Goal: Task Accomplishment & Management: Complete application form

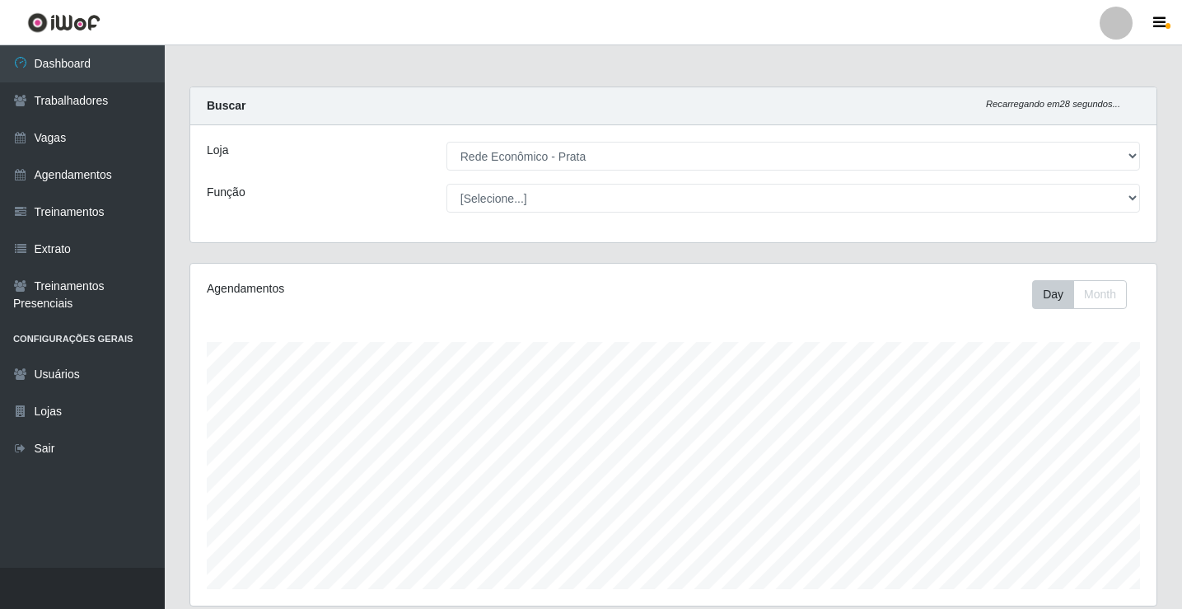
select select "192"
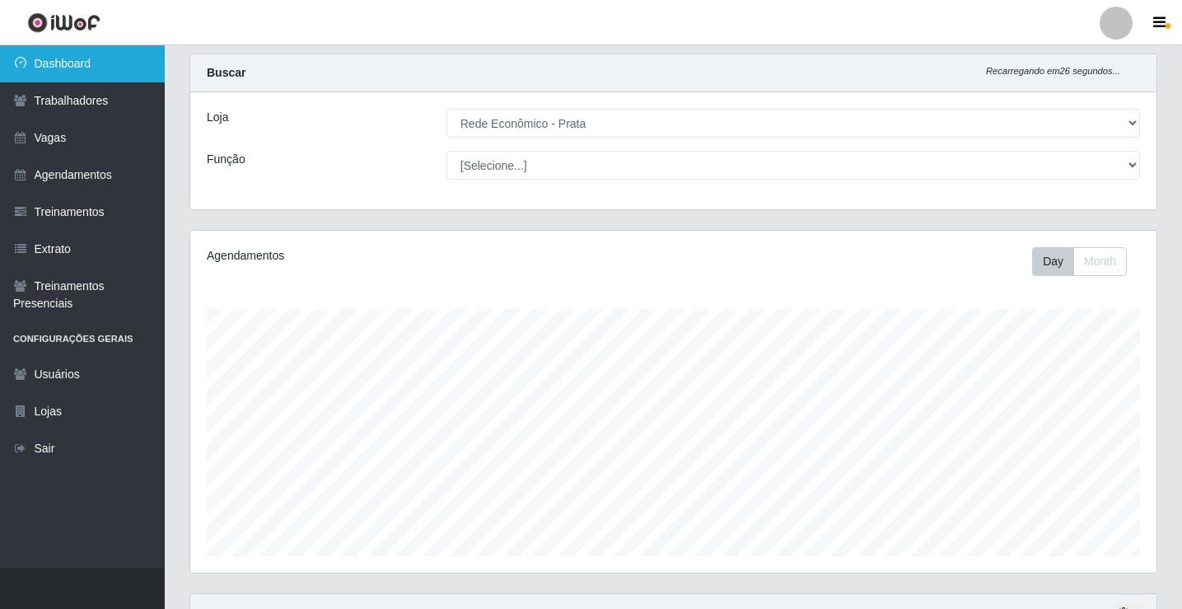
scroll to position [27, 0]
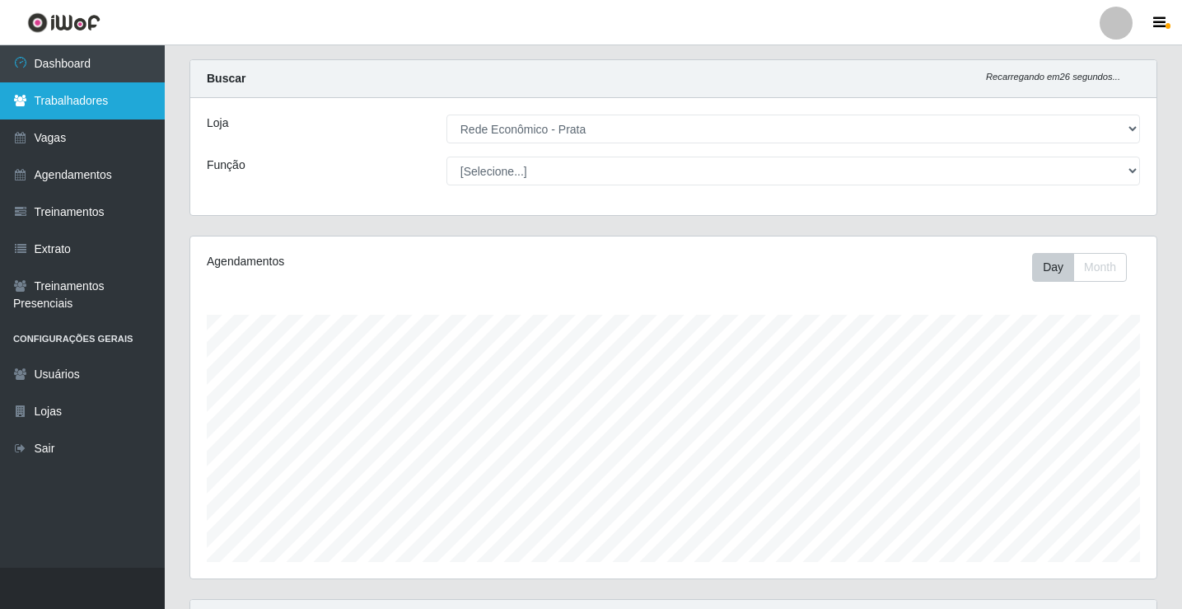
click at [114, 102] on link "Trabalhadores" at bounding box center [82, 100] width 165 height 37
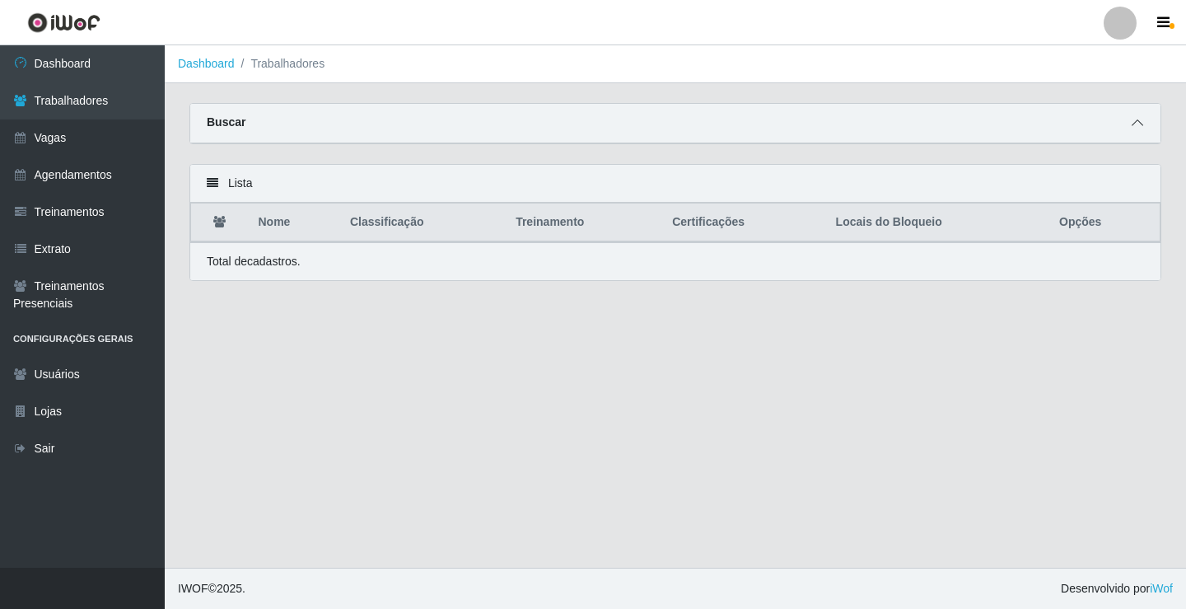
click at [1133, 116] on span at bounding box center [1138, 123] width 20 height 19
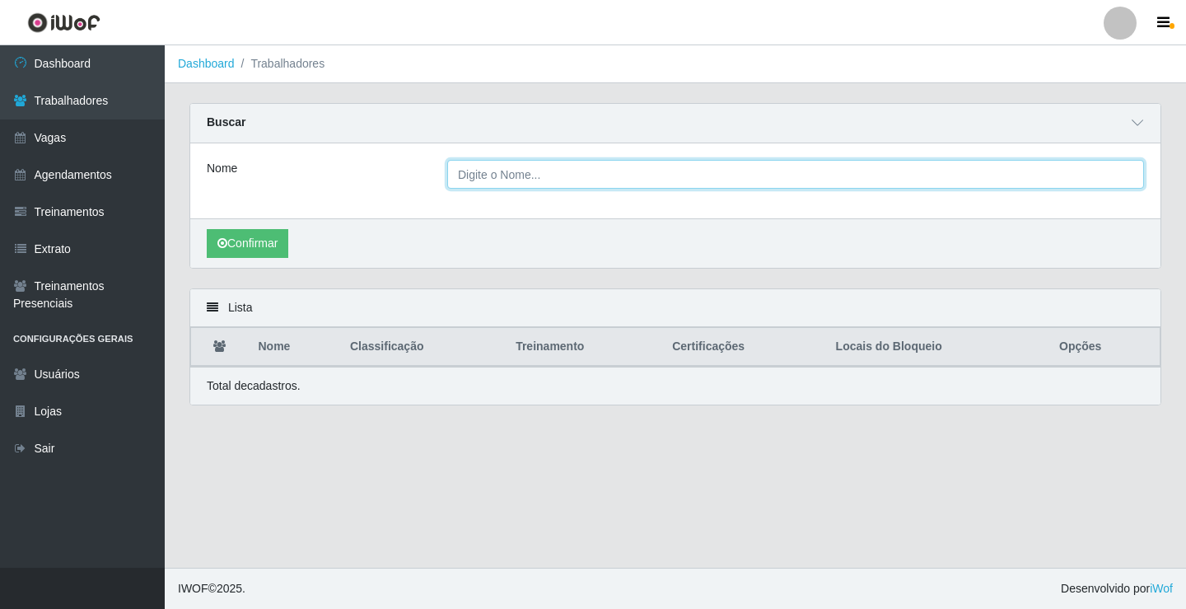
click at [473, 172] on input "Nome" at bounding box center [795, 174] width 697 height 29
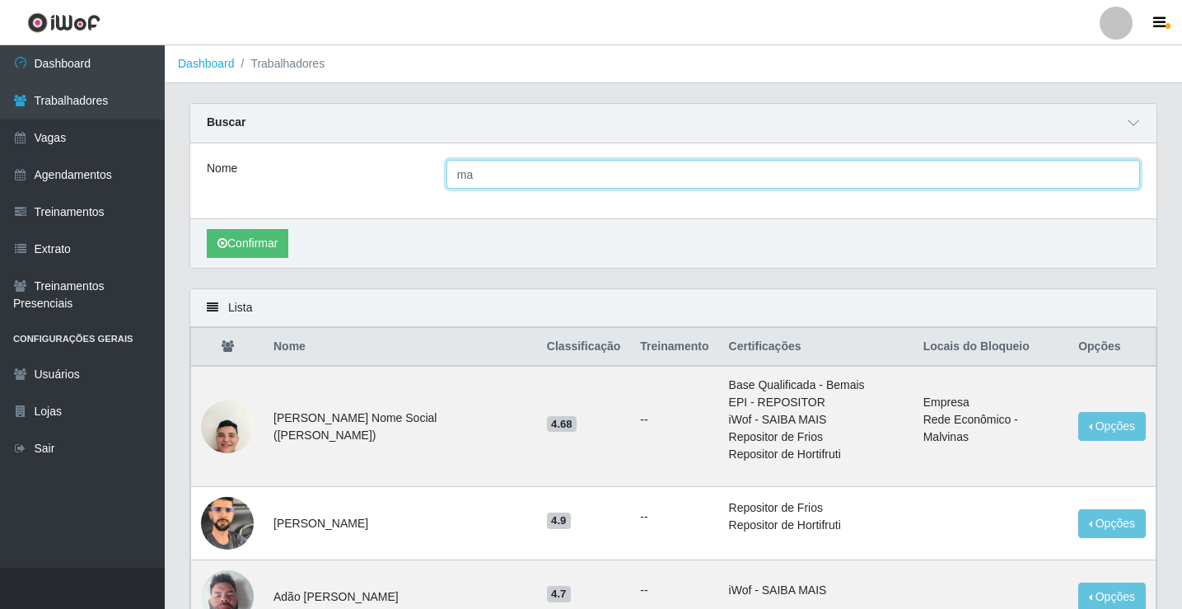
type input "m"
type input "MANOEL"
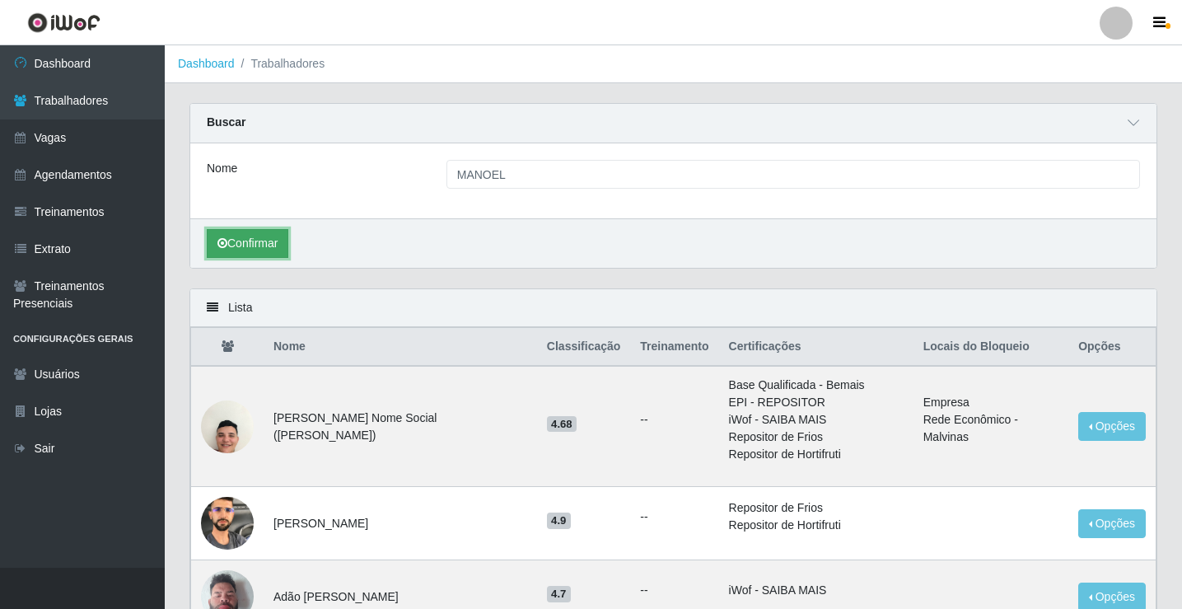
click at [248, 248] on button "Confirmar" at bounding box center [248, 243] width 82 height 29
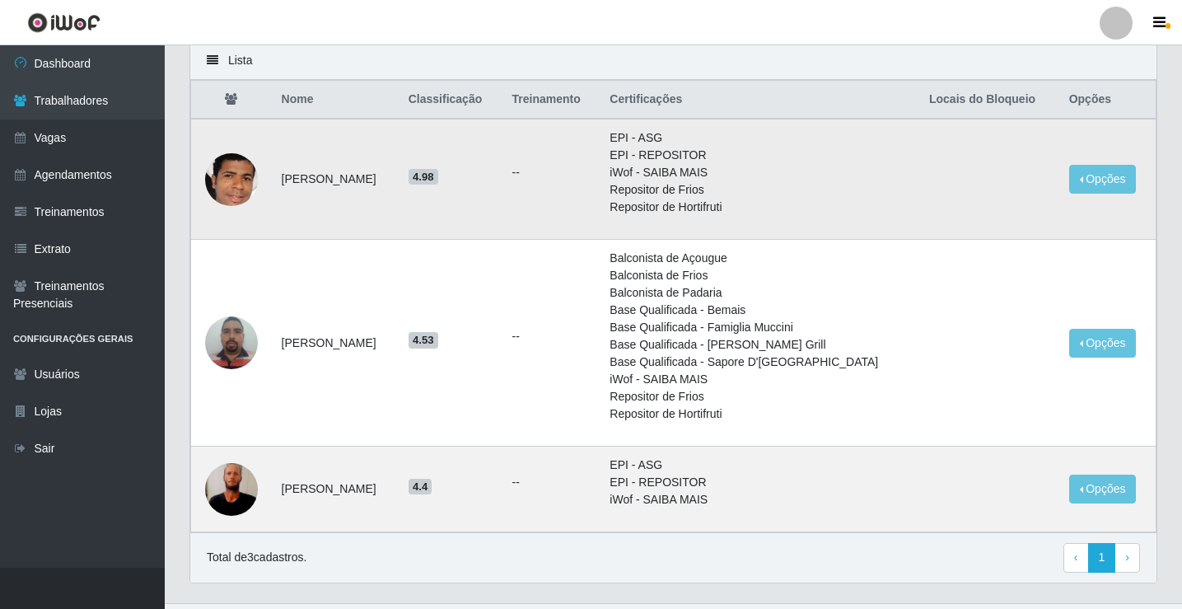
scroll to position [283, 0]
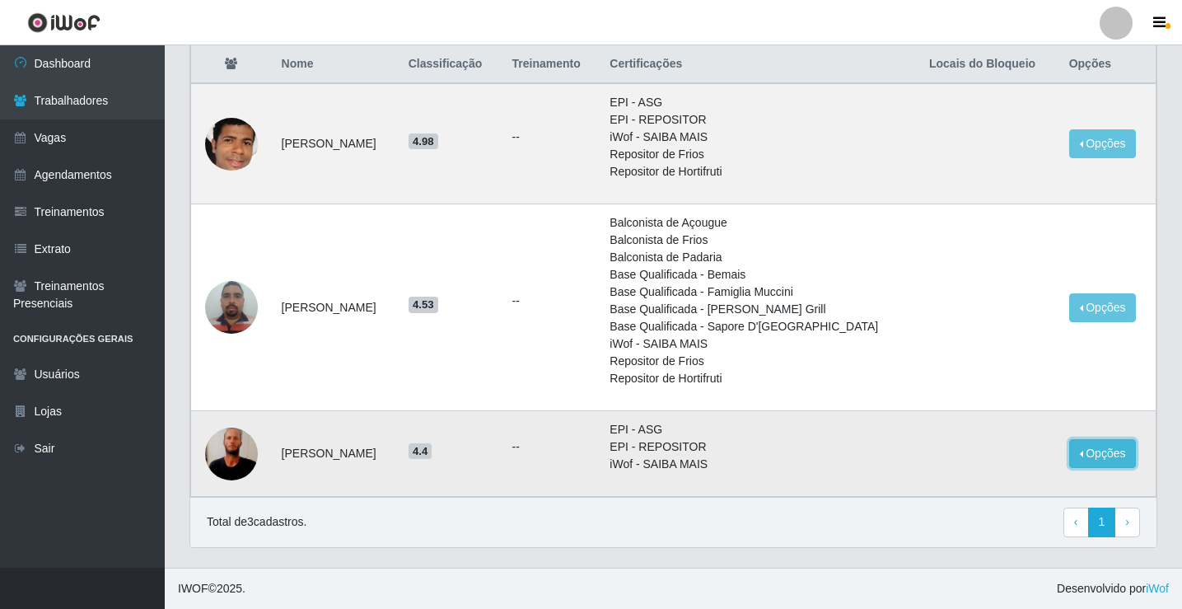
click at [1077, 450] on button "Opções" at bounding box center [1103, 453] width 68 height 29
click at [1017, 451] on button "Bloquear - Empresa" at bounding box center [1000, 440] width 133 height 35
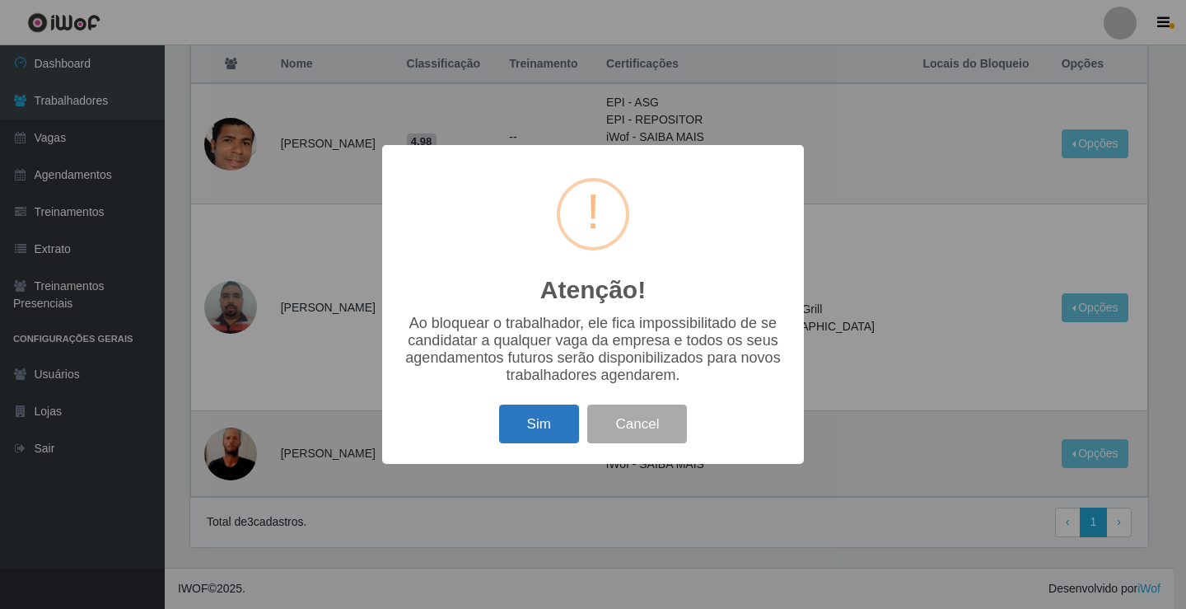
click at [544, 432] on button "Sim" at bounding box center [539, 423] width 80 height 39
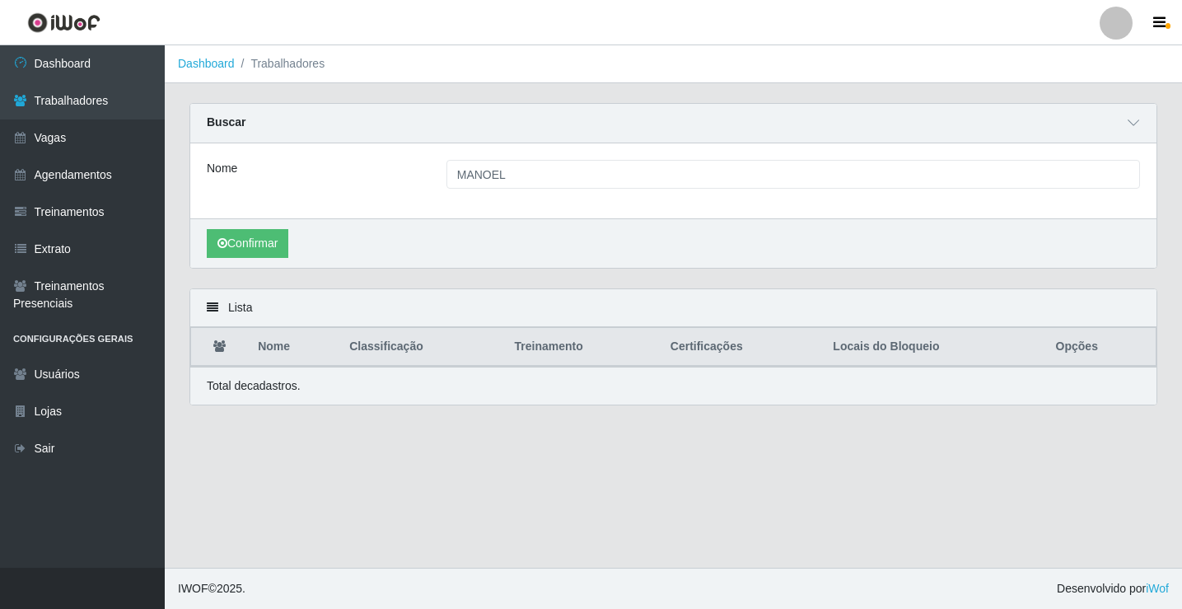
scroll to position [0, 0]
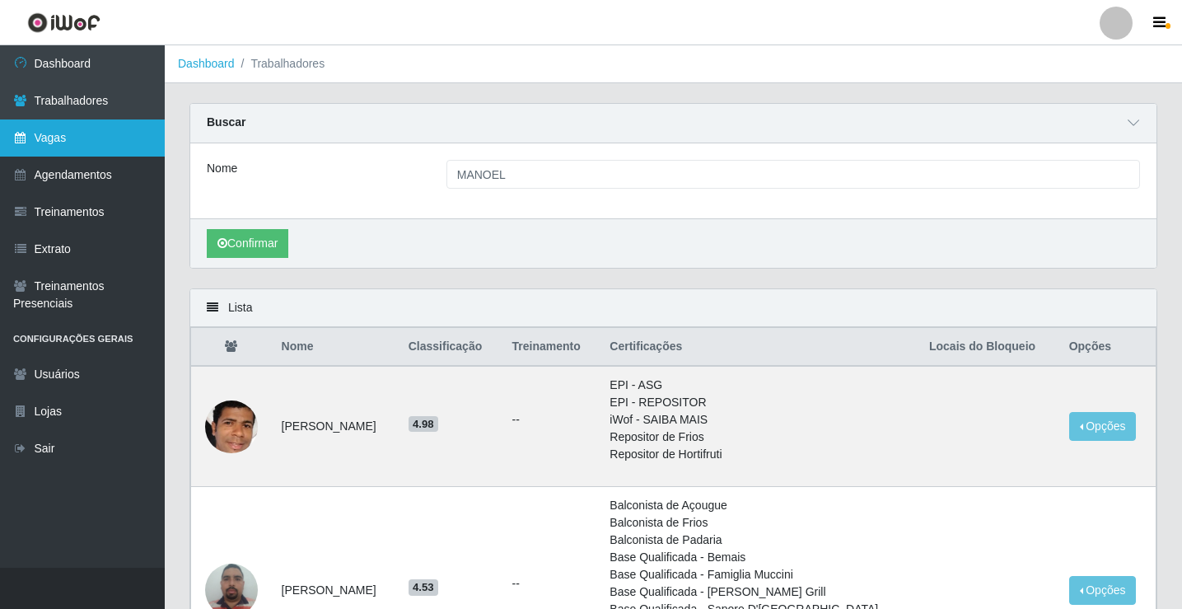
click at [101, 151] on link "Vagas" at bounding box center [82, 137] width 165 height 37
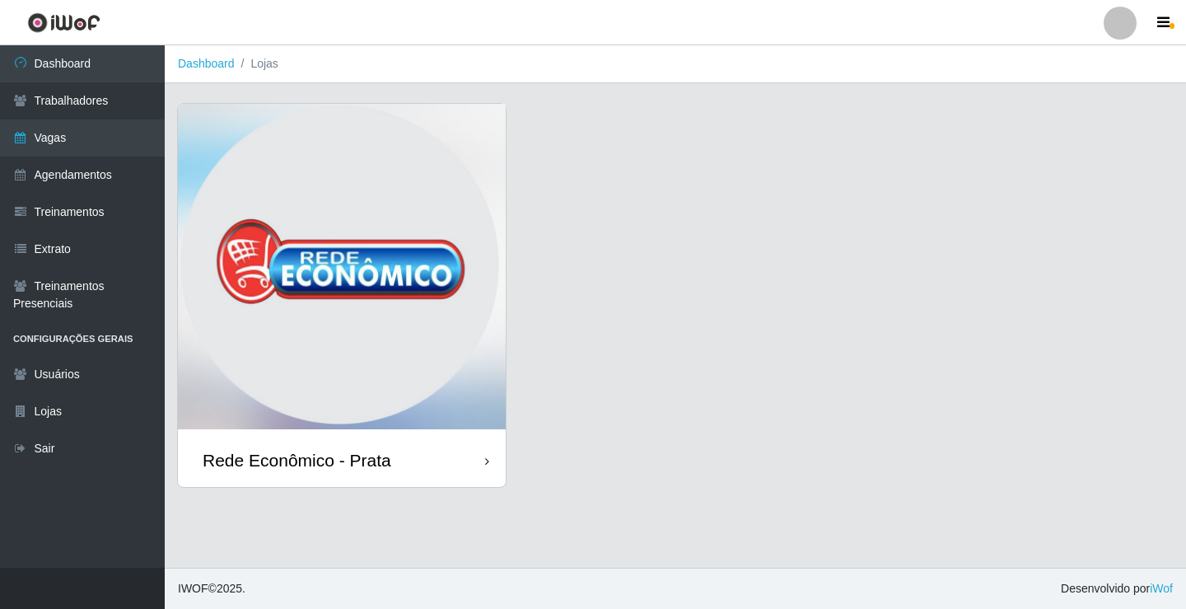
click at [455, 474] on div "Rede Econômico - Prata" at bounding box center [342, 460] width 328 height 54
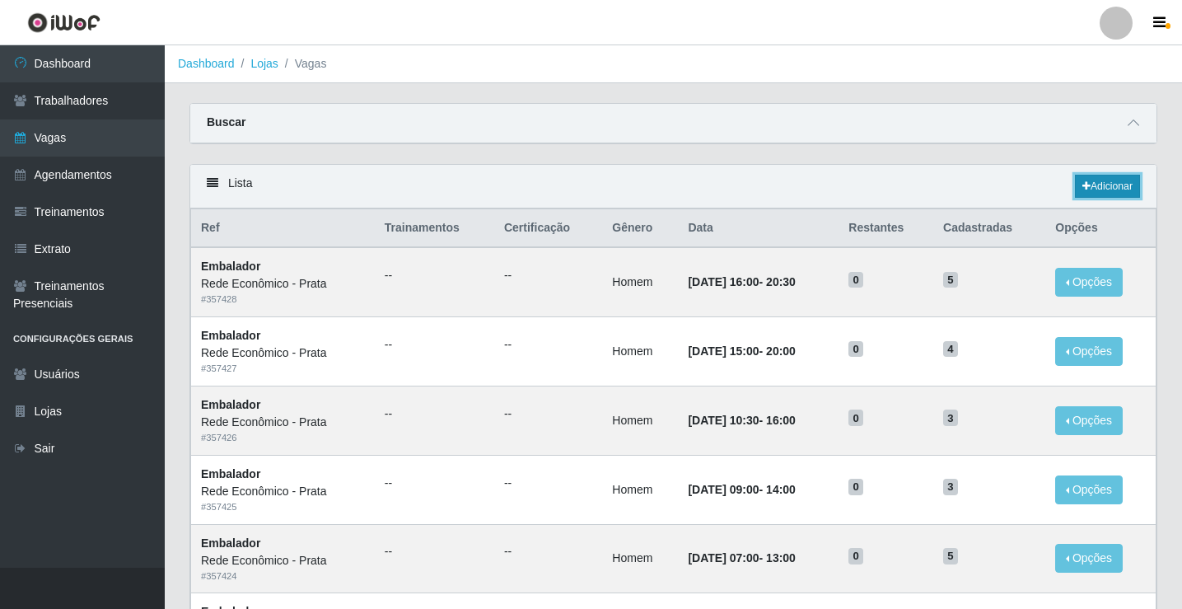
click at [1104, 186] on link "Adicionar" at bounding box center [1107, 186] width 65 height 23
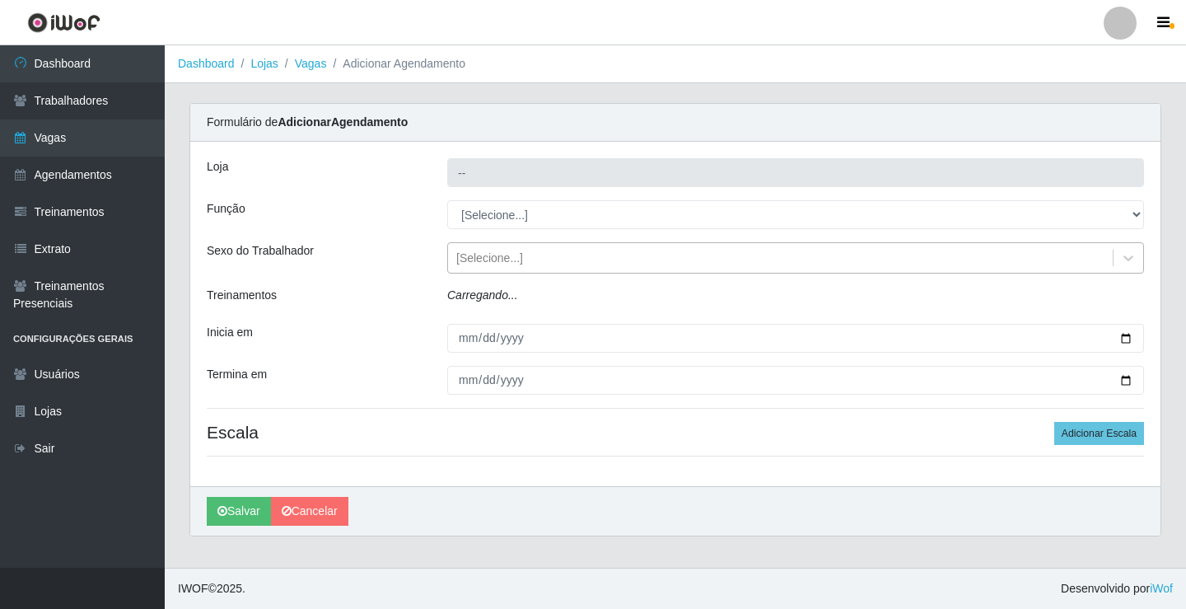
type input "Rede Econômico - Prata"
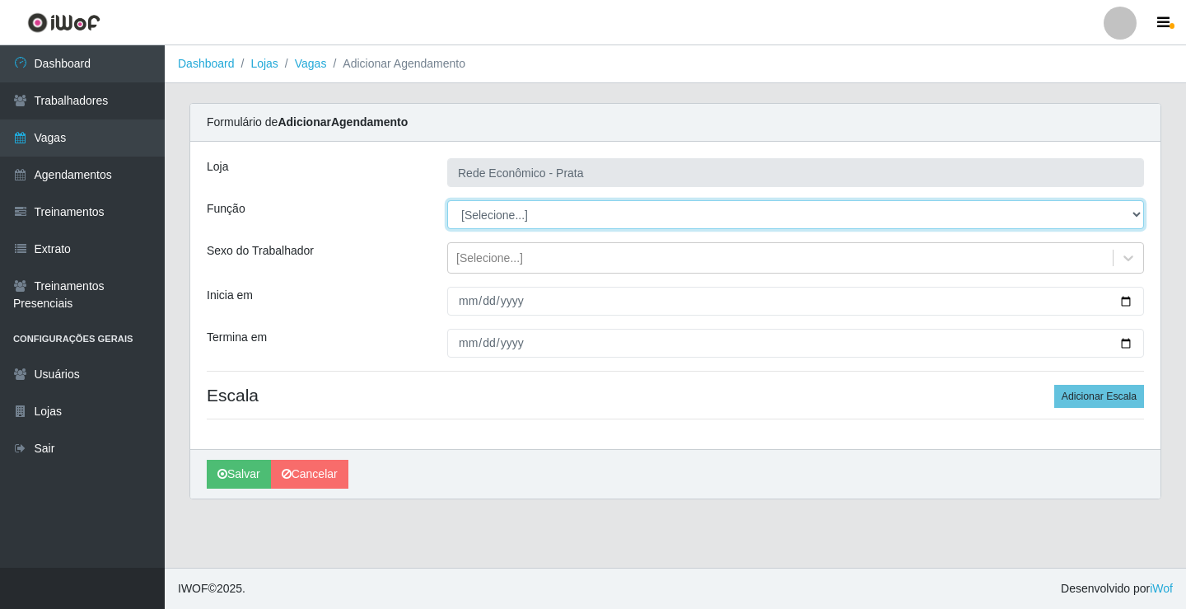
click at [490, 218] on select "[Selecione...] ASG ASG + ASG ++ Embalador Embalador + Embalador ++ Operador de …" at bounding box center [795, 214] width 697 height 29
select select "1"
click at [447, 200] on select "[Selecione...] ASG ASG + ASG ++ Embalador Embalador + Embalador ++ Operador de …" at bounding box center [795, 214] width 697 height 29
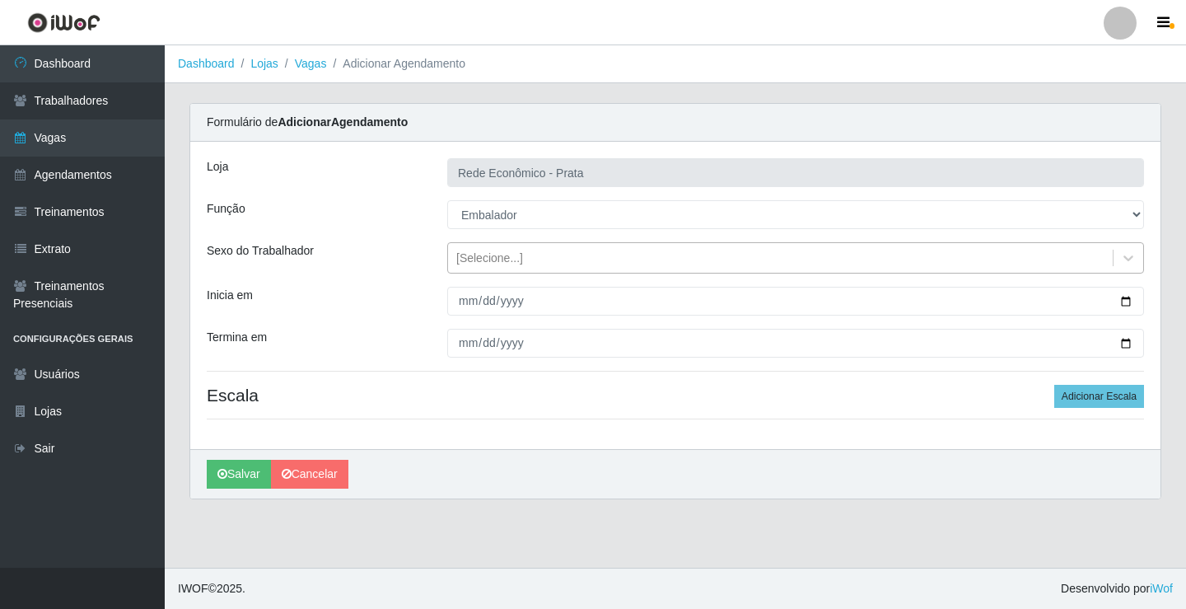
click at [961, 255] on div "[Selecione...]" at bounding box center [780, 258] width 665 height 27
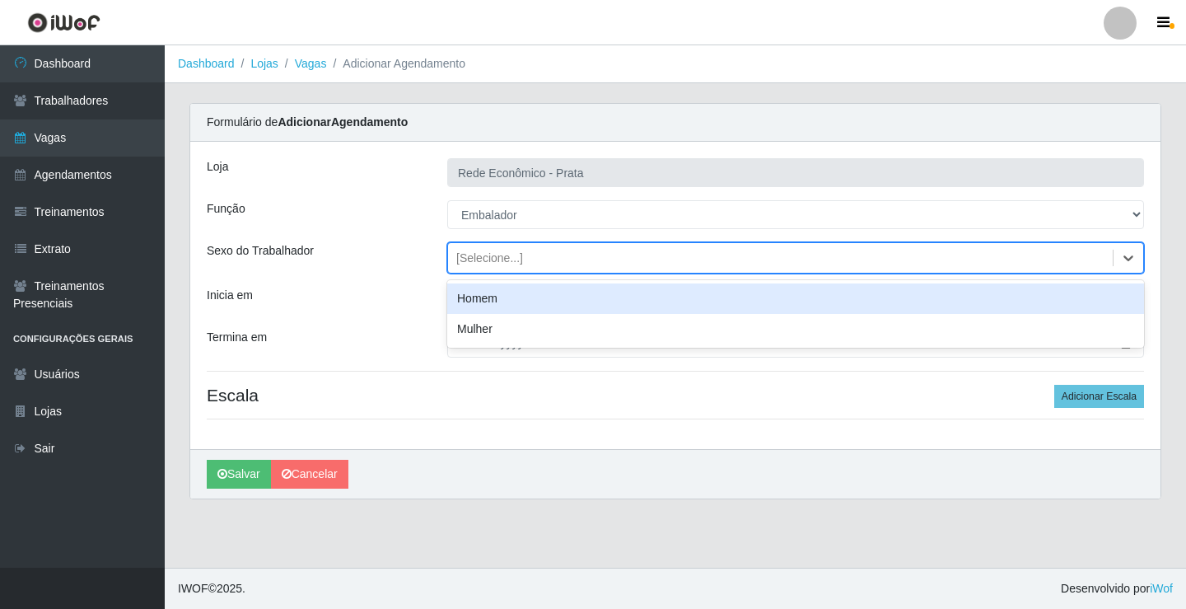
click at [562, 306] on div "Homem" at bounding box center [795, 298] width 697 height 30
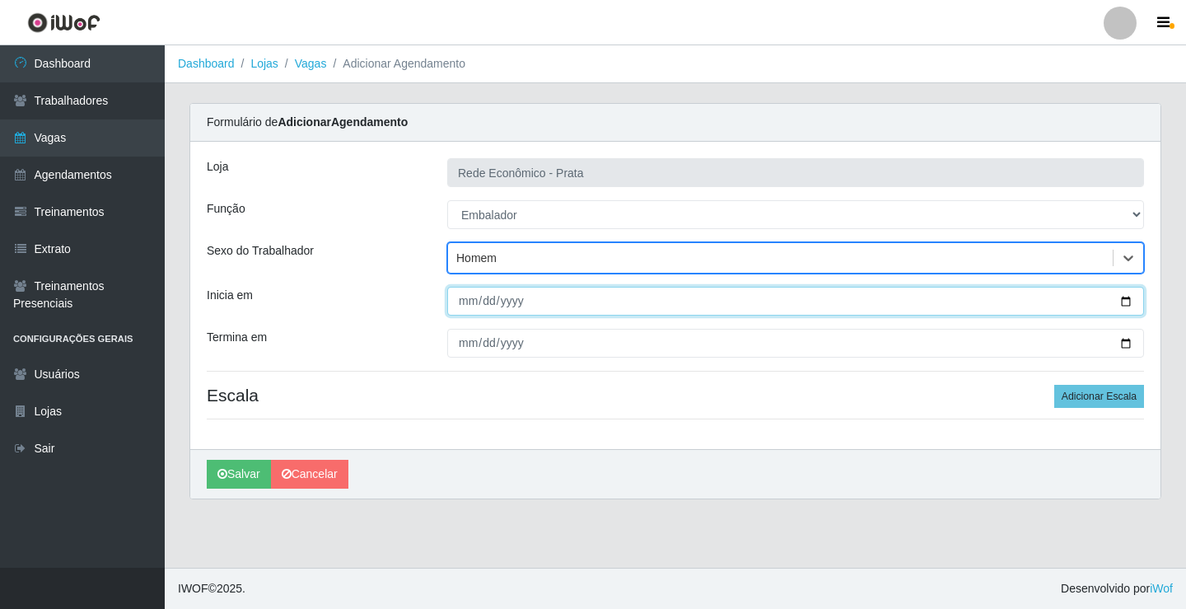
click at [1124, 301] on input "Inicia em" at bounding box center [795, 301] width 697 height 29
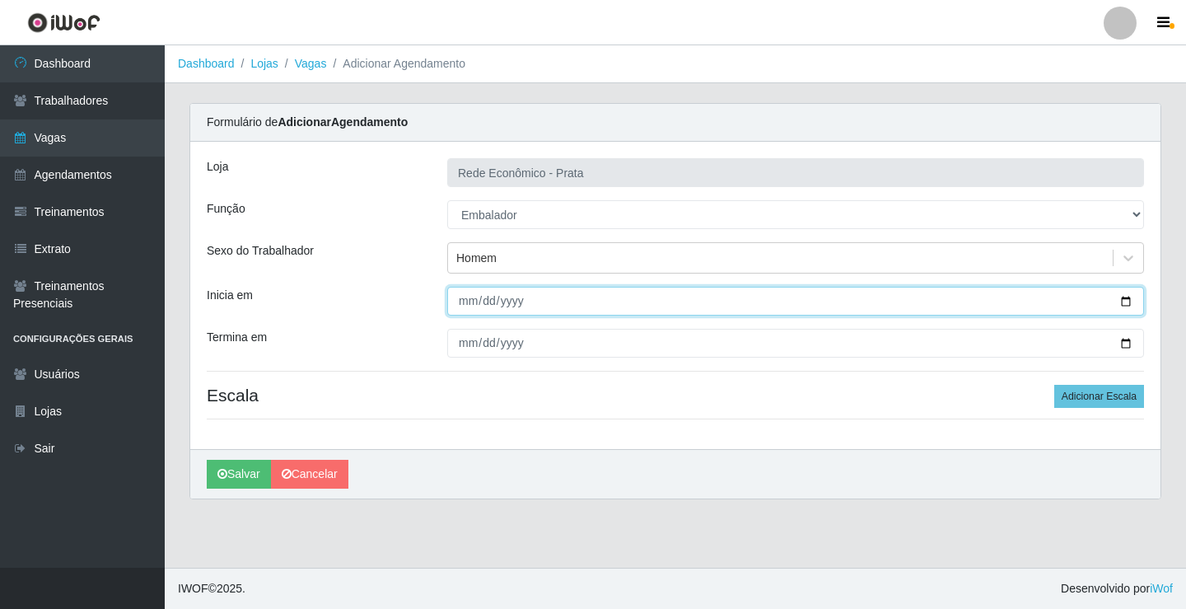
type input "[DATE]"
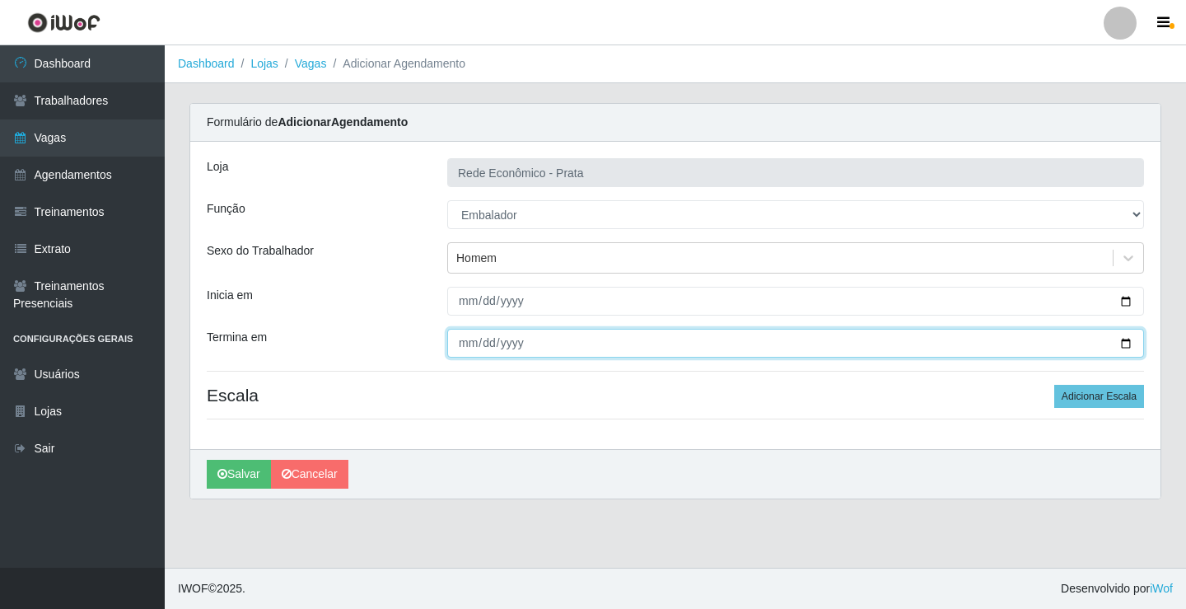
click at [1124, 345] on input "Termina em" at bounding box center [795, 343] width 697 height 29
type input "[DATE]"
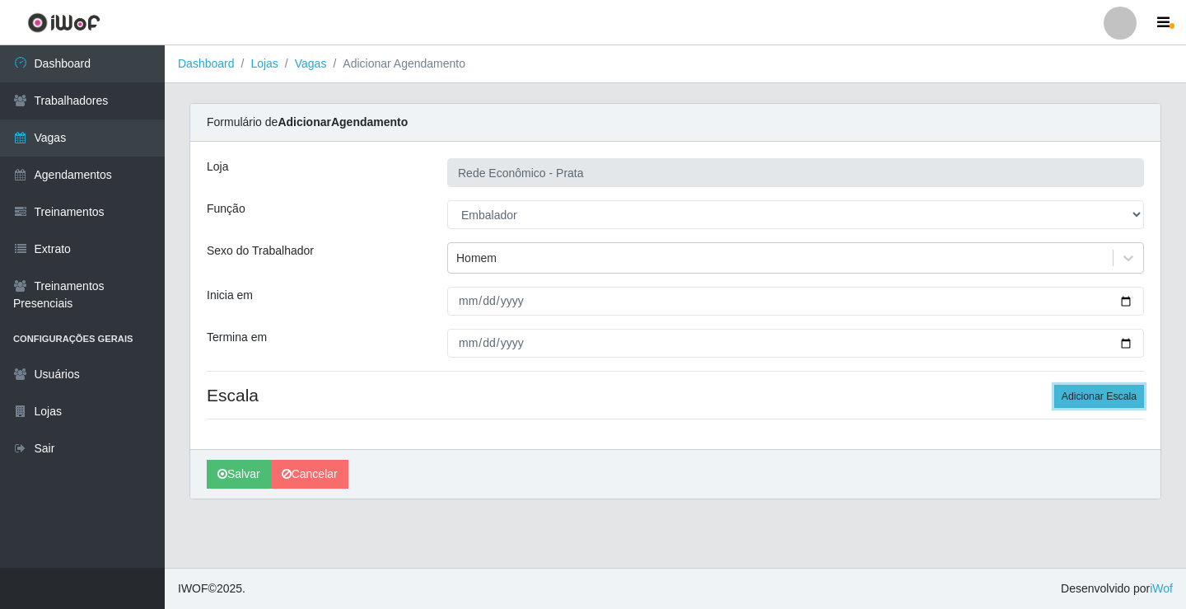
click at [1099, 396] on button "Adicionar Escala" at bounding box center [1099, 396] width 90 height 23
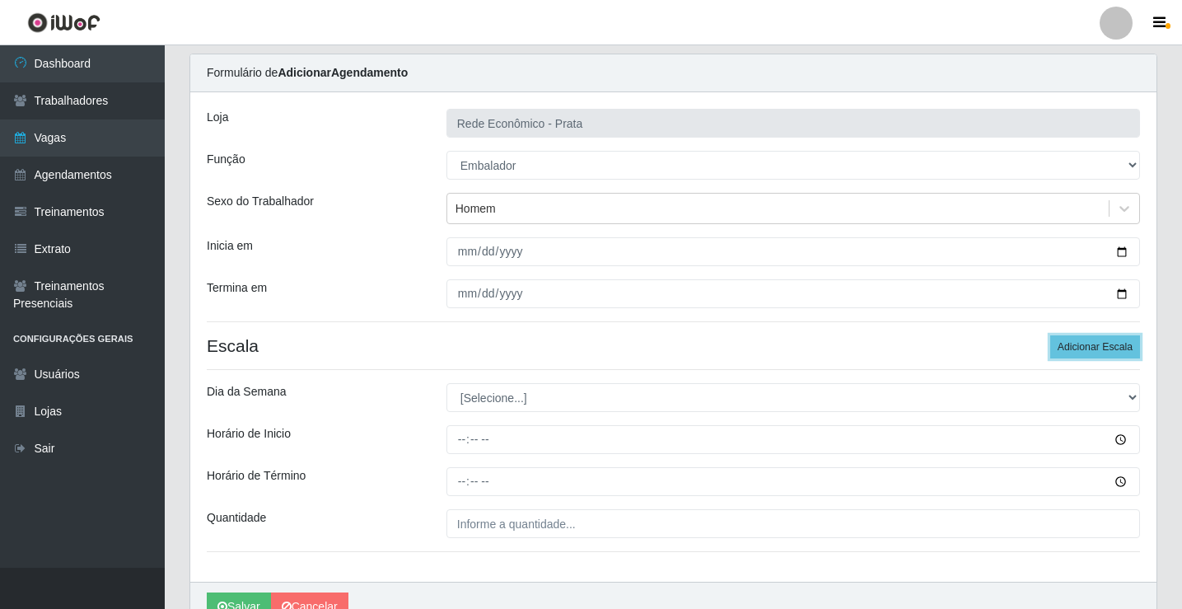
scroll to position [133, 0]
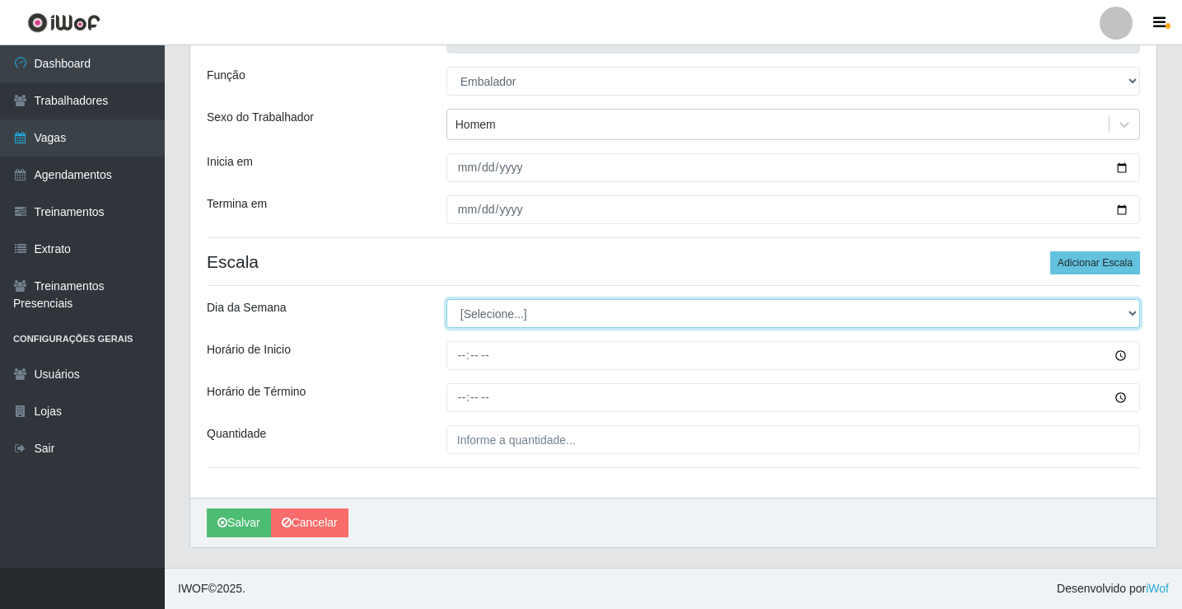
click at [496, 316] on select "[Selecione...] Segunda Terça Quarta Quinta Sexta Sábado Domingo" at bounding box center [793, 313] width 694 height 29
select select "3"
click at [446, 299] on select "[Selecione...] Segunda Terça Quarta Quinta Sexta Sábado Domingo" at bounding box center [793, 313] width 694 height 29
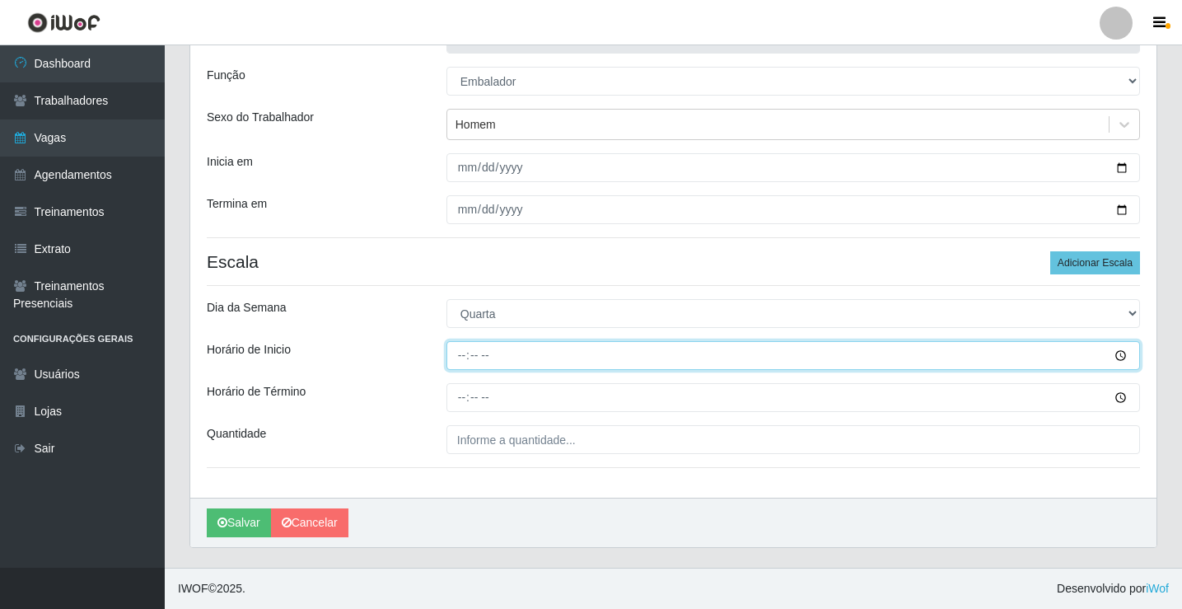
click at [459, 355] on input "Horário de Inicio" at bounding box center [793, 355] width 694 height 29
type input "07:13"
type input "07:00"
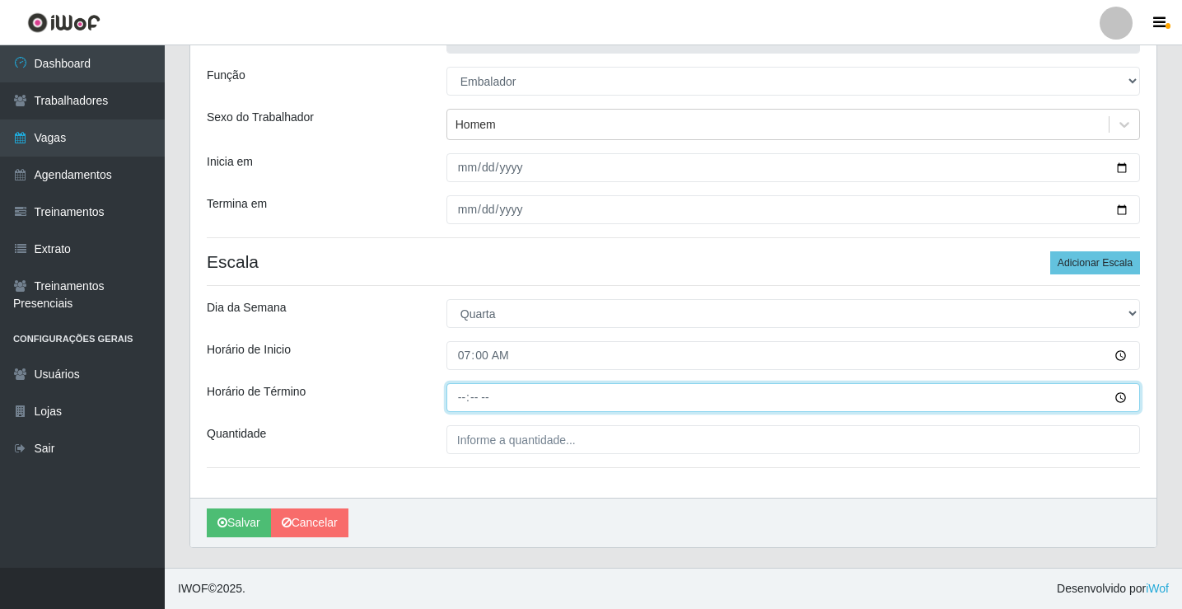
click at [455, 400] on input "Horário de Término" at bounding box center [793, 397] width 694 height 29
type input "13:00"
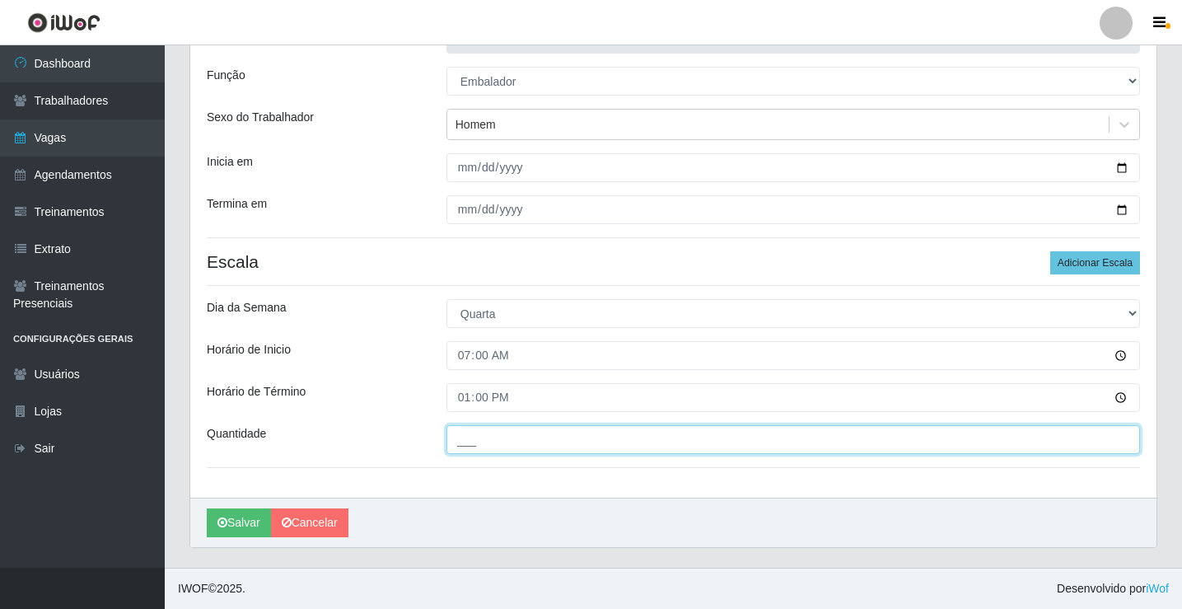
click at [488, 445] on input "___" at bounding box center [793, 439] width 694 height 29
type input "5__"
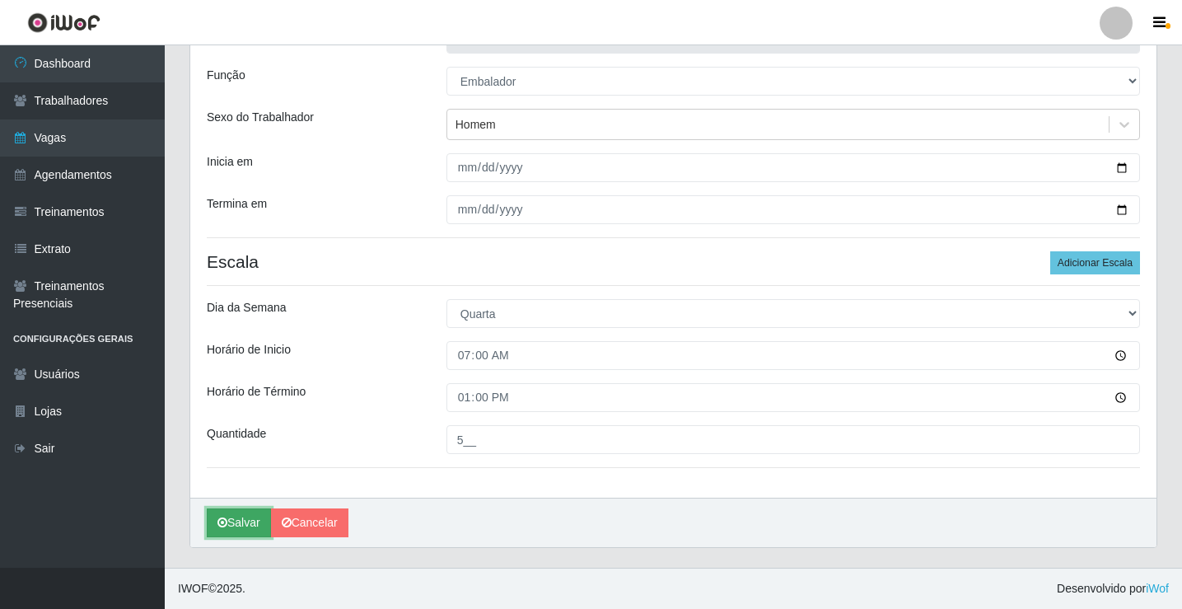
click at [246, 531] on button "Salvar" at bounding box center [239, 522] width 64 height 29
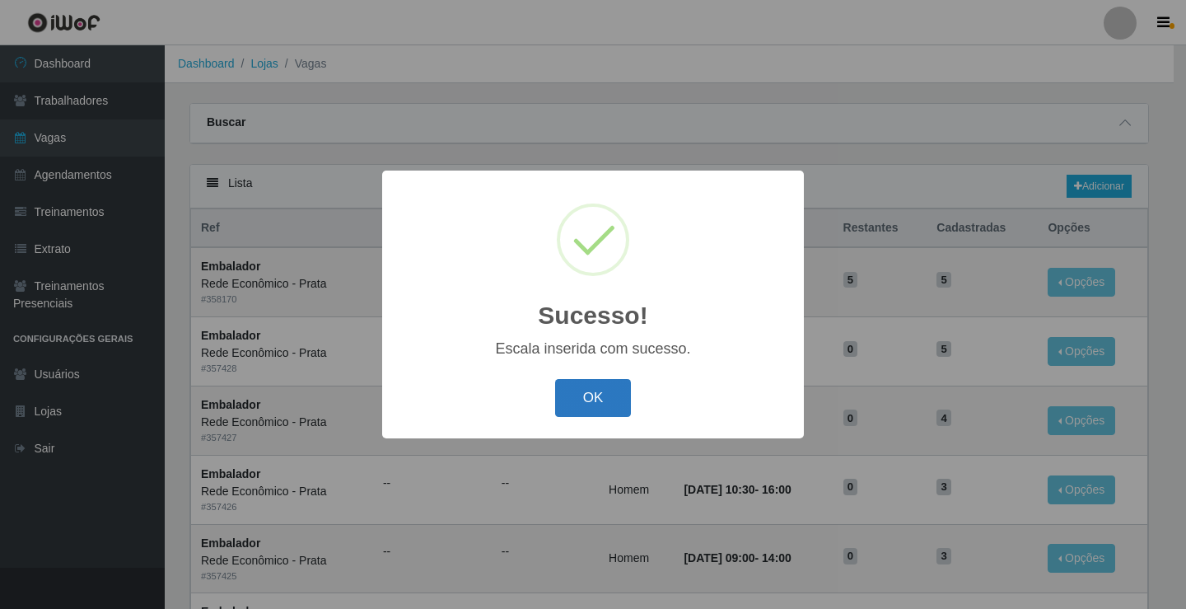
click at [599, 389] on button "OK" at bounding box center [593, 398] width 77 height 39
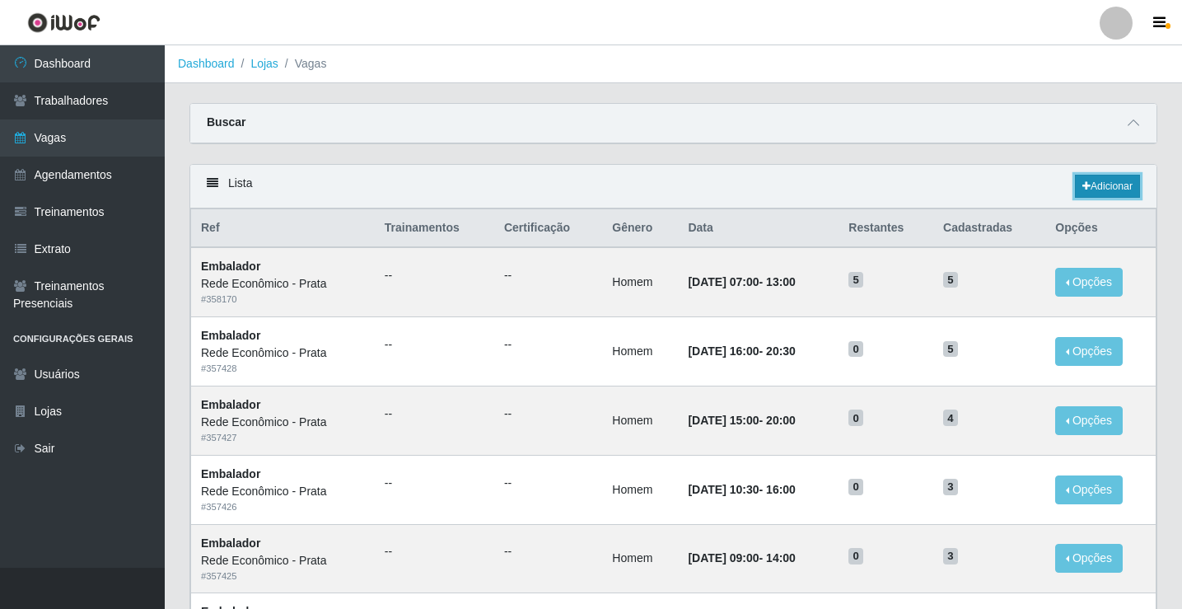
click at [1095, 190] on link "Adicionar" at bounding box center [1107, 186] width 65 height 23
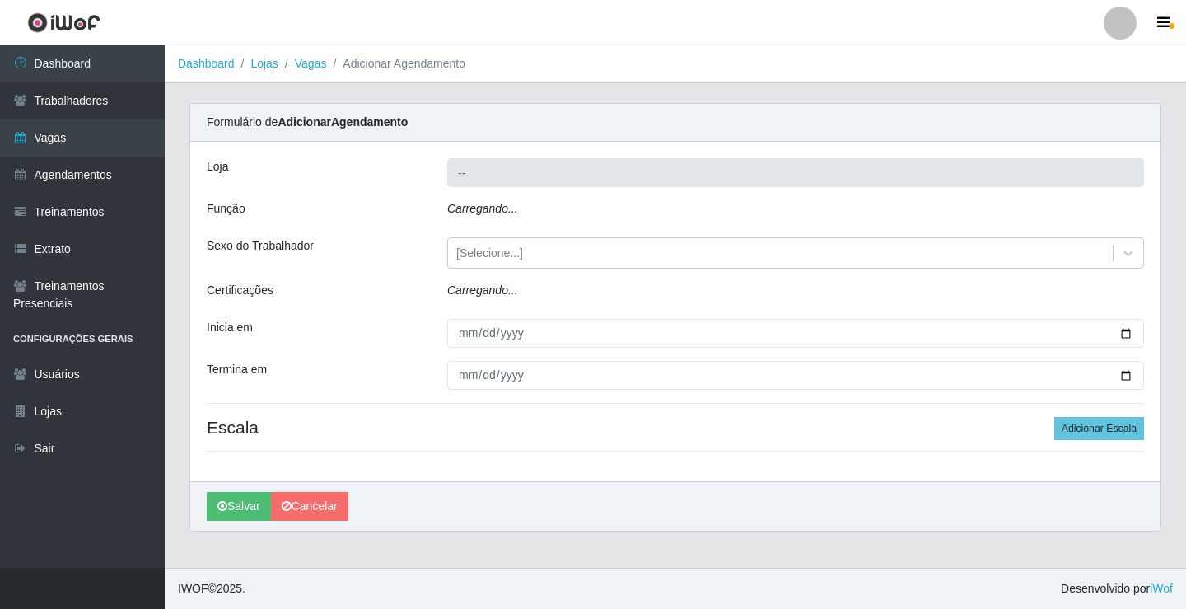
type input "Rede Econômico - Prata"
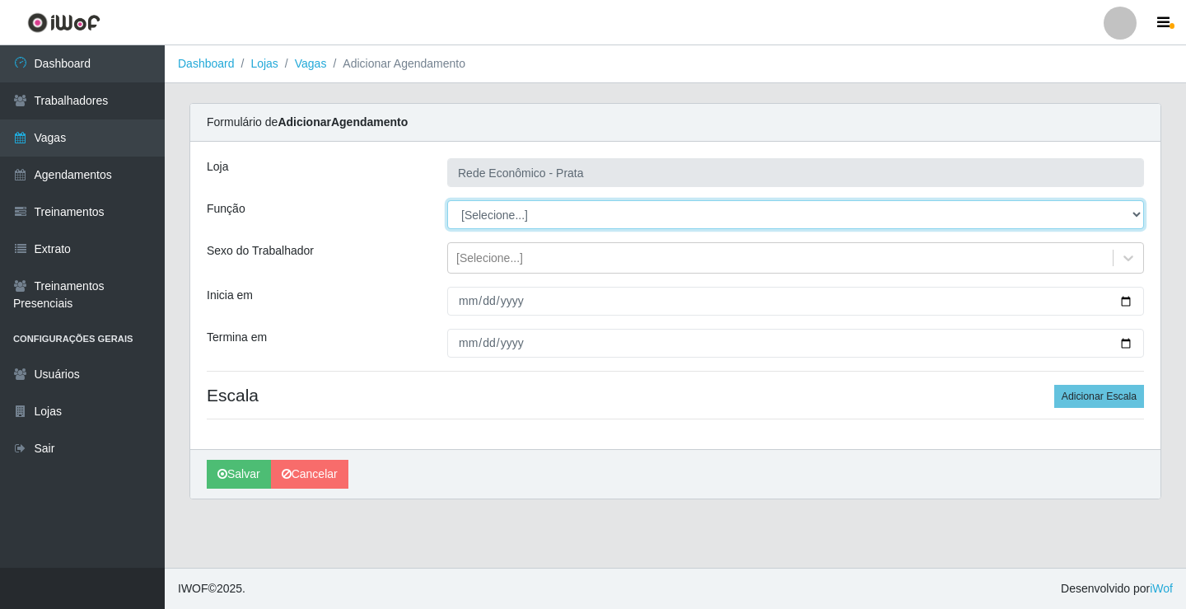
click at [489, 216] on select "[Selecione...] ASG ASG + ASG ++ Embalador Embalador + Embalador ++ Operador de …" at bounding box center [795, 214] width 697 height 29
select select "1"
click at [447, 200] on select "[Selecione...] ASG ASG + ASG ++ Embalador Embalador + Embalador ++ Operador de …" at bounding box center [795, 214] width 697 height 29
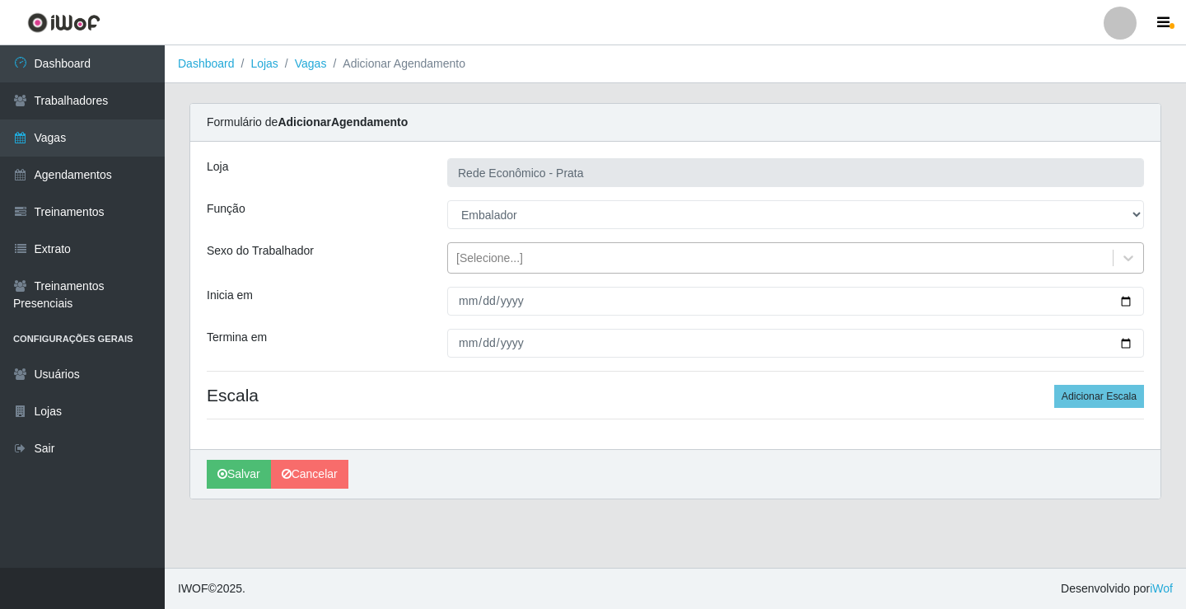
click at [482, 253] on div "[Selecione...]" at bounding box center [489, 258] width 67 height 17
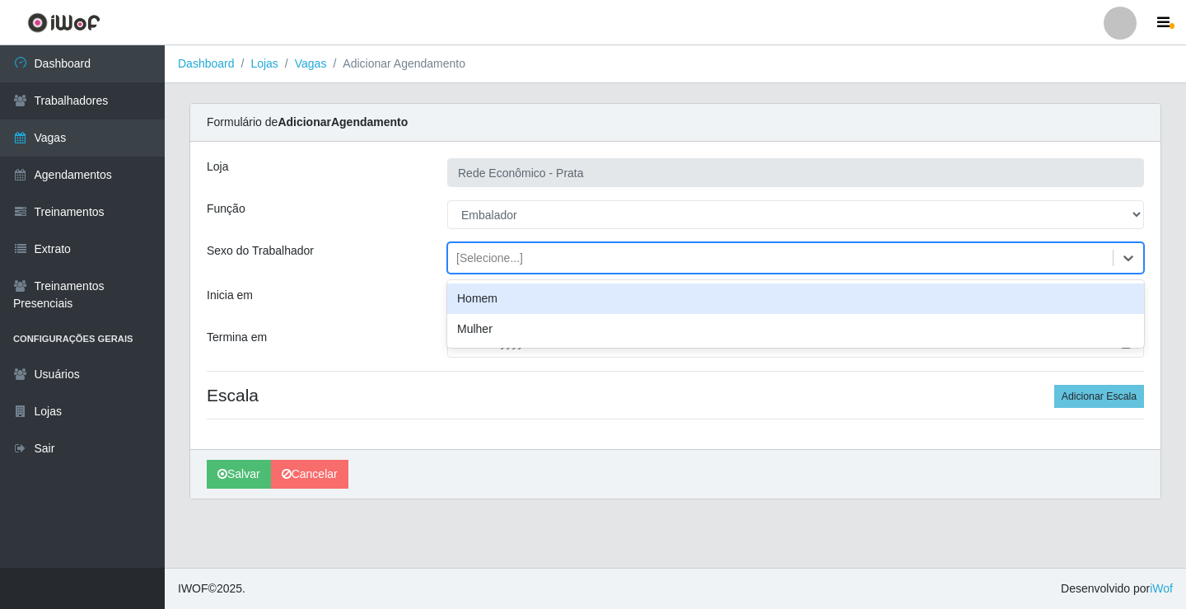
click at [497, 302] on div "Homem" at bounding box center [795, 298] width 697 height 30
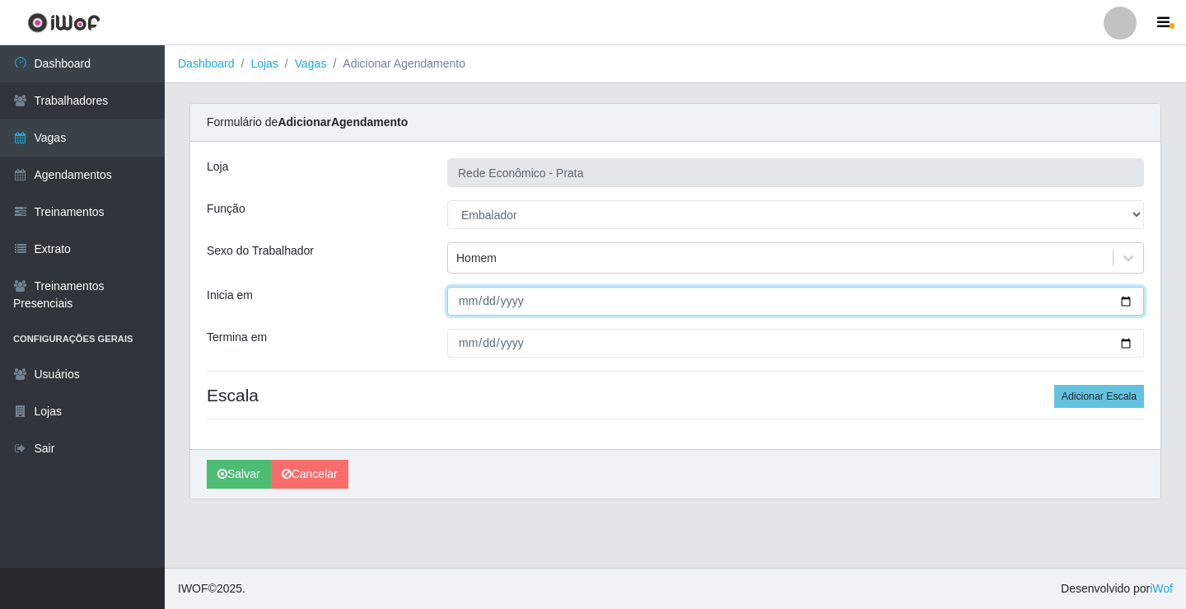
click at [1128, 301] on input "Inicia em" at bounding box center [795, 301] width 697 height 29
type input "[DATE]"
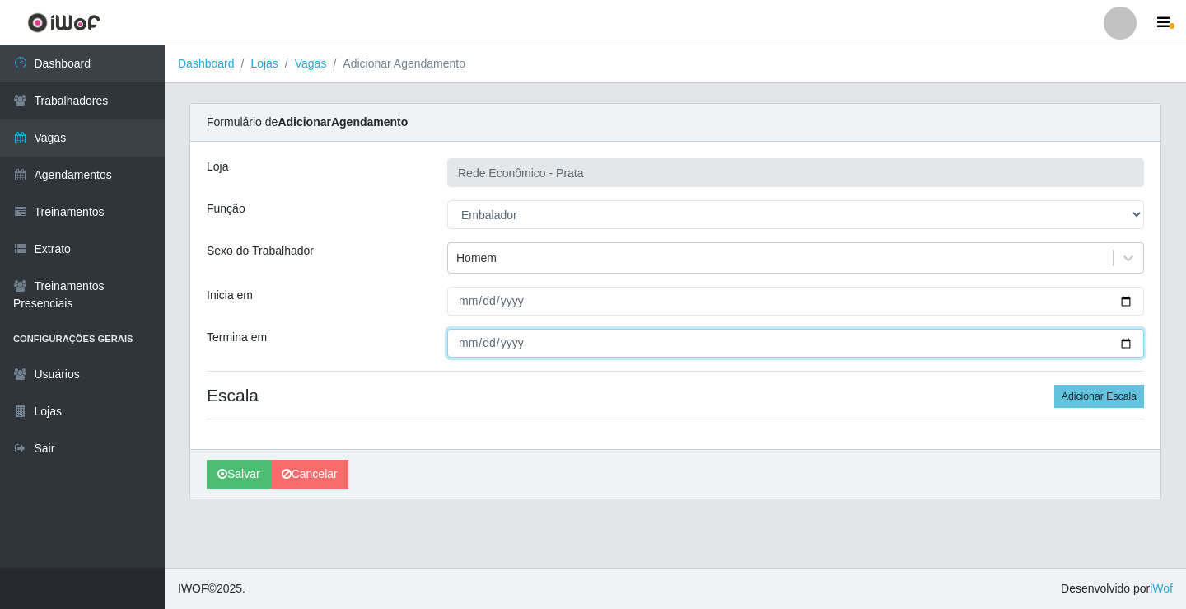
click at [1125, 342] on input "Termina em" at bounding box center [795, 343] width 697 height 29
type input "[DATE]"
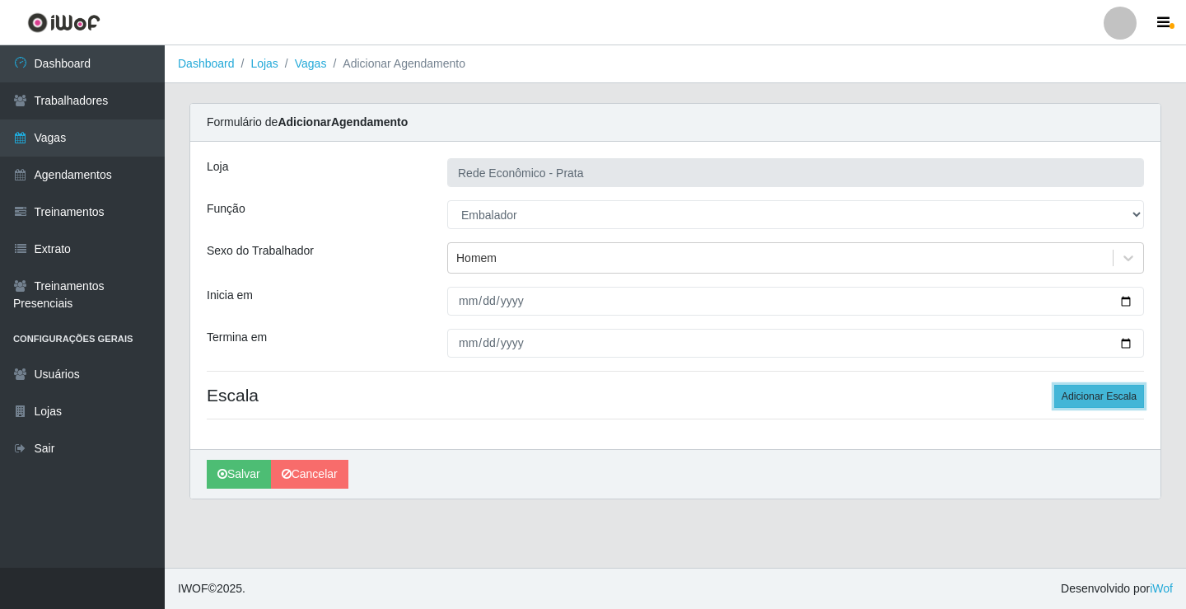
click at [1091, 399] on button "Adicionar Escala" at bounding box center [1099, 396] width 90 height 23
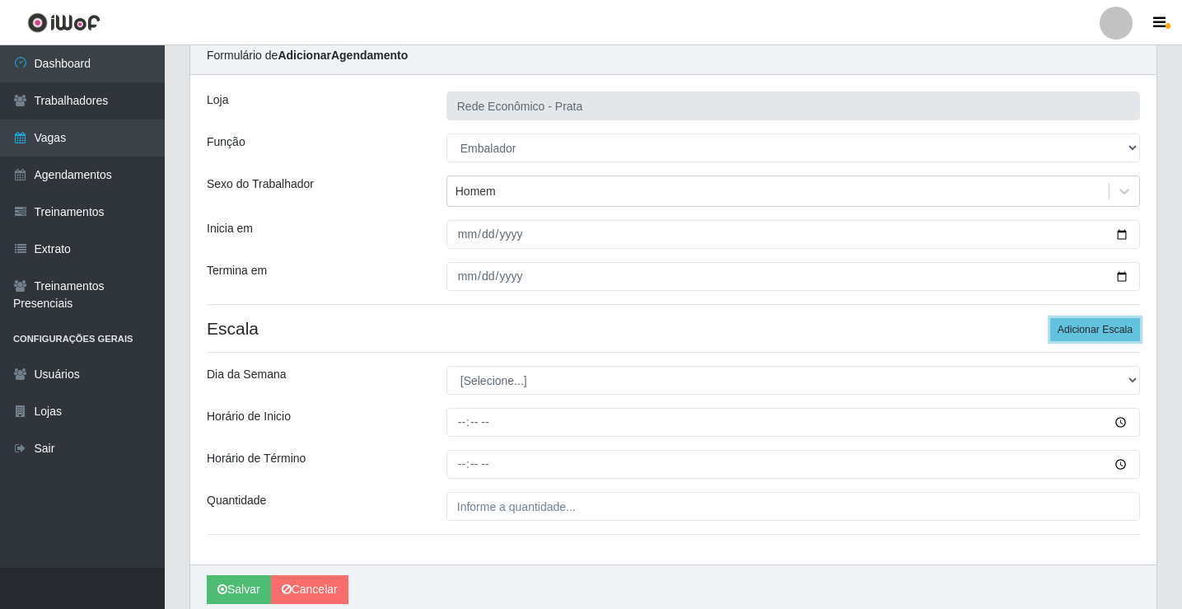
scroll to position [133, 0]
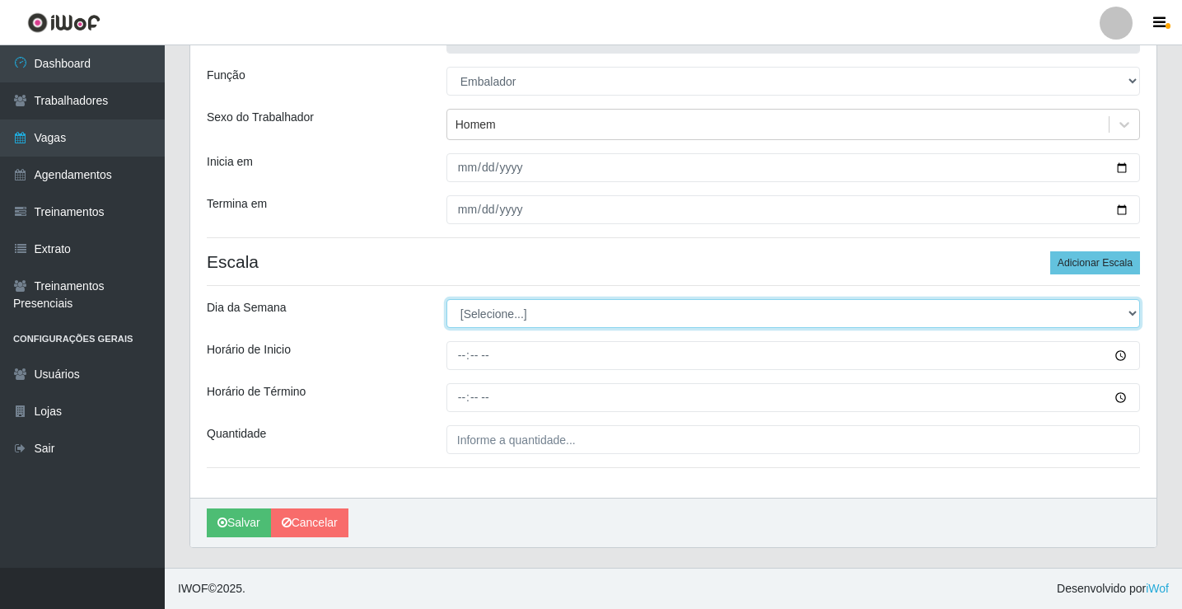
click at [490, 311] on select "[Selecione...] Segunda Terça Quarta Quinta Sexta Sábado Domingo" at bounding box center [793, 313] width 694 height 29
select select "3"
click at [446, 299] on select "[Selecione...] Segunda Terça Quarta Quinta Sexta Sábado Domingo" at bounding box center [793, 313] width 694 height 29
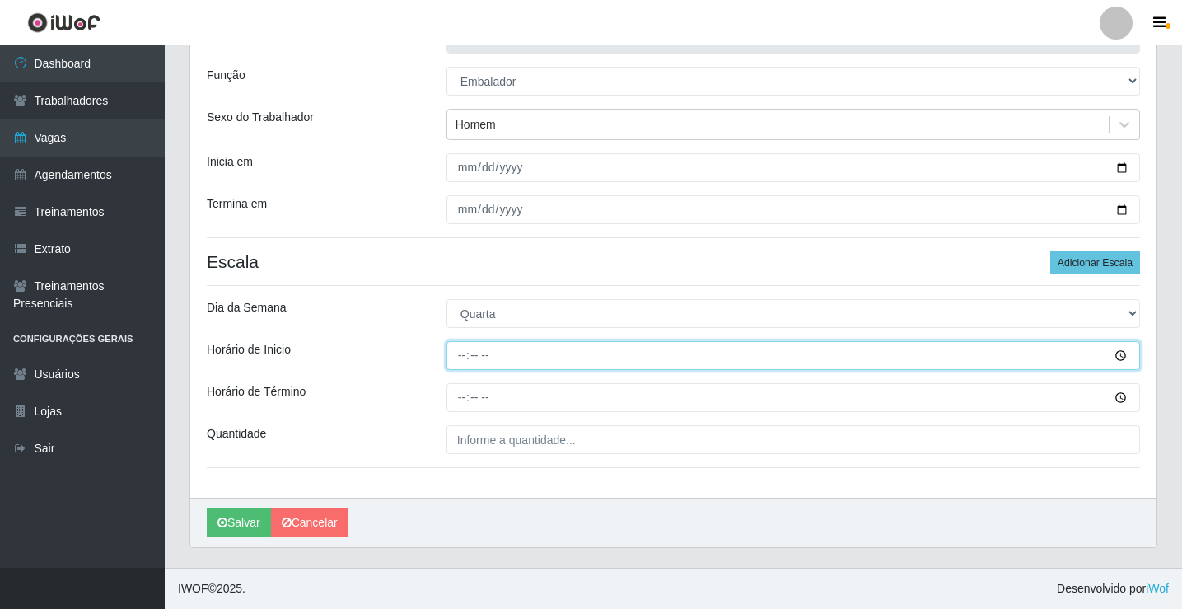
click at [455, 356] on input "Horário de Inicio" at bounding box center [793, 355] width 694 height 29
type input "09:00"
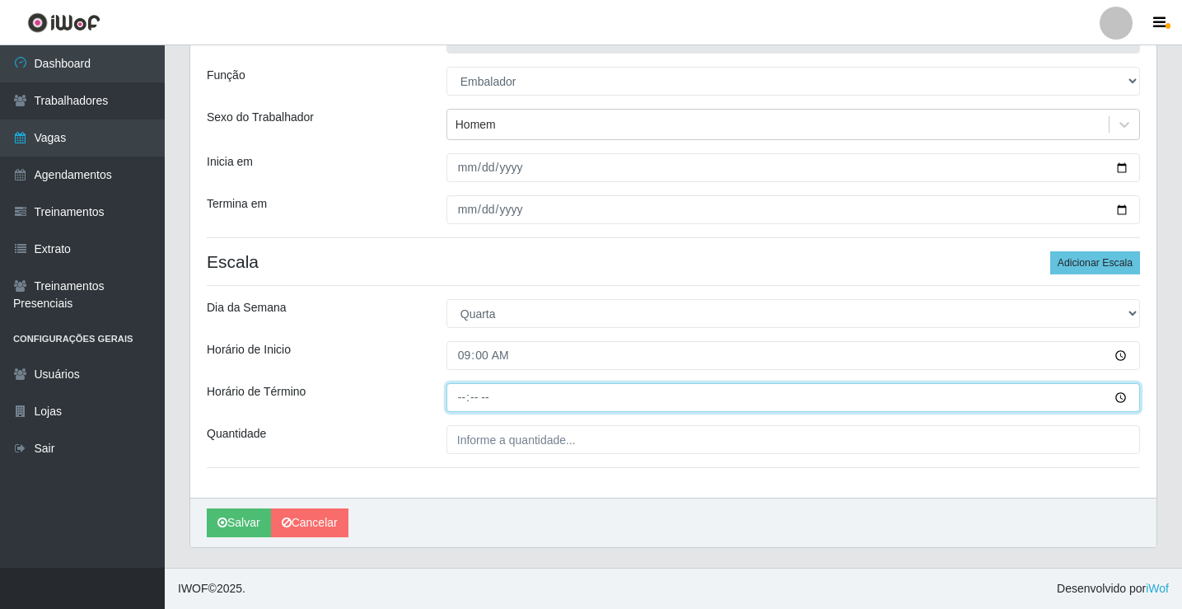
click at [463, 399] on input "Horário de Término" at bounding box center [793, 397] width 694 height 29
type input "14:00"
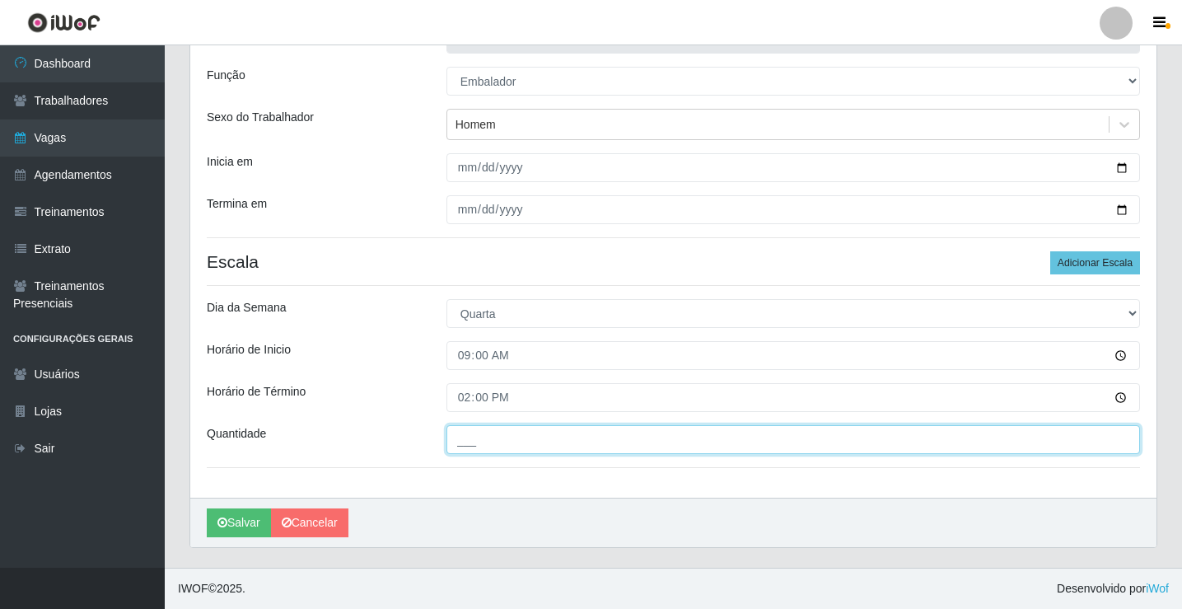
click at [483, 443] on input "___" at bounding box center [793, 439] width 694 height 29
type input "4__"
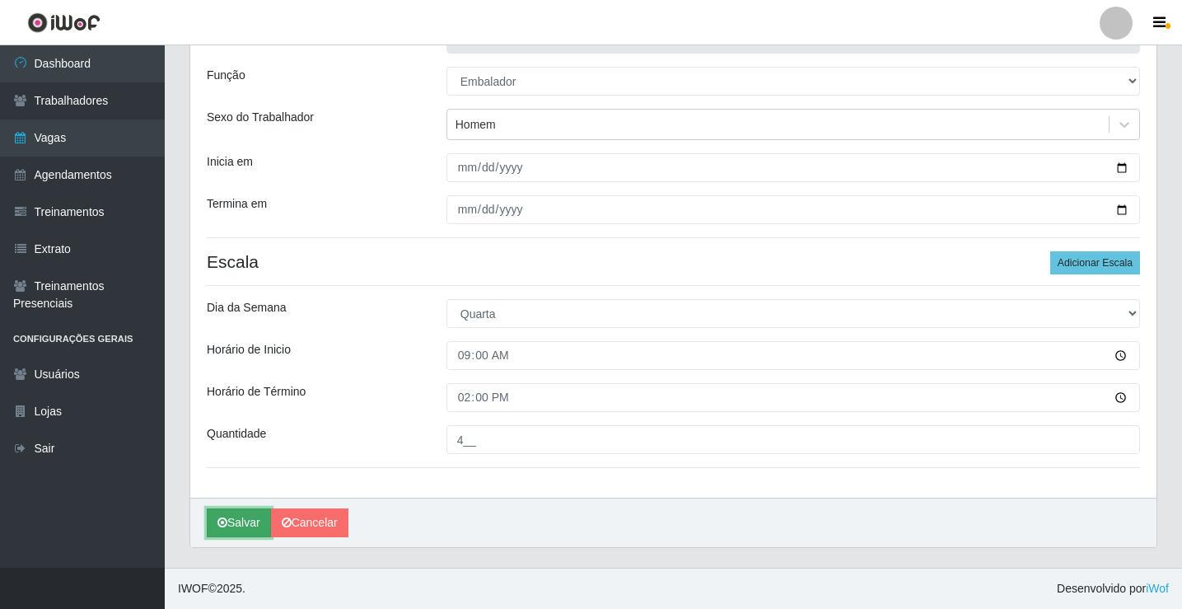
click at [241, 520] on button "Salvar" at bounding box center [239, 522] width 64 height 29
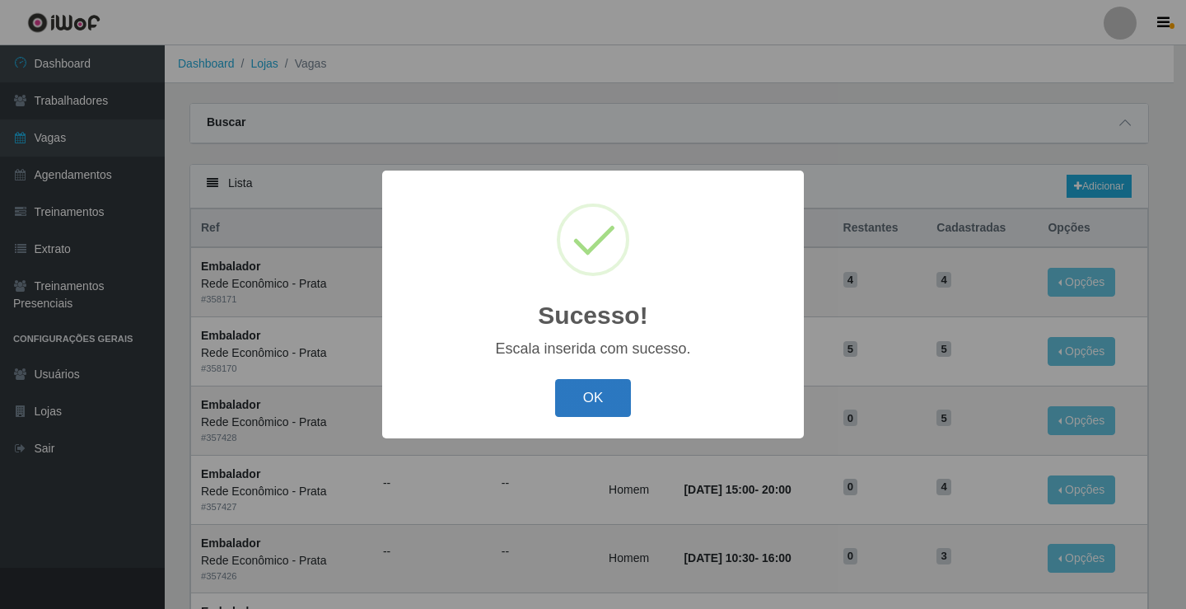
click at [598, 399] on button "OK" at bounding box center [593, 398] width 77 height 39
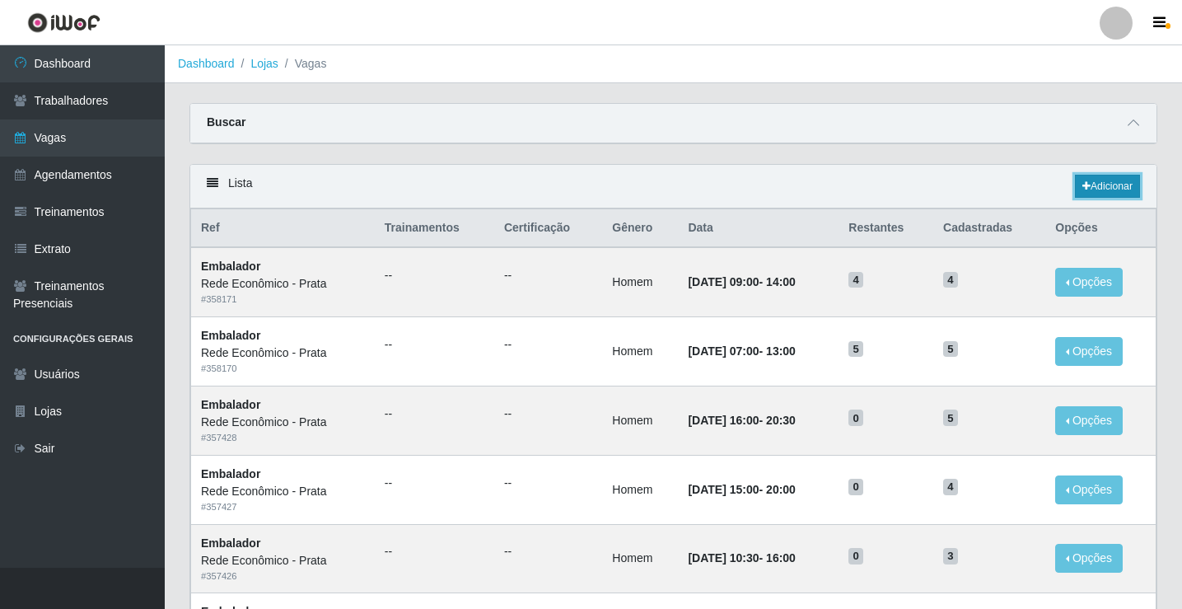
click at [1105, 194] on link "Adicionar" at bounding box center [1107, 186] width 65 height 23
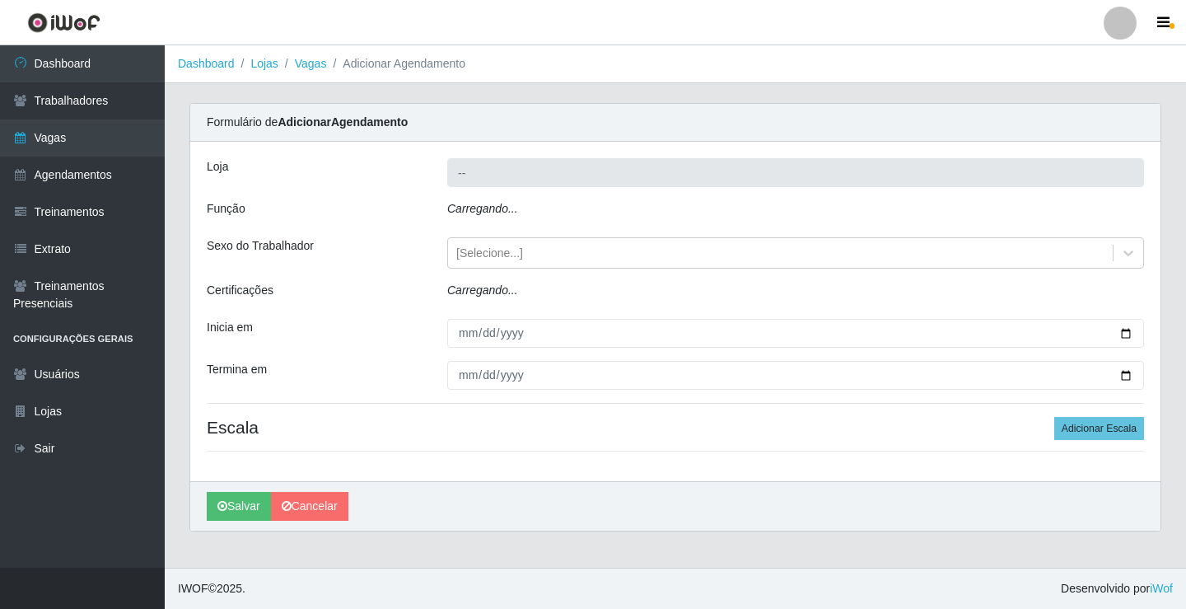
type input "Rede Econômico - Prata"
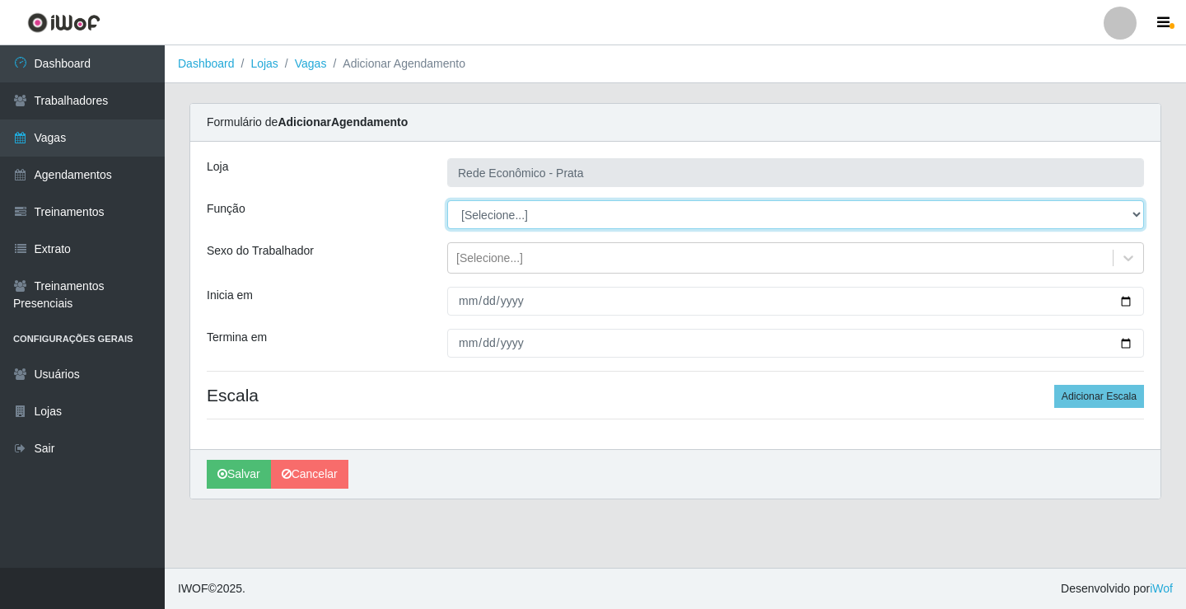
click at [474, 213] on select "[Selecione...] ASG ASG + ASG ++ Embalador Embalador + Embalador ++ Operador de …" at bounding box center [795, 214] width 697 height 29
select select "1"
click at [447, 200] on select "[Selecione...] ASG ASG + ASG ++ Embalador Embalador + Embalador ++ Operador de …" at bounding box center [795, 214] width 697 height 29
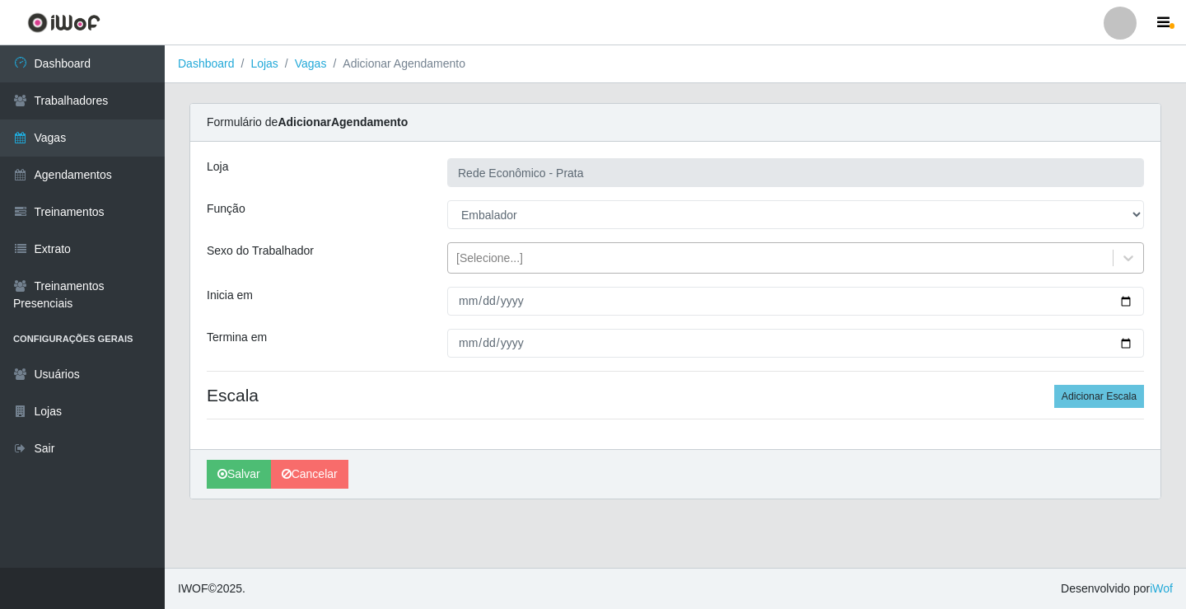
click at [494, 259] on div "[Selecione...]" at bounding box center [489, 258] width 67 height 17
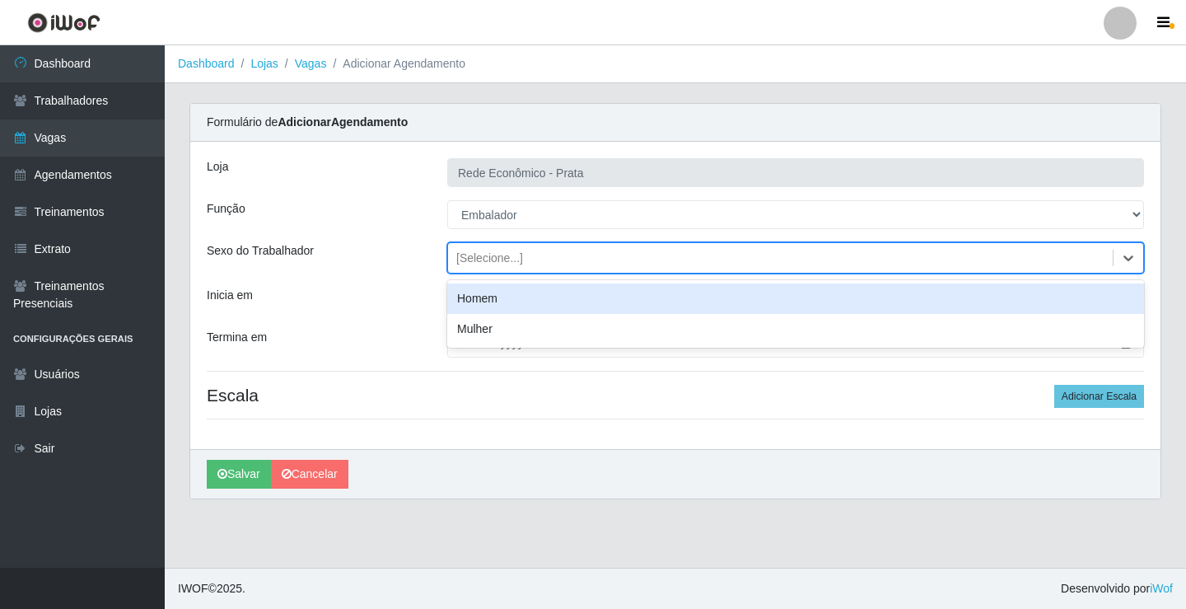
click at [509, 304] on div "Homem" at bounding box center [795, 298] width 697 height 30
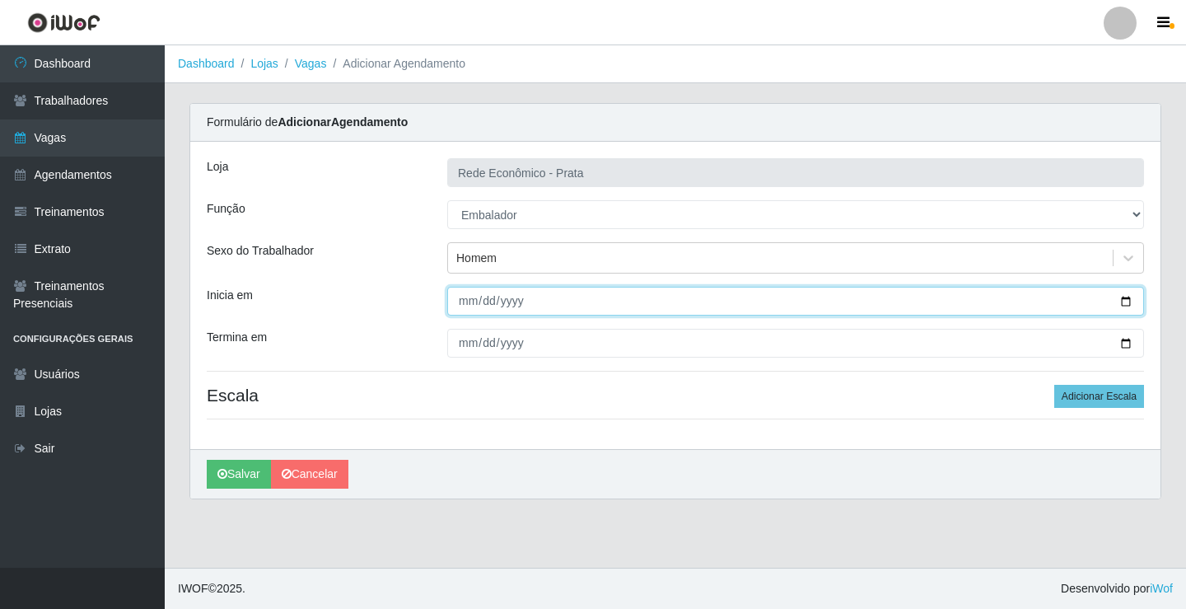
click at [1125, 303] on input "Inicia em" at bounding box center [795, 301] width 697 height 29
type input "[DATE]"
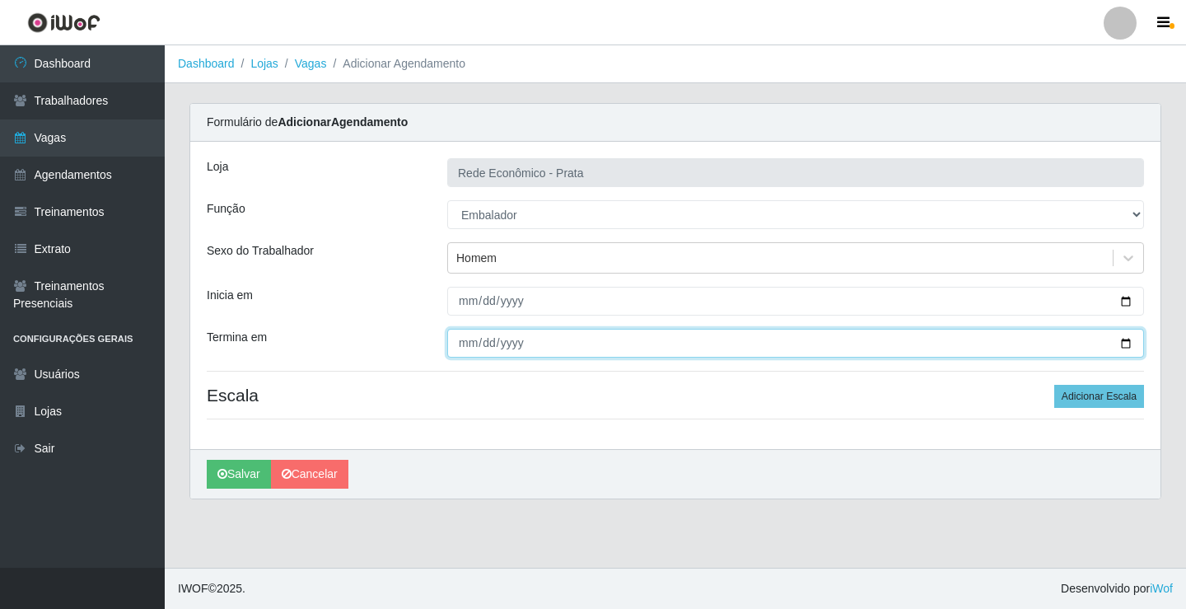
click at [1128, 342] on input "Termina em" at bounding box center [795, 343] width 697 height 29
type input "[DATE]"
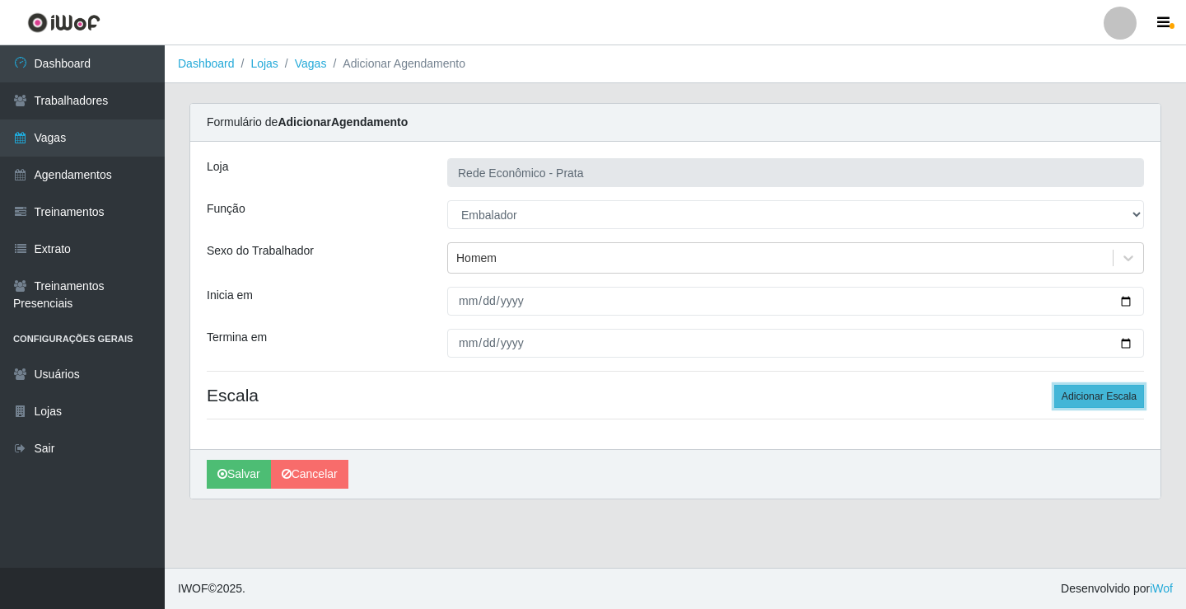
click at [1110, 400] on button "Adicionar Escala" at bounding box center [1099, 396] width 90 height 23
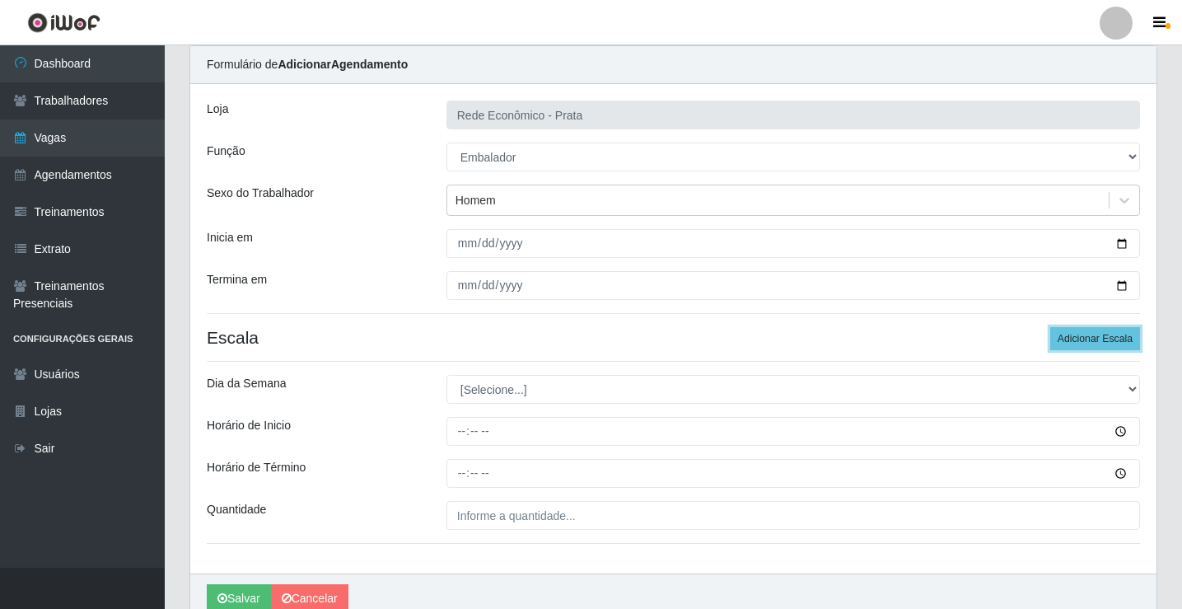
scroll to position [133, 0]
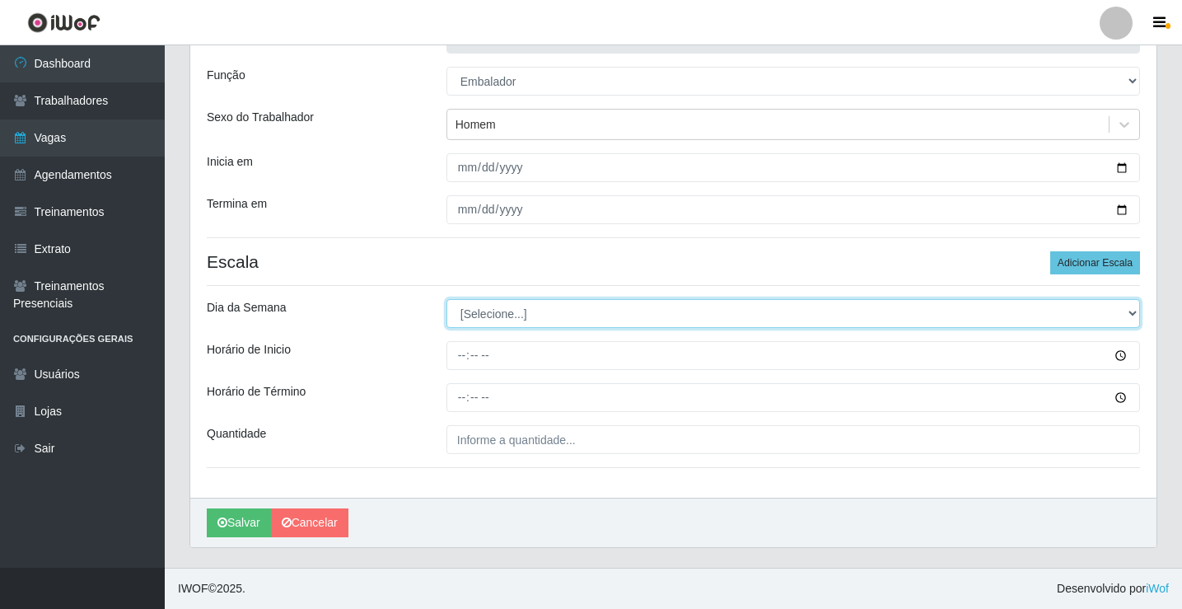
click at [484, 310] on select "[Selecione...] Segunda Terça Quarta Quinta Sexta Sábado Domingo" at bounding box center [793, 313] width 694 height 29
select select "3"
click at [446, 299] on select "[Selecione...] Segunda Terça Quarta Quinta Sexta Sábado Domingo" at bounding box center [793, 313] width 694 height 29
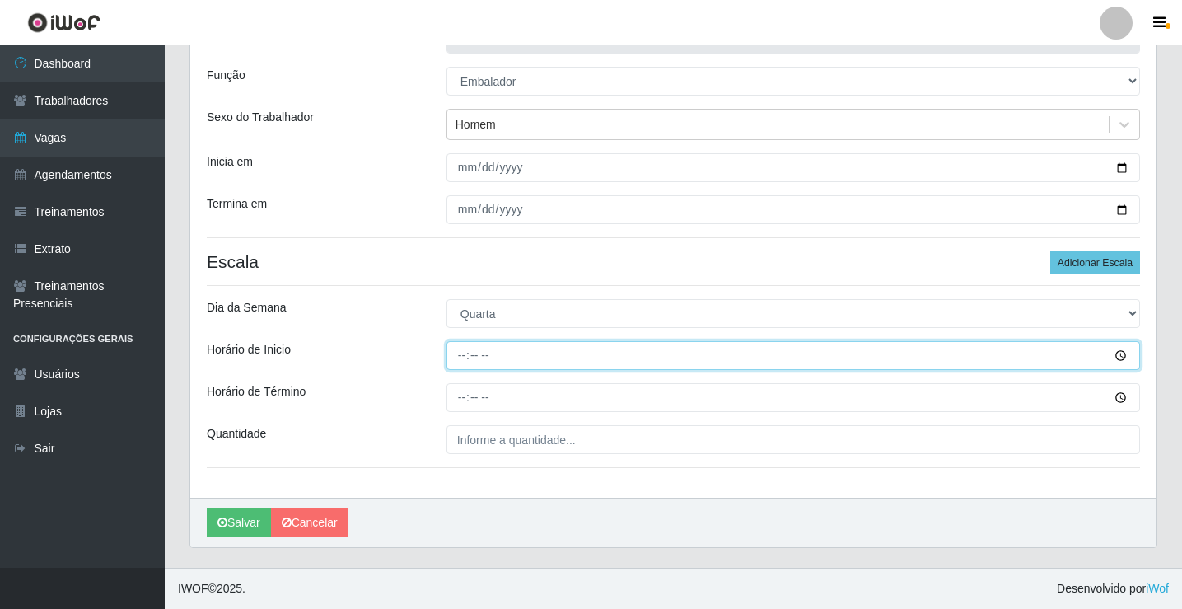
click at [457, 363] on input "Horário de Inicio" at bounding box center [793, 355] width 694 height 29
type input "10:30"
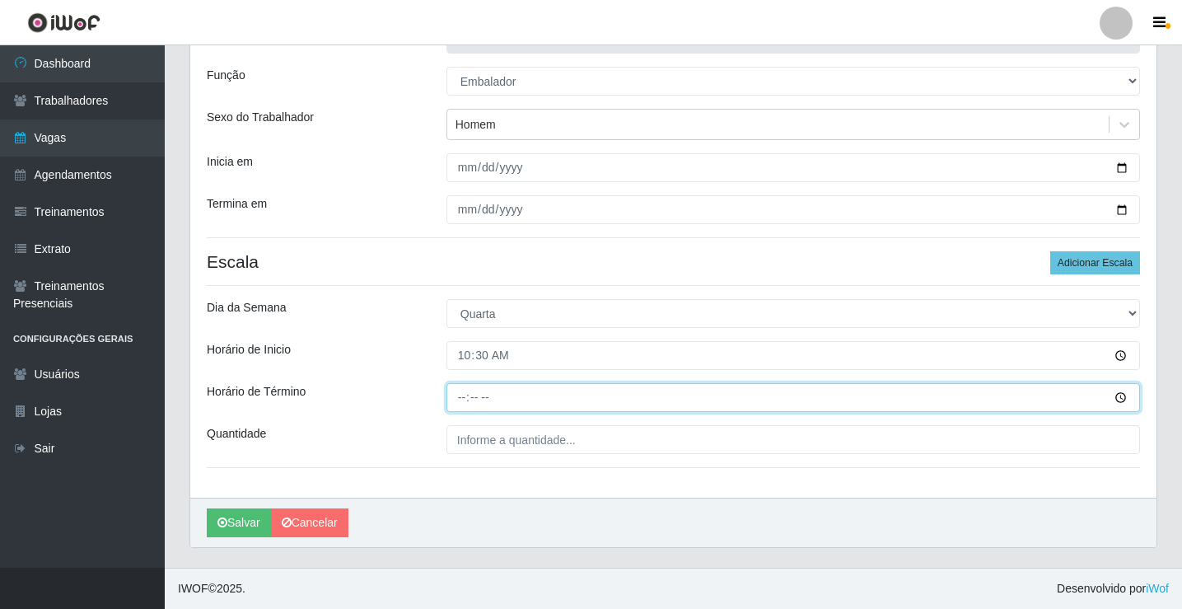
click at [461, 399] on input "Horário de Término" at bounding box center [793, 397] width 694 height 29
type input "16:00"
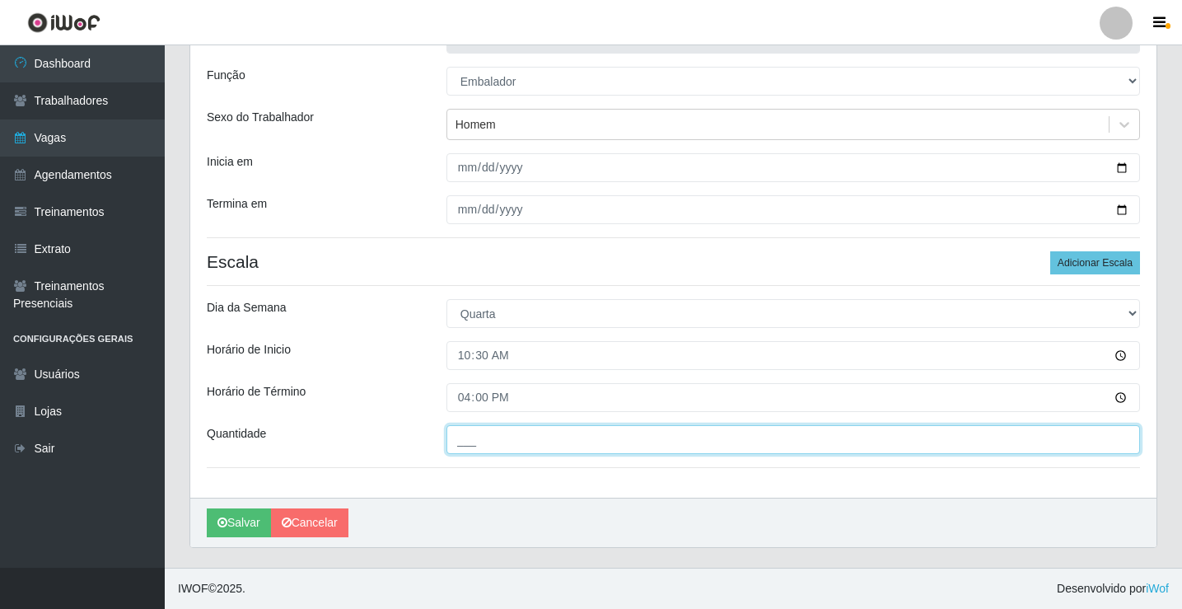
click at [469, 439] on input "___" at bounding box center [793, 439] width 694 height 29
type input "3__"
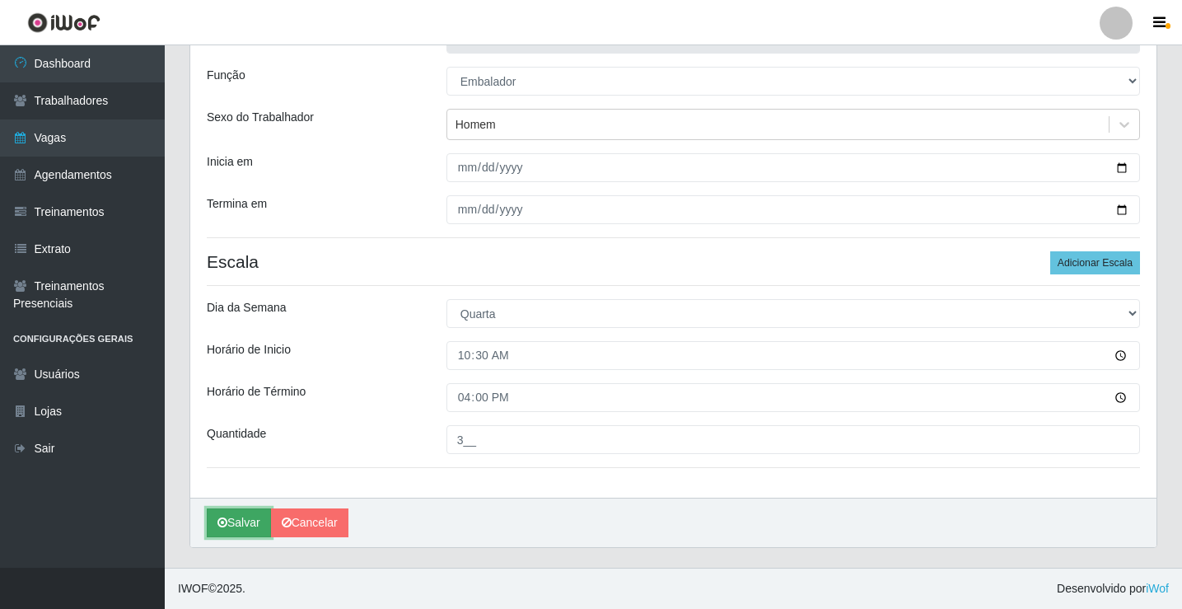
click at [238, 524] on button "Salvar" at bounding box center [239, 522] width 64 height 29
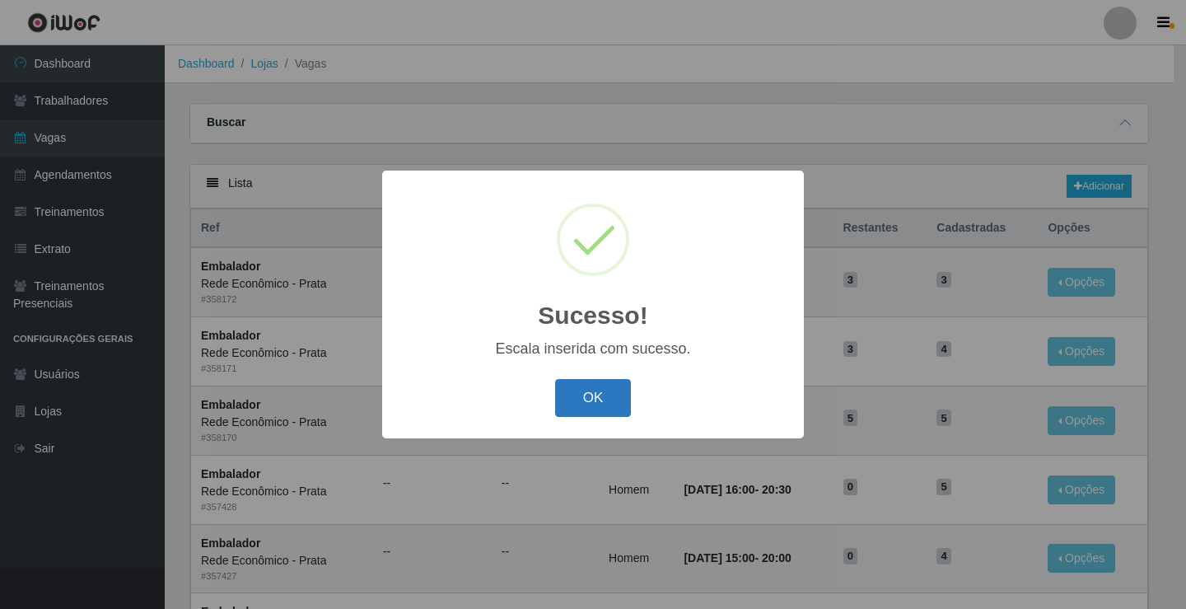
click at [598, 404] on button "OK" at bounding box center [593, 398] width 77 height 39
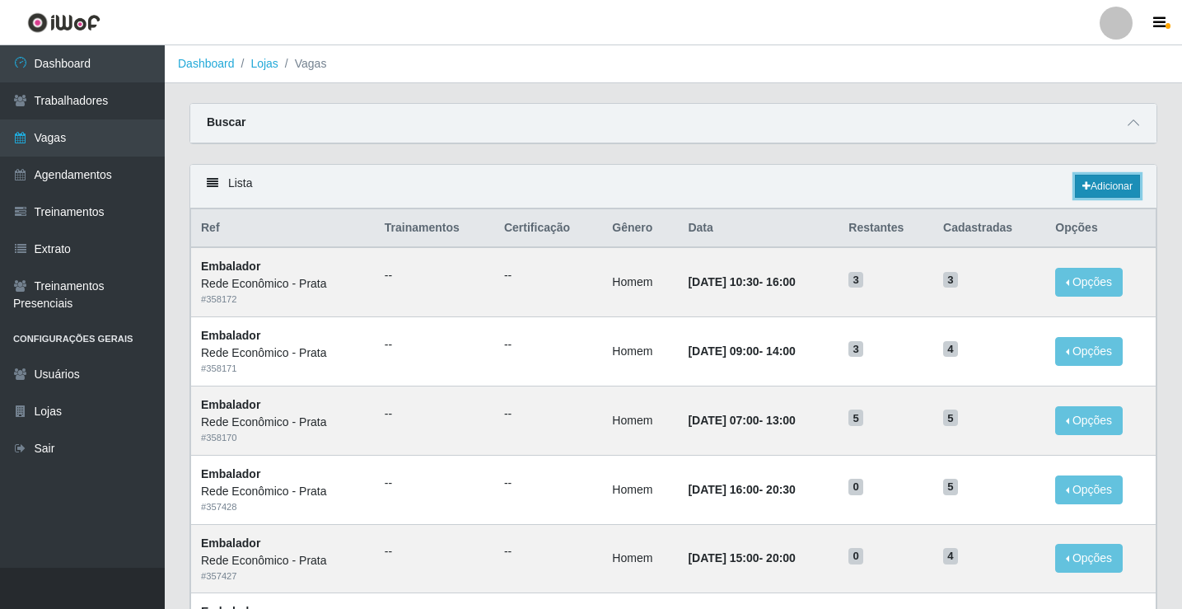
click at [1111, 184] on link "Adicionar" at bounding box center [1107, 186] width 65 height 23
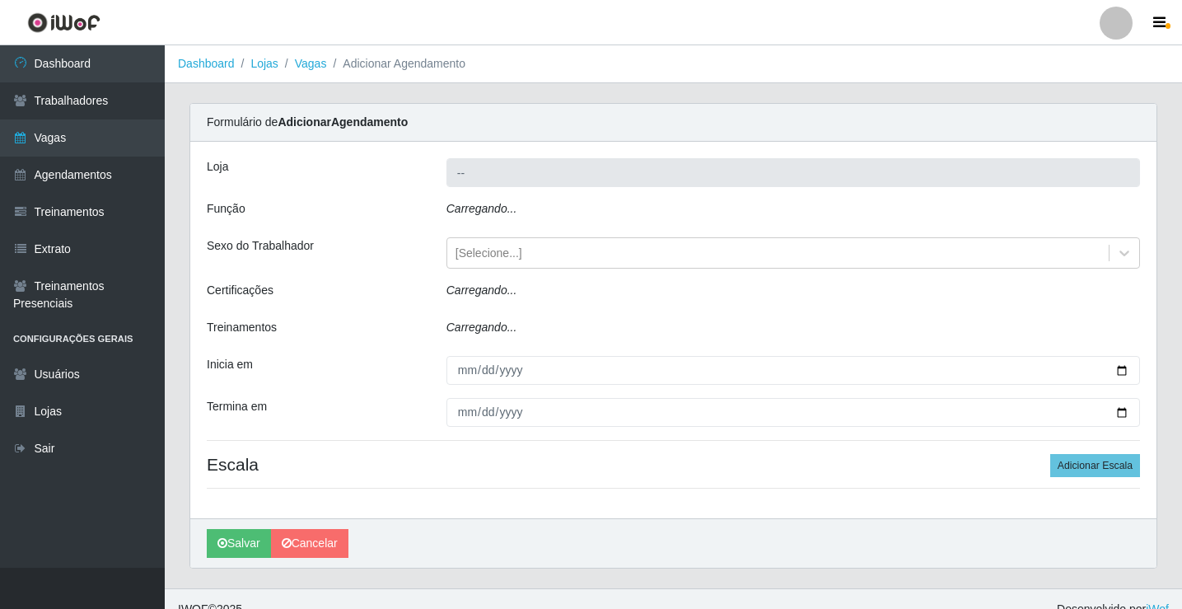
type input "Rede Econômico - Prata"
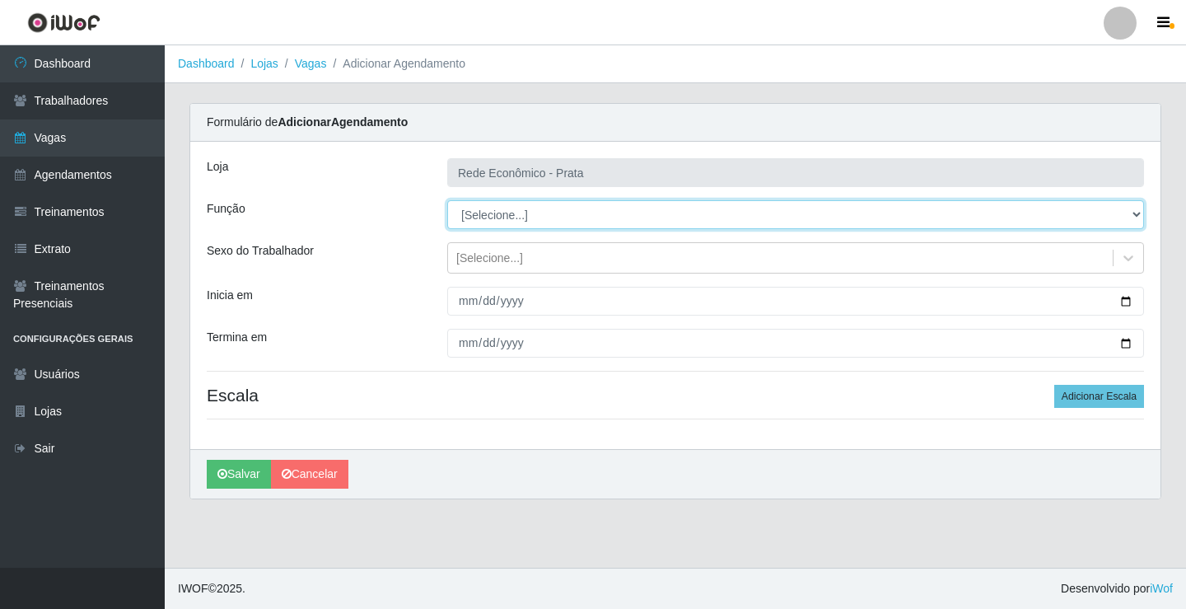
click at [489, 214] on select "[Selecione...] ASG ASG + ASG ++ Embalador Embalador + Embalador ++ Operador de …" at bounding box center [795, 214] width 697 height 29
select select "1"
click at [447, 200] on select "[Selecione...] ASG ASG + ASG ++ Embalador Embalador + Embalador ++ Operador de …" at bounding box center [795, 214] width 697 height 29
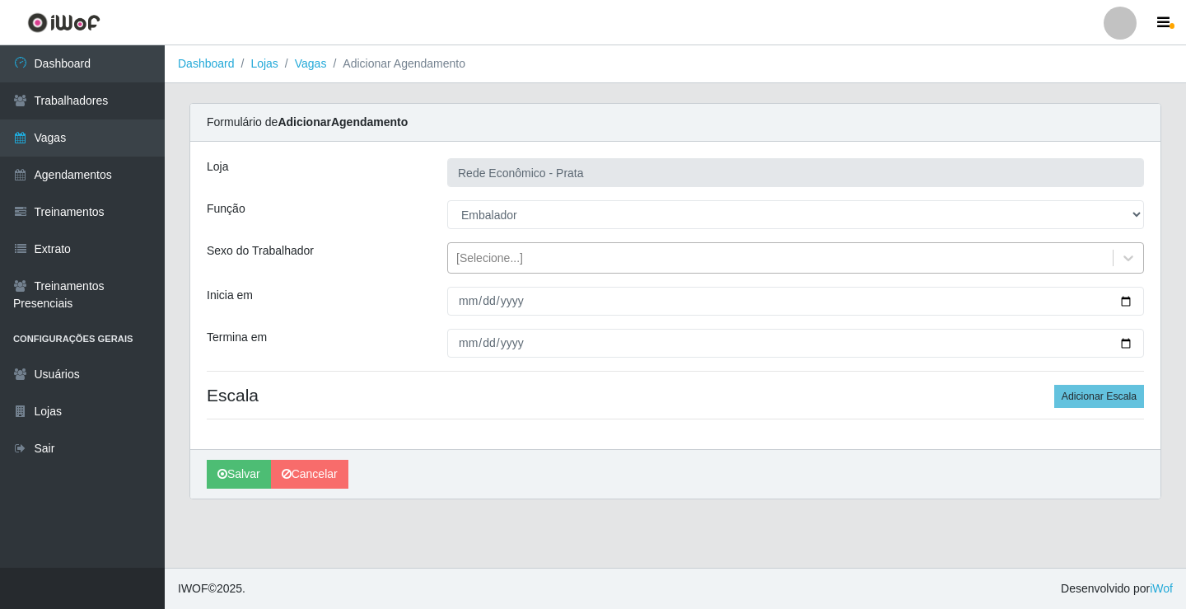
click at [495, 262] on div "[Selecione...]" at bounding box center [489, 258] width 67 height 17
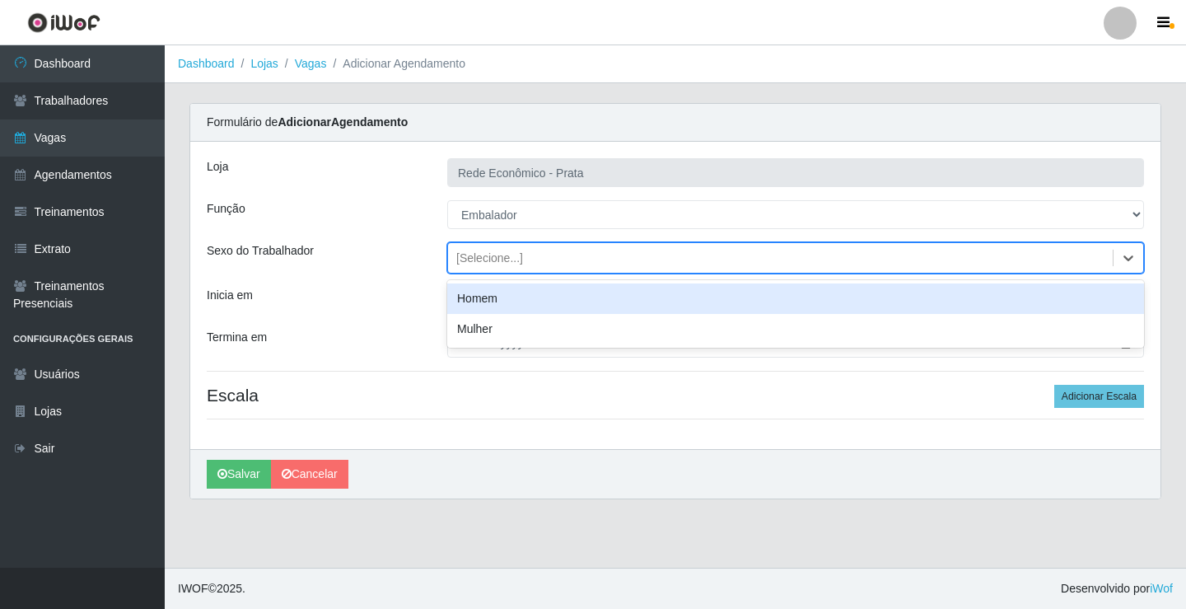
click at [502, 300] on div "Homem" at bounding box center [795, 298] width 697 height 30
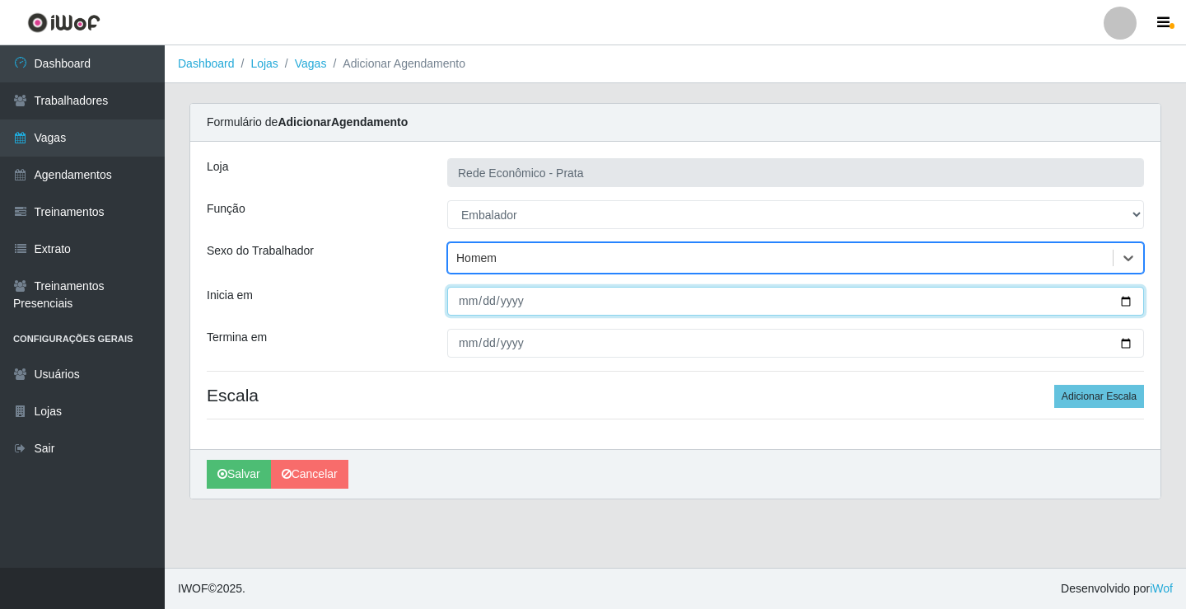
click at [1119, 297] on input "Inicia em" at bounding box center [795, 301] width 697 height 29
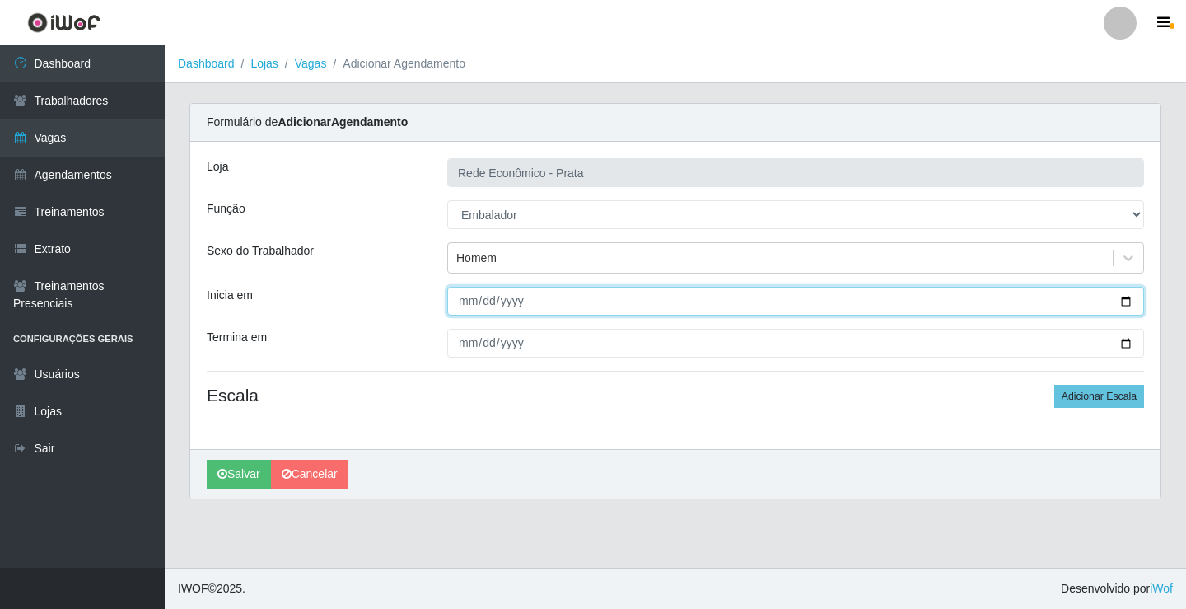
type input "[DATE]"
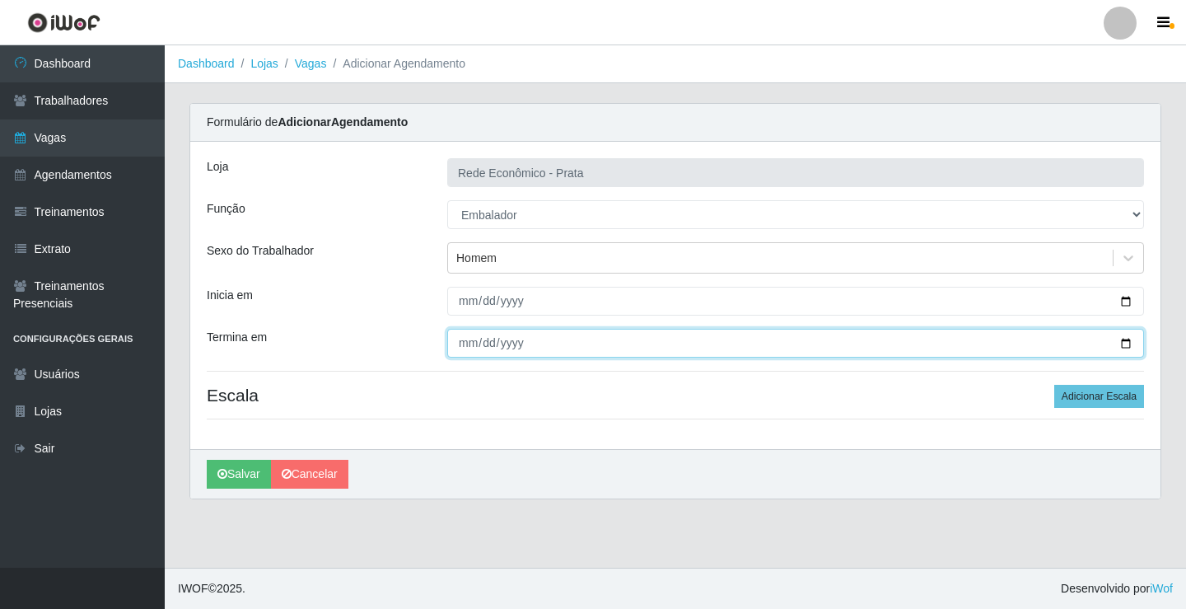
click at [1127, 345] on input "Termina em" at bounding box center [795, 343] width 697 height 29
type input "[DATE]"
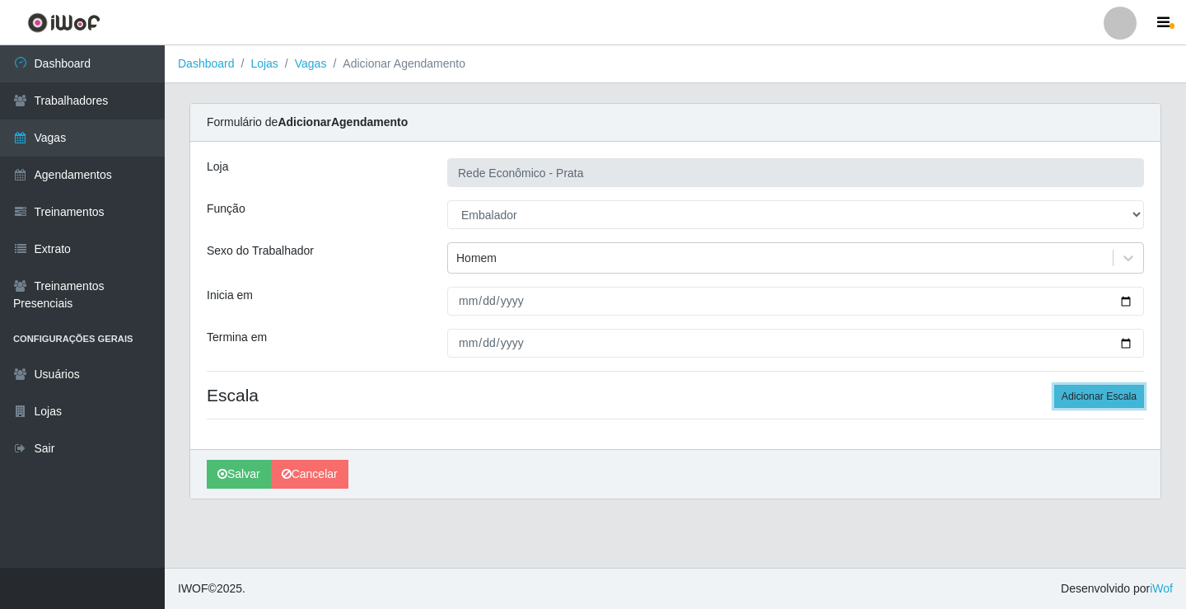
click at [1090, 395] on button "Adicionar Escala" at bounding box center [1099, 396] width 90 height 23
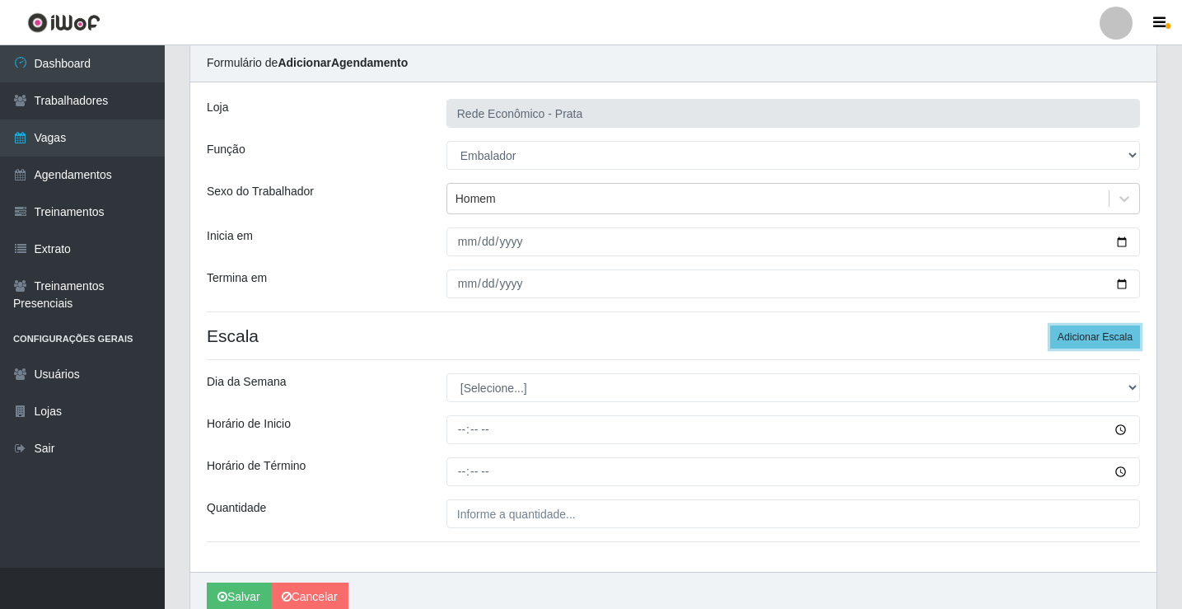
scroll to position [133, 0]
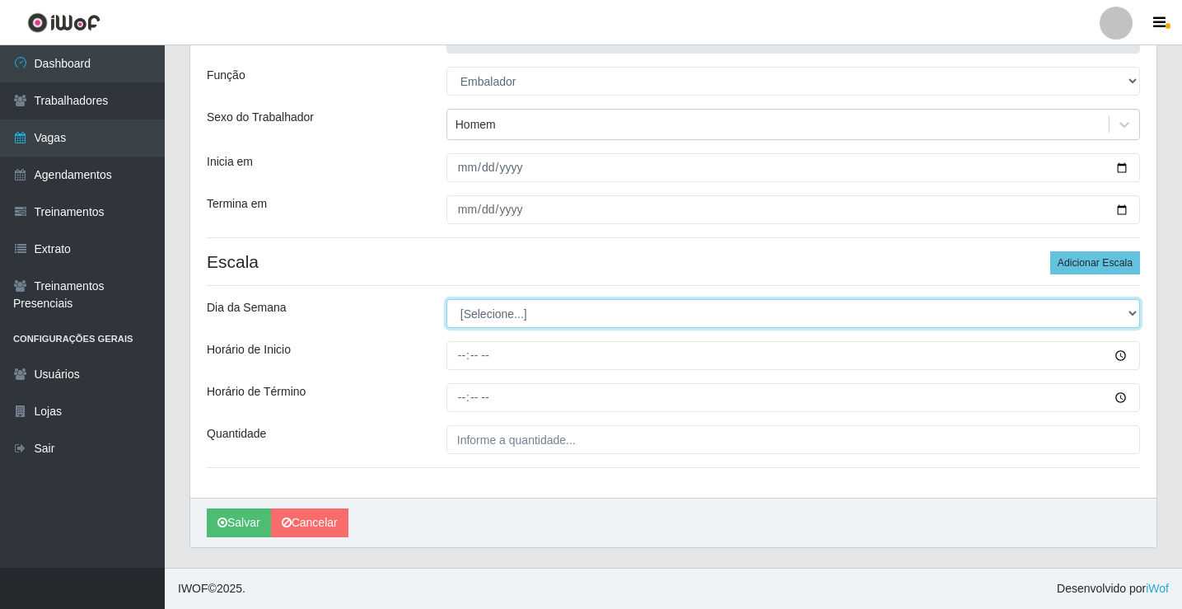
click at [494, 315] on select "[Selecione...] Segunda Terça Quarta Quinta Sexta Sábado Domingo" at bounding box center [793, 313] width 694 height 29
select select "3"
click at [446, 299] on select "[Selecione...] Segunda Terça Quarta Quinta Sexta Sábado Domingo" at bounding box center [793, 313] width 694 height 29
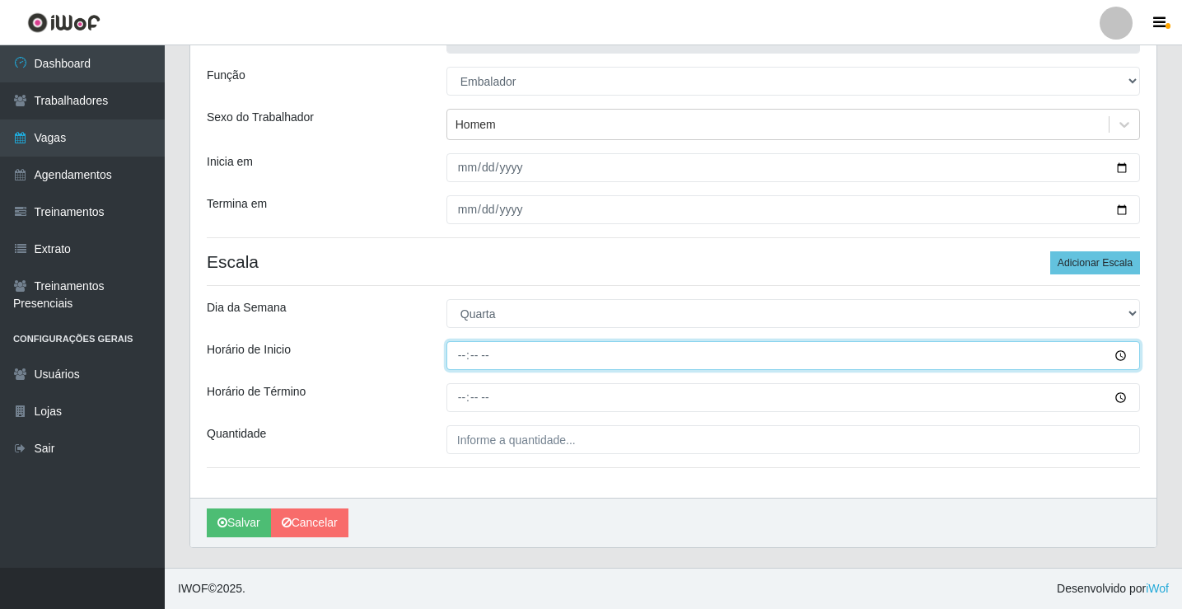
click at [466, 357] on input "Horário de Inicio" at bounding box center [793, 355] width 694 height 29
type input "15:00"
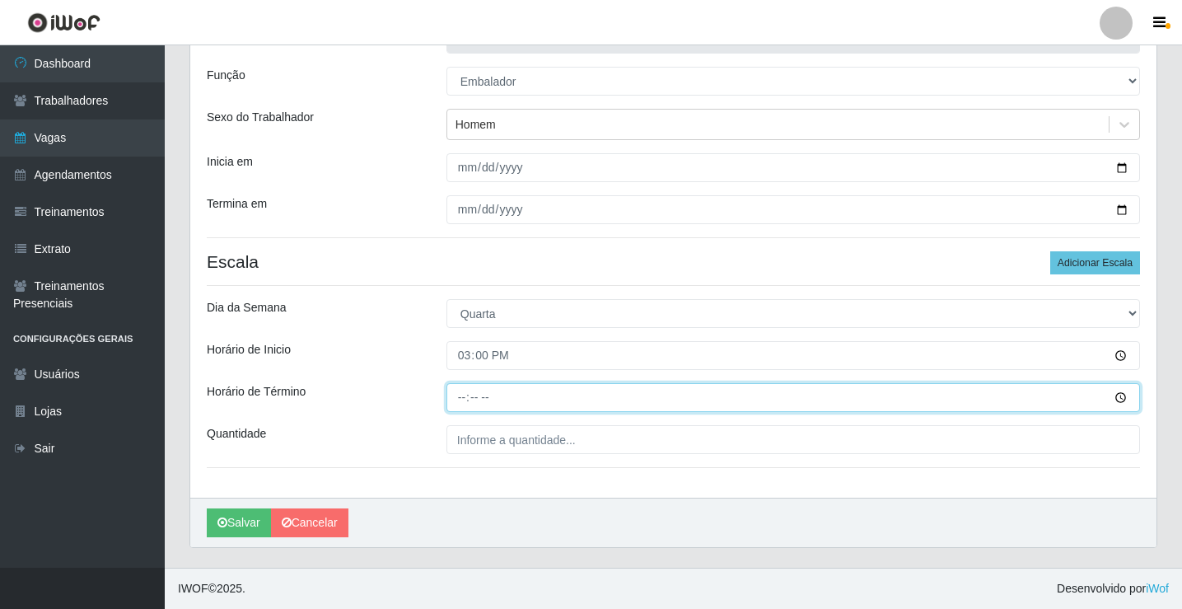
click at [462, 400] on input "Horário de Término" at bounding box center [793, 397] width 694 height 29
type input "20:00"
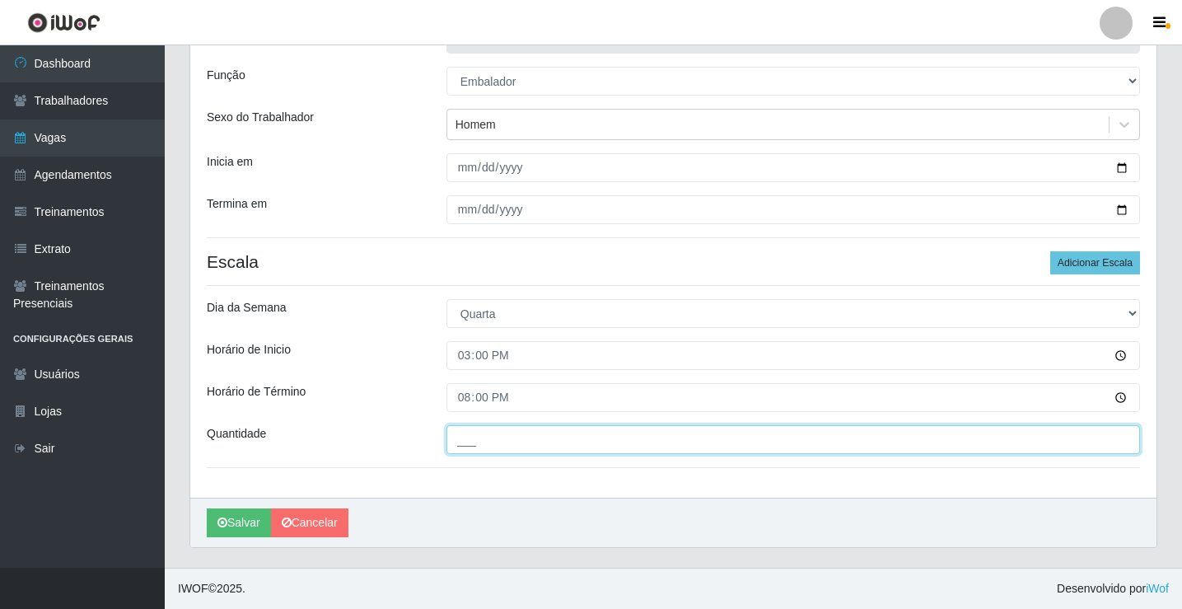
click at [469, 430] on input "___" at bounding box center [793, 439] width 694 height 29
type input "4__"
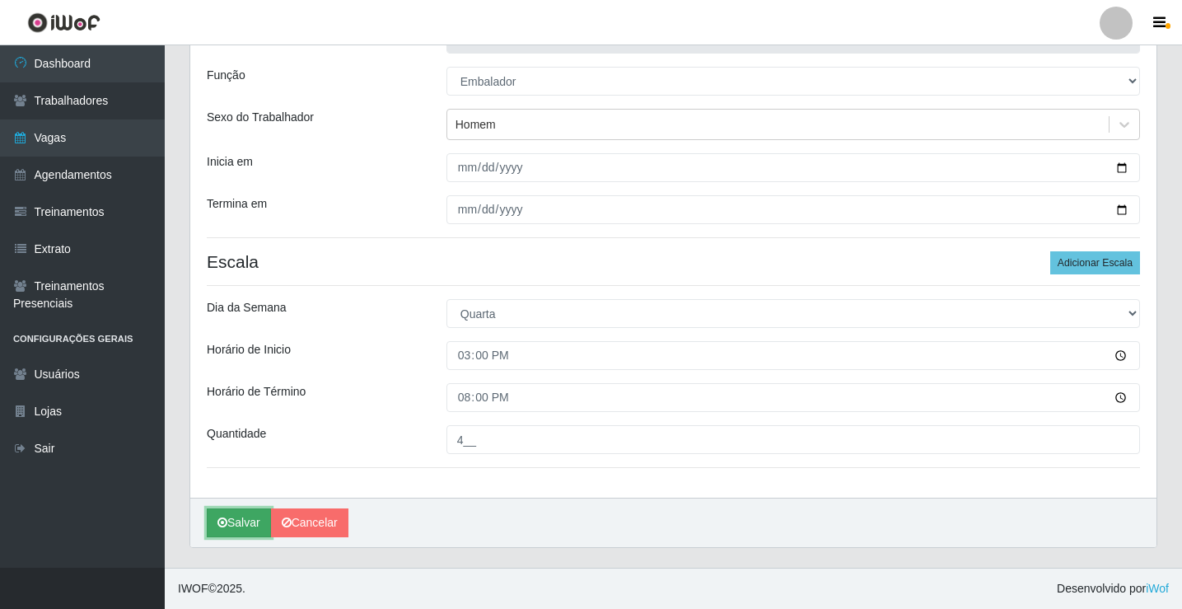
click at [243, 521] on button "Salvar" at bounding box center [239, 522] width 64 height 29
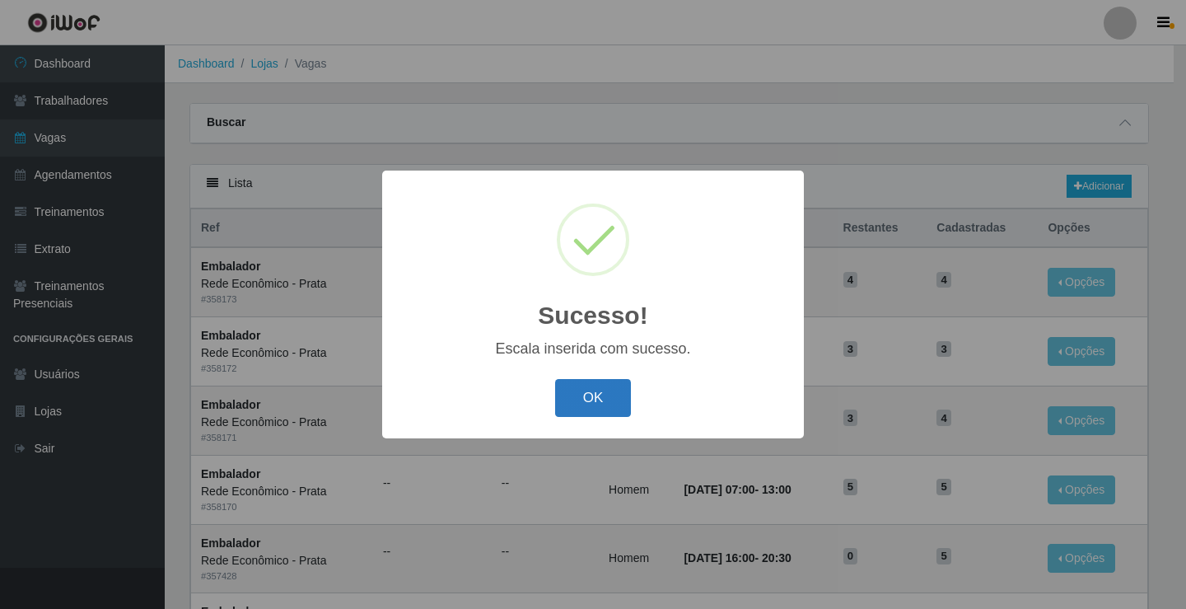
click at [597, 400] on button "OK" at bounding box center [593, 398] width 77 height 39
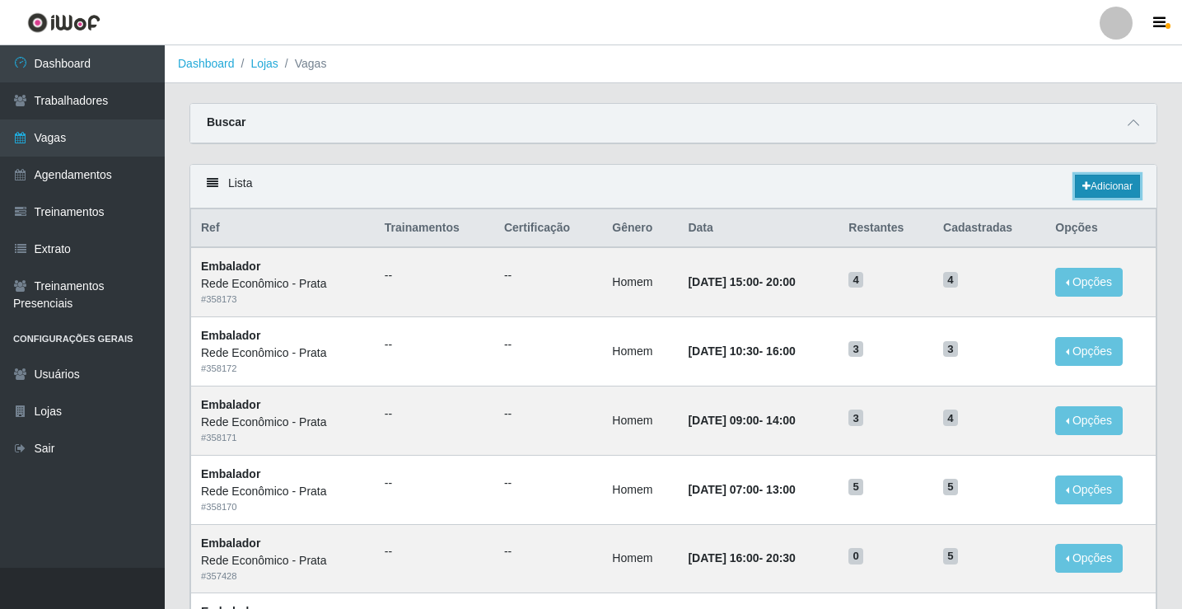
click at [1102, 178] on link "Adicionar" at bounding box center [1107, 186] width 65 height 23
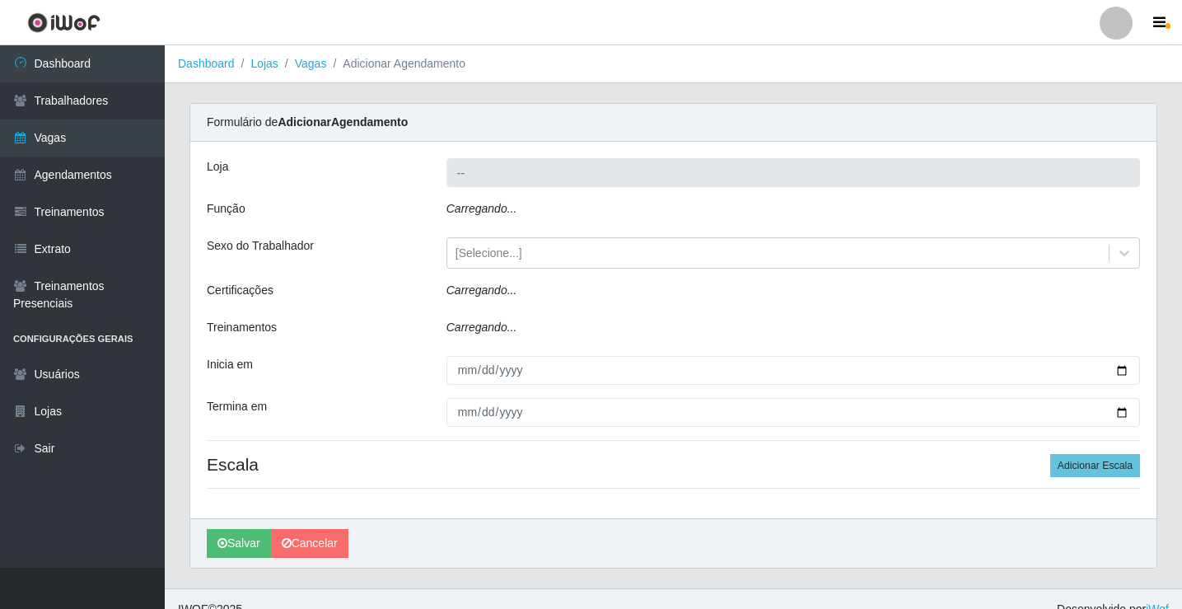
type input "Rede Econômico - Prata"
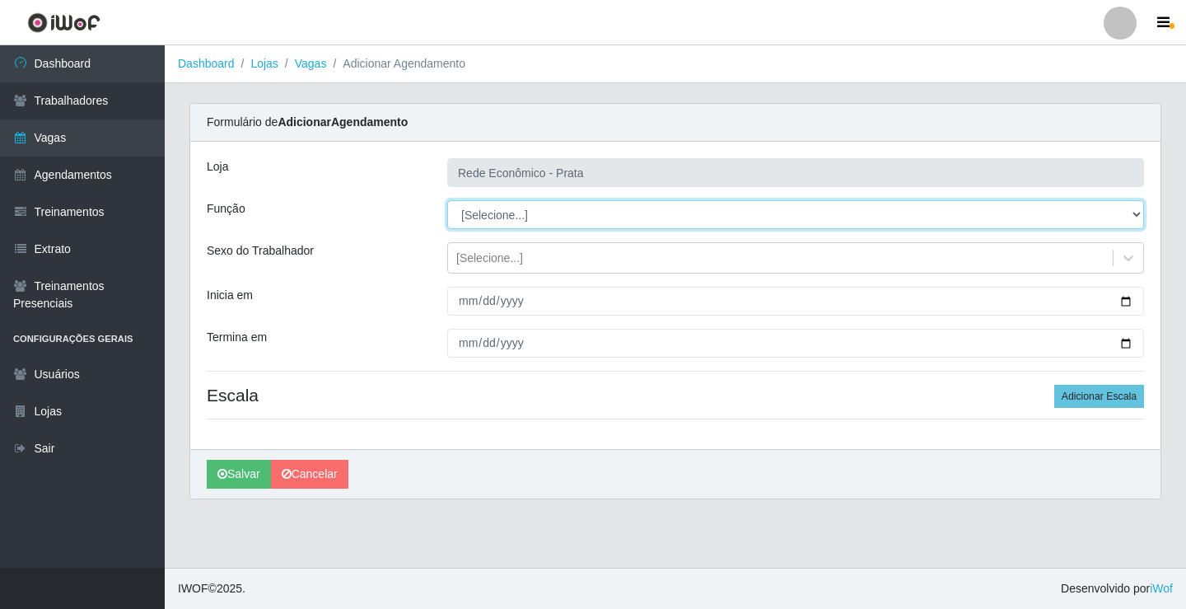
click at [506, 216] on select "[Selecione...] ASG ASG + ASG ++ Embalador Embalador + Embalador ++ Operador de …" at bounding box center [795, 214] width 697 height 29
select select "1"
click at [447, 200] on select "[Selecione...] ASG ASG + ASG ++ Embalador Embalador + Embalador ++ Operador de …" at bounding box center [795, 214] width 697 height 29
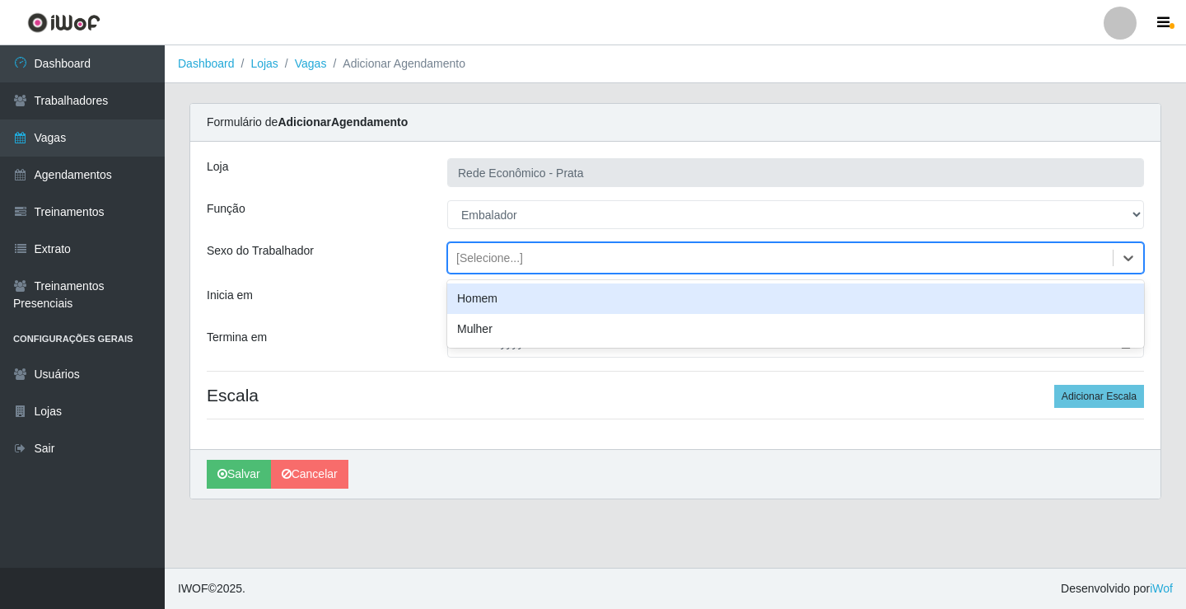
click at [474, 261] on div "[Selecione...]" at bounding box center [489, 258] width 67 height 17
click at [486, 299] on div "Homem" at bounding box center [795, 298] width 697 height 30
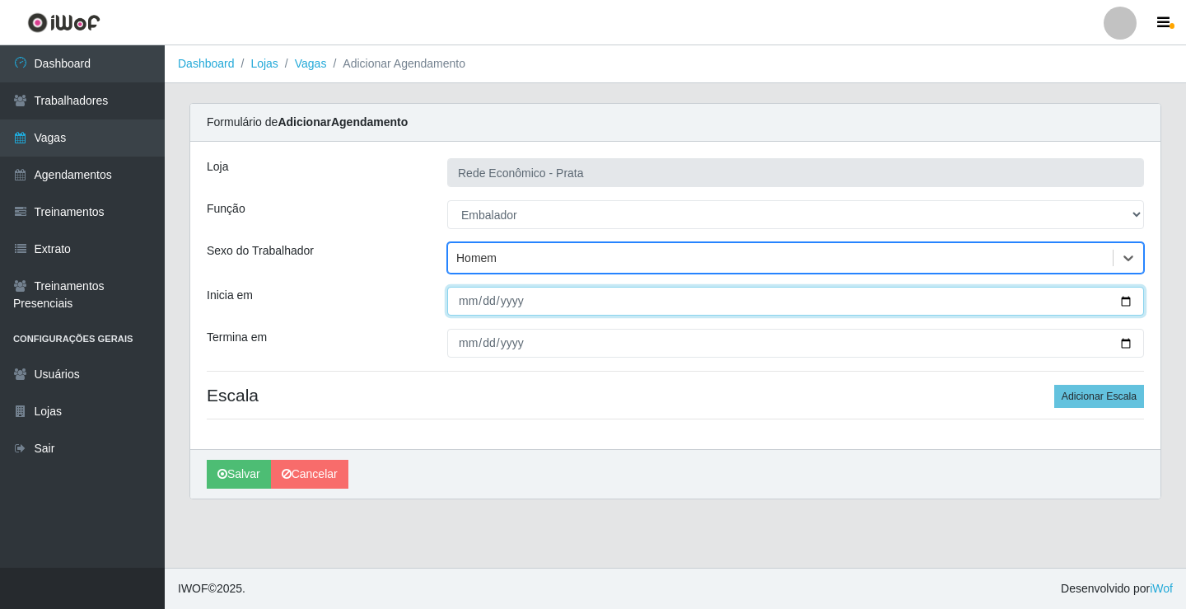
click at [1128, 305] on input "Inicia em" at bounding box center [795, 301] width 697 height 29
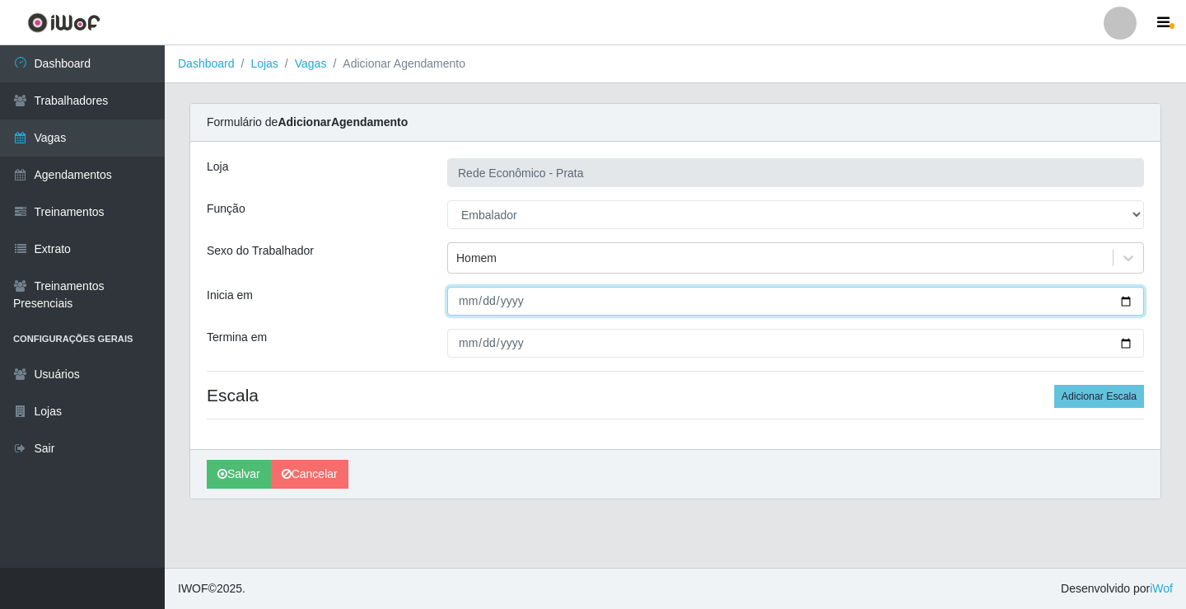
type input "[DATE]"
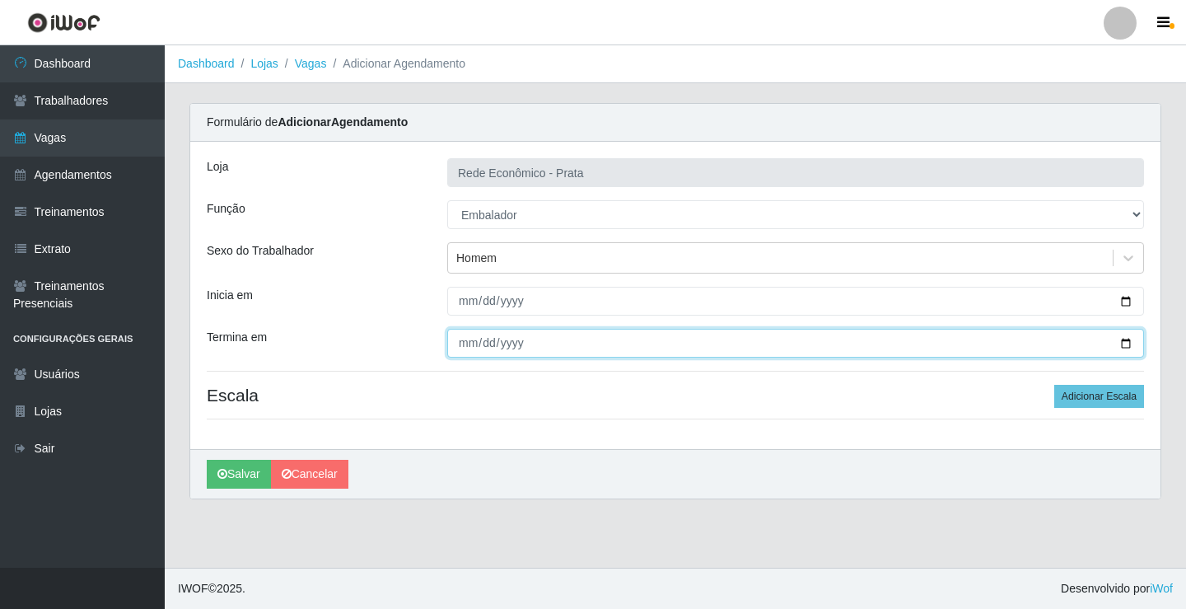
drag, startPoint x: 1124, startPoint y: 346, endPoint x: 834, endPoint y: 428, distance: 301.4
click at [1124, 345] on input "Termina em" at bounding box center [795, 343] width 697 height 29
type input "[DATE]"
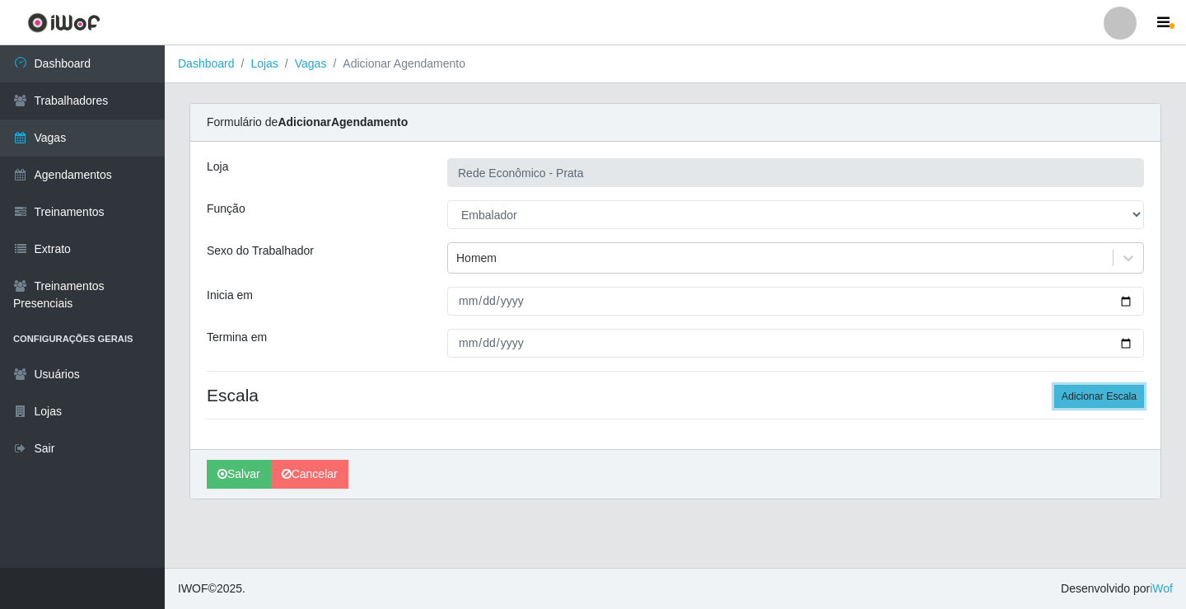
click at [1076, 395] on button "Adicionar Escala" at bounding box center [1099, 396] width 90 height 23
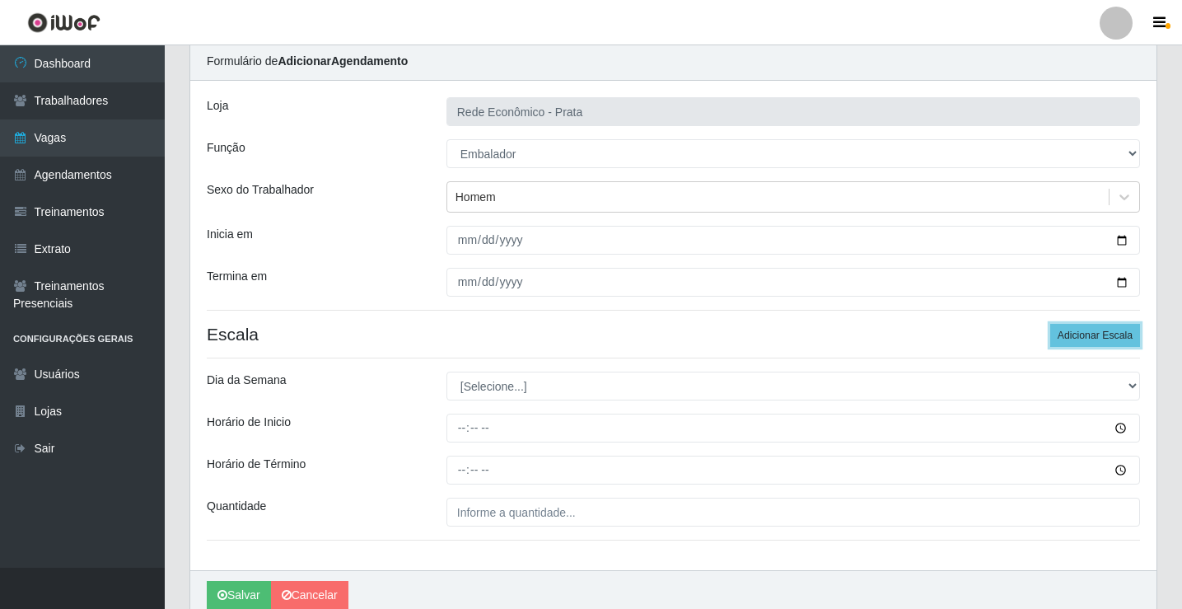
scroll to position [133, 0]
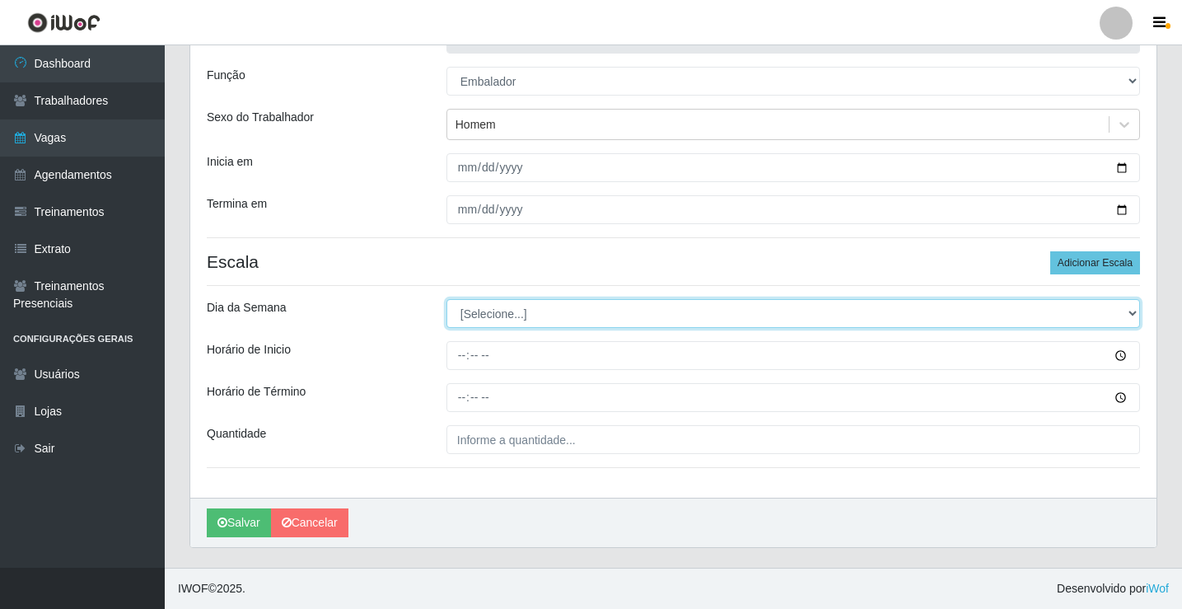
click at [485, 313] on select "[Selecione...] Segunda Terça Quarta Quinta Sexta Sábado Domingo" at bounding box center [793, 313] width 694 height 29
select select "3"
click at [446, 299] on select "[Selecione...] Segunda Terça Quarta Quinta Sexta Sábado Domingo" at bounding box center [793, 313] width 694 height 29
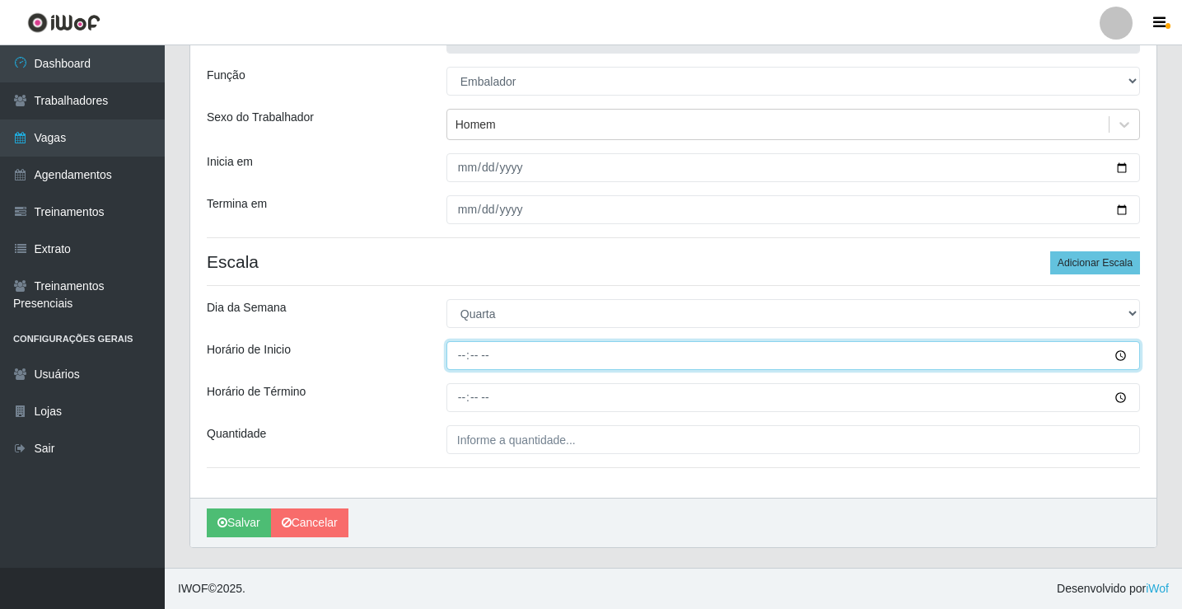
click at [460, 354] on input "Horário de Inicio" at bounding box center [793, 355] width 694 height 29
type input "16:00"
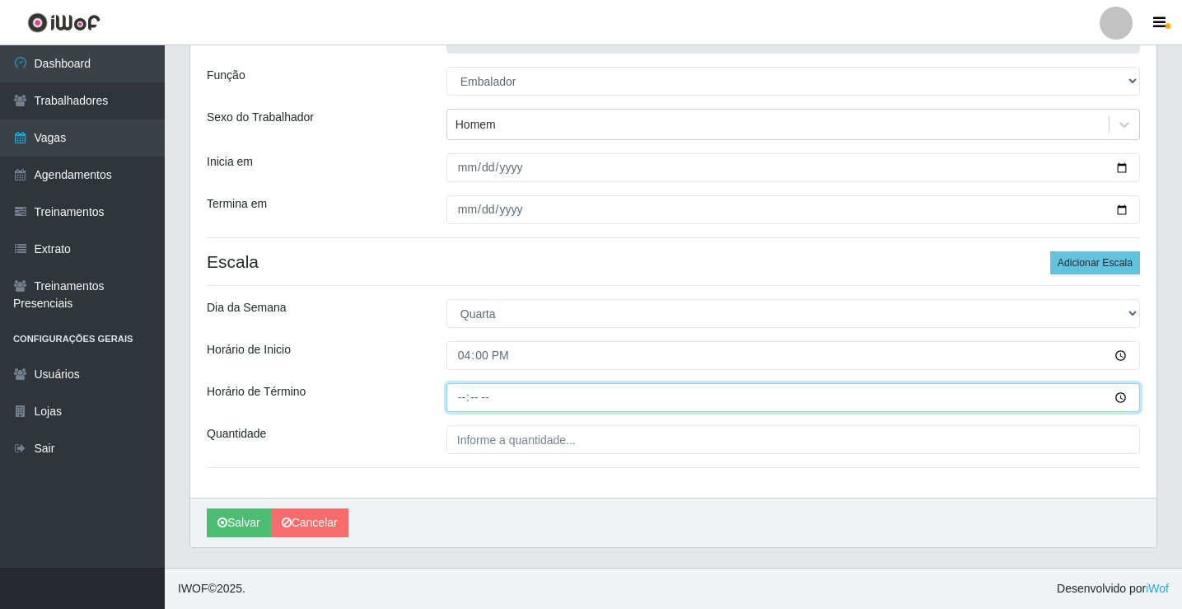
click at [468, 403] on input "Horário de Término" at bounding box center [793, 397] width 694 height 29
type input "20:30"
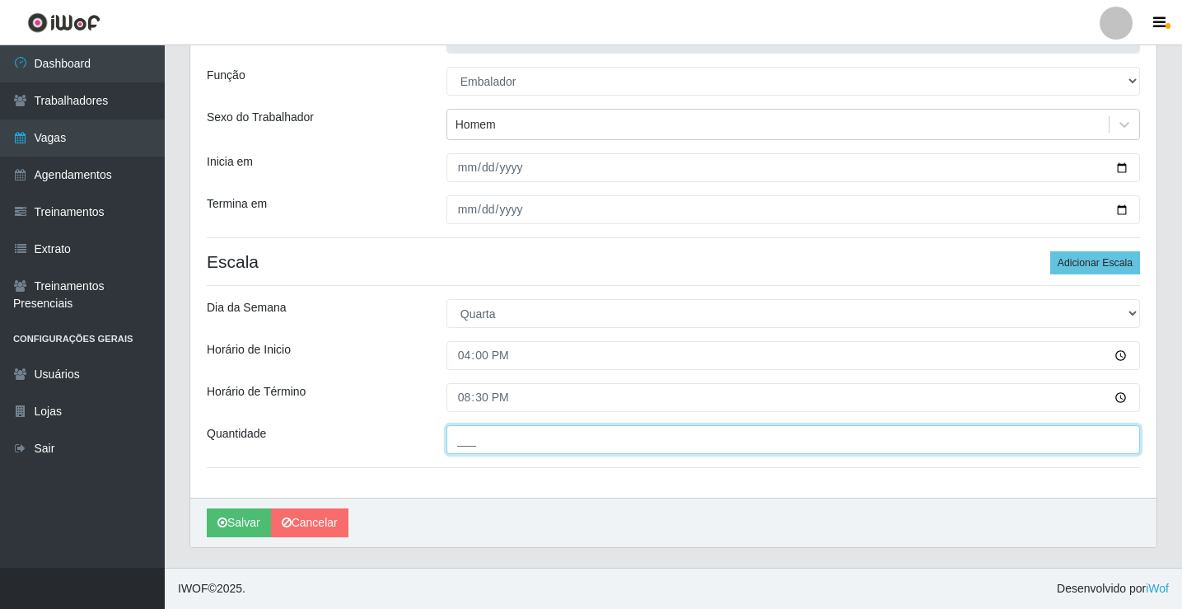
click at [478, 442] on input "___" at bounding box center [793, 439] width 694 height 29
type input "5__"
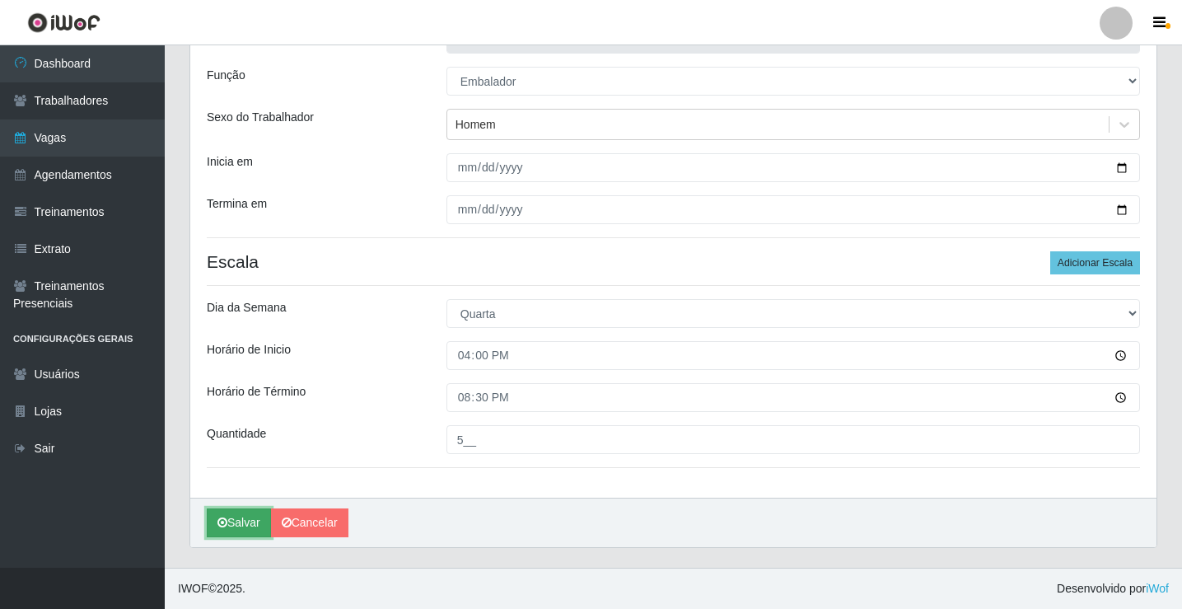
click at [251, 523] on button "Salvar" at bounding box center [239, 522] width 64 height 29
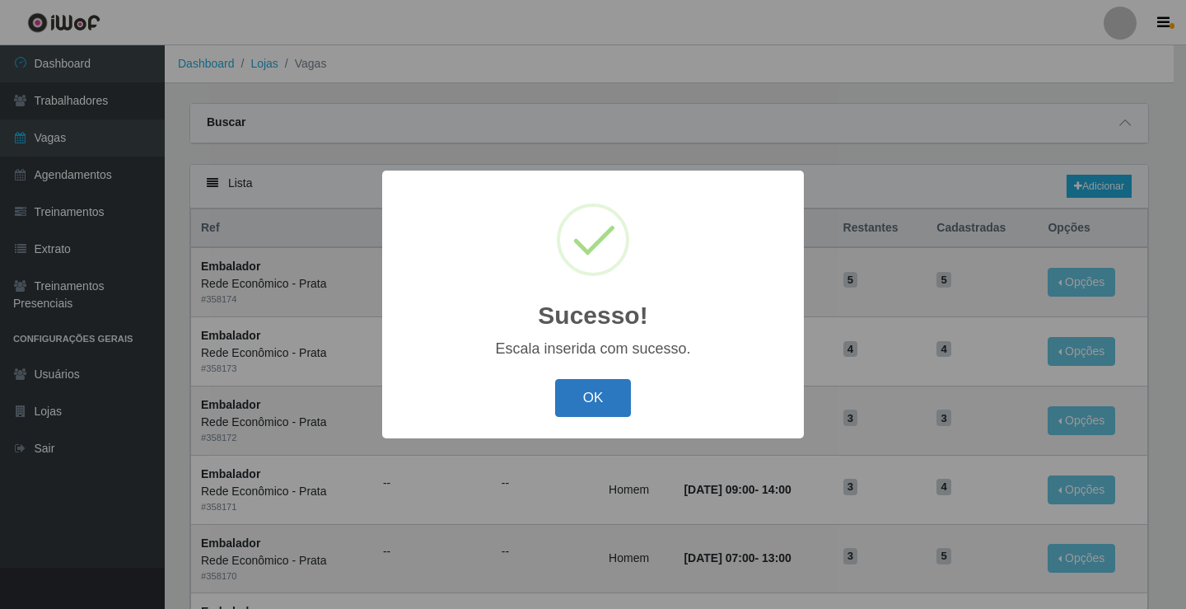
click at [587, 390] on button "OK" at bounding box center [593, 398] width 77 height 39
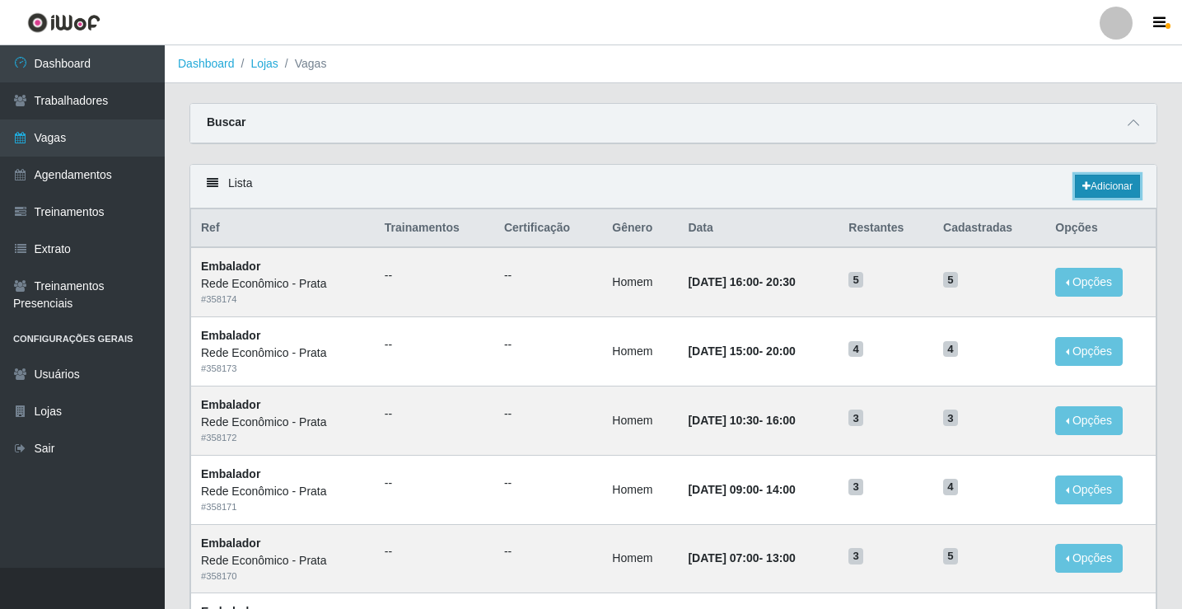
click at [1118, 187] on link "Adicionar" at bounding box center [1107, 186] width 65 height 23
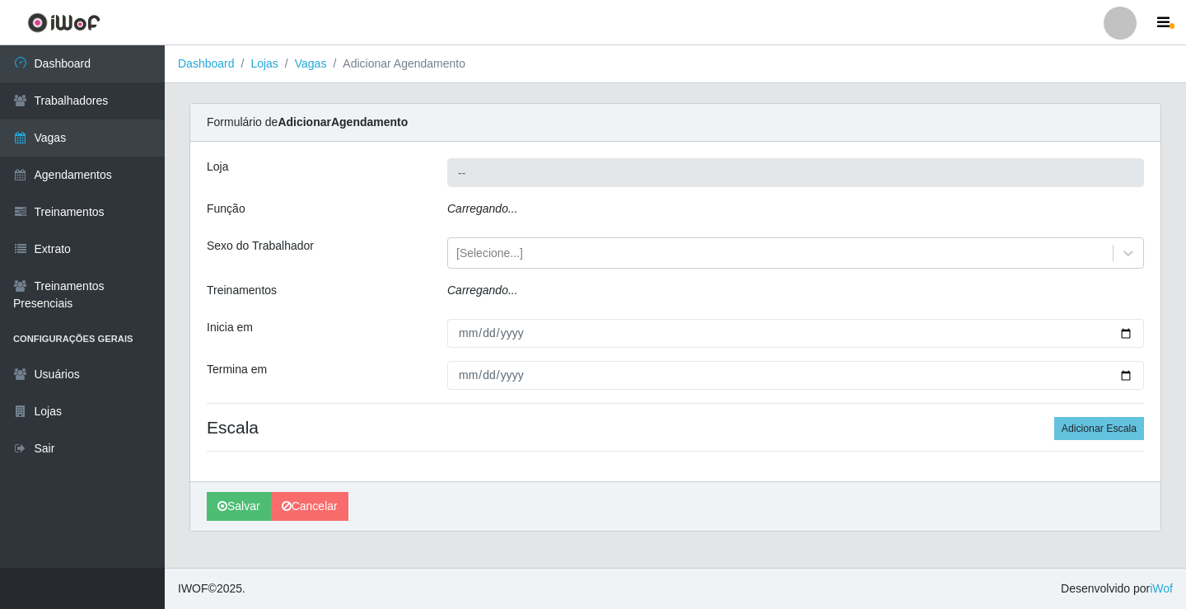
type input "Rede Econômico - Prata"
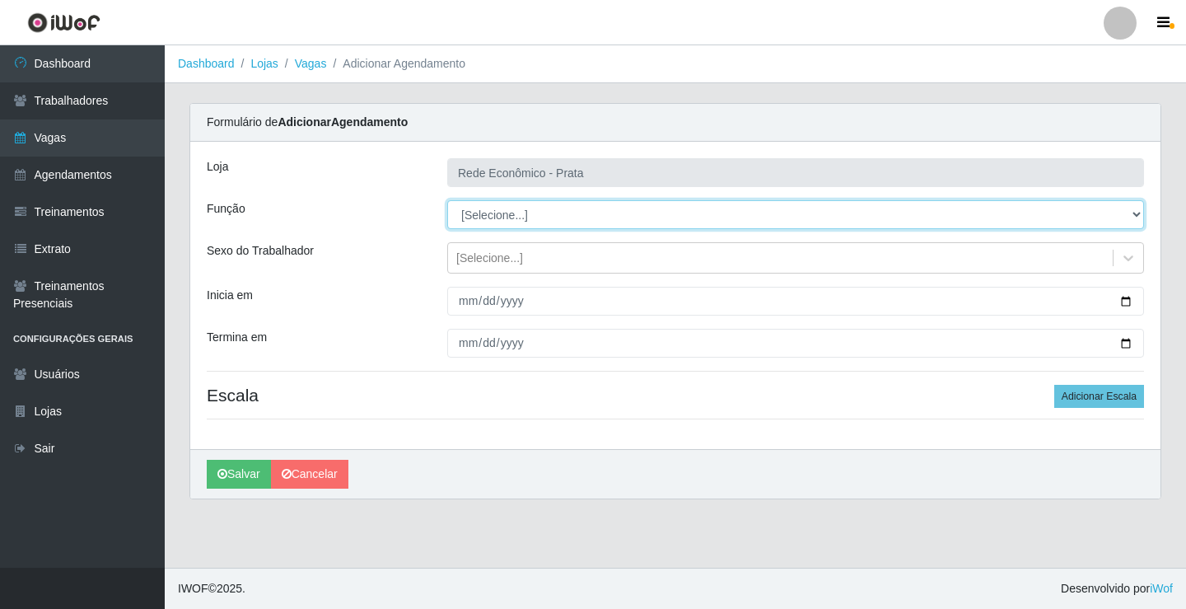
click at [501, 214] on select "[Selecione...] ASG ASG + ASG ++ Embalador Embalador + Embalador ++ Operador de …" at bounding box center [795, 214] width 697 height 29
select select "1"
click at [447, 200] on select "[Selecione...] ASG ASG + ASG ++ Embalador Embalador + Embalador ++ Operador de …" at bounding box center [795, 214] width 697 height 29
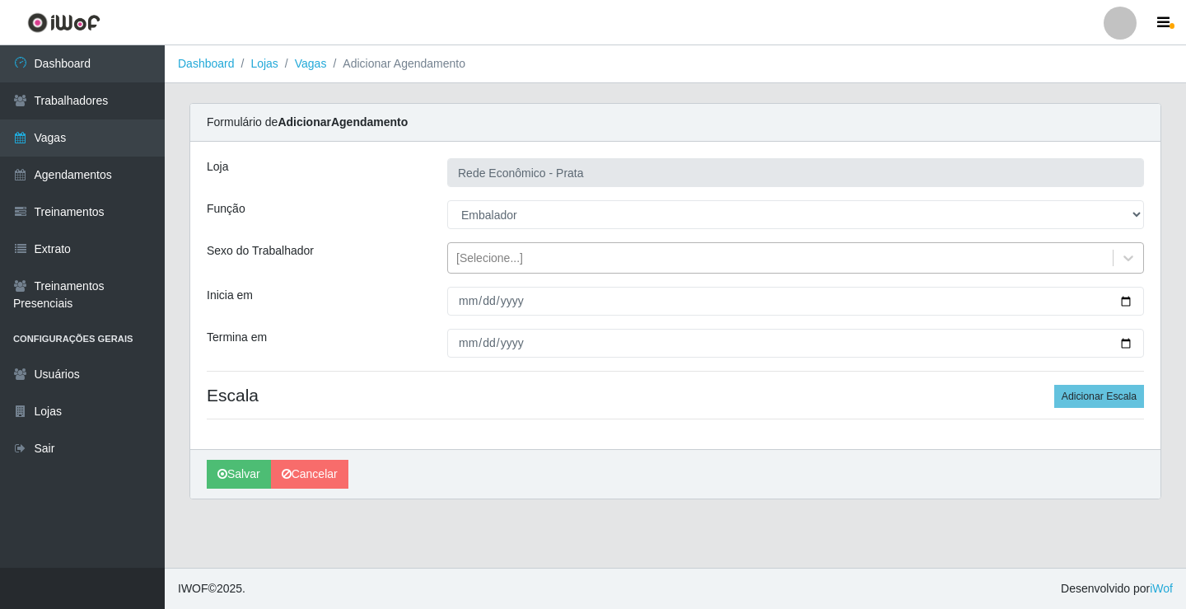
click at [503, 257] on div "[Selecione...]" at bounding box center [489, 258] width 67 height 17
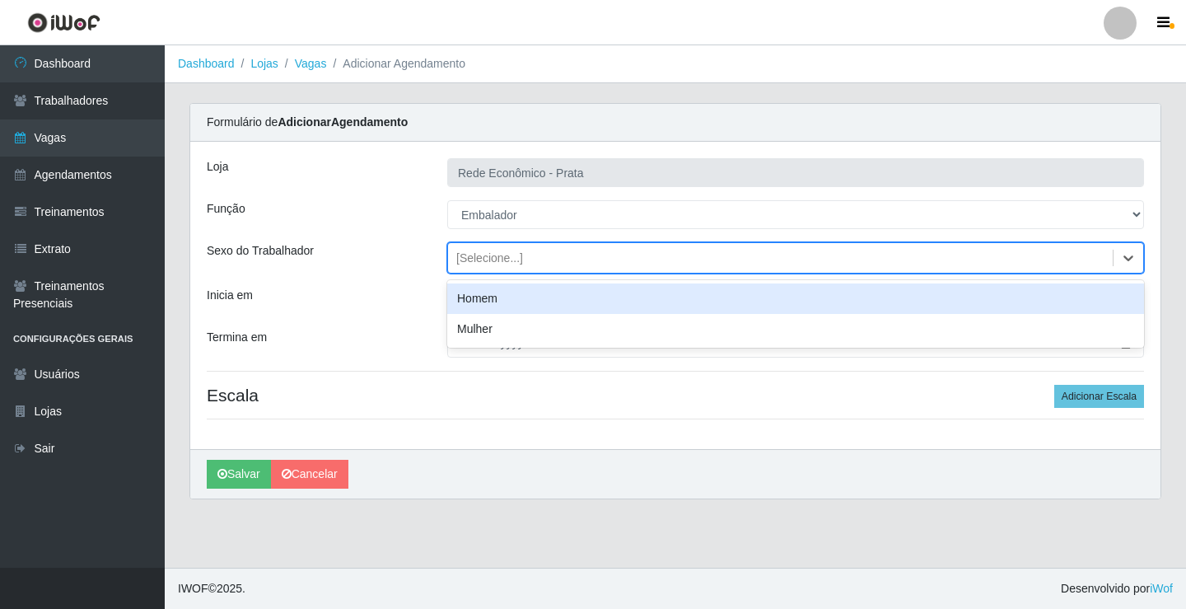
click at [502, 297] on div "Homem" at bounding box center [795, 298] width 697 height 30
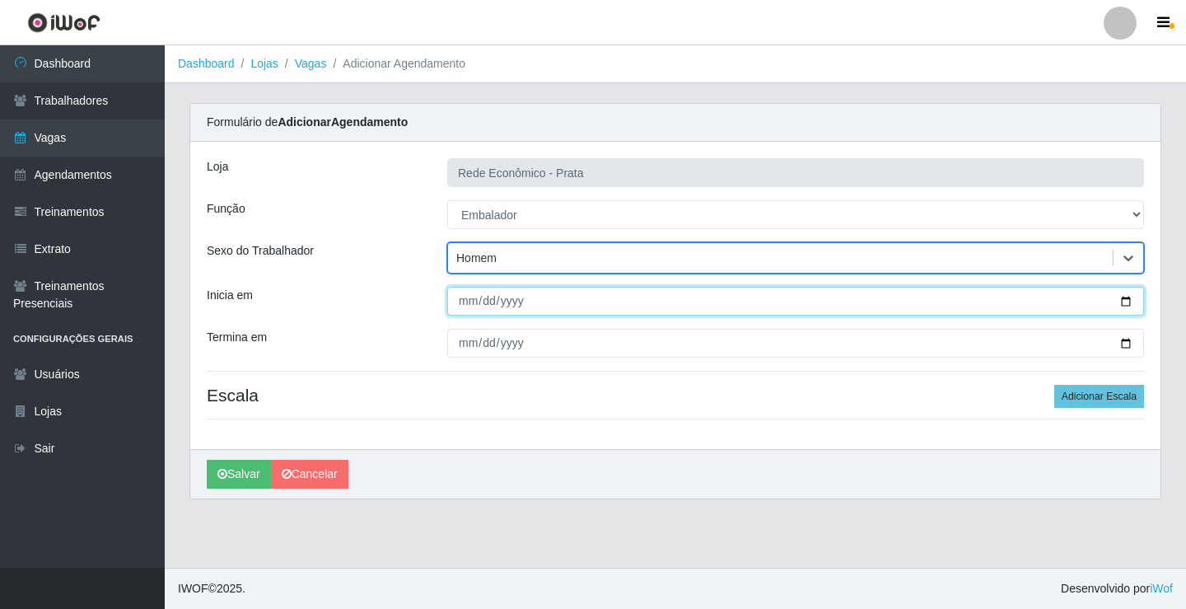
click at [1128, 303] on input "Inicia em" at bounding box center [795, 301] width 697 height 29
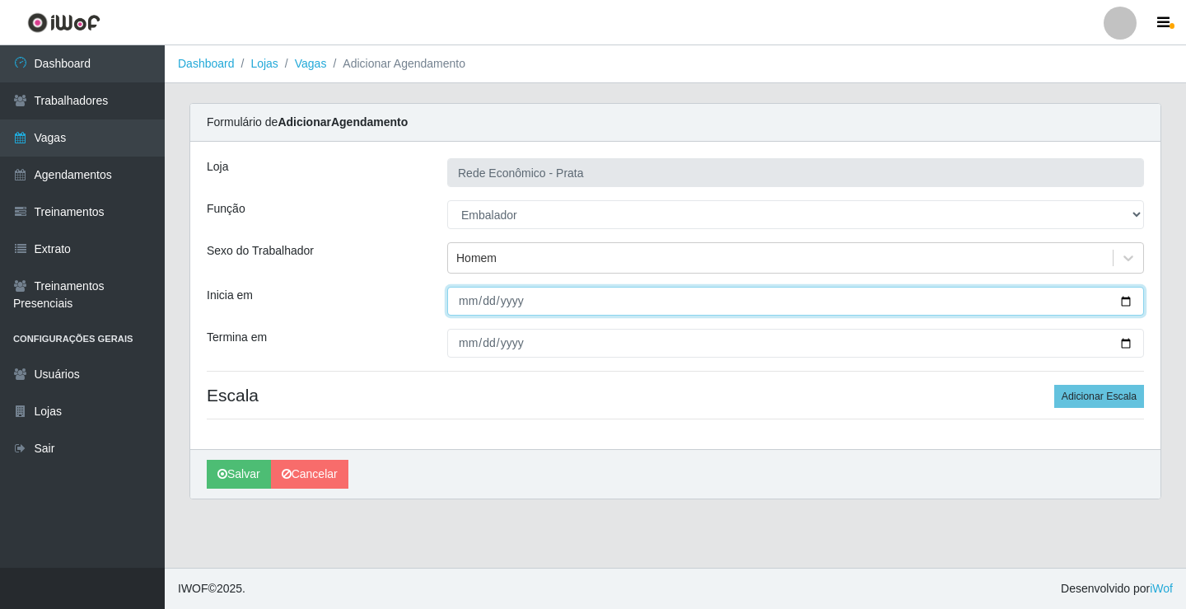
type input "[DATE]"
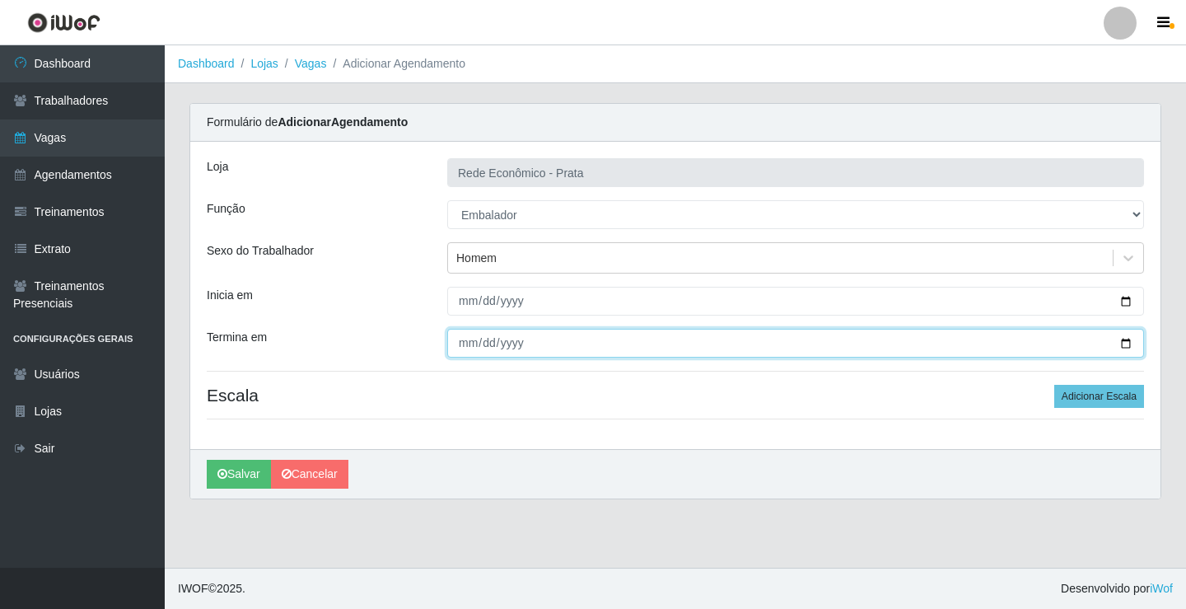
click at [1122, 340] on input "Termina em" at bounding box center [795, 343] width 697 height 29
type input "[DATE]"
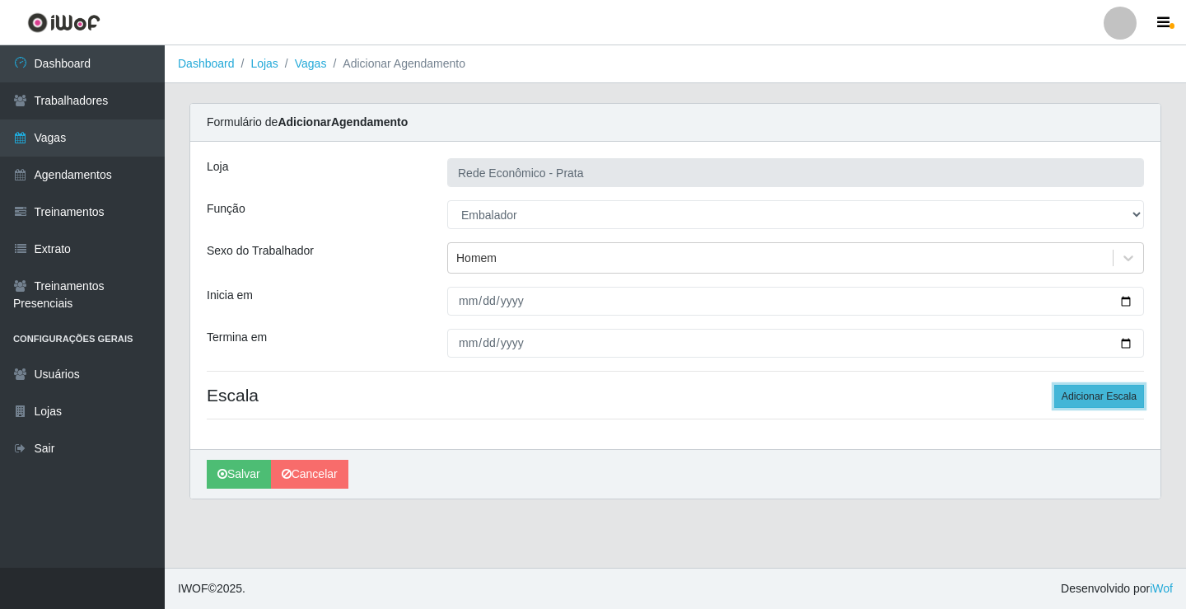
click at [1093, 399] on button "Adicionar Escala" at bounding box center [1099, 396] width 90 height 23
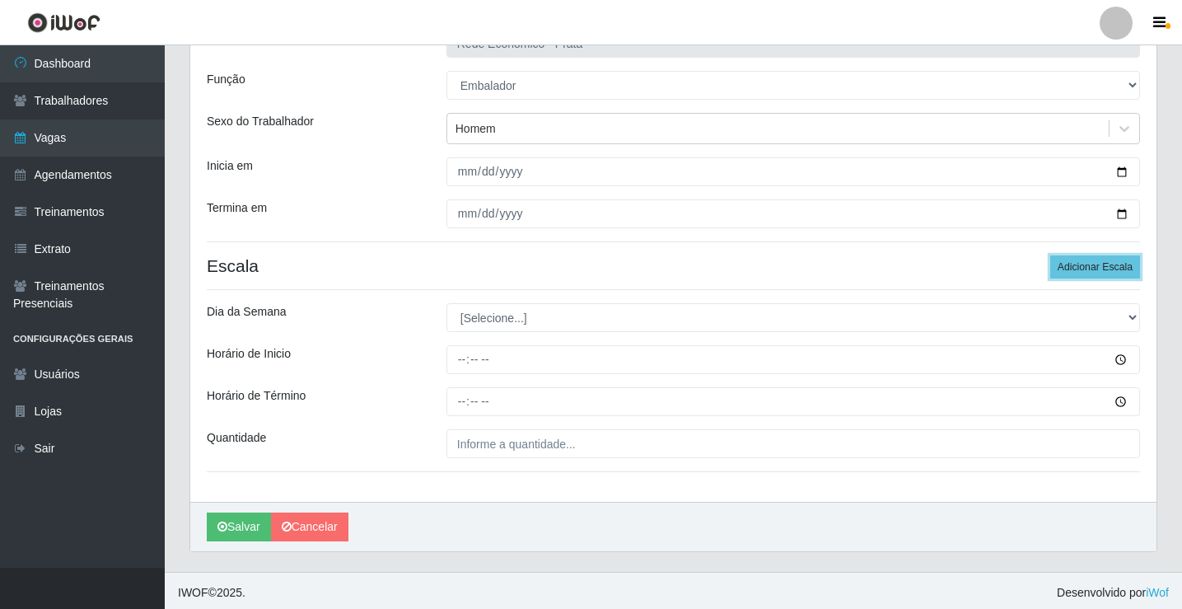
scroll to position [133, 0]
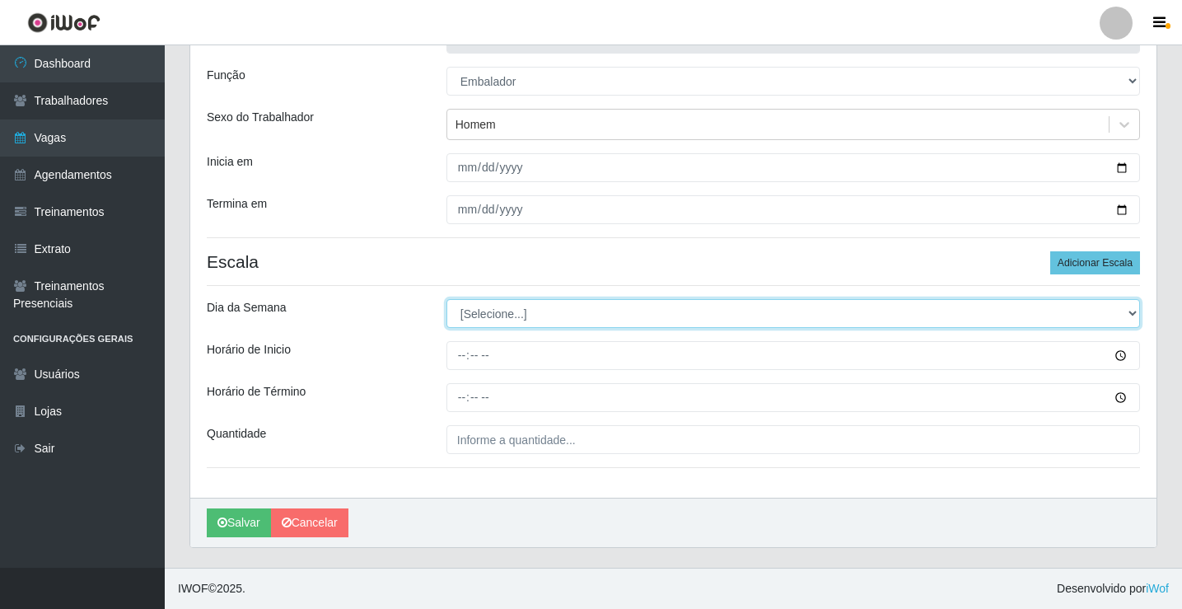
click at [494, 309] on select "[Selecione...] Segunda Terça Quarta Quinta Sexta Sábado Domingo" at bounding box center [793, 313] width 694 height 29
select select "4"
click at [446, 299] on select "[Selecione...] Segunda Terça Quarta Quinta Sexta Sábado Domingo" at bounding box center [793, 313] width 694 height 29
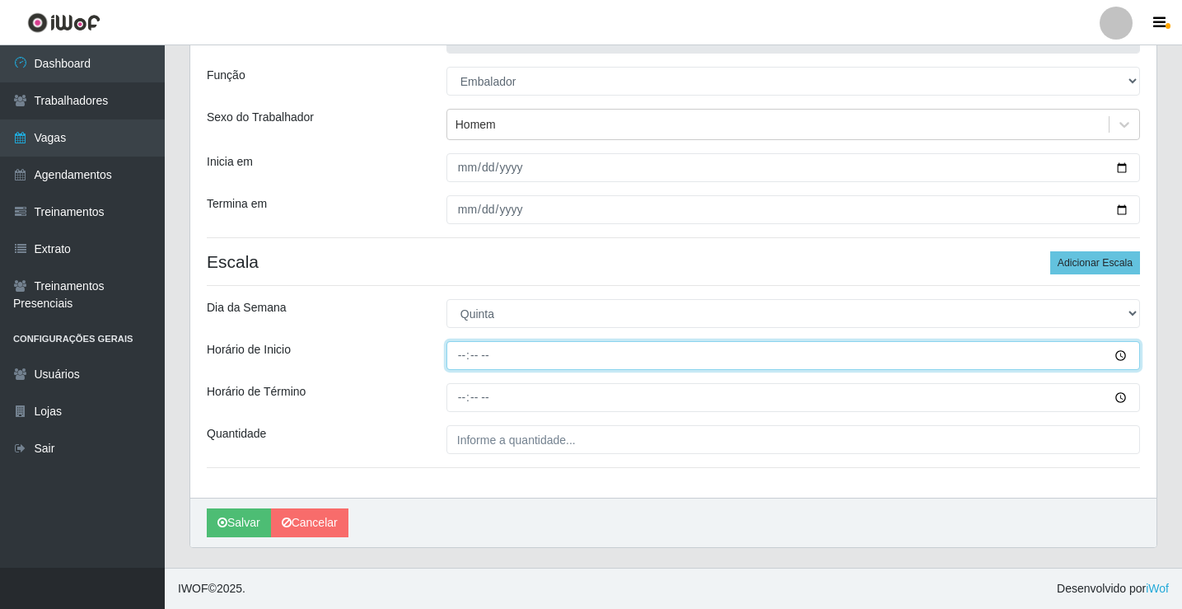
click at [451, 359] on input "Horário de Inicio" at bounding box center [793, 355] width 694 height 29
type input "07:00"
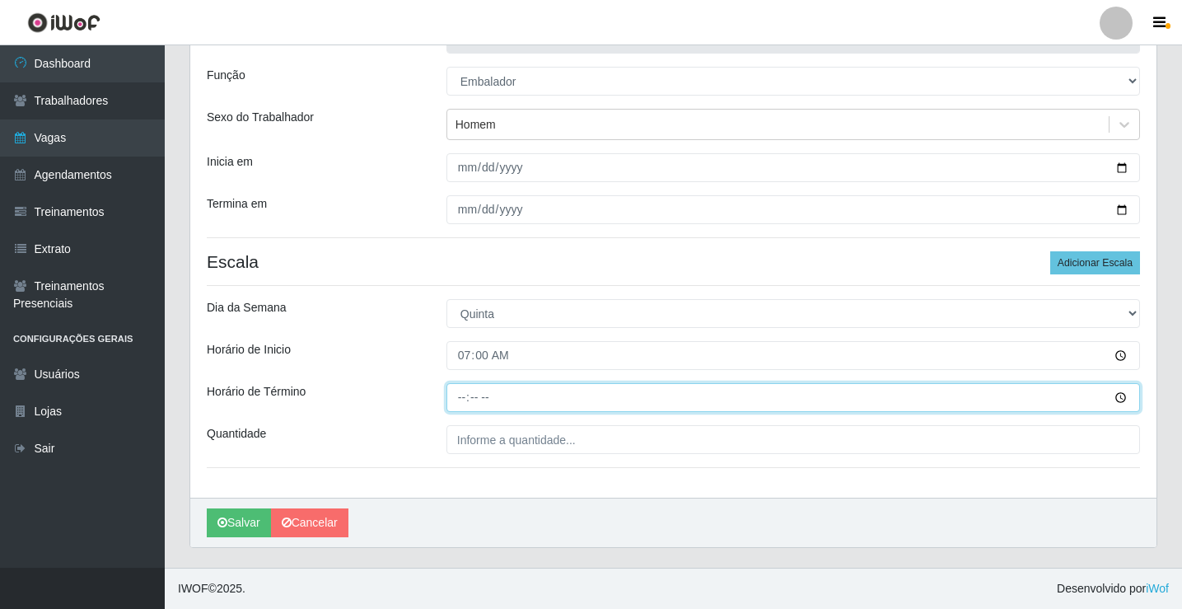
click at [457, 398] on input "Horário de Término" at bounding box center [793, 397] width 694 height 29
type input "13:06"
type input "13:00"
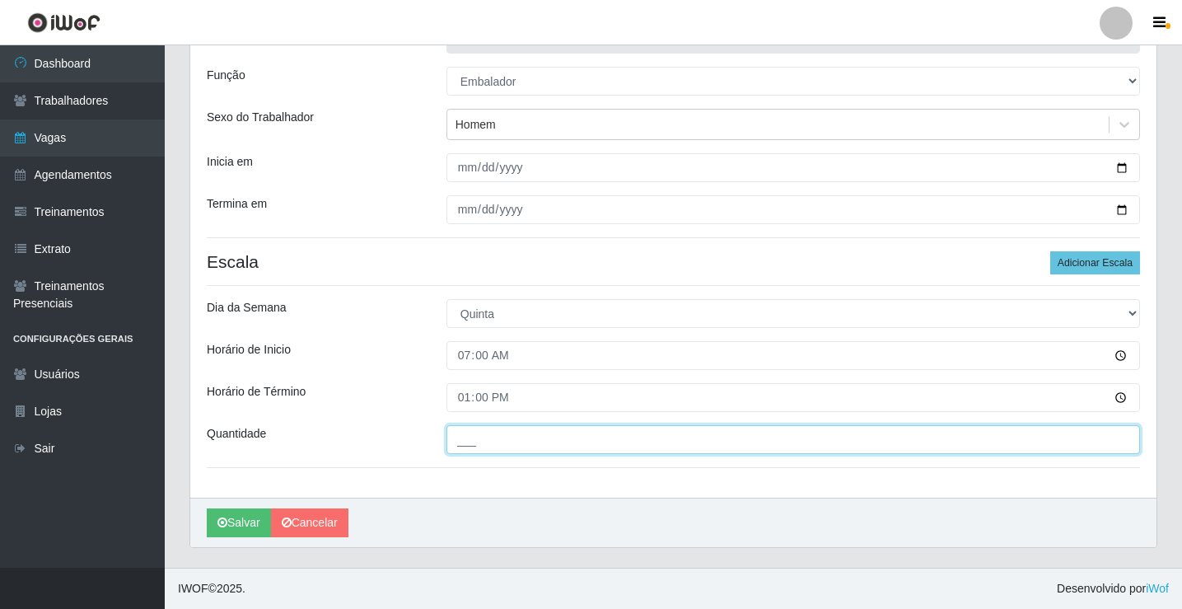
click at [478, 442] on input "___" at bounding box center [793, 439] width 694 height 29
type input "6__"
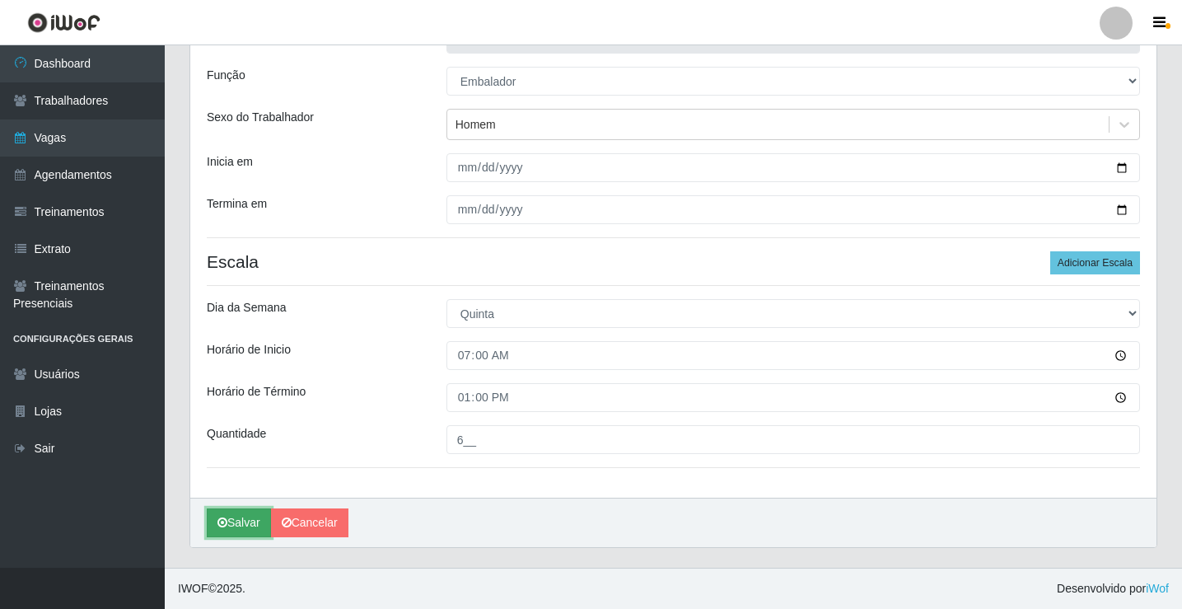
click at [237, 516] on button "Salvar" at bounding box center [239, 522] width 64 height 29
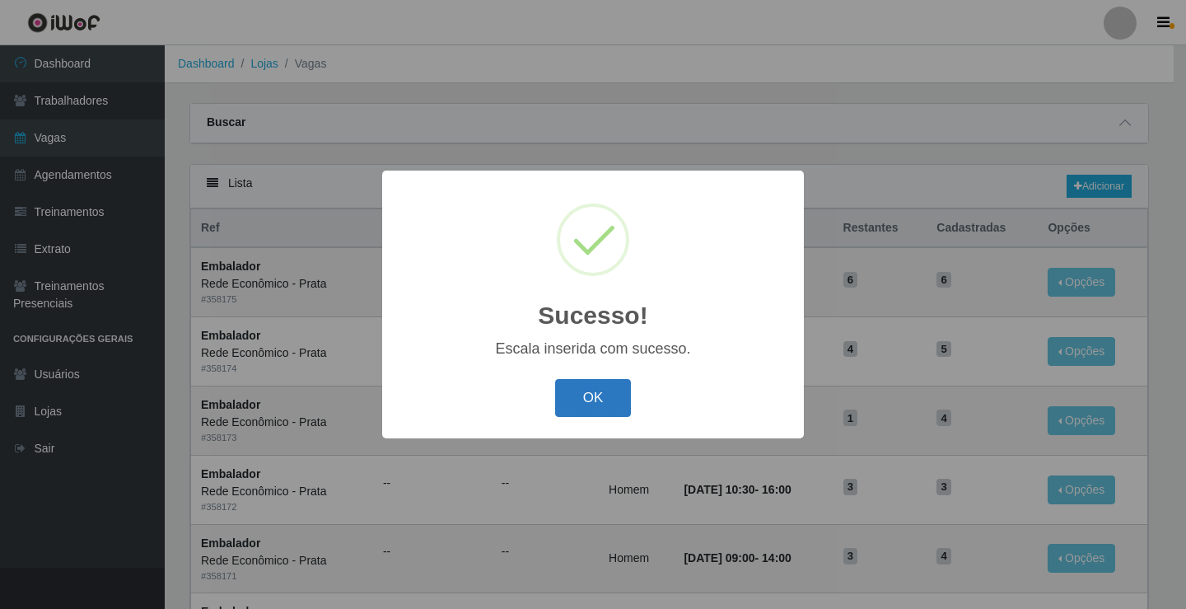
drag, startPoint x: 594, startPoint y: 404, endPoint x: 710, endPoint y: 345, distance: 130.0
click at [596, 395] on button "OK" at bounding box center [593, 398] width 77 height 39
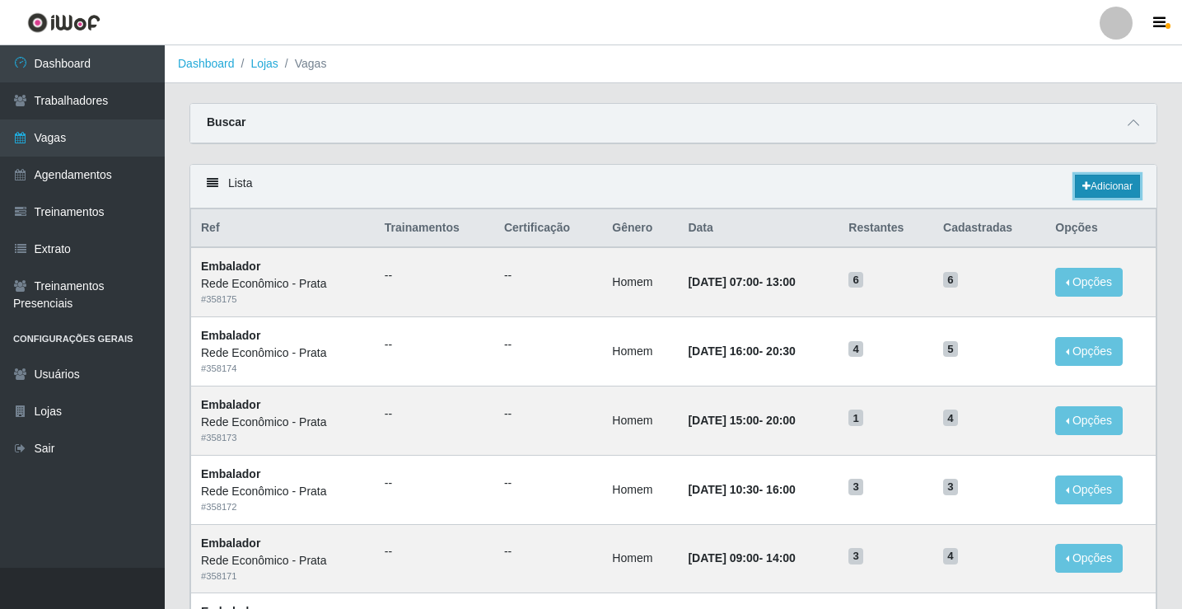
click at [1109, 188] on link "Adicionar" at bounding box center [1107, 186] width 65 height 23
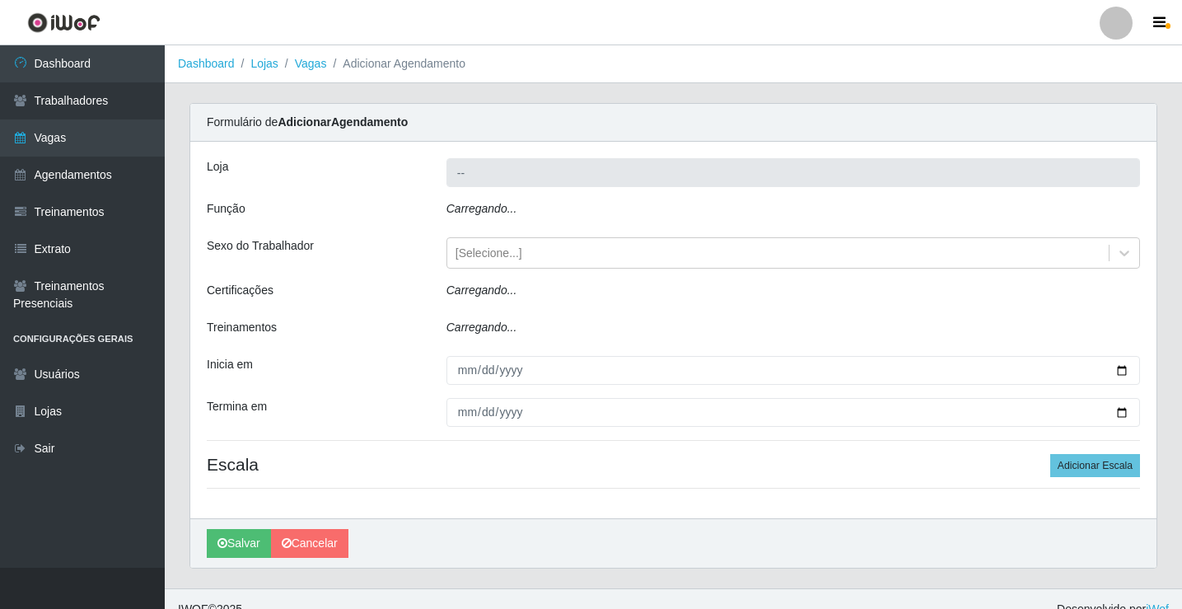
type input "Rede Econômico - Prata"
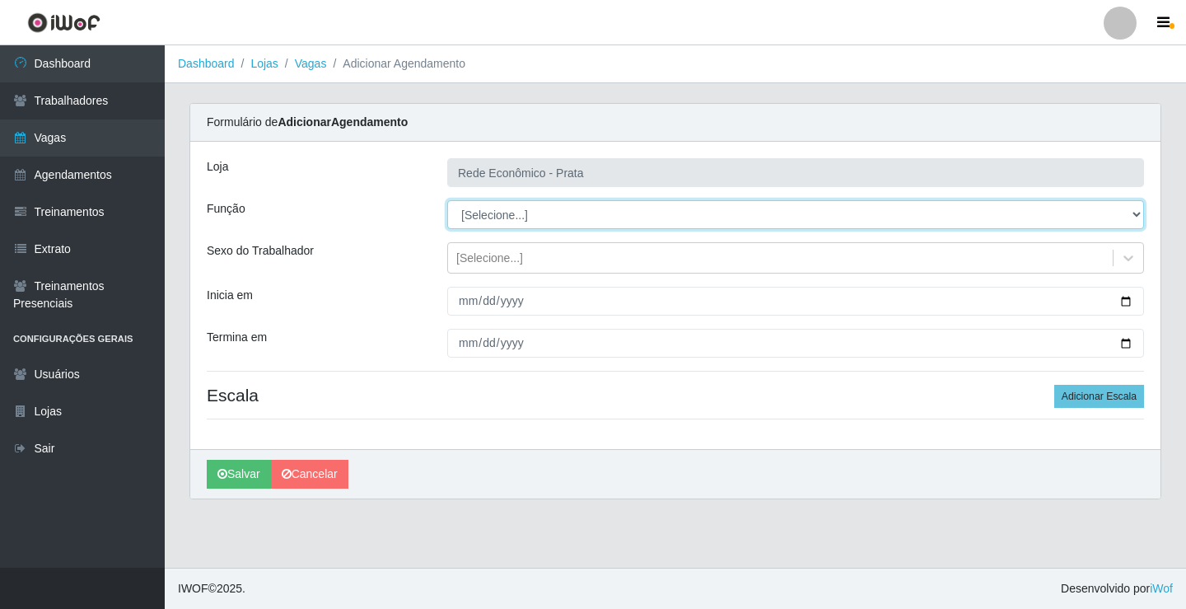
click at [495, 214] on select "[Selecione...] ASG ASG + ASG ++ Embalador Embalador + Embalador ++ Operador de …" at bounding box center [795, 214] width 697 height 29
select select "1"
click at [447, 200] on select "[Selecione...] ASG ASG + ASG ++ Embalador Embalador + Embalador ++ Operador de …" at bounding box center [795, 214] width 697 height 29
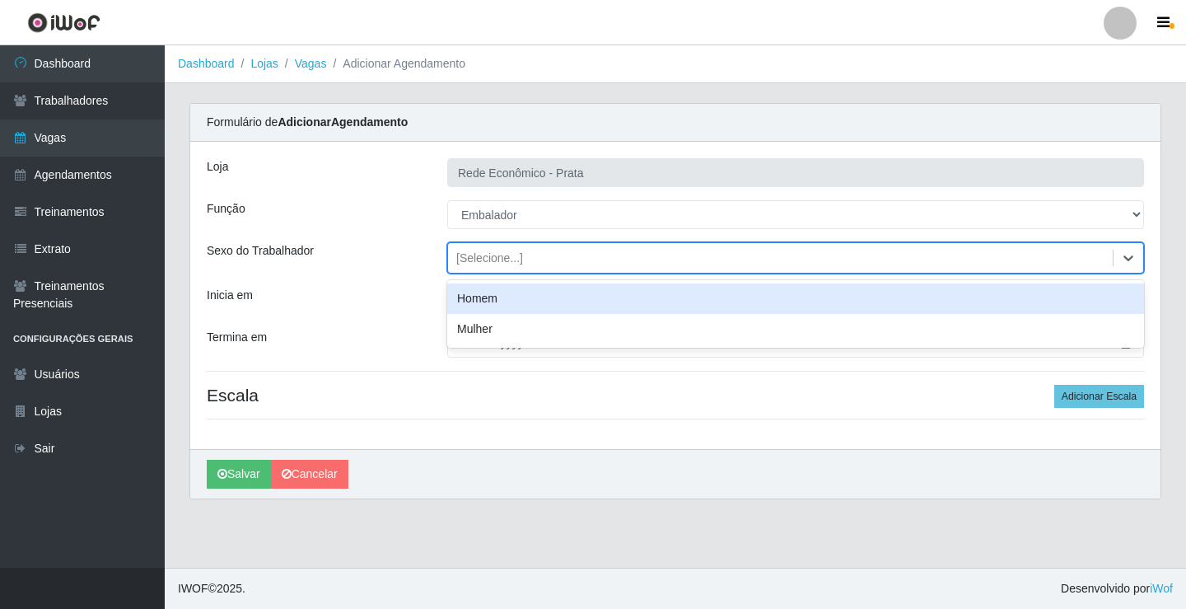
click at [474, 260] on div "[Selecione...]" at bounding box center [489, 258] width 67 height 17
click at [484, 298] on div "Homem" at bounding box center [795, 298] width 697 height 30
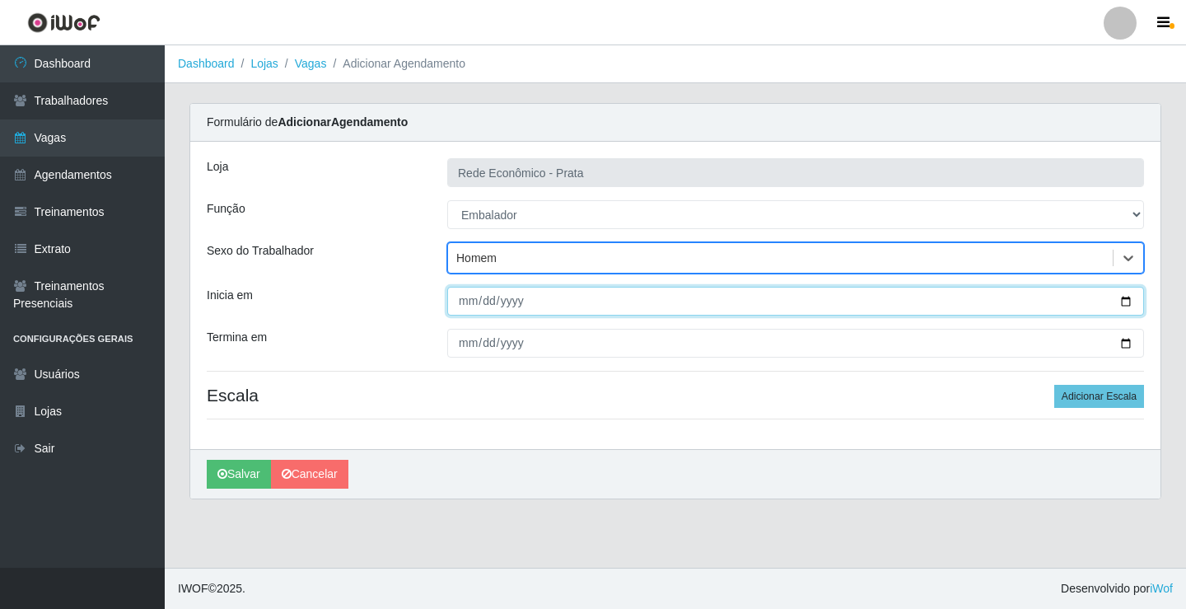
click at [1126, 302] on input "Inicia em" at bounding box center [795, 301] width 697 height 29
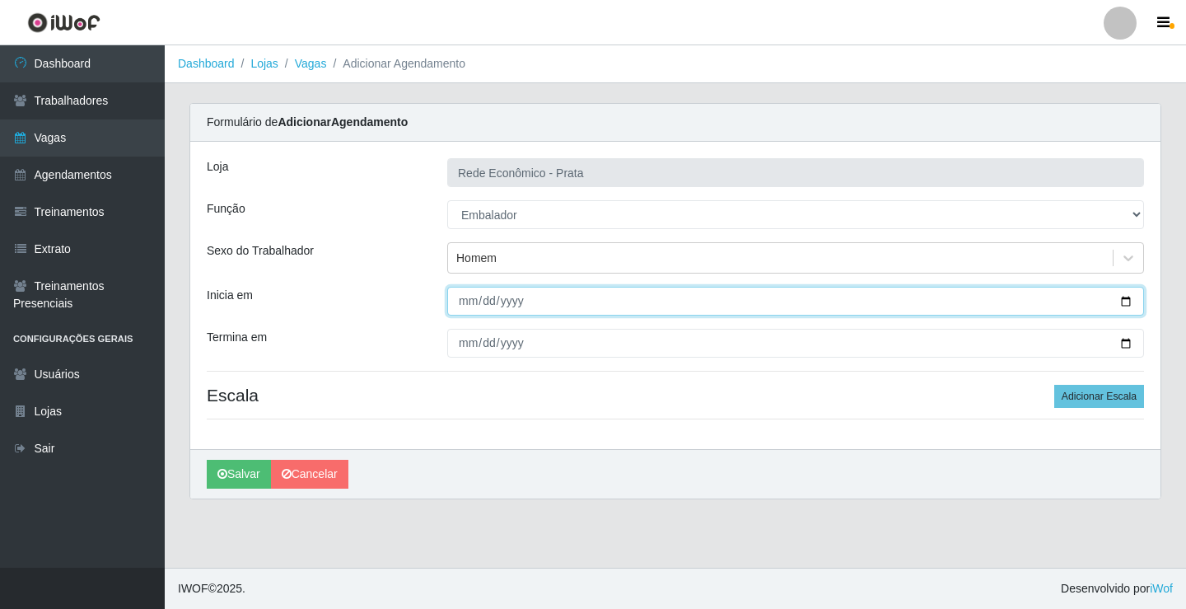
type input "[DATE]"
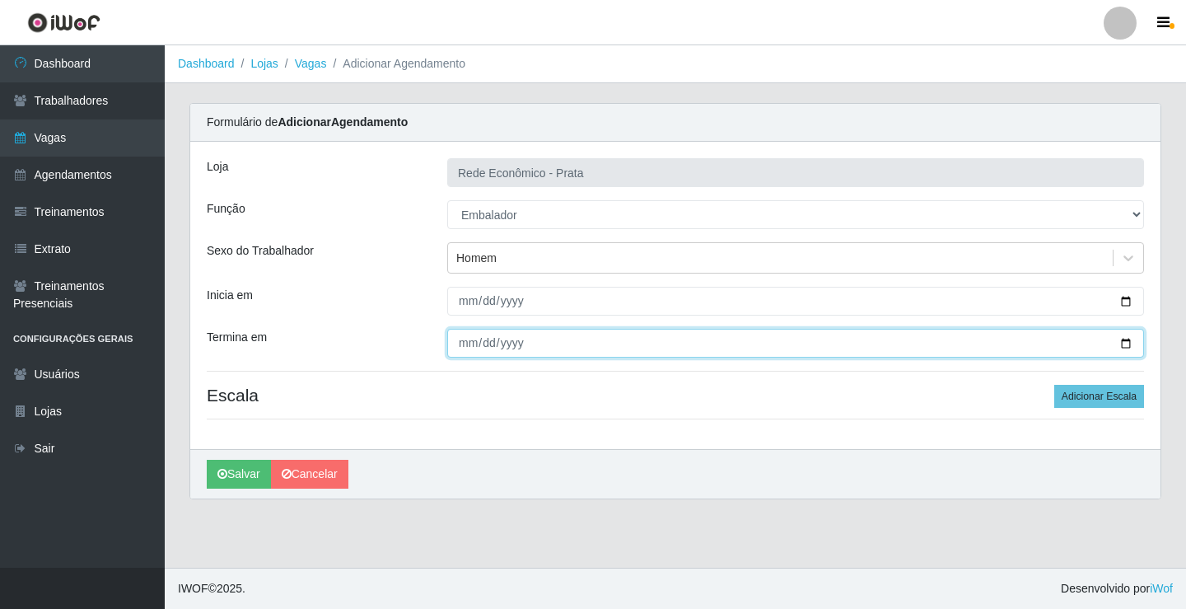
click at [1120, 346] on input "Termina em" at bounding box center [795, 343] width 697 height 29
type input "[DATE]"
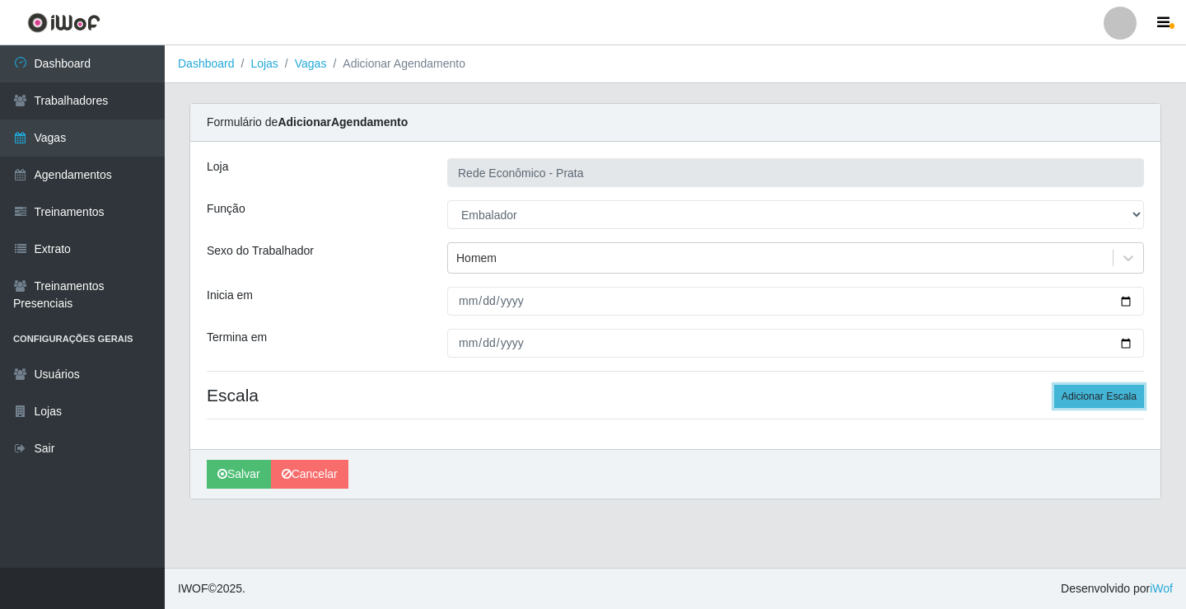
click at [1092, 395] on button "Adicionar Escala" at bounding box center [1099, 396] width 90 height 23
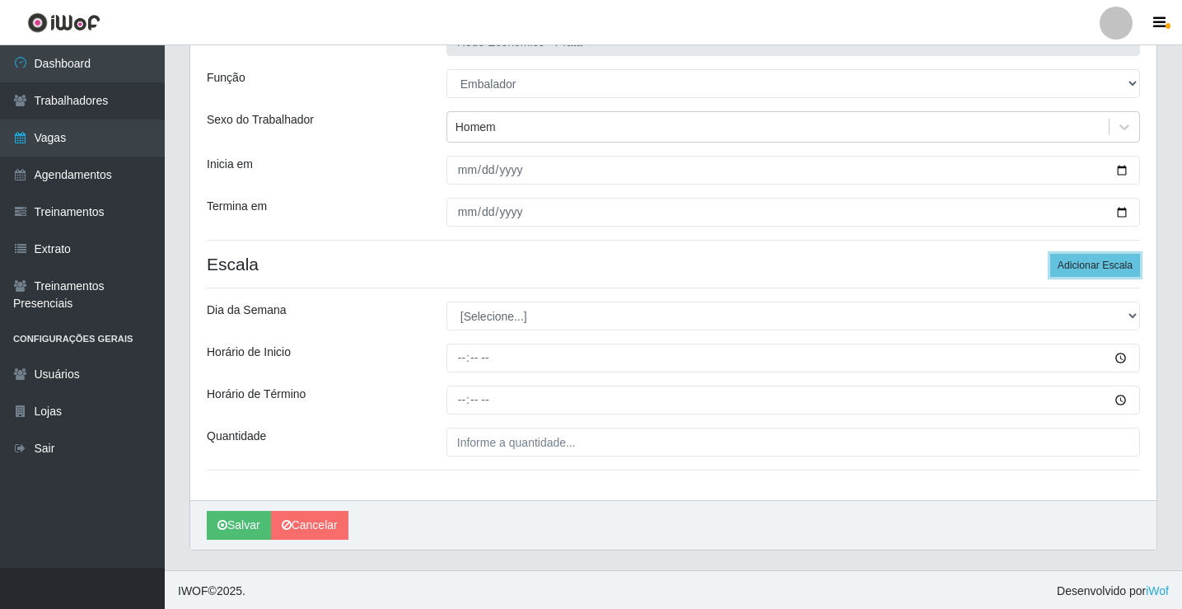
scroll to position [133, 0]
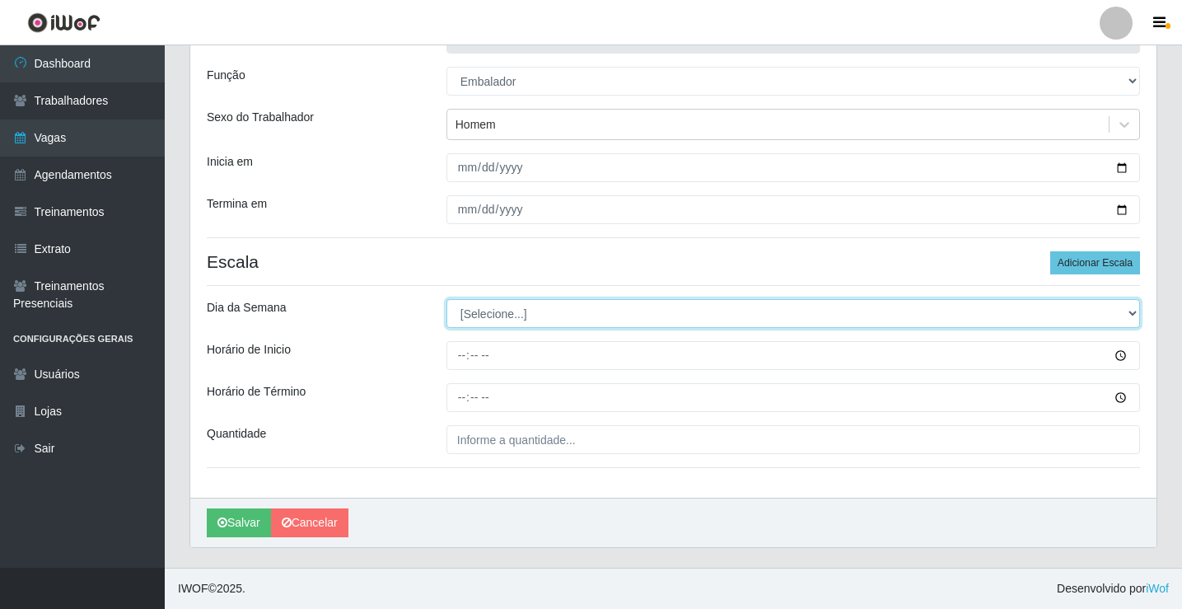
click at [478, 313] on select "[Selecione...] Segunda Terça Quarta Quinta Sexta Sábado Domingo" at bounding box center [793, 313] width 694 height 29
select select "4"
click at [446, 299] on select "[Selecione...] Segunda Terça Quarta Quinta Sexta Sábado Domingo" at bounding box center [793, 313] width 694 height 29
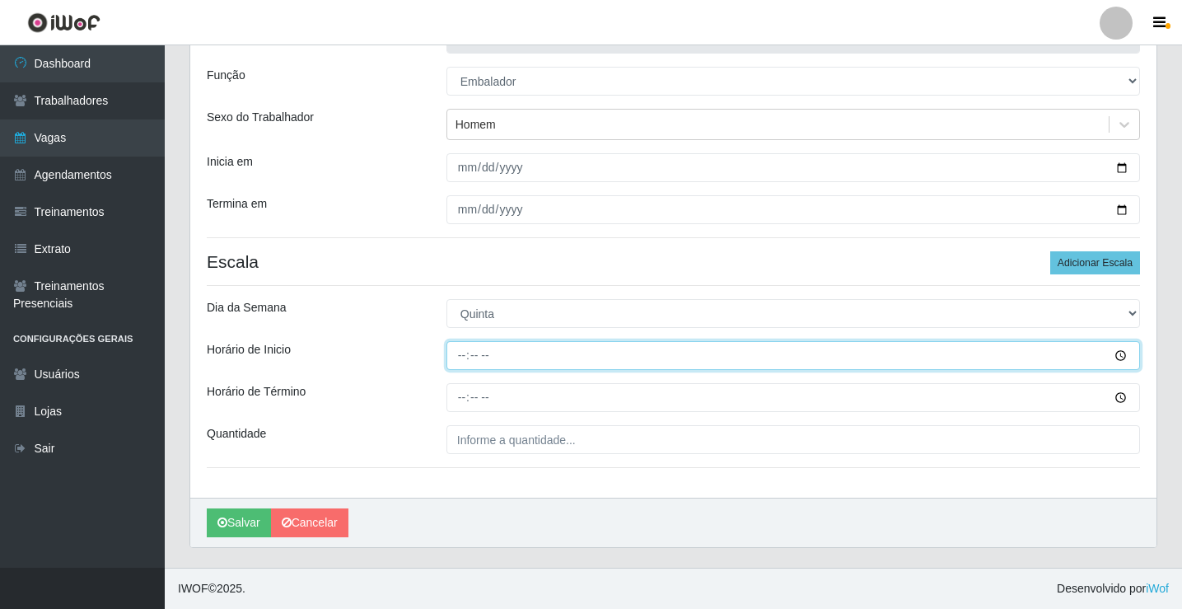
click at [463, 355] on input "Horário de Inicio" at bounding box center [793, 355] width 694 height 29
type input "09:00"
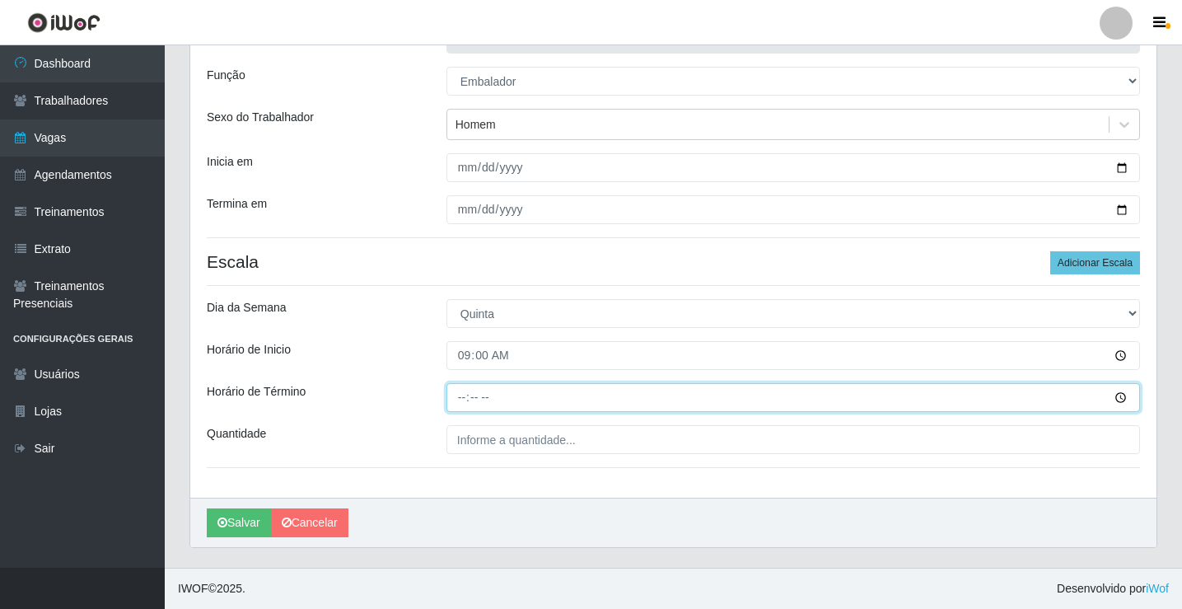
click at [463, 396] on input "Horário de Término" at bounding box center [793, 397] width 694 height 29
type input "14:00"
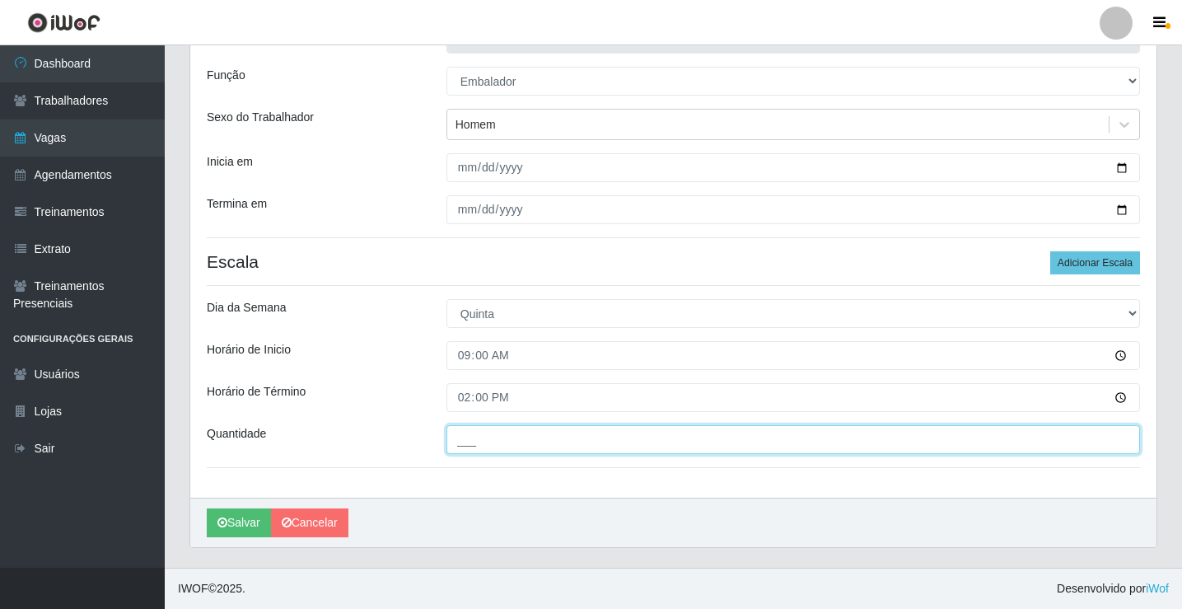
click at [483, 436] on input "___" at bounding box center [793, 439] width 694 height 29
type input "4__"
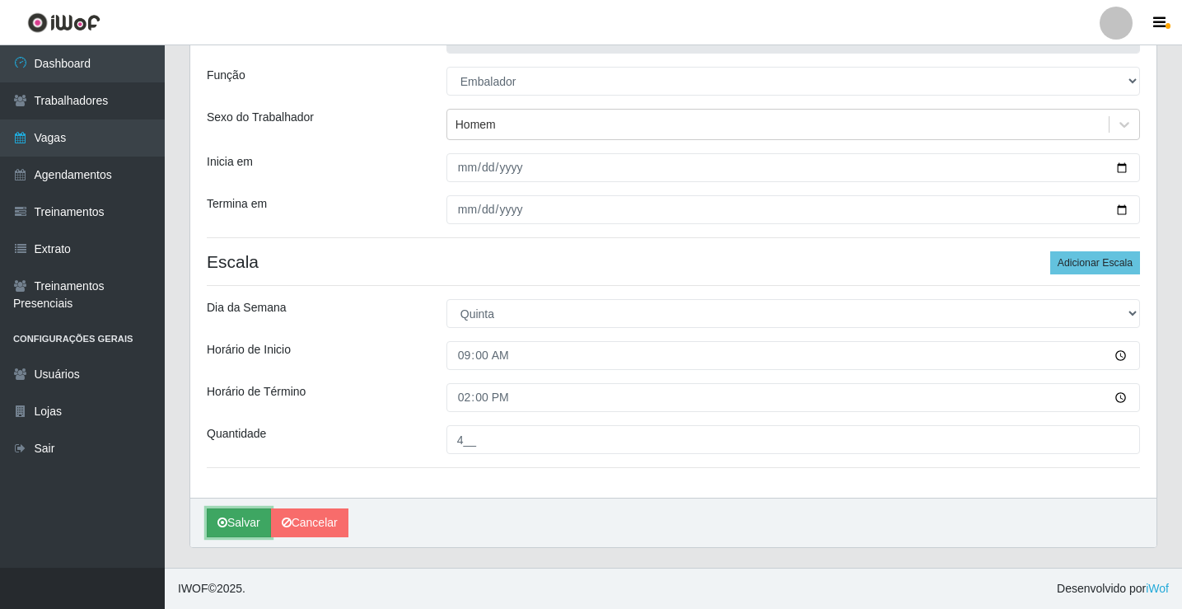
click at [242, 525] on button "Salvar" at bounding box center [239, 522] width 64 height 29
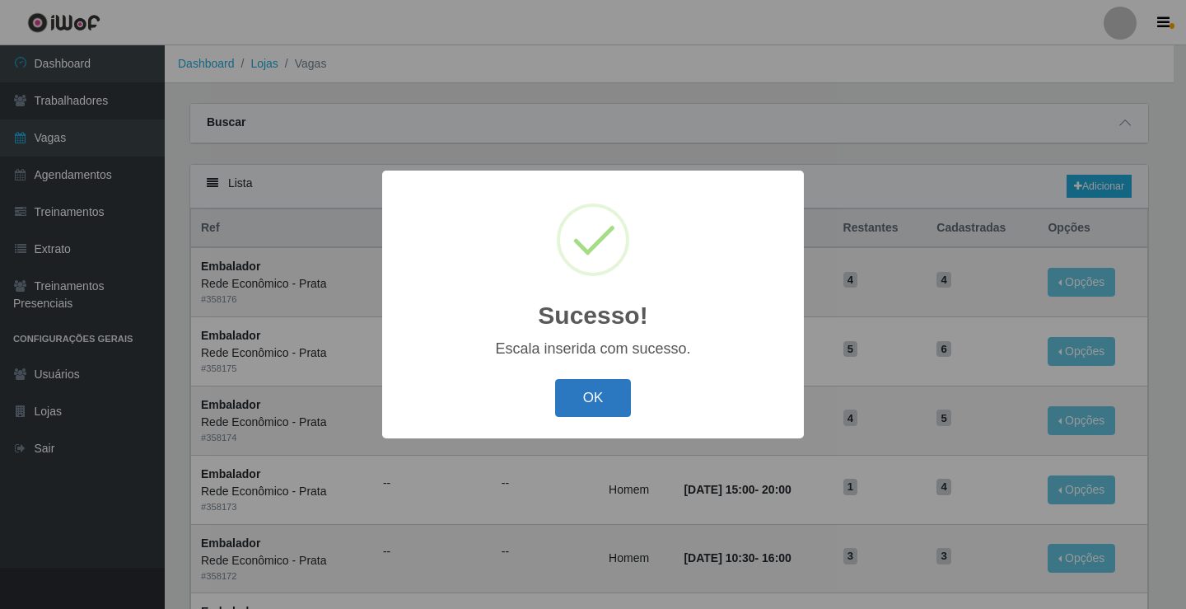
click at [587, 408] on button "OK" at bounding box center [593, 398] width 77 height 39
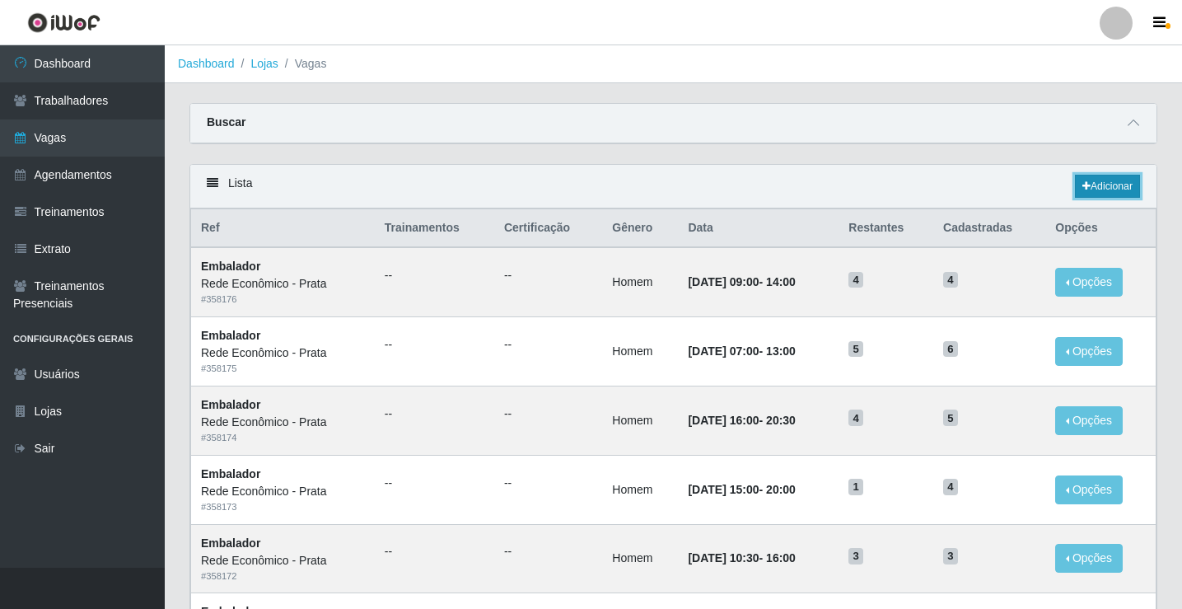
click at [1104, 187] on link "Adicionar" at bounding box center [1107, 186] width 65 height 23
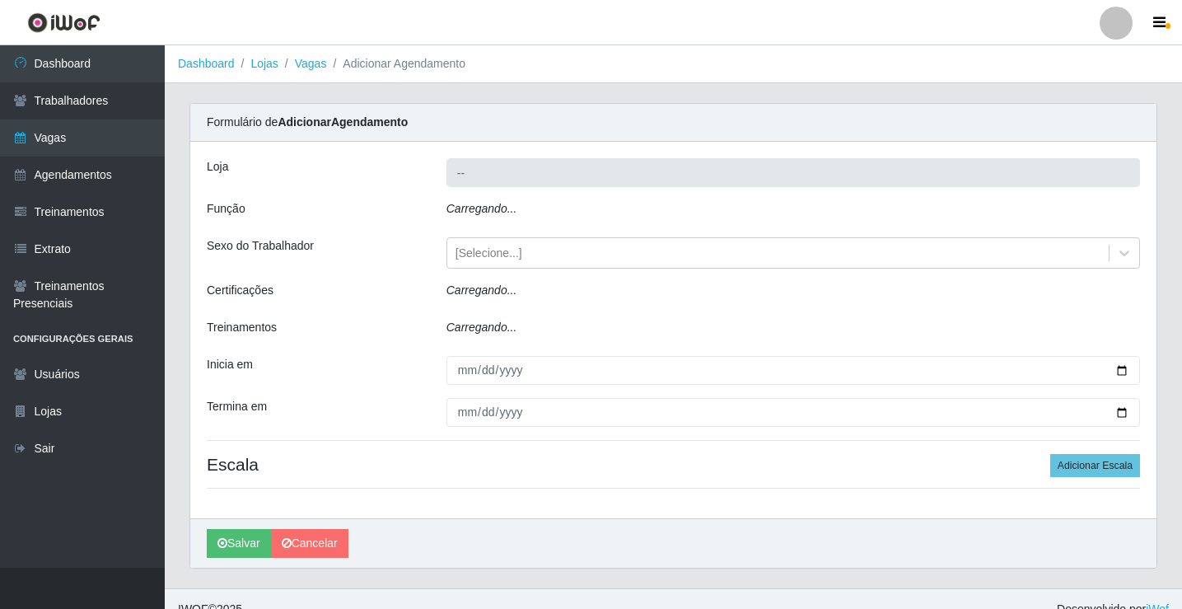
type input "Rede Econômico - Prata"
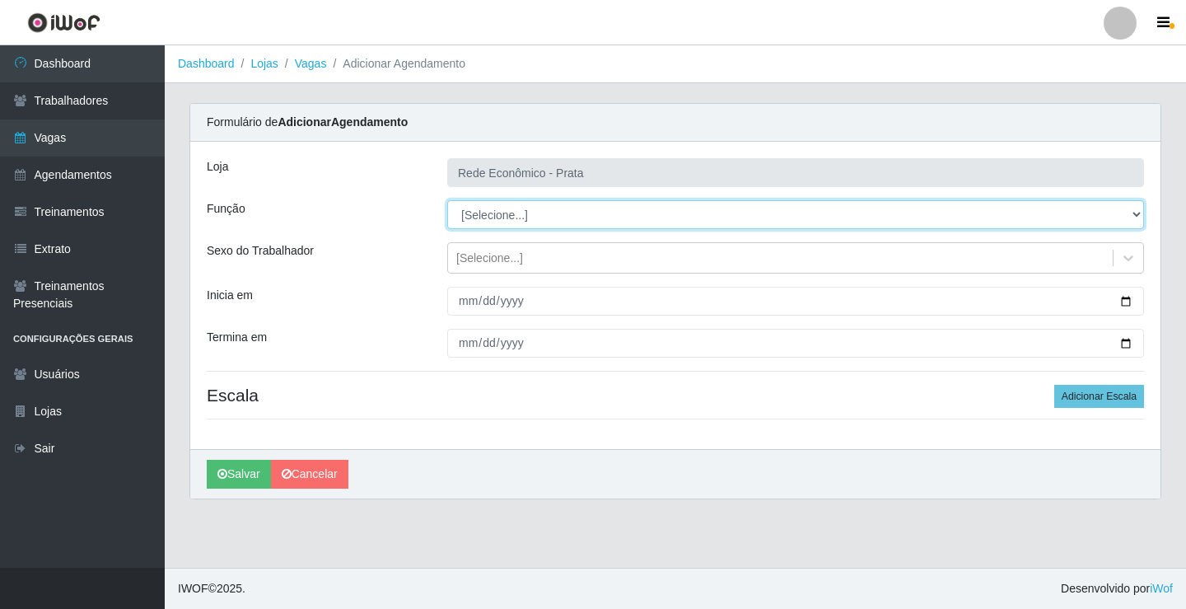
click at [493, 214] on select "[Selecione...] ASG ASG + ASG ++ Embalador Embalador + Embalador ++ Operador de …" at bounding box center [795, 214] width 697 height 29
select select "1"
click at [447, 200] on select "[Selecione...] ASG ASG + ASG ++ Embalador Embalador + Embalador ++ Operador de …" at bounding box center [795, 214] width 697 height 29
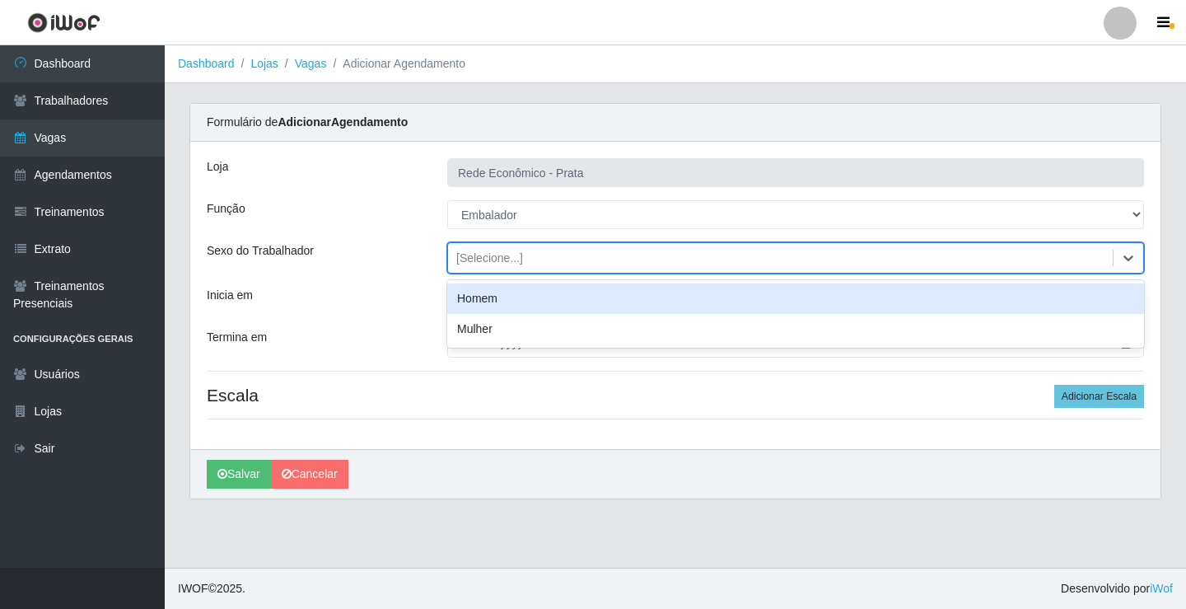
click at [483, 260] on div "[Selecione...]" at bounding box center [489, 258] width 67 height 17
click at [491, 299] on div "Homem" at bounding box center [795, 298] width 697 height 30
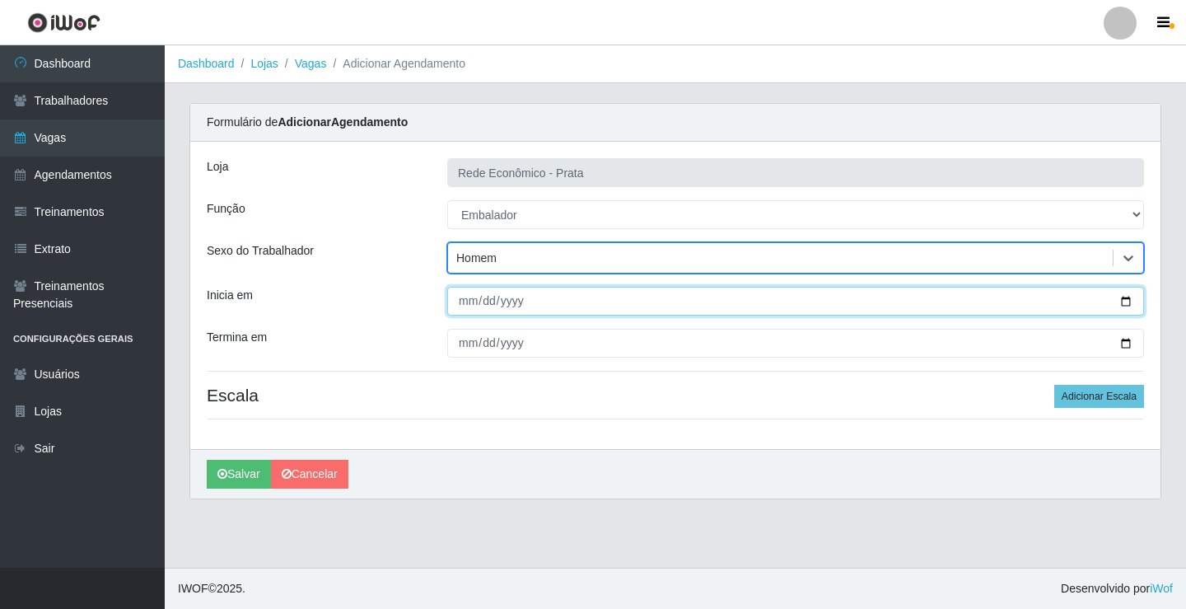
click at [1128, 301] on input "Inicia em" at bounding box center [795, 301] width 697 height 29
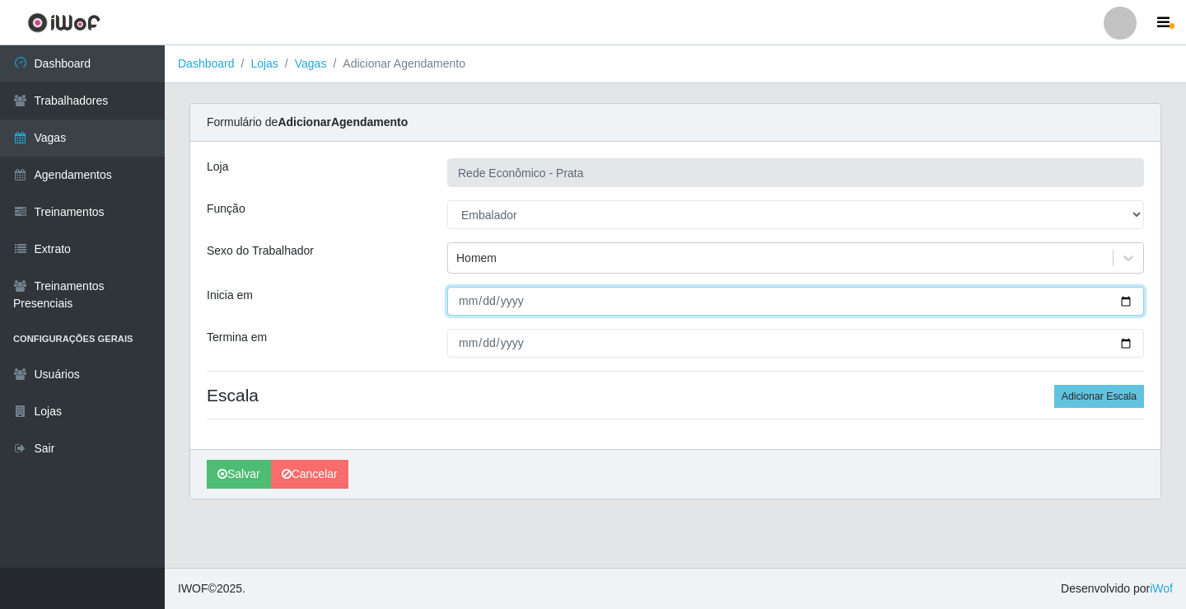
type input "[DATE]"
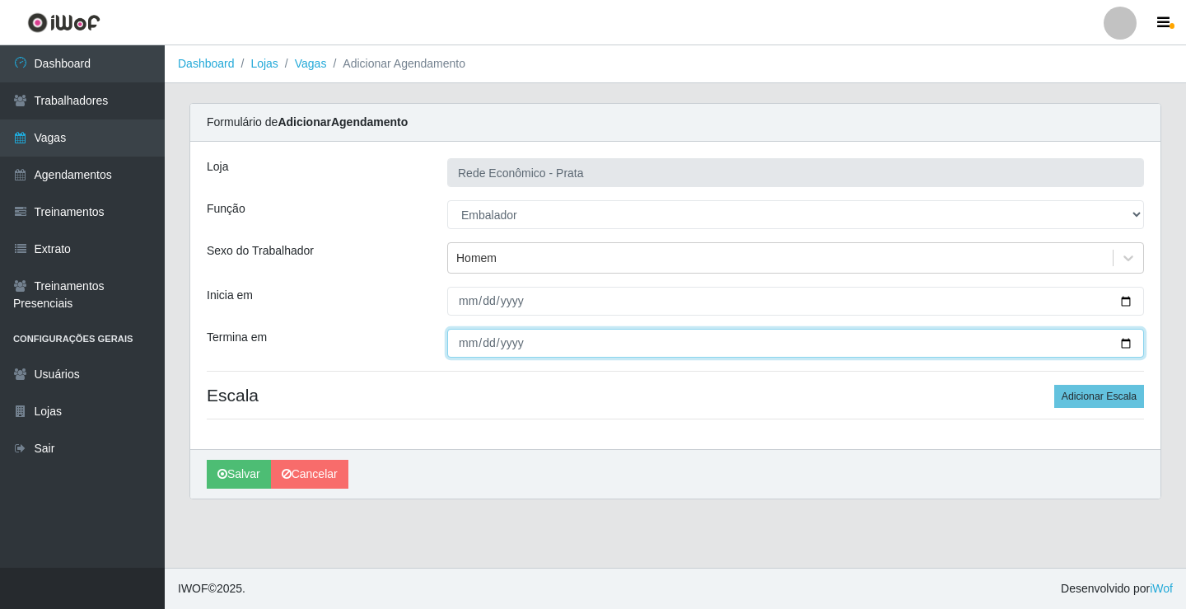
click at [1121, 346] on input "Termina em" at bounding box center [795, 343] width 697 height 29
type input "[DATE]"
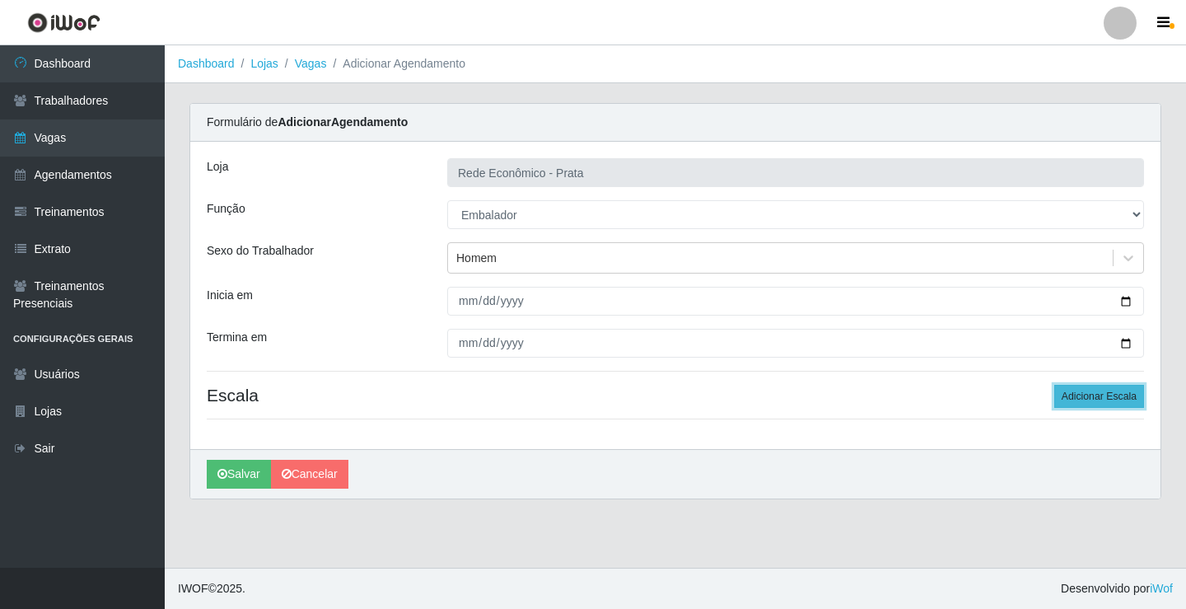
click at [1082, 396] on button "Adicionar Escala" at bounding box center [1099, 396] width 90 height 23
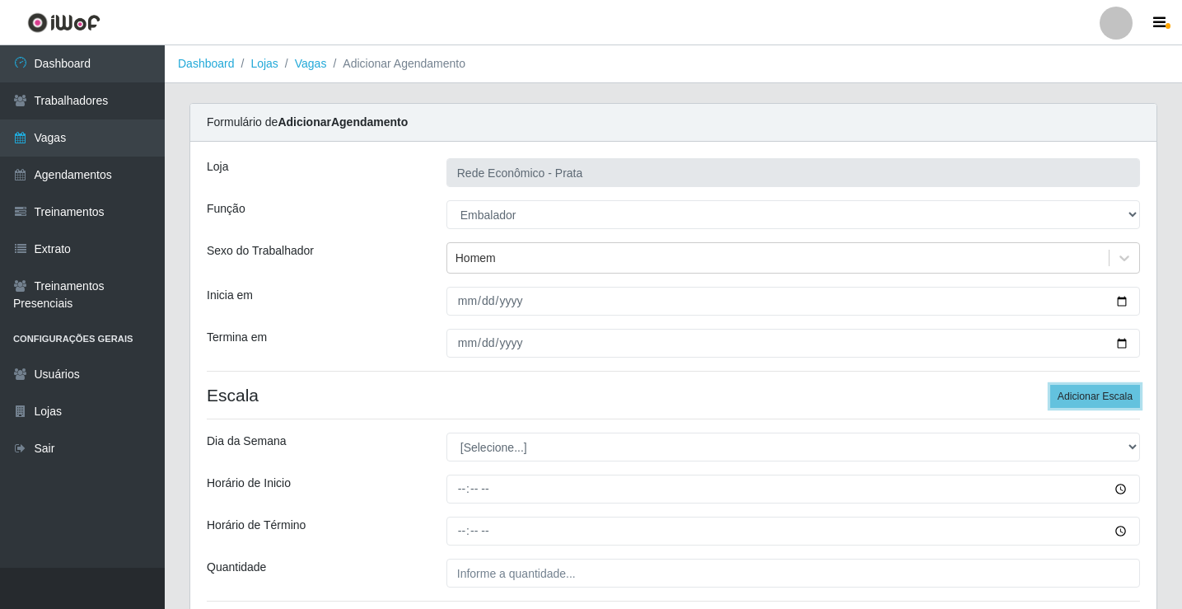
scroll to position [133, 0]
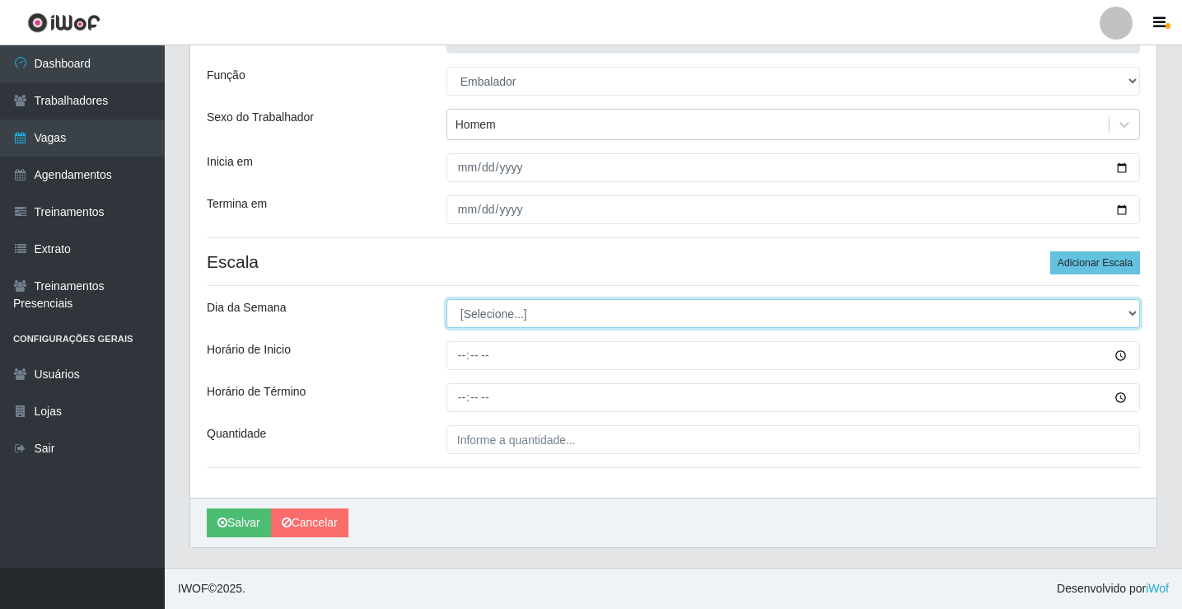
click at [505, 319] on select "[Selecione...] Segunda Terça Quarta Quinta Sexta Sábado Domingo" at bounding box center [793, 313] width 694 height 29
select select "4"
click at [446, 299] on select "[Selecione...] Segunda Terça Quarta Quinta Sexta Sábado Domingo" at bounding box center [793, 313] width 694 height 29
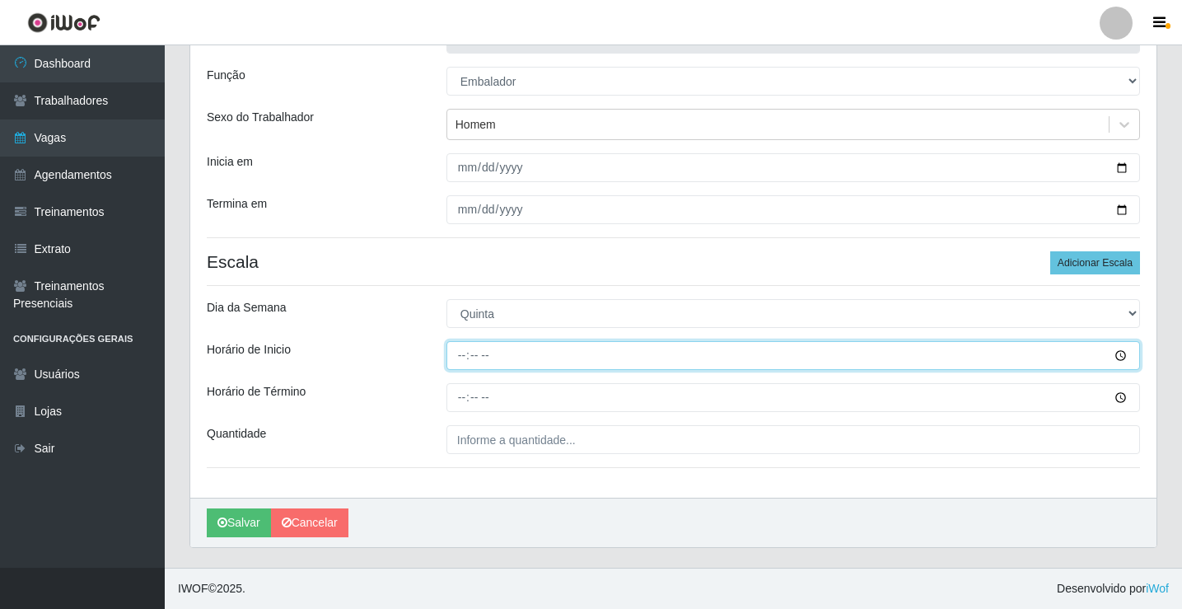
click at [464, 358] on input "Horário de Inicio" at bounding box center [793, 355] width 694 height 29
type input "10:30"
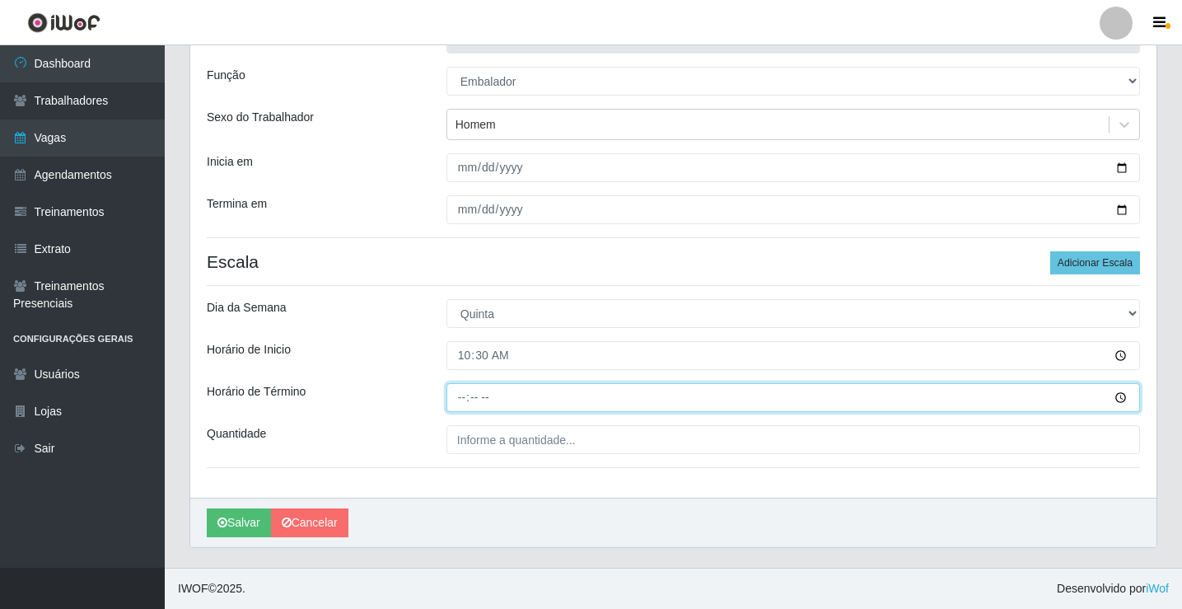
click at [453, 396] on input "Horário de Término" at bounding box center [793, 397] width 694 height 29
type input "16:00"
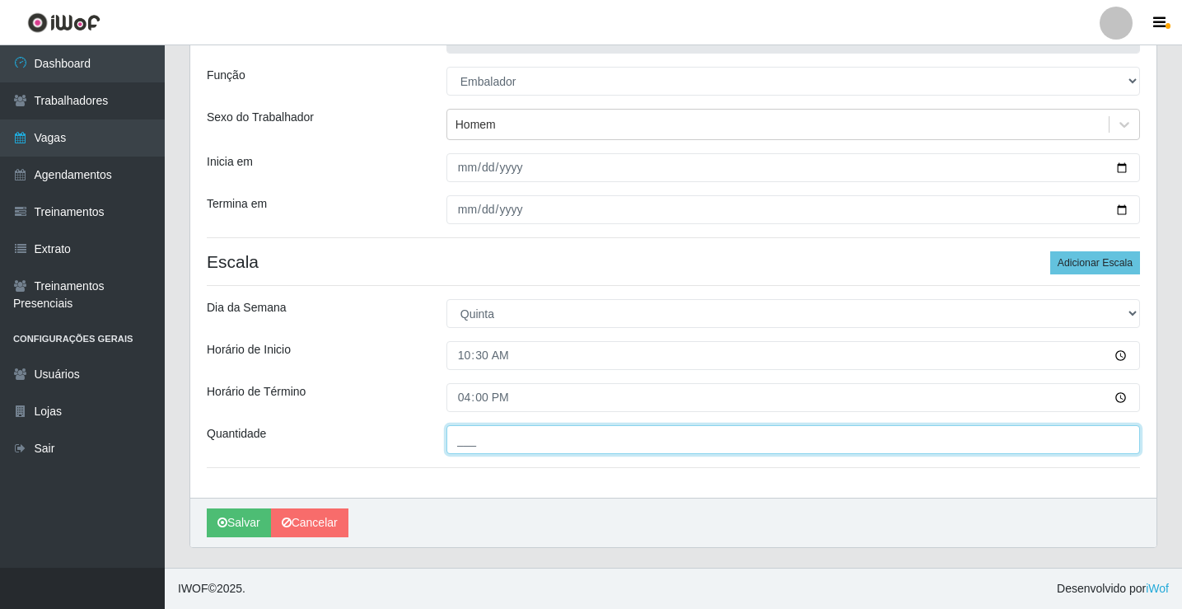
click at [491, 437] on input "___" at bounding box center [793, 439] width 694 height 29
type input "3__"
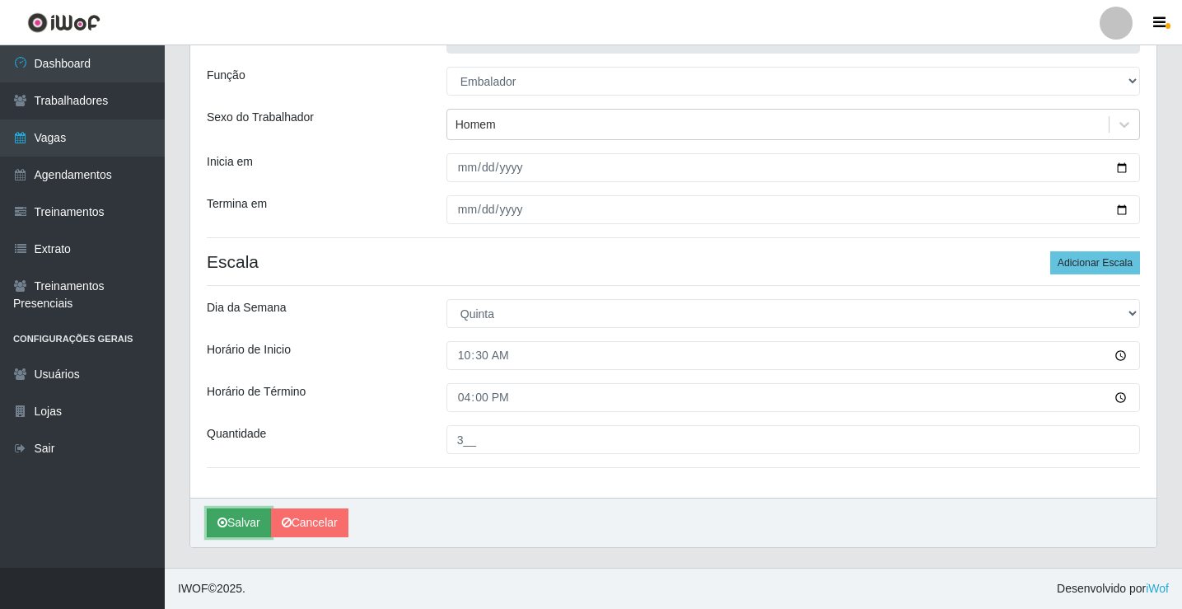
click at [245, 520] on button "Salvar" at bounding box center [239, 522] width 64 height 29
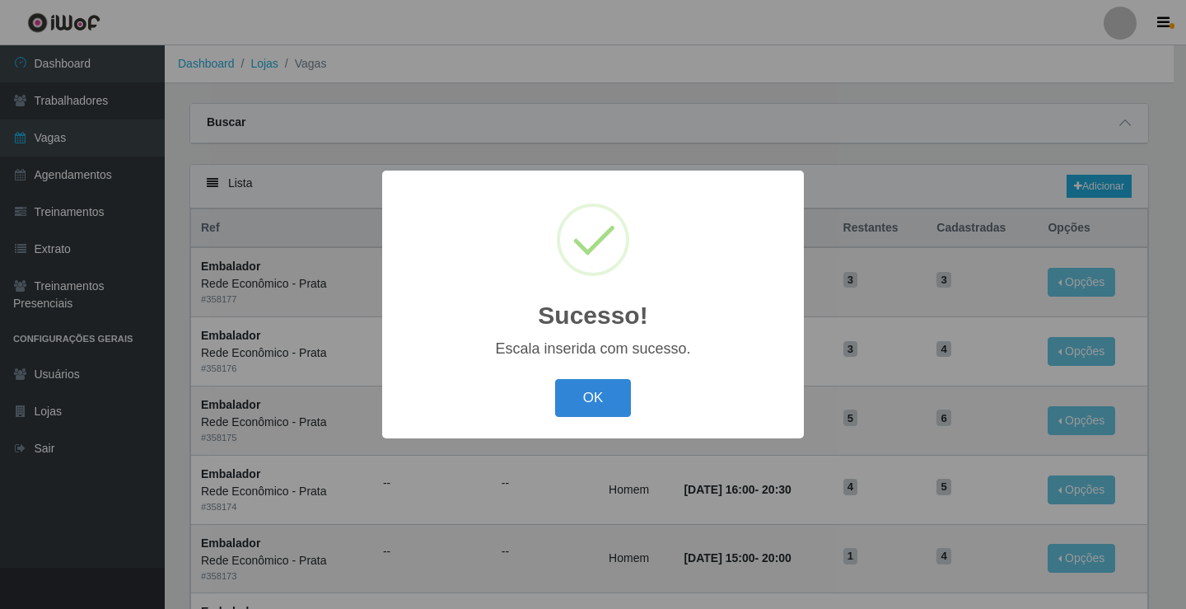
drag, startPoint x: 606, startPoint y: 394, endPoint x: 378, endPoint y: 590, distance: 300.8
click at [498, 467] on div "Sucesso! × Escala inserida com sucesso. OK Cancel" at bounding box center [593, 304] width 1186 height 609
click at [589, 391] on button "OK" at bounding box center [593, 398] width 77 height 39
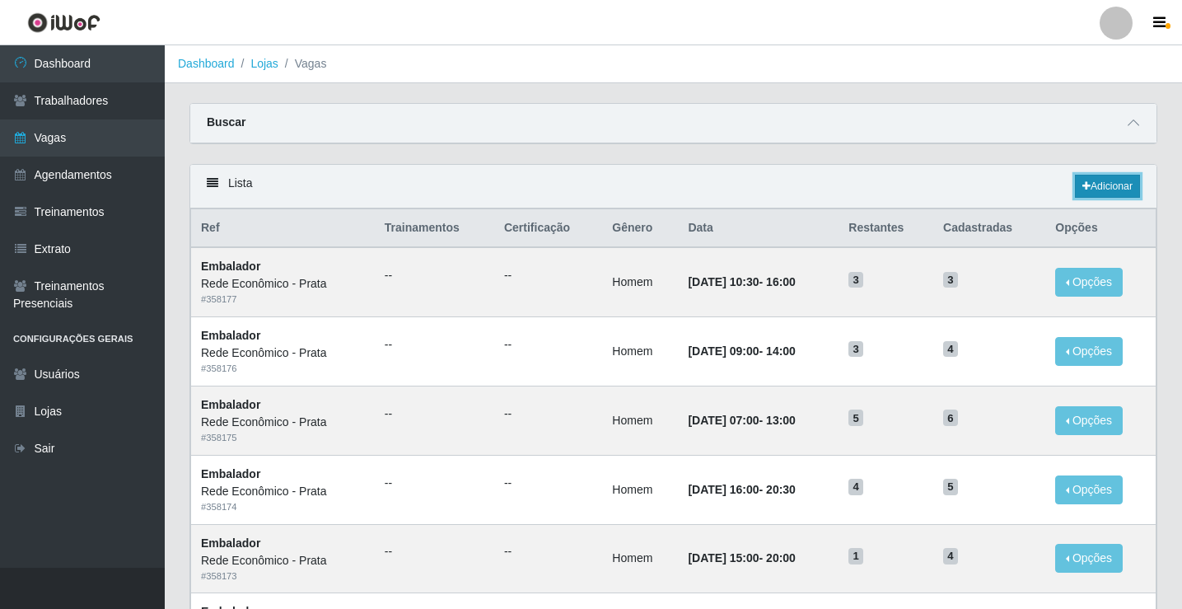
click at [1098, 188] on link "Adicionar" at bounding box center [1107, 186] width 65 height 23
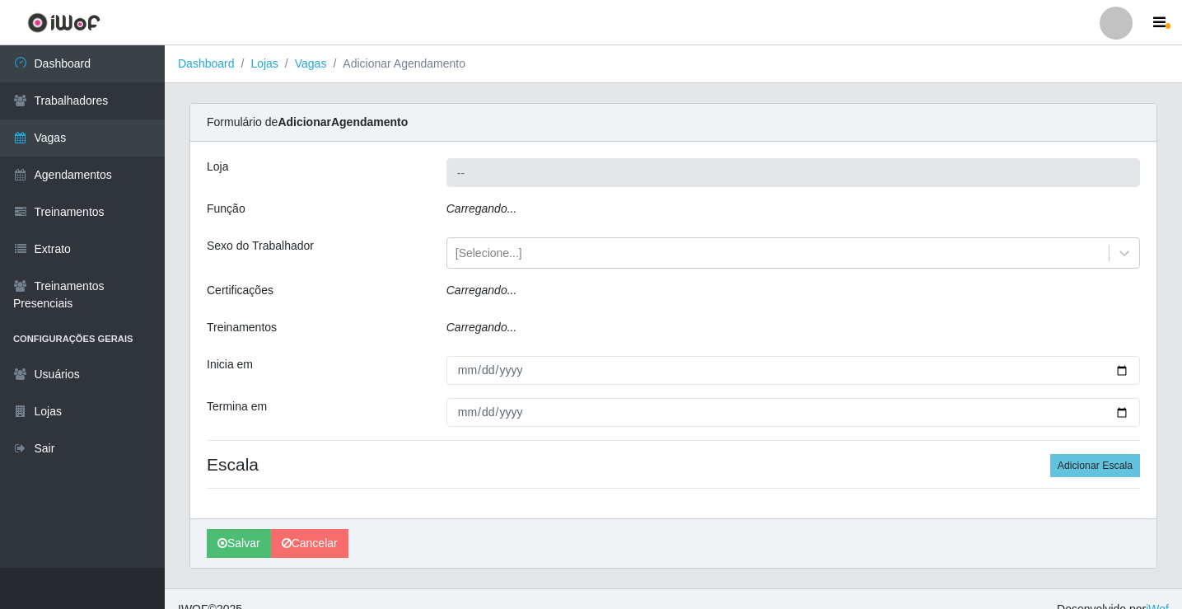
type input "Rede Econômico - Prata"
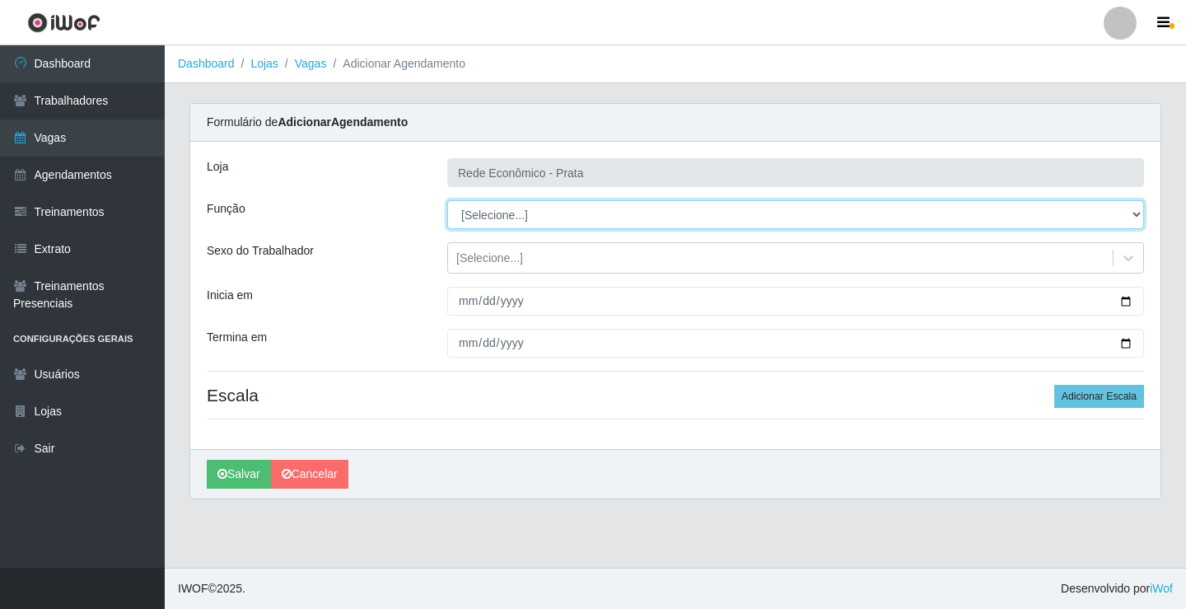
click at [501, 217] on select "[Selecione...] ASG ASG + ASG ++ Embalador Embalador + Embalador ++ Operador de …" at bounding box center [795, 214] width 697 height 29
select select "1"
click at [447, 200] on select "[Selecione...] ASG ASG + ASG ++ Embalador Embalador + Embalador ++ Operador de …" at bounding box center [795, 214] width 697 height 29
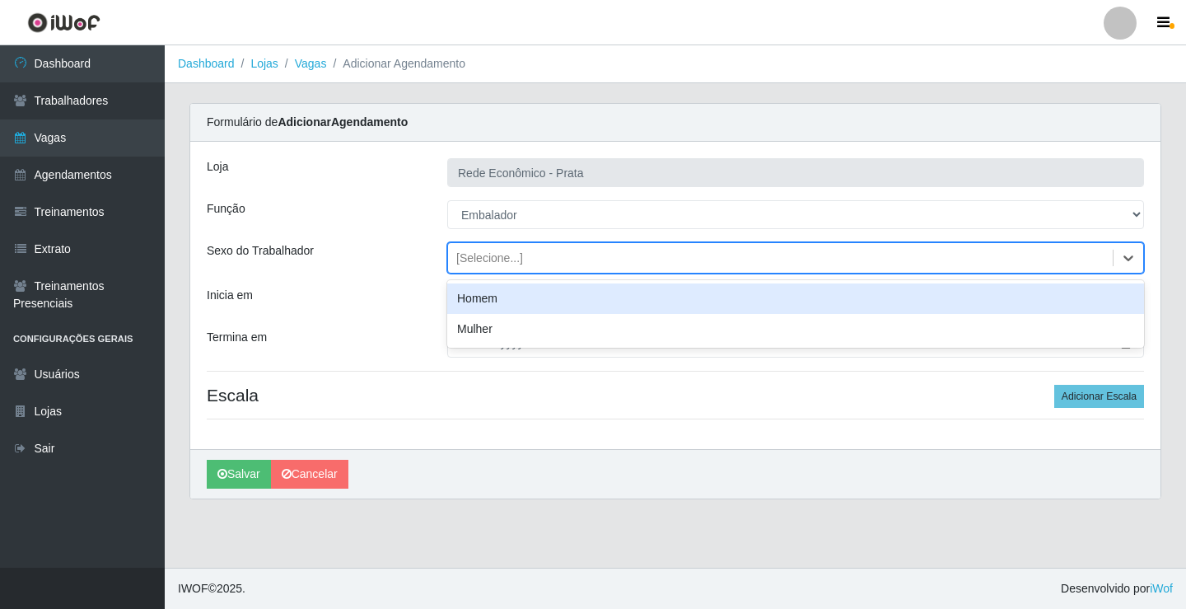
click at [484, 262] on div "[Selecione...]" at bounding box center [489, 258] width 67 height 17
click at [488, 300] on div "Homem" at bounding box center [795, 298] width 697 height 30
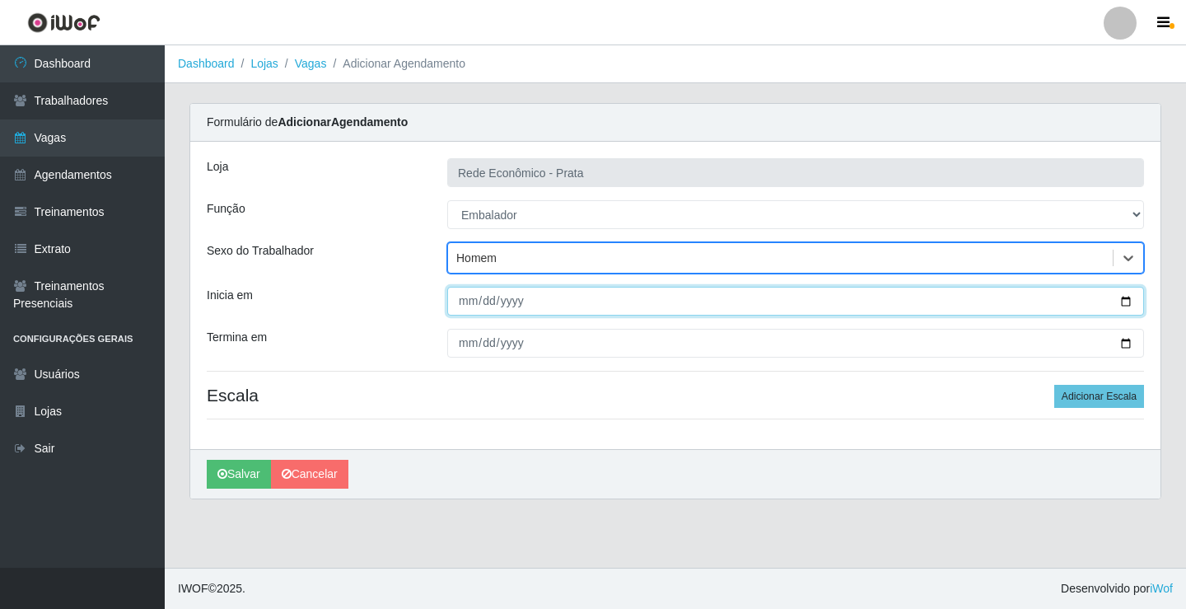
click at [1125, 301] on input "Inicia em" at bounding box center [795, 301] width 697 height 29
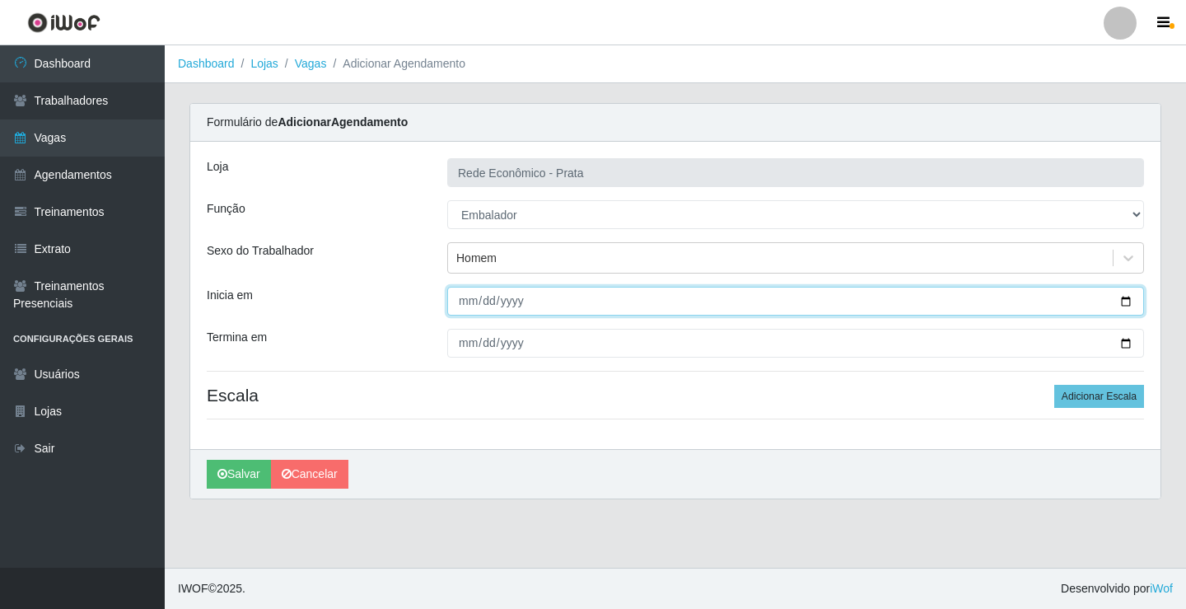
type input "[DATE]"
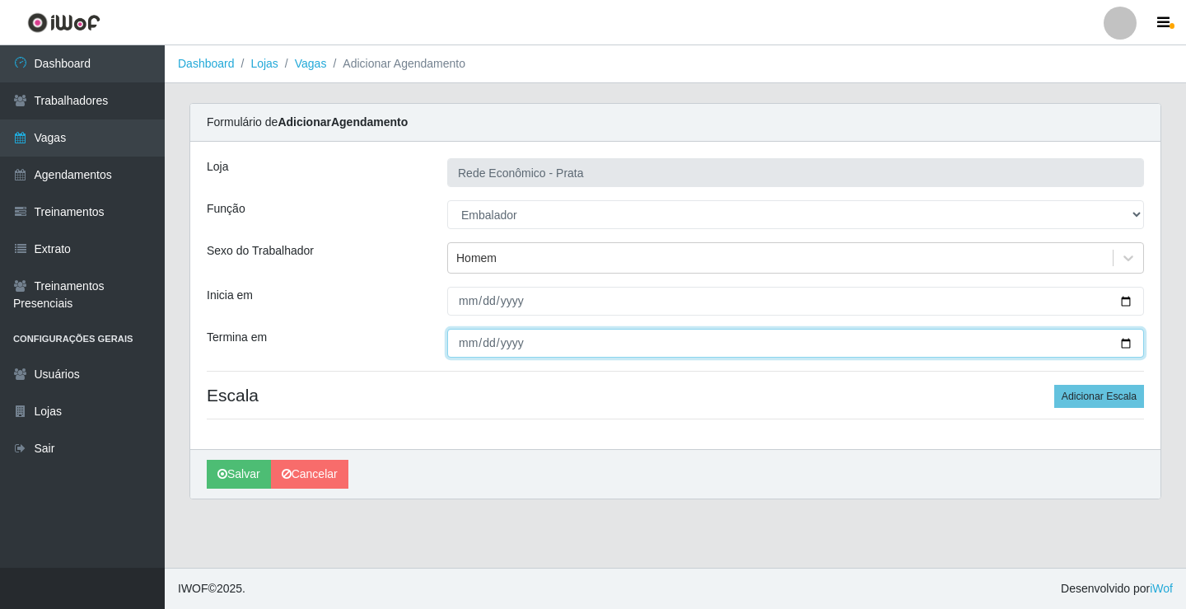
click at [1125, 346] on input "Termina em" at bounding box center [795, 343] width 697 height 29
type input "[DATE]"
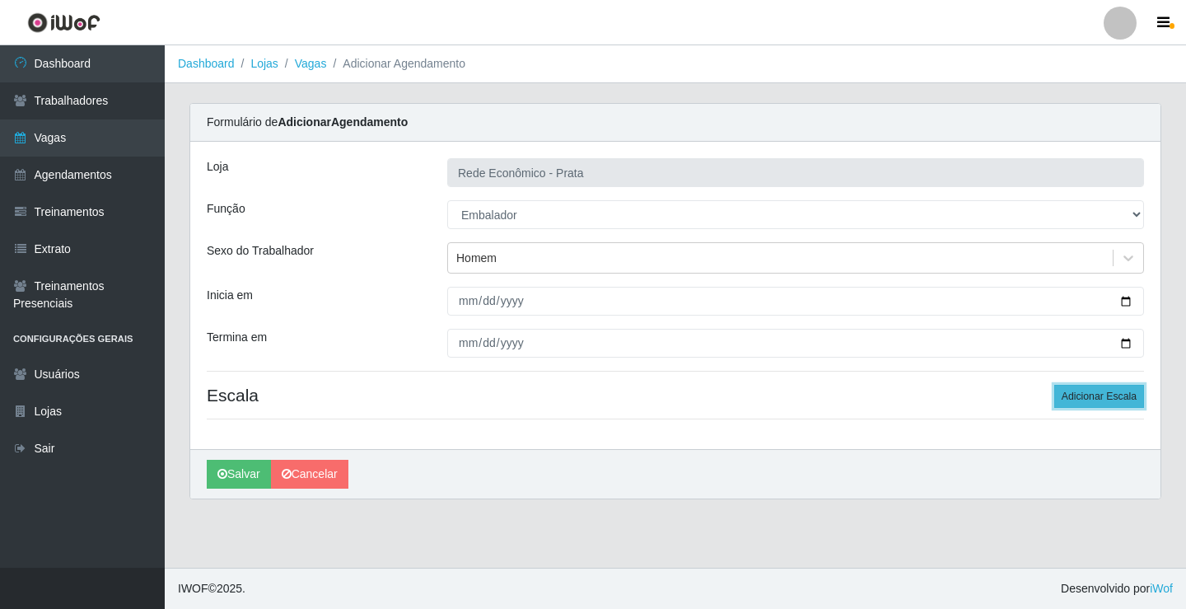
click at [1096, 395] on button "Adicionar Escala" at bounding box center [1099, 396] width 90 height 23
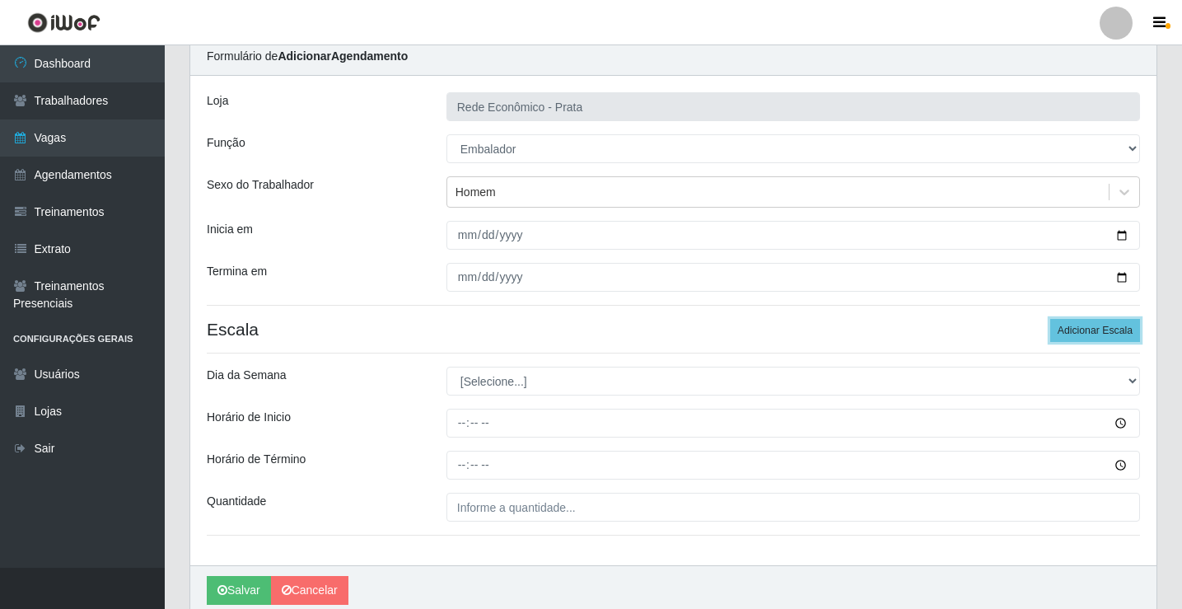
scroll to position [133, 0]
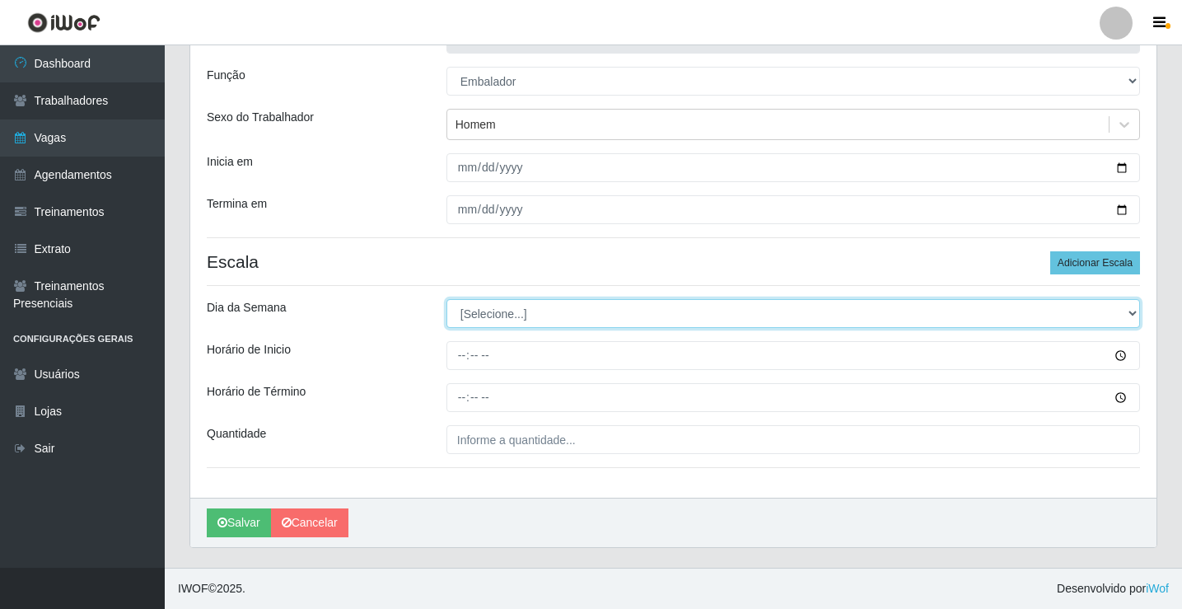
click at [491, 316] on select "[Selecione...] Segunda Terça Quarta Quinta Sexta Sábado Domingo" at bounding box center [793, 313] width 694 height 29
select select "4"
click at [446, 299] on select "[Selecione...] Segunda Terça Quarta Quinta Sexta Sábado Domingo" at bounding box center [793, 313] width 694 height 29
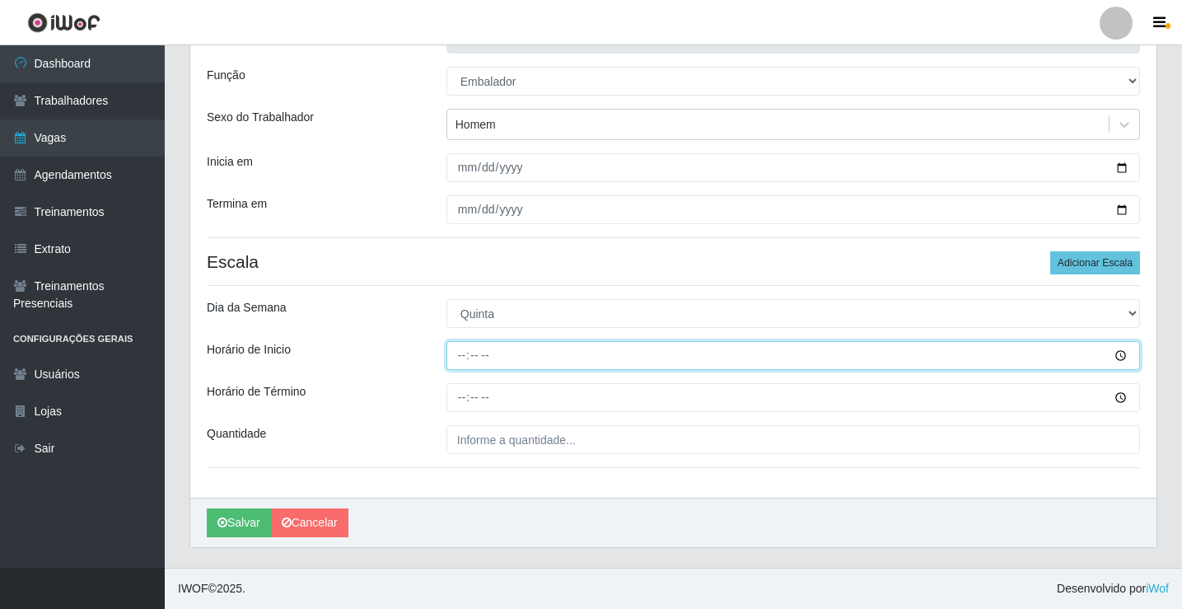
click at [465, 361] on input "Horário de Inicio" at bounding box center [793, 355] width 694 height 29
type input "15:00"
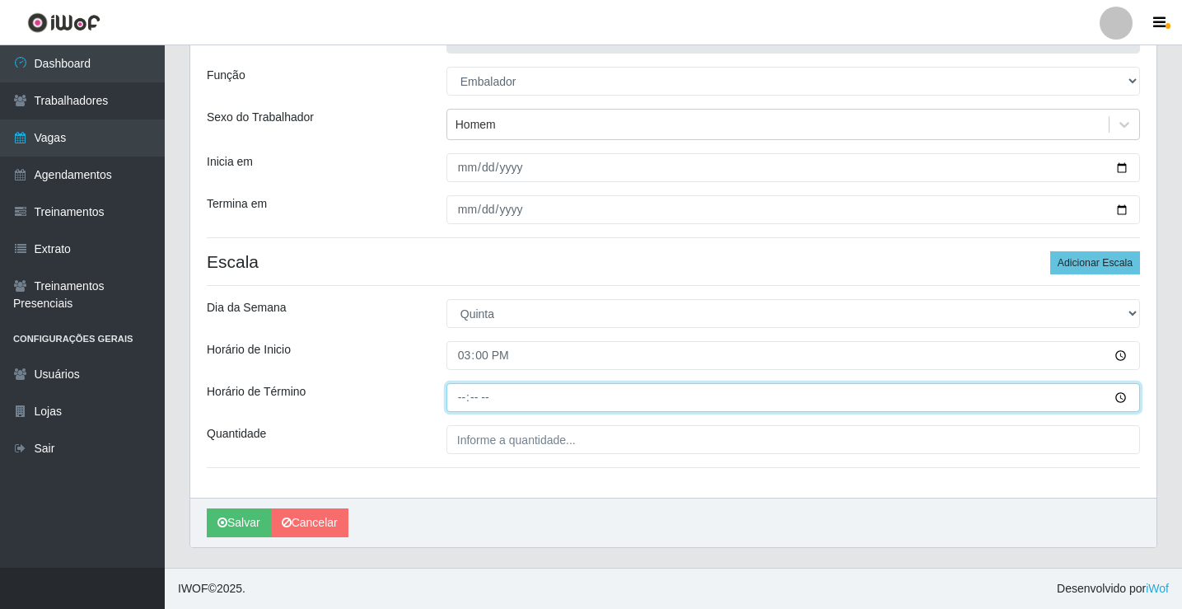
click at [469, 397] on input "Horário de Término" at bounding box center [793, 397] width 694 height 29
type input "20:00"
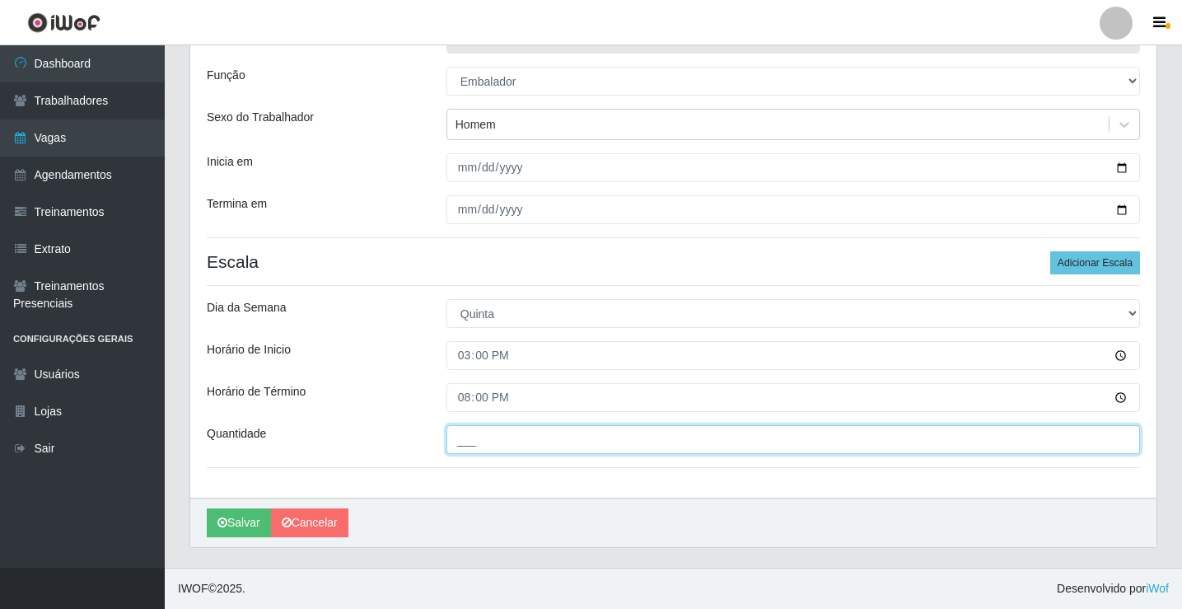
click at [477, 441] on input "___" at bounding box center [793, 439] width 694 height 29
type input "4__"
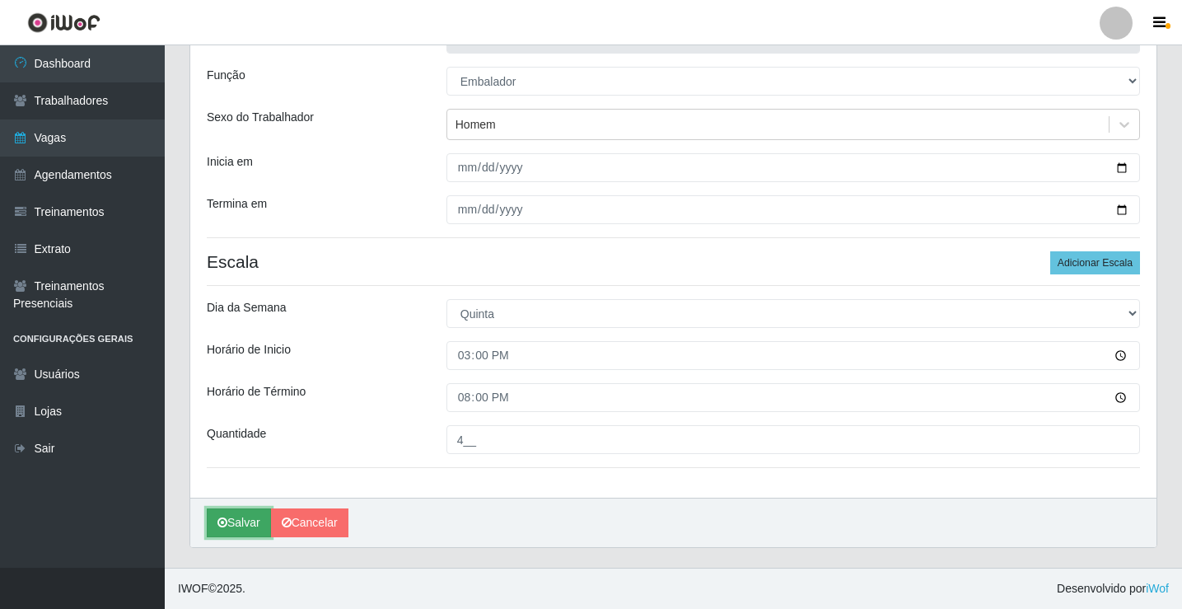
click at [251, 526] on button "Salvar" at bounding box center [239, 522] width 64 height 29
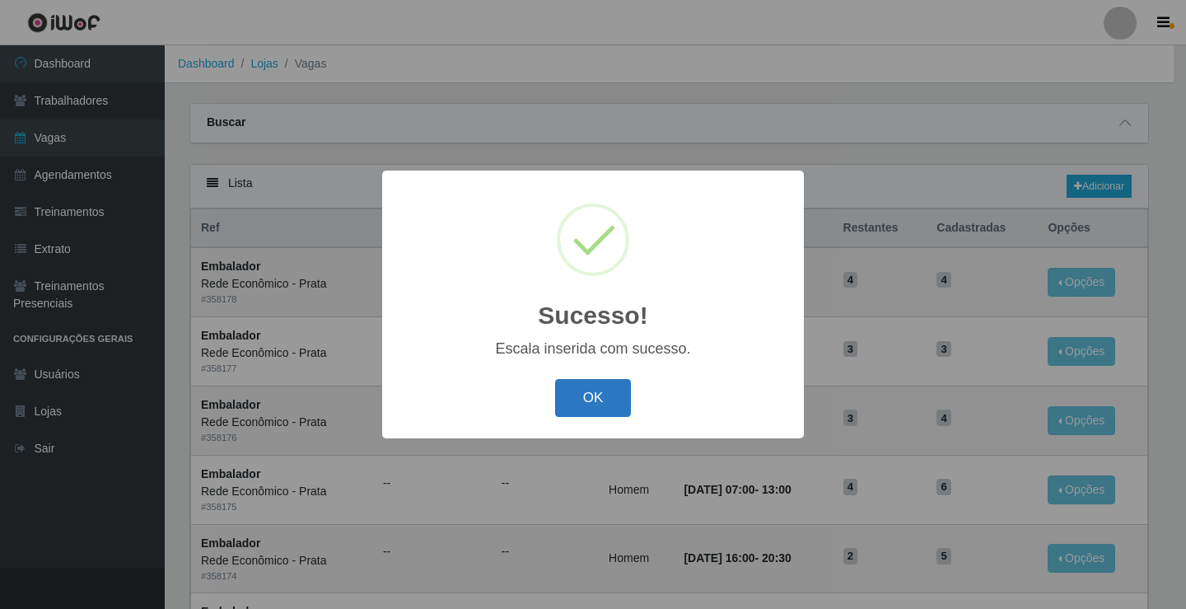
click at [610, 401] on button "OK" at bounding box center [593, 398] width 77 height 39
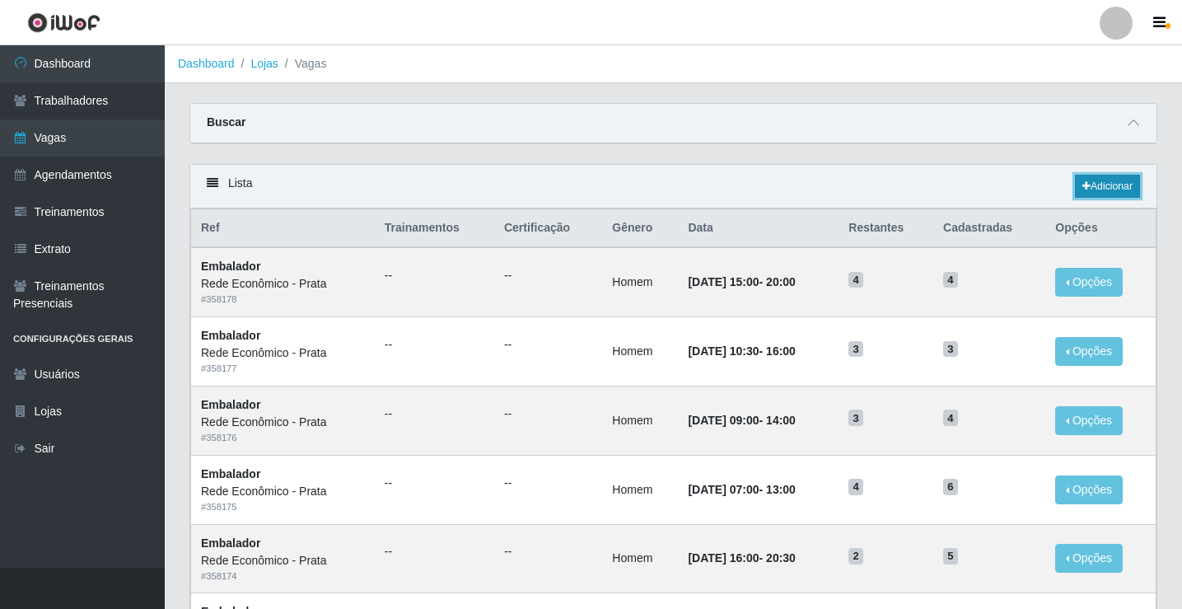
click at [1101, 185] on link "Adicionar" at bounding box center [1107, 186] width 65 height 23
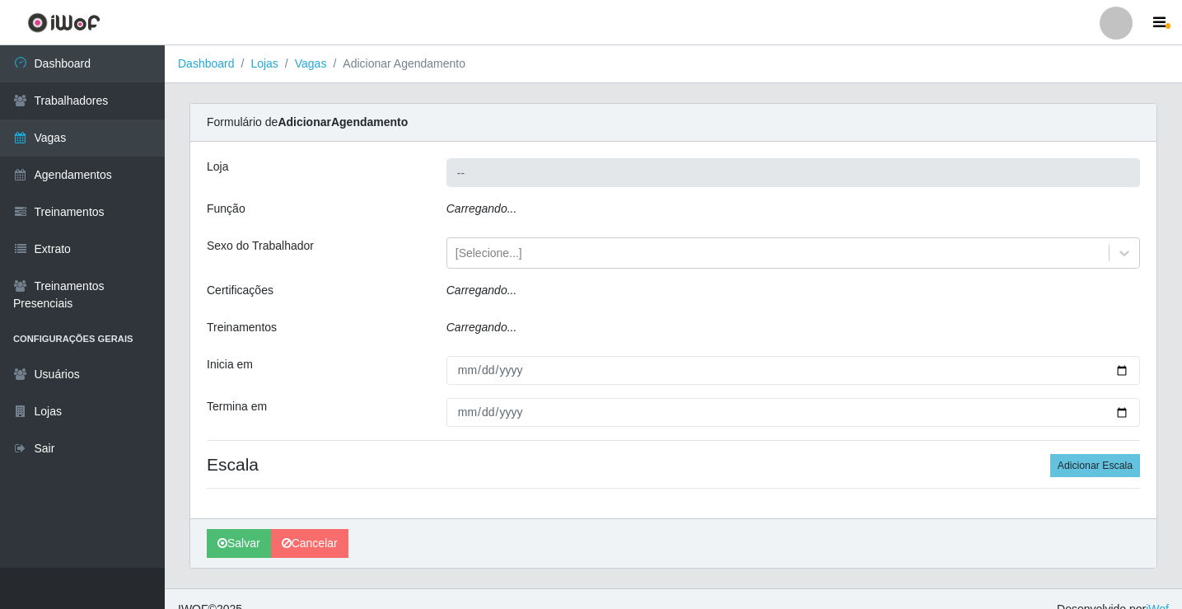
type input "Rede Econômico - Prata"
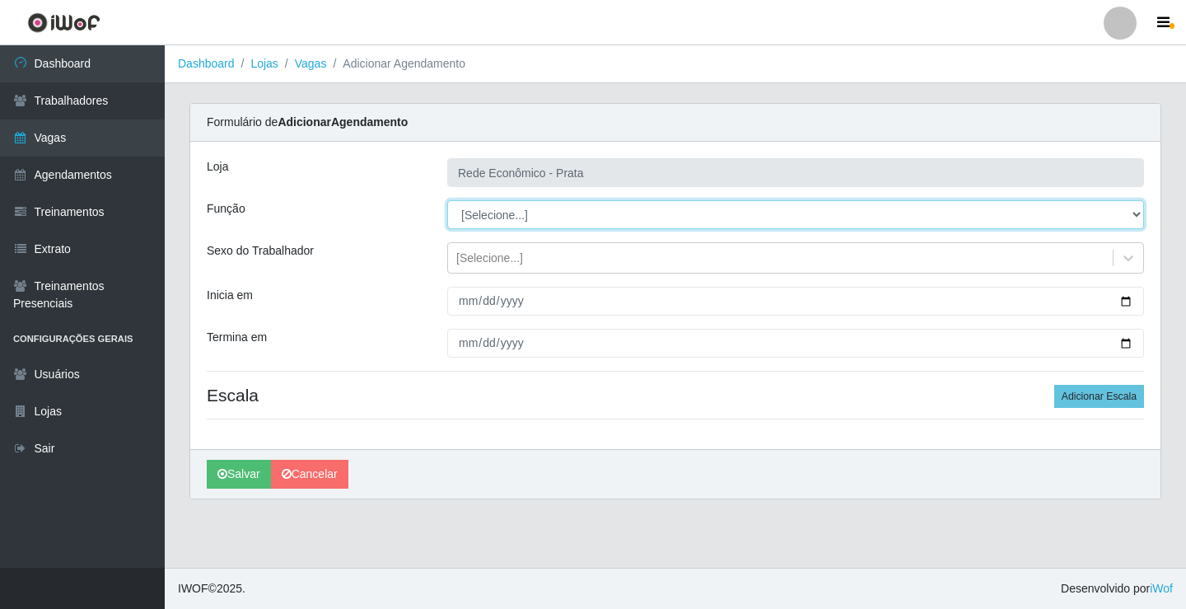
click at [474, 211] on select "[Selecione...] ASG ASG + ASG ++ Embalador Embalador + Embalador ++ Operador de …" at bounding box center [795, 214] width 697 height 29
select select "1"
click at [447, 200] on select "[Selecione...] ASG ASG + ASG ++ Embalador Embalador + Embalador ++ Operador de …" at bounding box center [795, 214] width 697 height 29
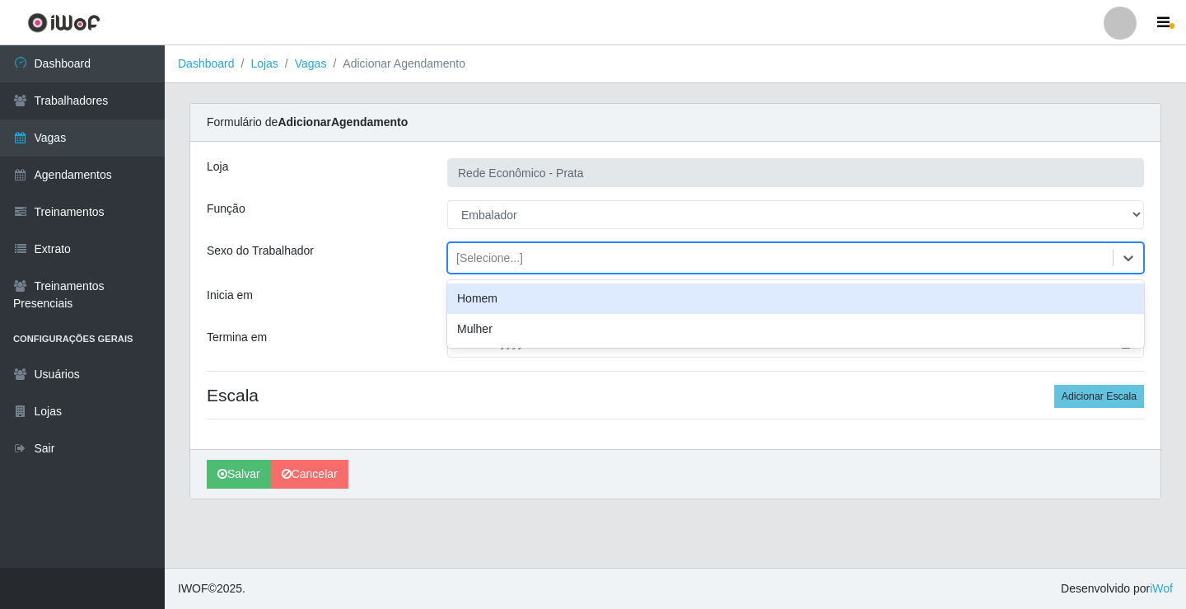
click at [488, 261] on div "[Selecione...]" at bounding box center [489, 258] width 67 height 17
click at [500, 300] on div "Homem" at bounding box center [795, 298] width 697 height 30
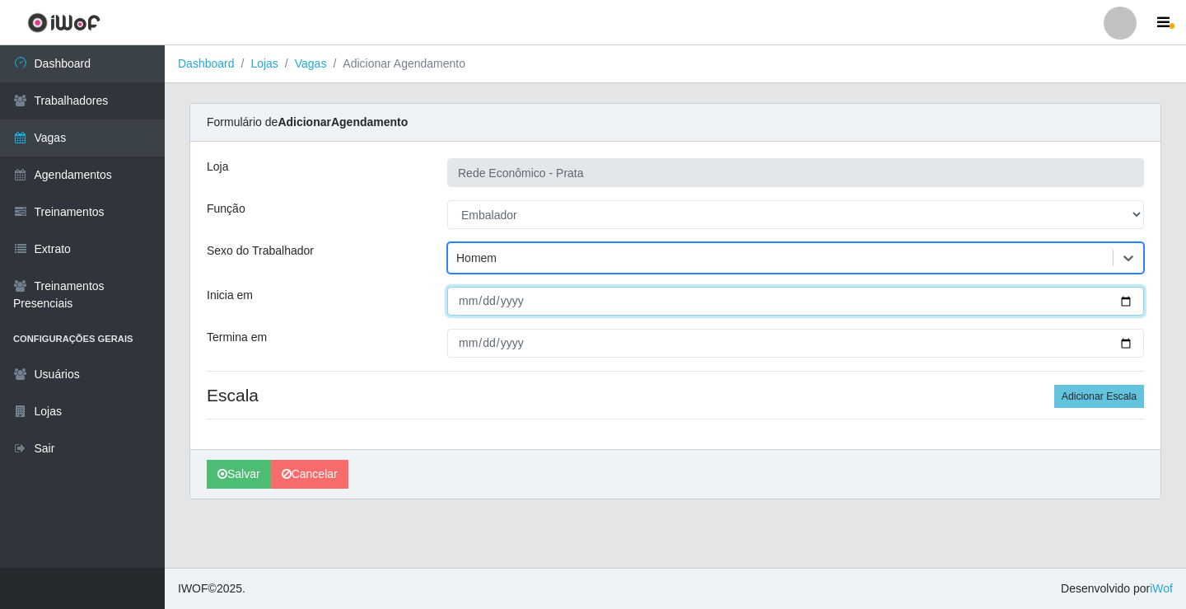
click at [1125, 302] on input "Inicia em" at bounding box center [795, 301] width 697 height 29
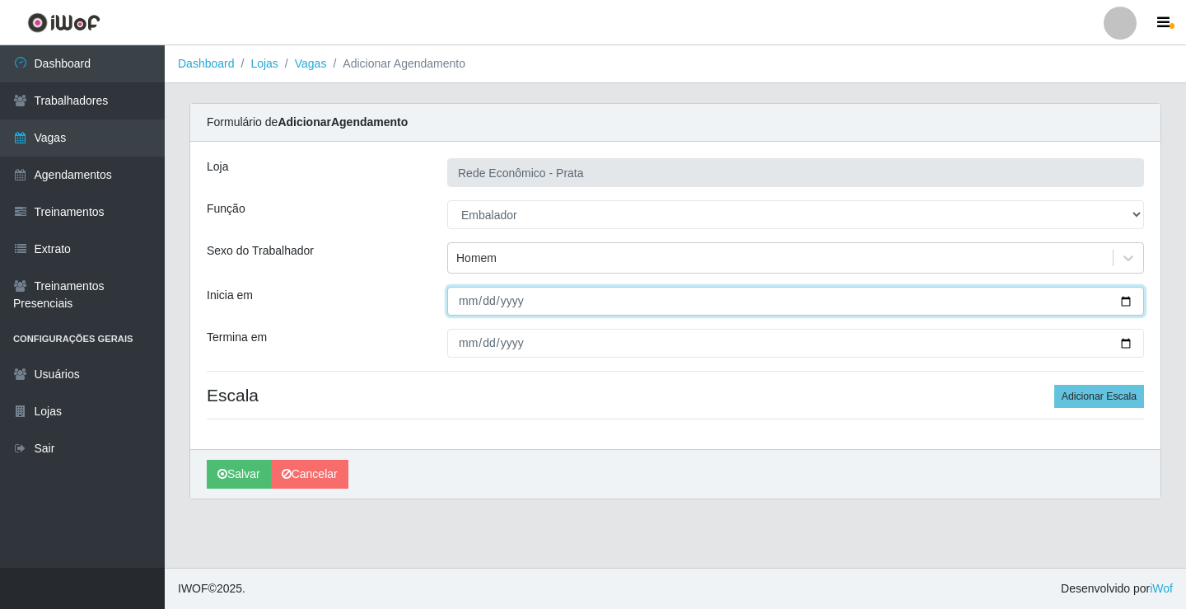
type input "[DATE]"
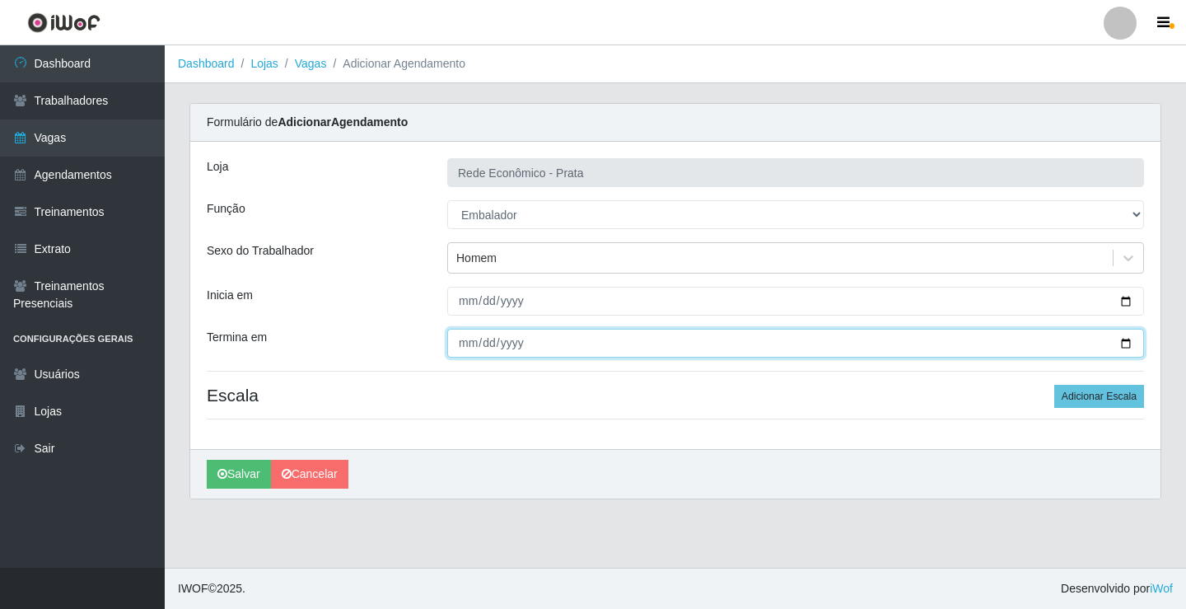
click at [1127, 344] on input "Termina em" at bounding box center [795, 343] width 697 height 29
type input "[DATE]"
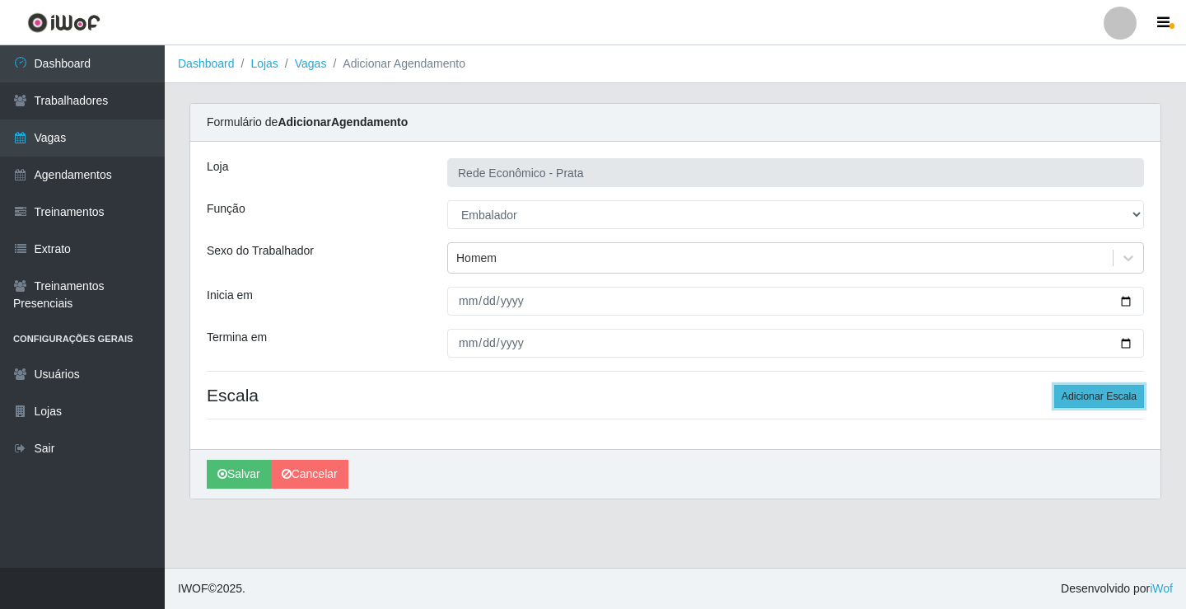
click at [1106, 399] on button "Adicionar Escala" at bounding box center [1099, 396] width 90 height 23
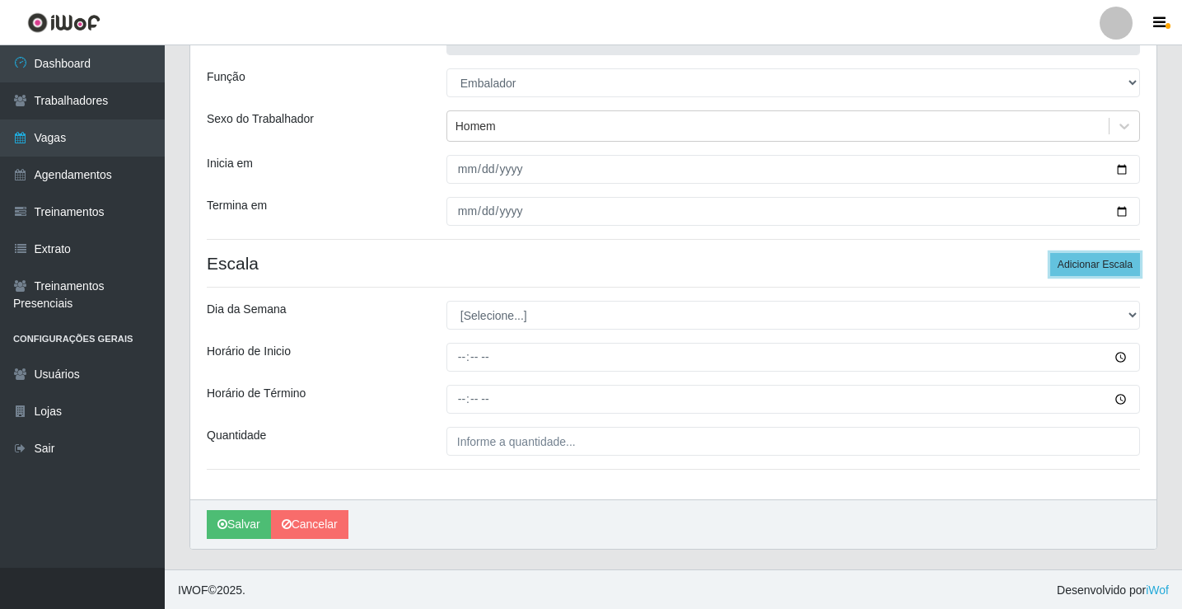
scroll to position [133, 0]
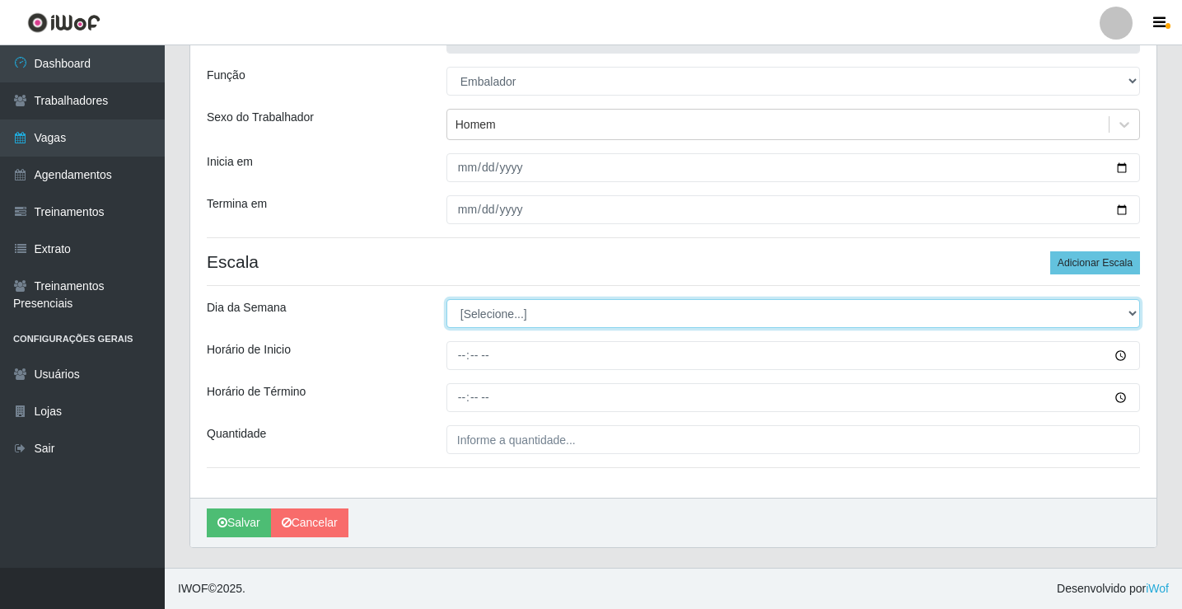
click at [504, 315] on select "[Selecione...] Segunda Terça Quarta Quinta Sexta Sábado Domingo" at bounding box center [793, 313] width 694 height 29
select select "5"
click at [446, 299] on select "[Selecione...] Segunda Terça Quarta Quinta Sexta Sábado Domingo" at bounding box center [793, 313] width 694 height 29
click at [494, 315] on select "[Selecione...] Segunda Terça Quarta Quinta Sexta Sábado Domingo" at bounding box center [793, 313] width 694 height 29
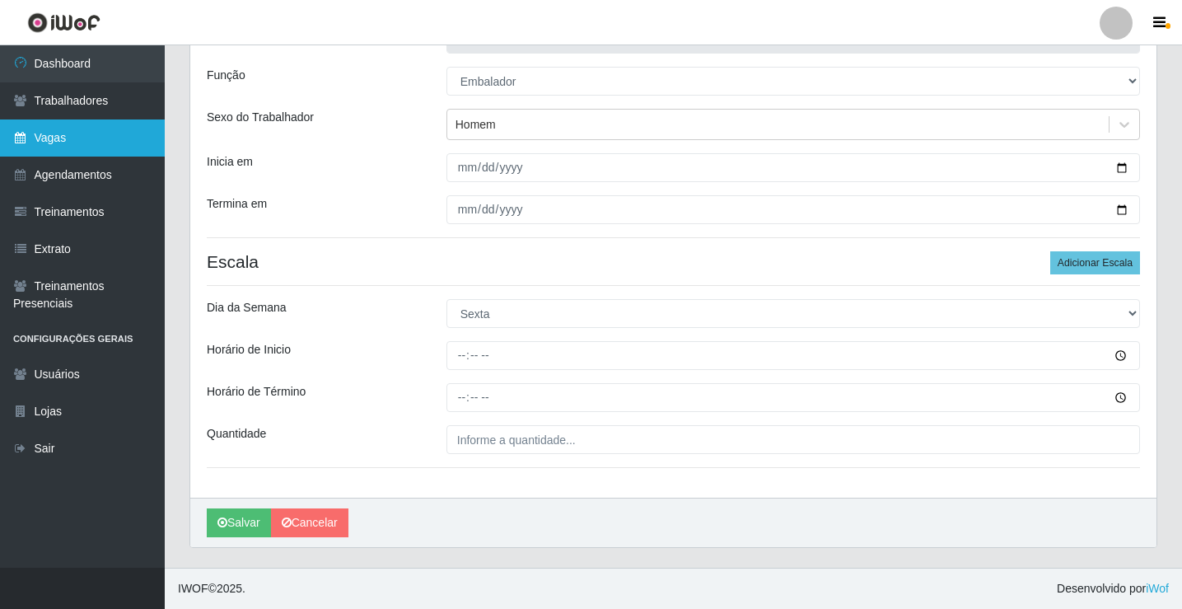
click at [72, 143] on link "Vagas" at bounding box center [82, 137] width 165 height 37
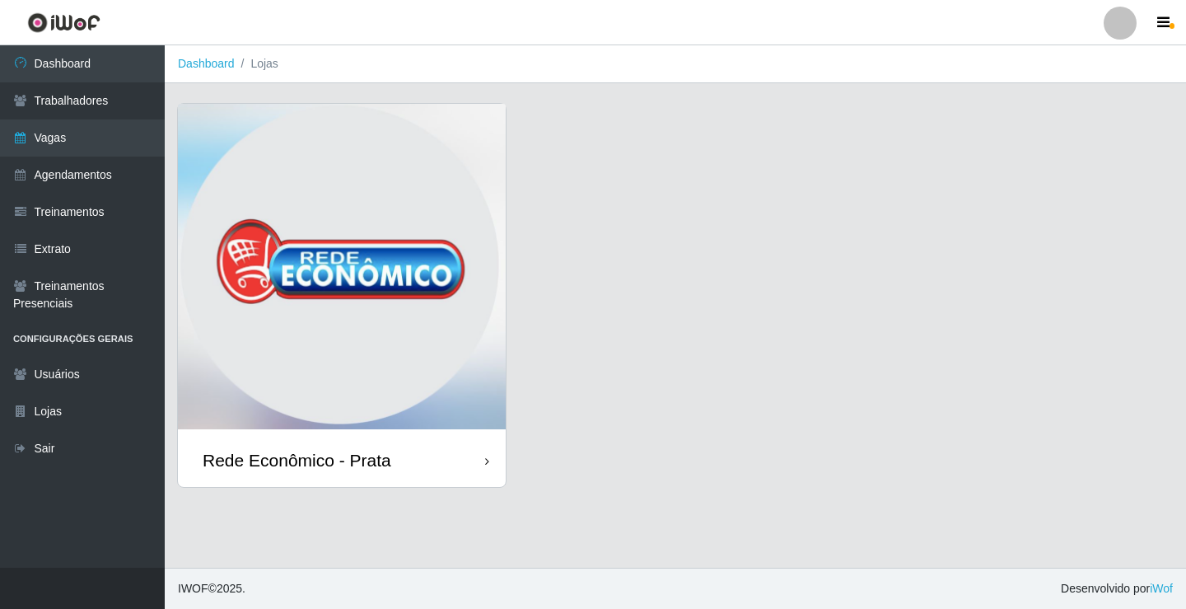
click at [404, 465] on div "Rede Econômico - Prata" at bounding box center [342, 460] width 328 height 54
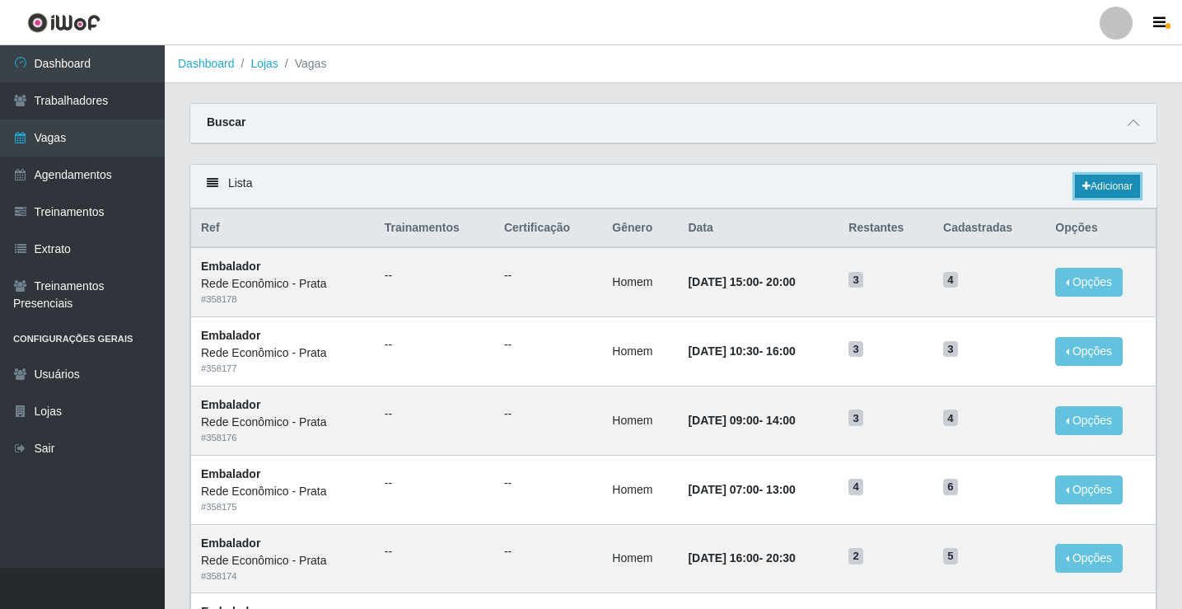
click at [1109, 183] on link "Adicionar" at bounding box center [1107, 186] width 65 height 23
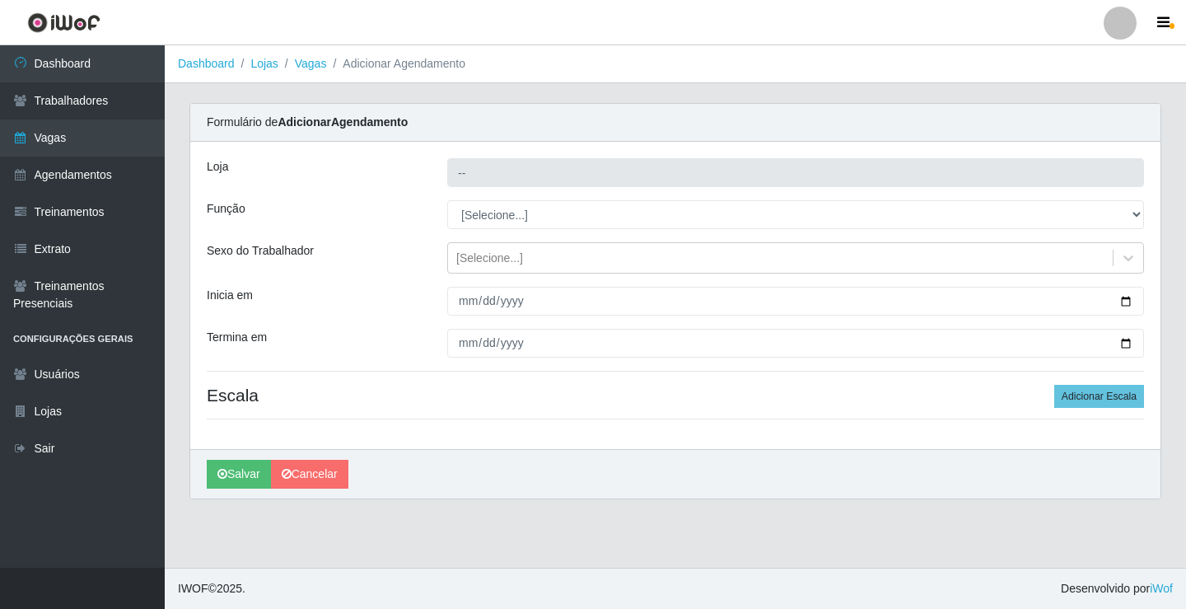
type input "Rede Econômico - Prata"
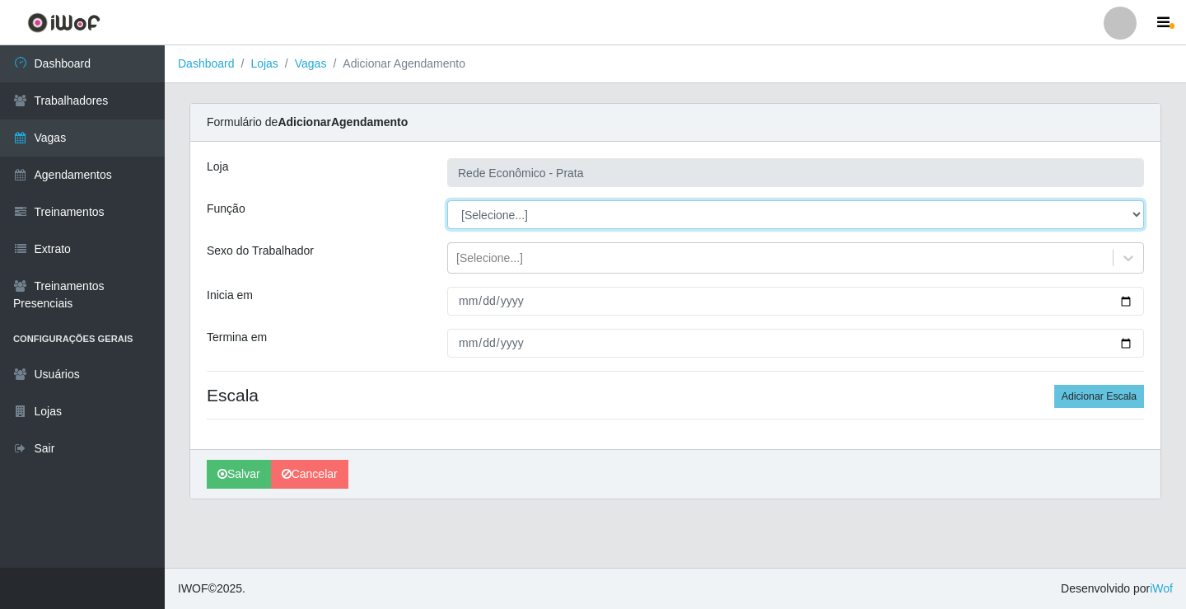
click at [479, 210] on select "[Selecione...] ASG ASG + ASG ++ Embalador Embalador + Embalador ++ Operador de …" at bounding box center [795, 214] width 697 height 29
select select "1"
click at [447, 200] on select "[Selecione...] ASG ASG + ASG ++ Embalador Embalador + Embalador ++ Operador de …" at bounding box center [795, 214] width 697 height 29
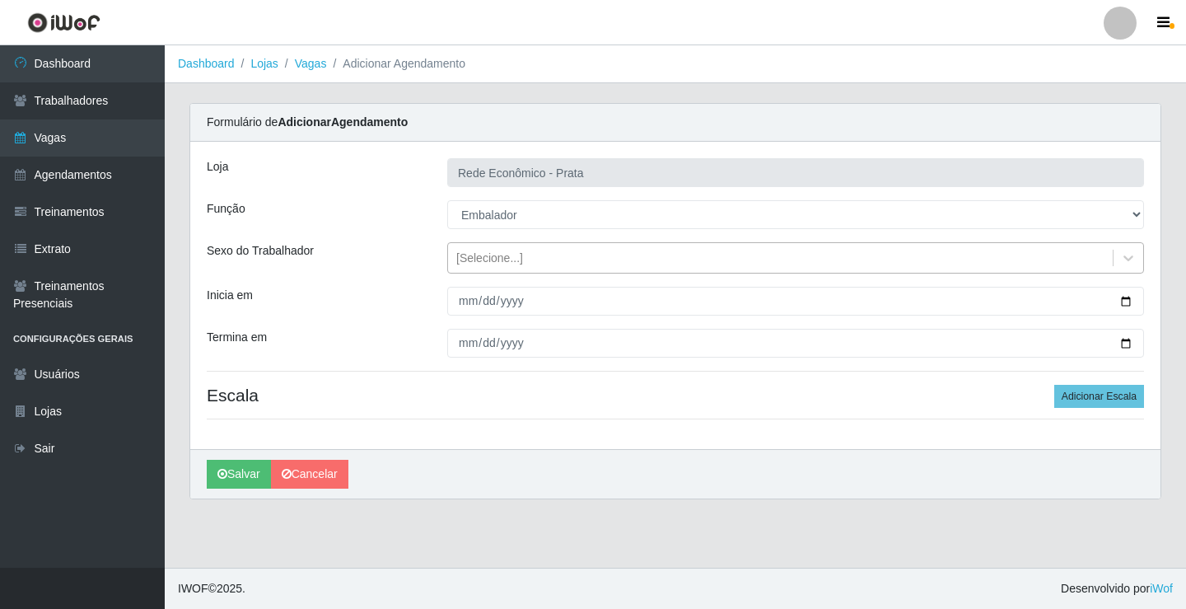
click at [483, 258] on div "[Selecione...]" at bounding box center [489, 258] width 67 height 17
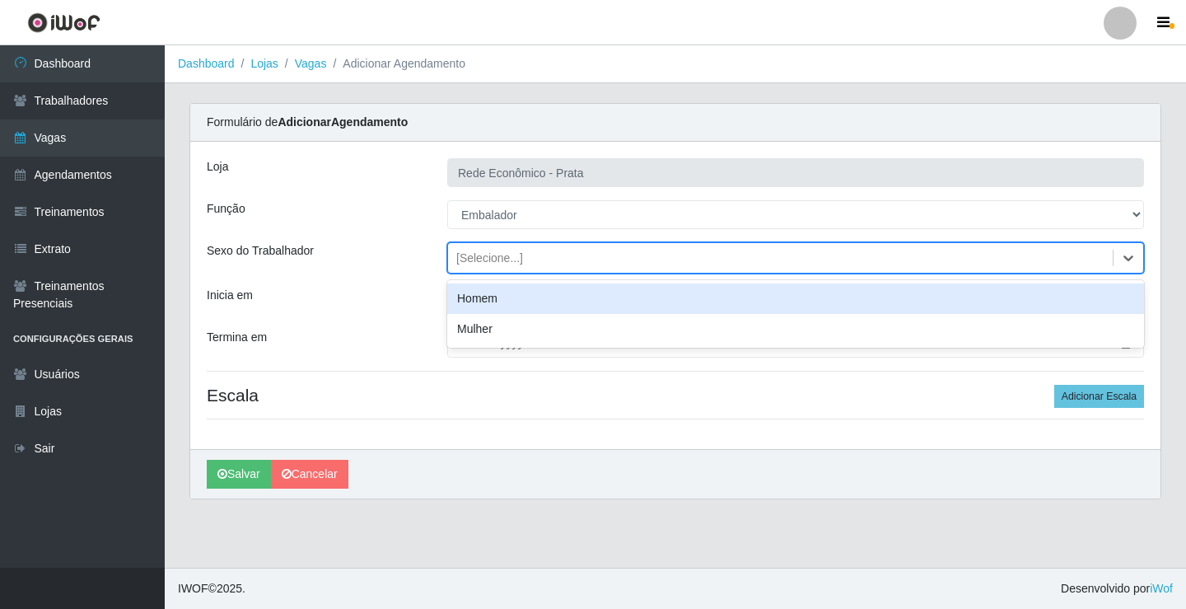
click at [502, 295] on div "Homem" at bounding box center [795, 298] width 697 height 30
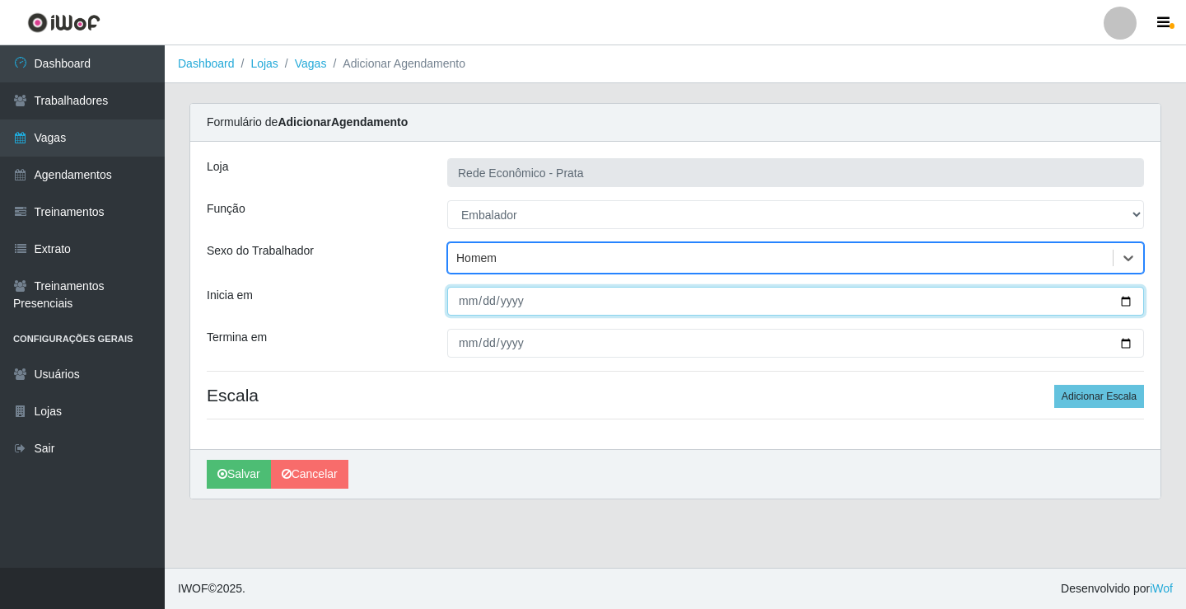
click at [1124, 301] on input "Inicia em" at bounding box center [795, 301] width 697 height 29
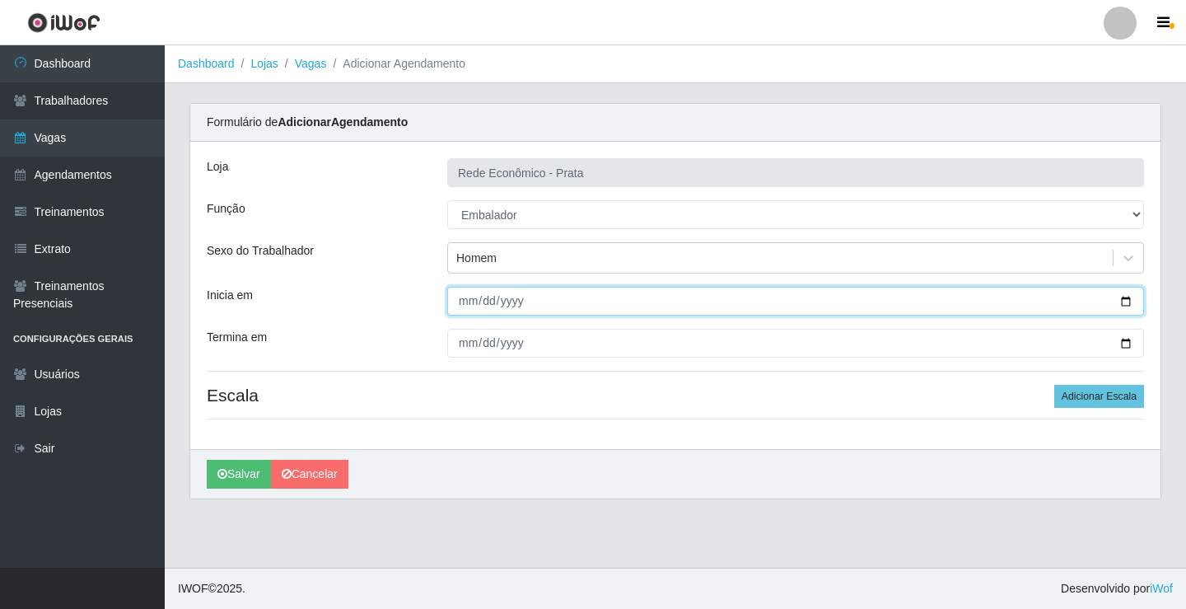
type input "[DATE]"
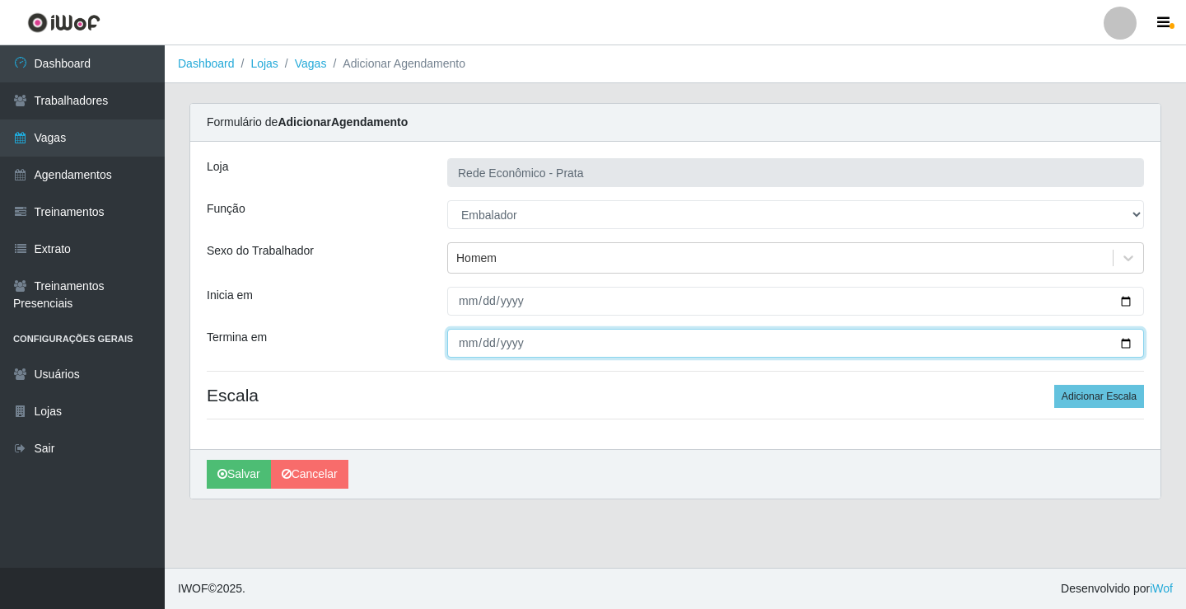
drag, startPoint x: 1128, startPoint y: 346, endPoint x: 924, endPoint y: 395, distance: 209.2
click at [1128, 344] on input "Termina em" at bounding box center [795, 343] width 697 height 29
type input "[DATE]"
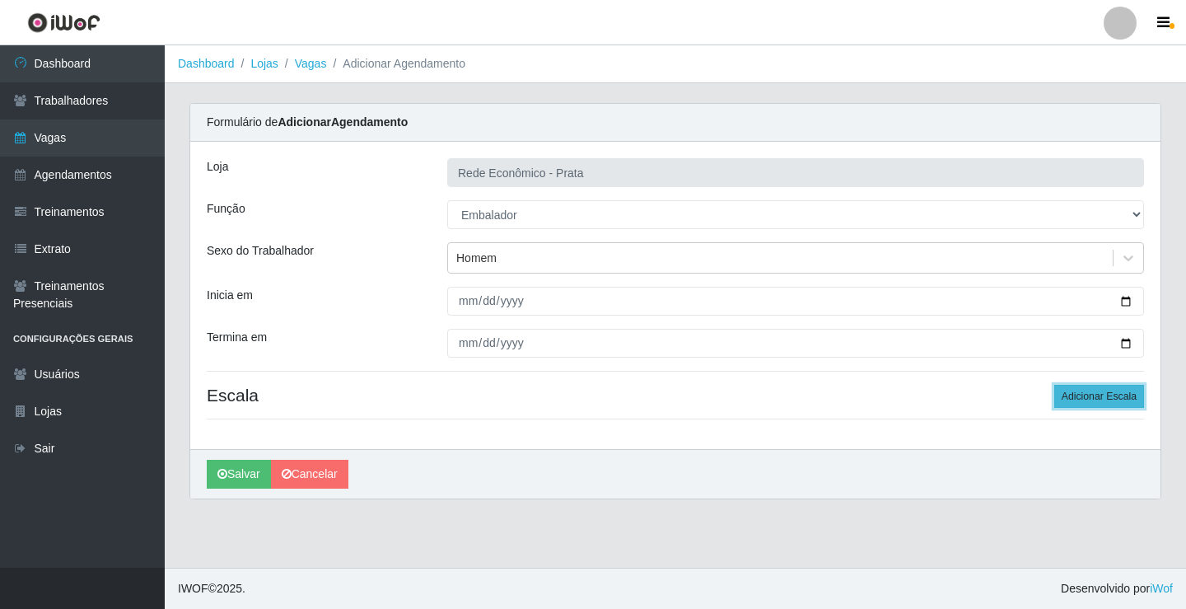
click at [1088, 396] on button "Adicionar Escala" at bounding box center [1099, 396] width 90 height 23
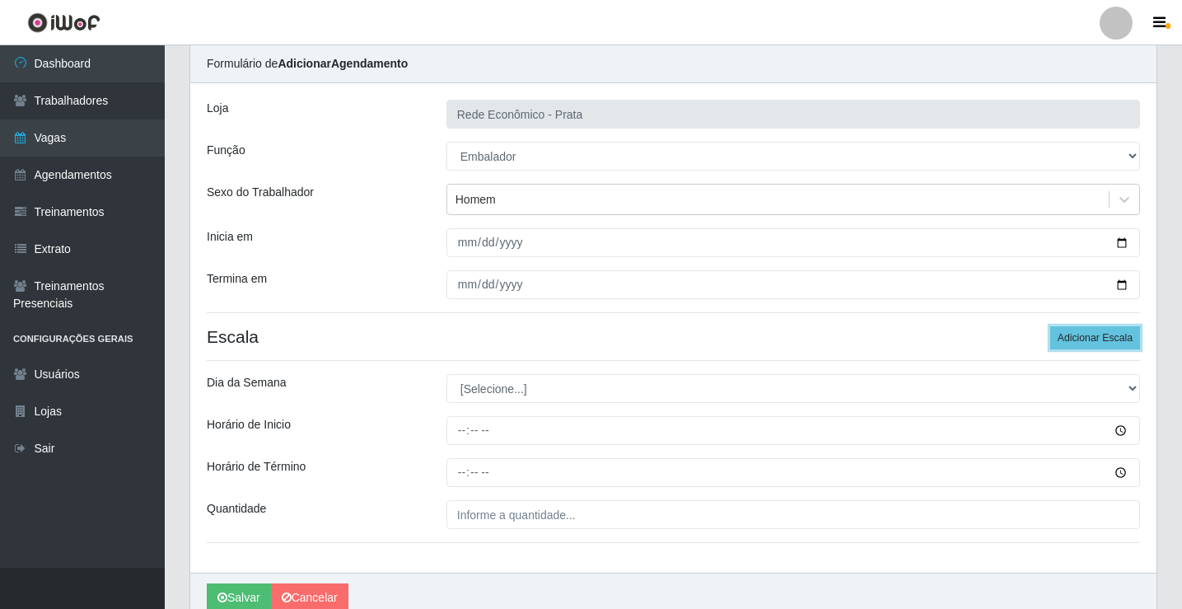
scroll to position [133, 0]
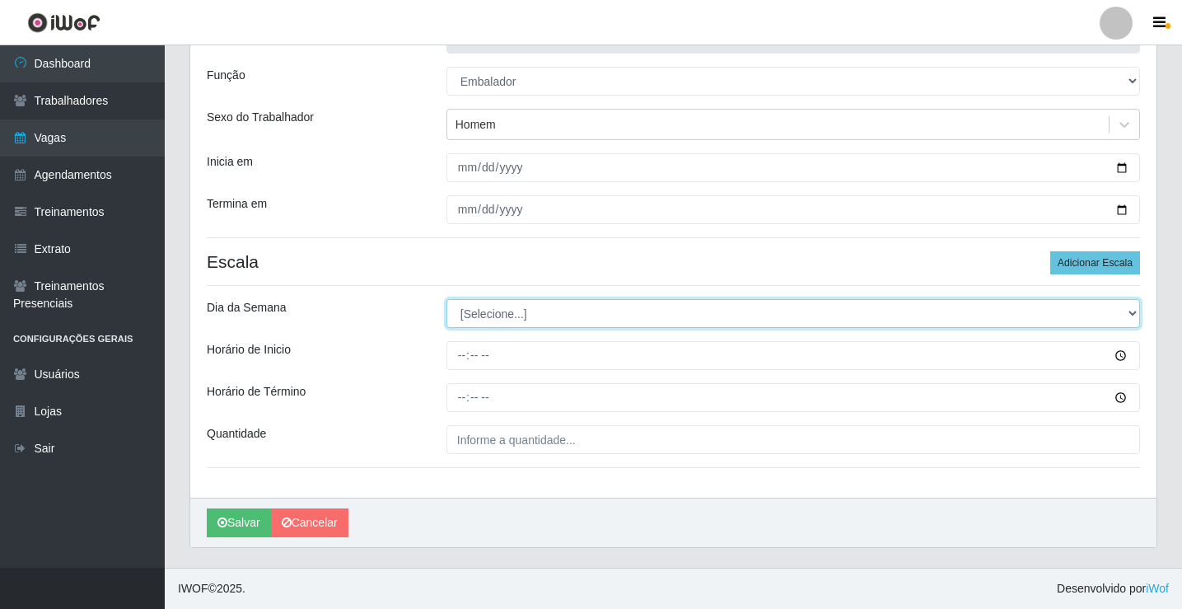
click at [488, 319] on select "[Selecione...] Segunda Terça Quarta Quinta Sexta Sábado Domingo" at bounding box center [793, 313] width 694 height 29
select select "4"
click at [446, 299] on select "[Selecione...] Segunda Terça Quarta Quinta Sexta Sábado Domingo" at bounding box center [793, 313] width 694 height 29
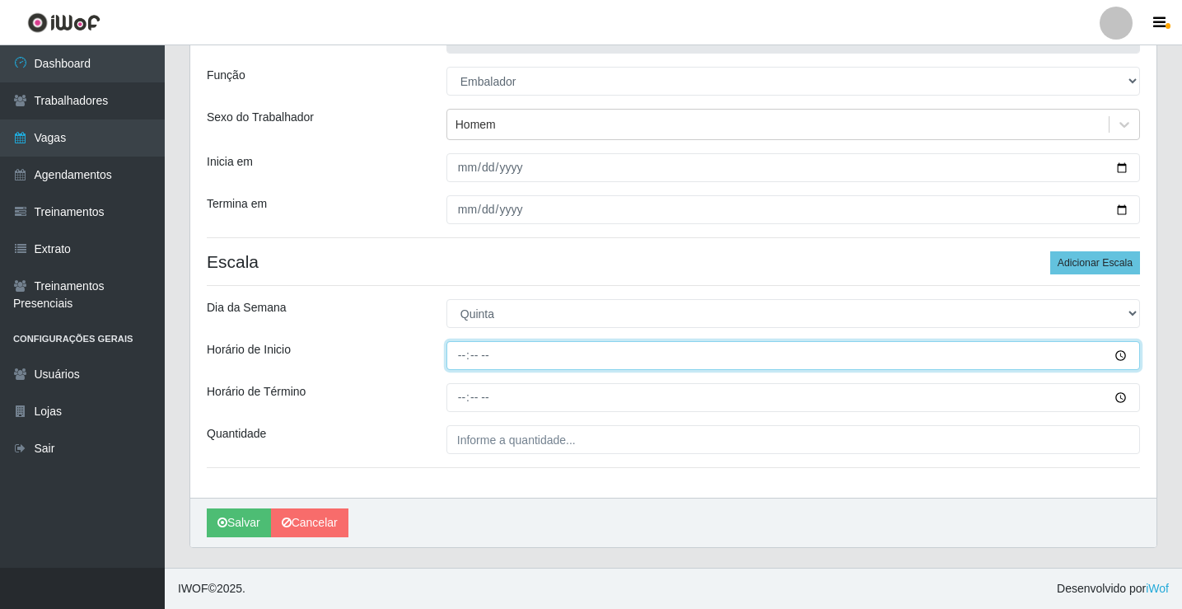
click at [462, 357] on input "Horário de Inicio" at bounding box center [793, 355] width 694 height 29
type input "16:00"
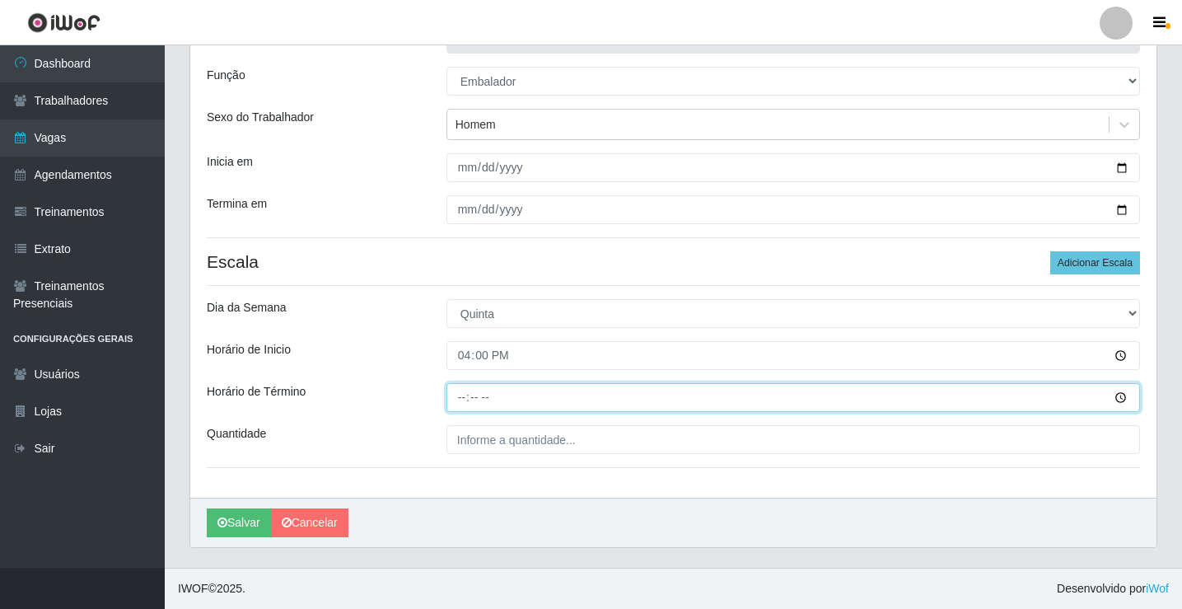
click at [464, 397] on input "Horário de Término" at bounding box center [793, 397] width 694 height 29
type input "20:30"
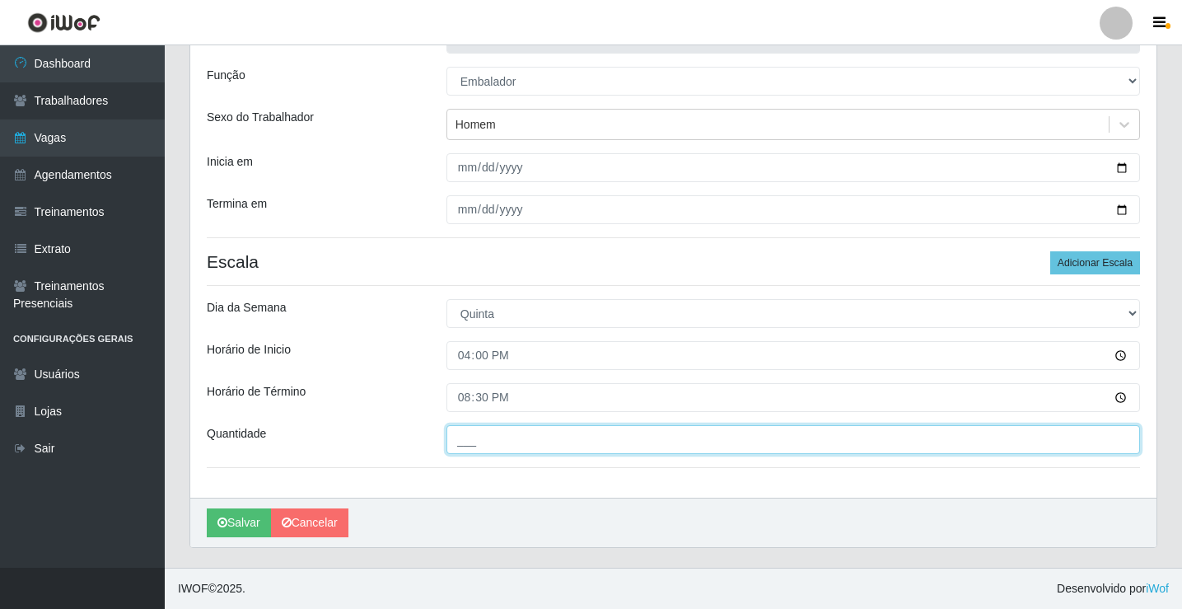
click at [474, 442] on input "___" at bounding box center [793, 439] width 694 height 29
type input "5__"
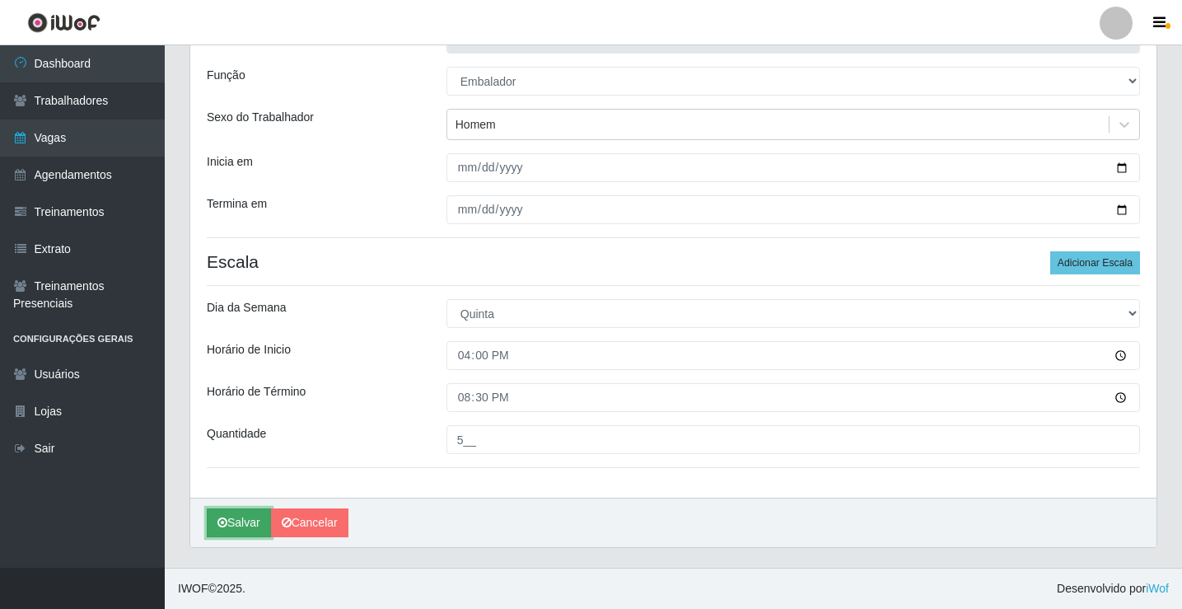
click at [244, 524] on button "Salvar" at bounding box center [239, 522] width 64 height 29
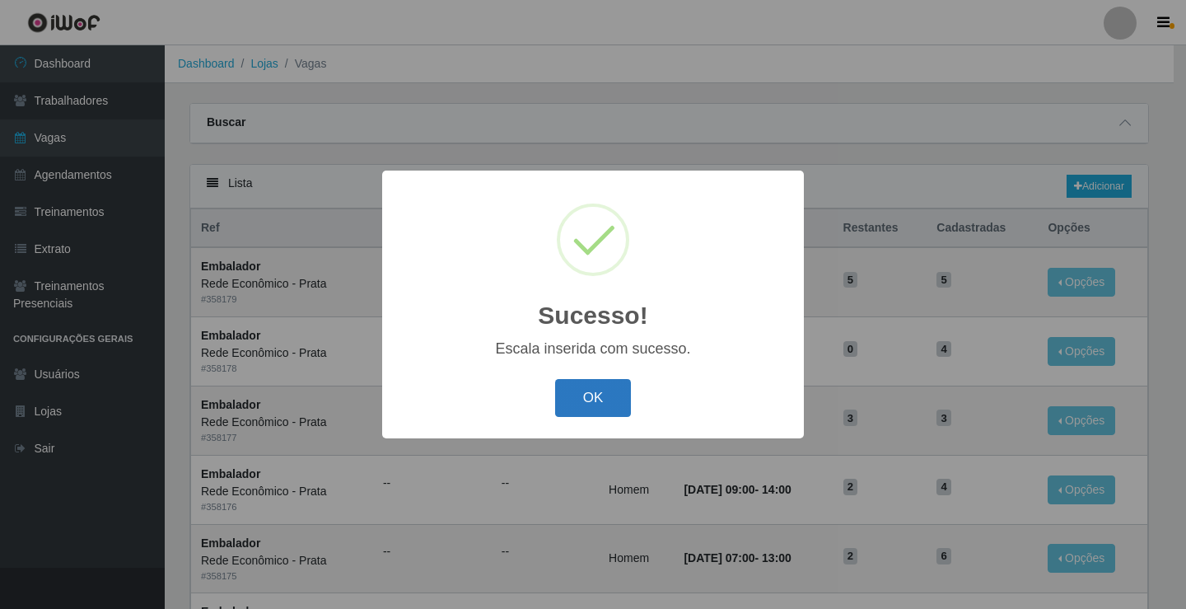
click at [608, 398] on button "OK" at bounding box center [593, 398] width 77 height 39
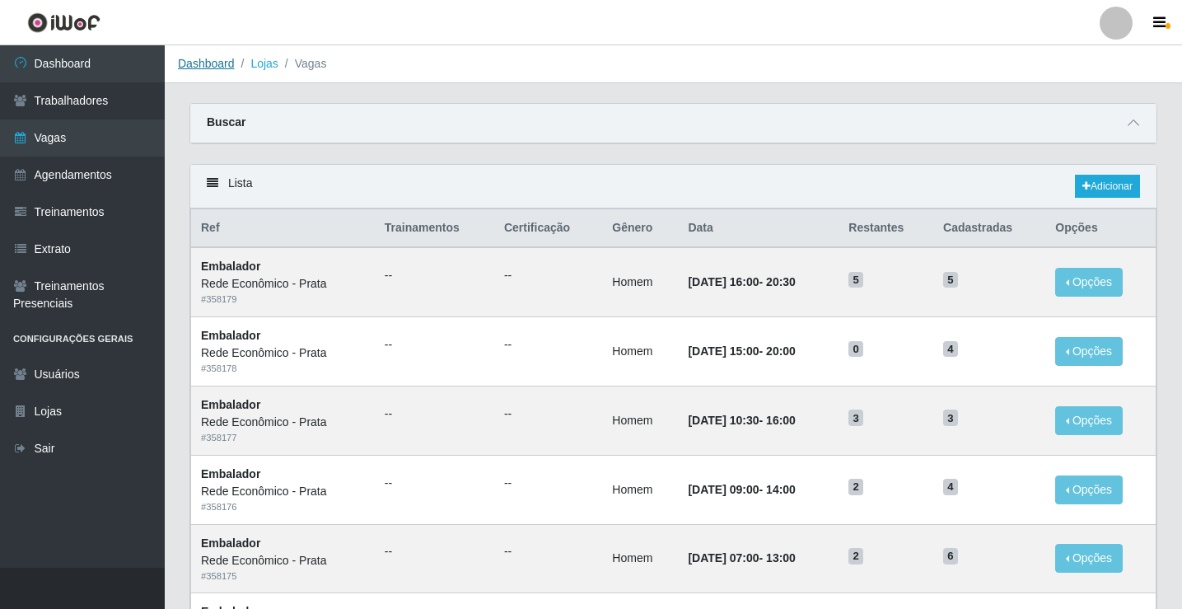
click at [206, 59] on link "Dashboard" at bounding box center [206, 63] width 57 height 13
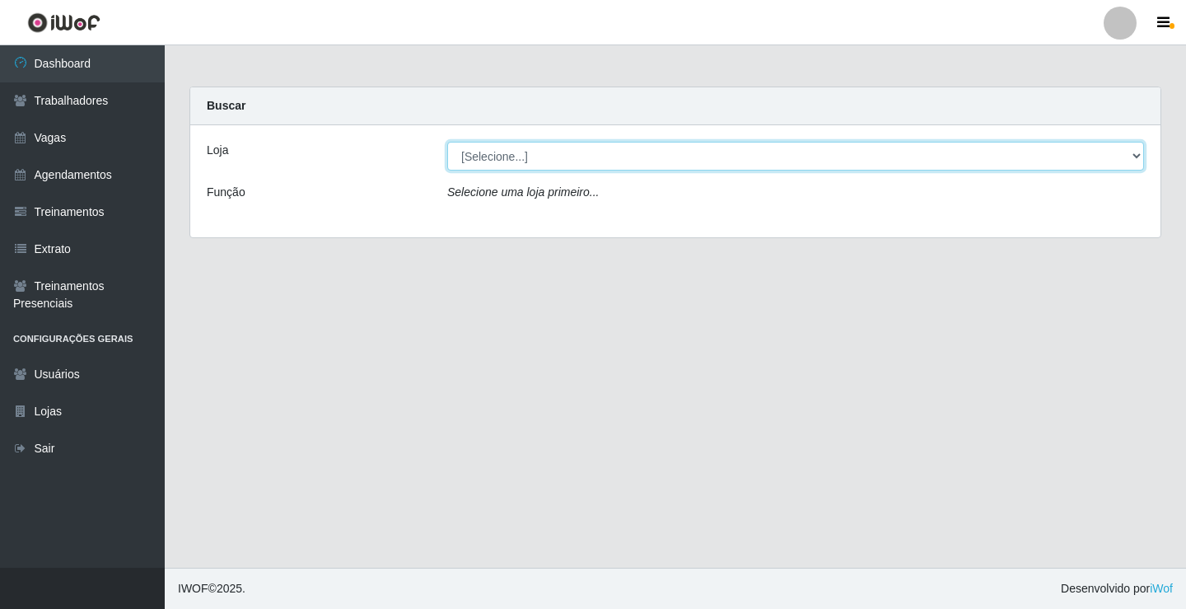
click at [504, 161] on select "[Selecione...] Rede Econômico - Prata" at bounding box center [795, 156] width 697 height 29
select select "192"
click at [447, 142] on select "[Selecione...] Rede Econômico - Prata" at bounding box center [795, 156] width 697 height 29
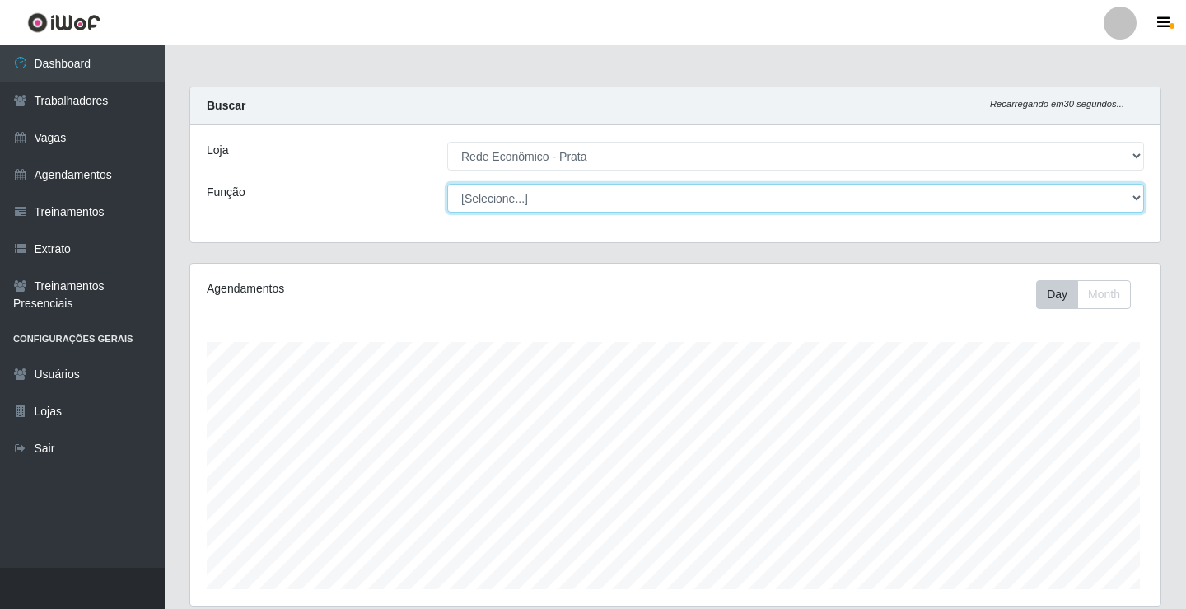
click at [494, 194] on select "[Selecione...] ASG ASG + ASG ++ Embalador Embalador + Embalador ++ Operador de …" at bounding box center [795, 198] width 697 height 29
select select "1"
click at [446, 184] on select "[Selecione...] ASG ASG + ASG ++ Embalador Embalador + Embalador ++ Operador de …" at bounding box center [793, 198] width 694 height 29
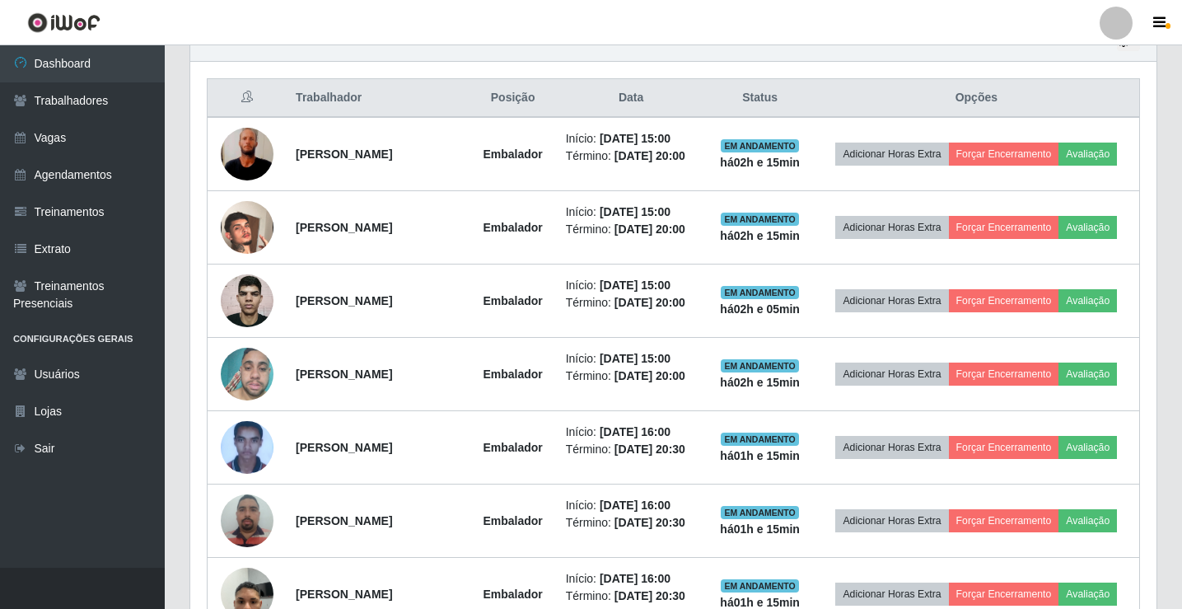
scroll to position [522, 0]
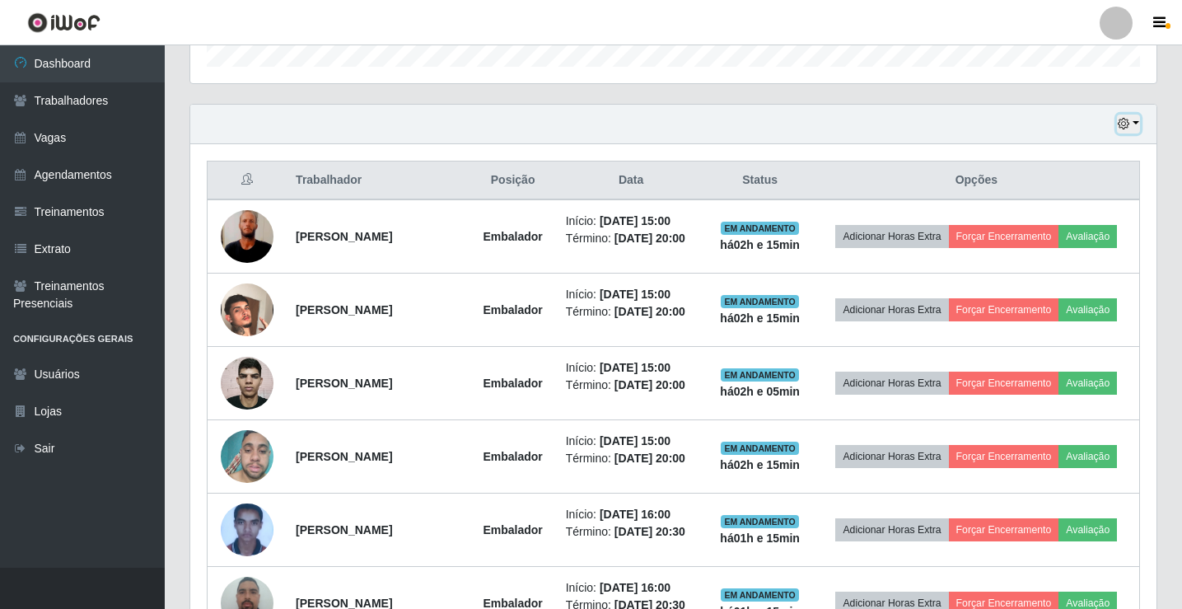
click at [1135, 124] on button "button" at bounding box center [1128, 124] width 23 height 19
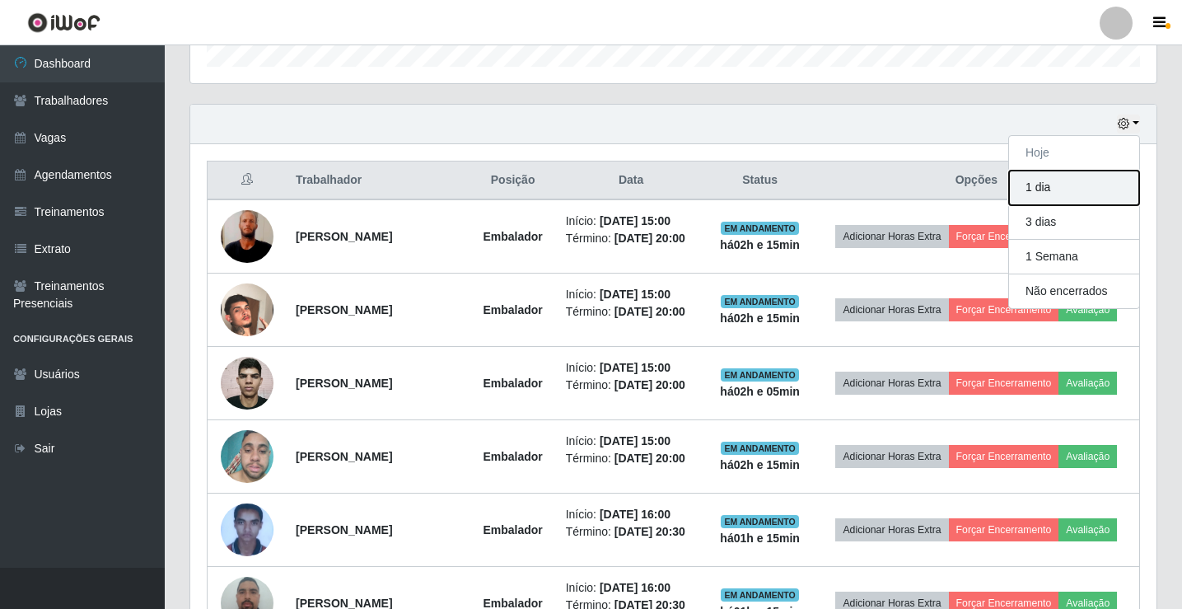
click at [1089, 195] on button "1 dia" at bounding box center [1074, 188] width 130 height 35
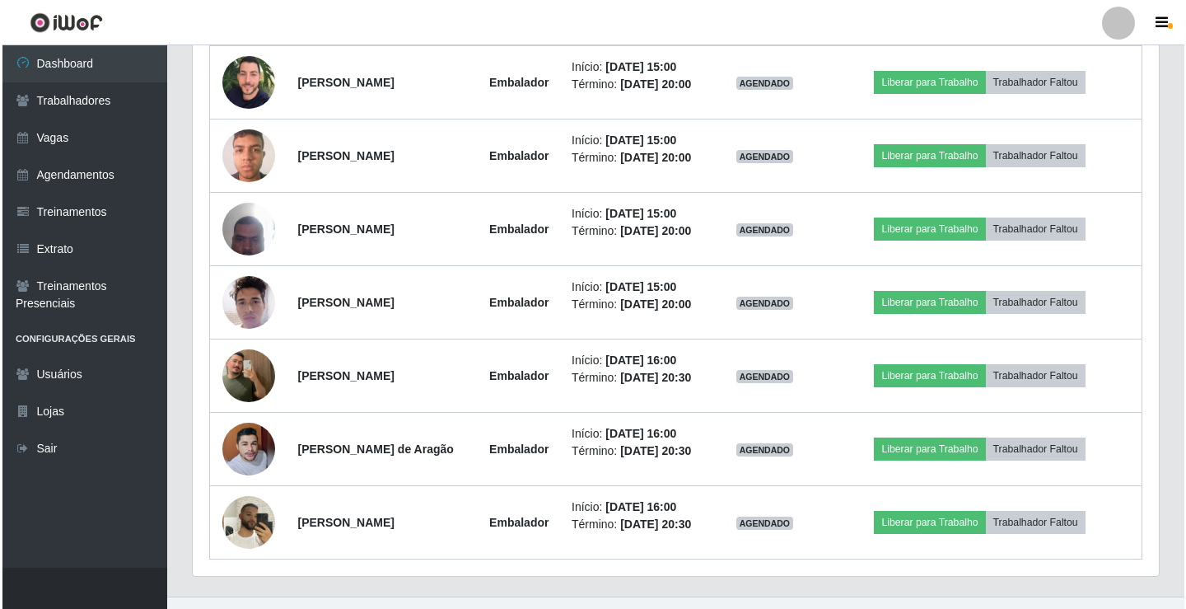
scroll to position [1951, 0]
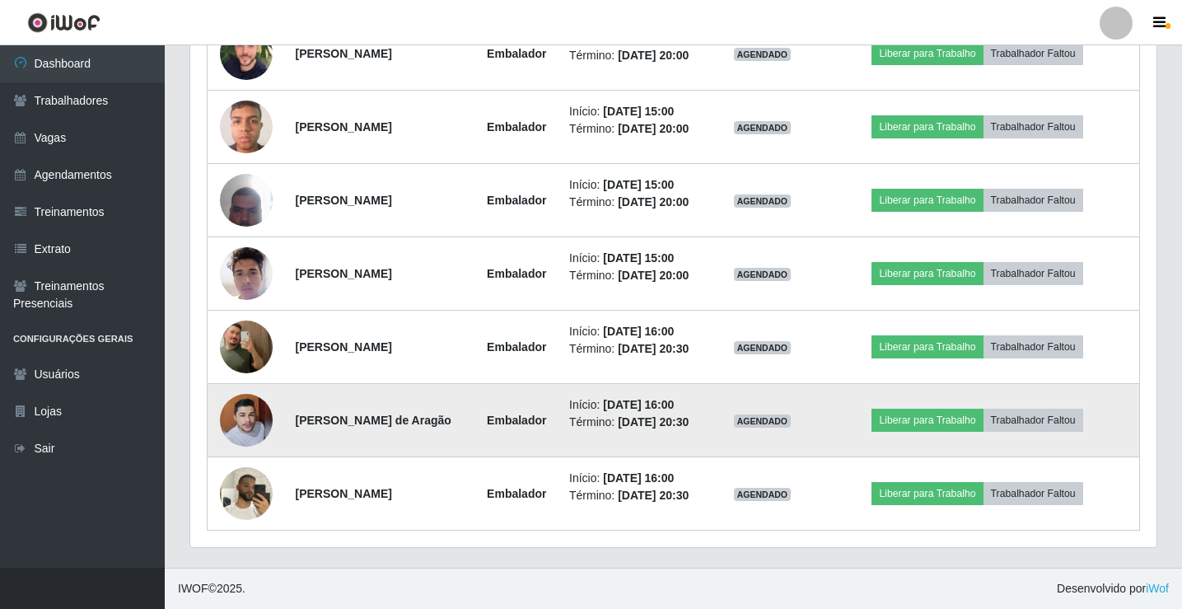
click at [245, 428] on img at bounding box center [246, 420] width 53 height 57
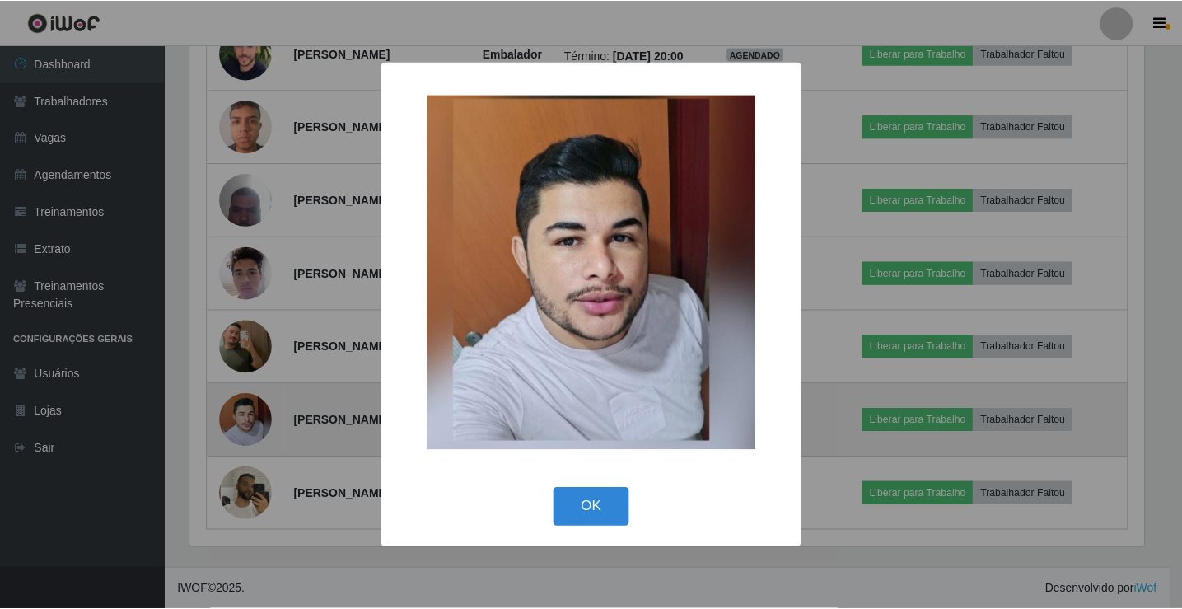
scroll to position [342, 958]
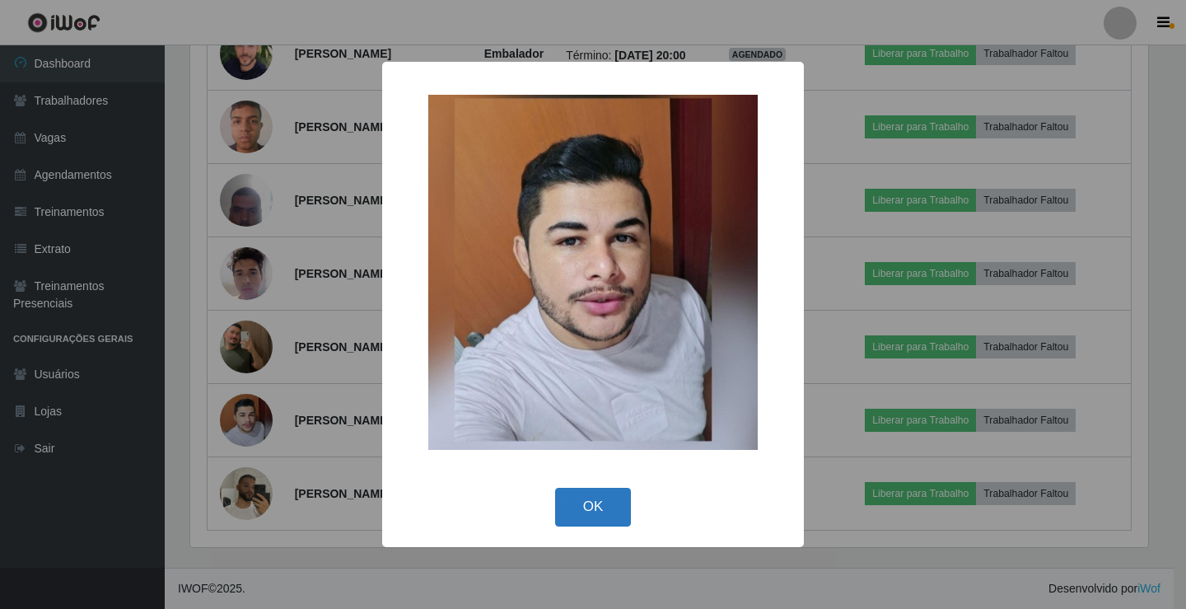
click at [603, 514] on button "OK" at bounding box center [593, 507] width 77 height 39
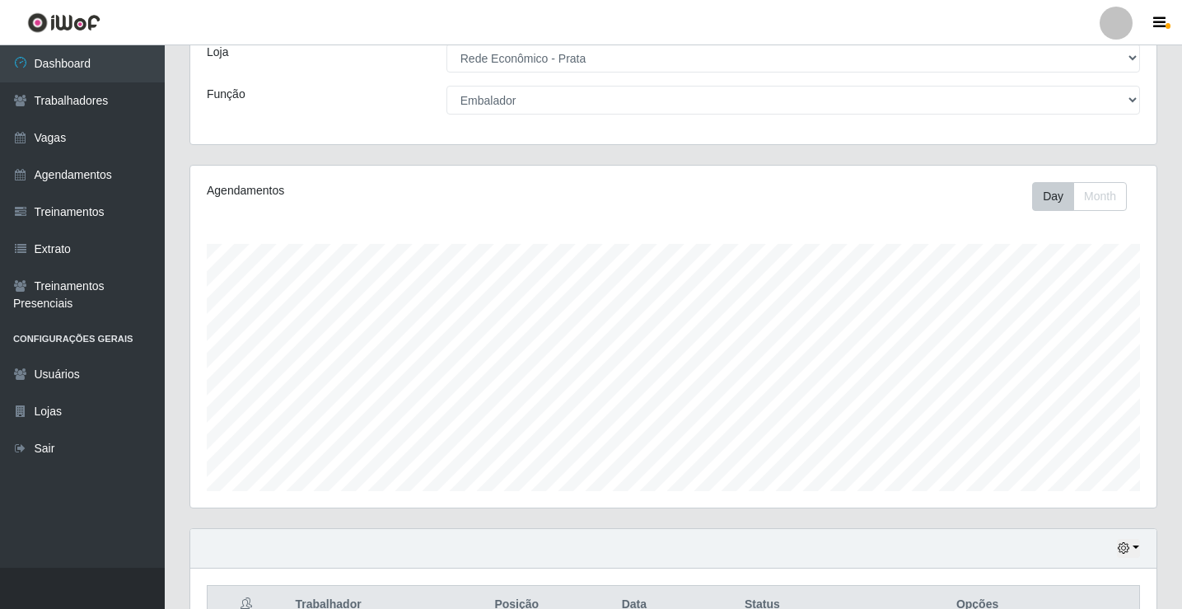
scroll to position [0, 0]
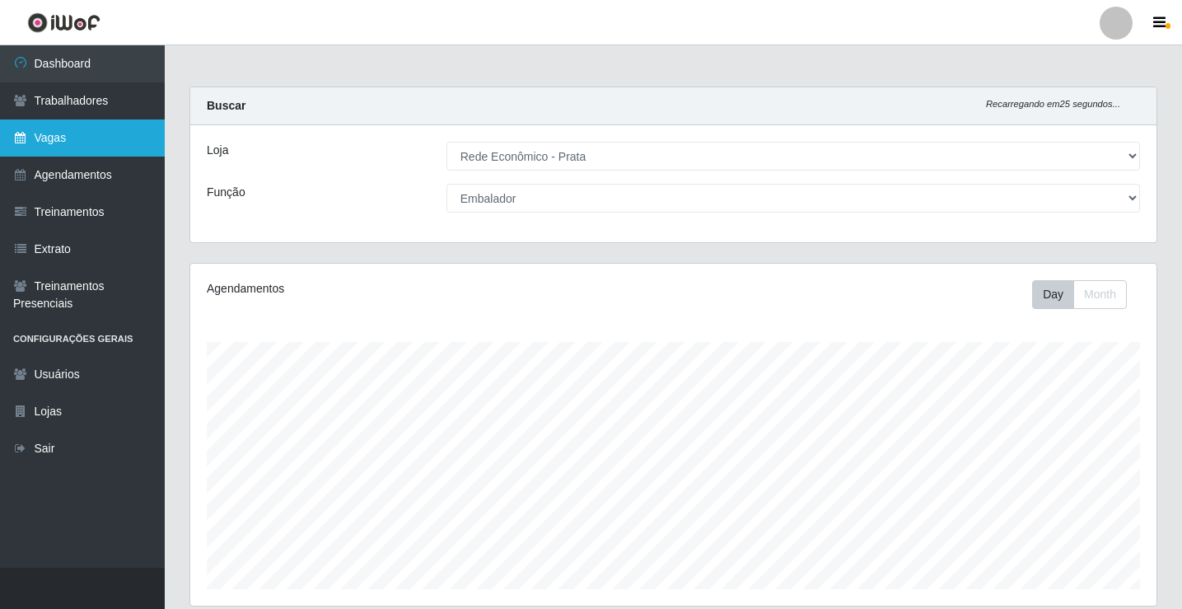
click at [72, 143] on link "Vagas" at bounding box center [82, 137] width 165 height 37
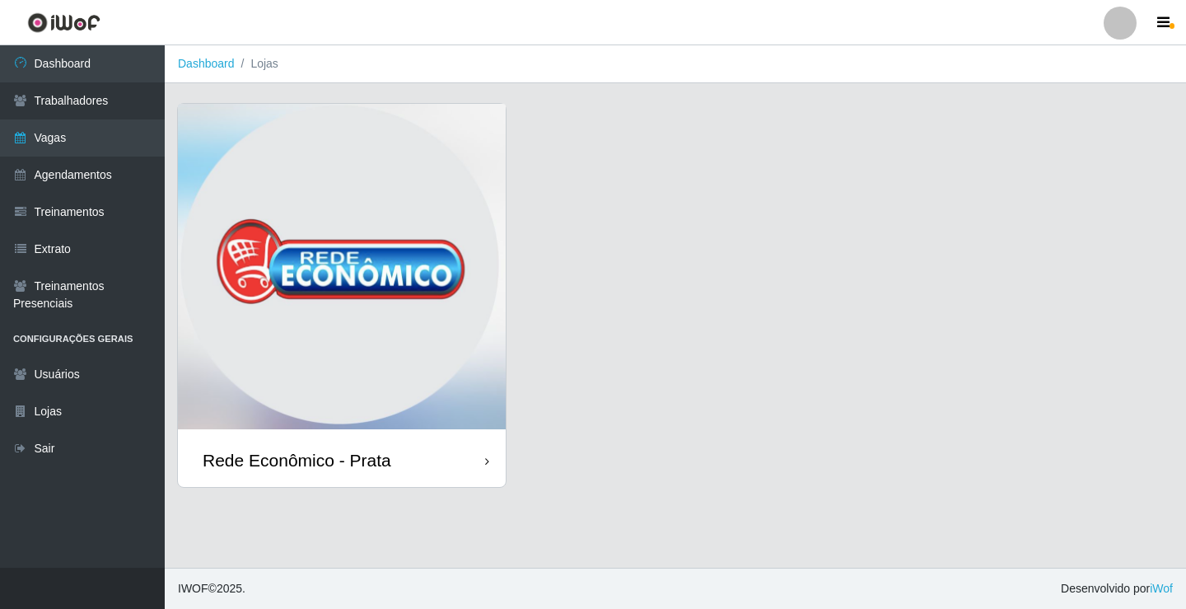
click at [452, 459] on div "Rede Econômico - Prata" at bounding box center [342, 460] width 328 height 54
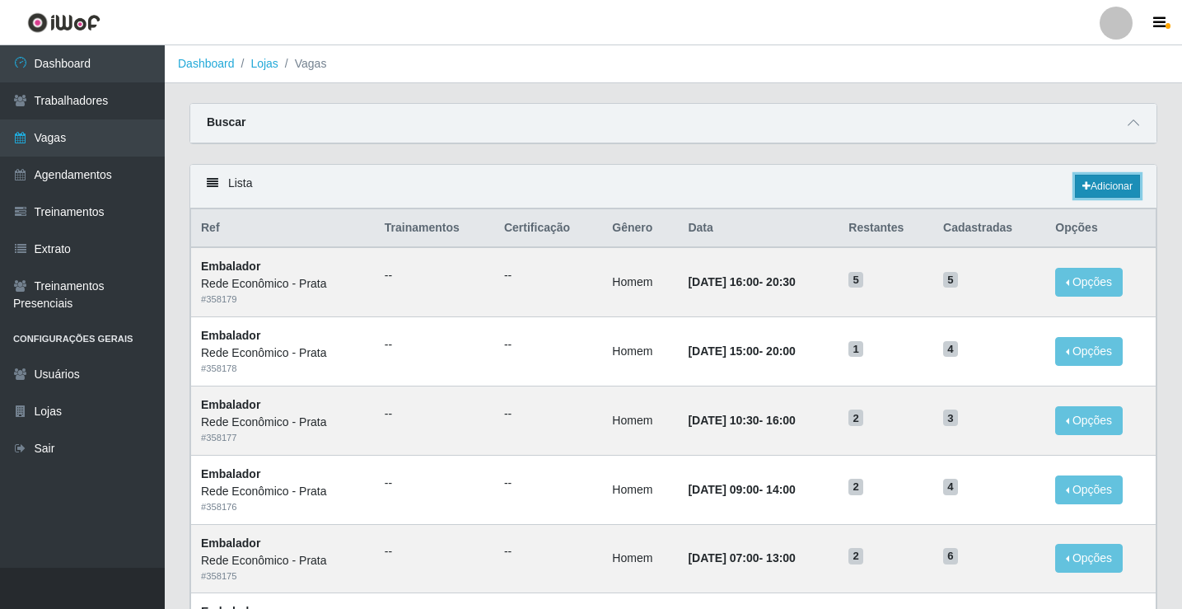
click at [1102, 180] on link "Adicionar" at bounding box center [1107, 186] width 65 height 23
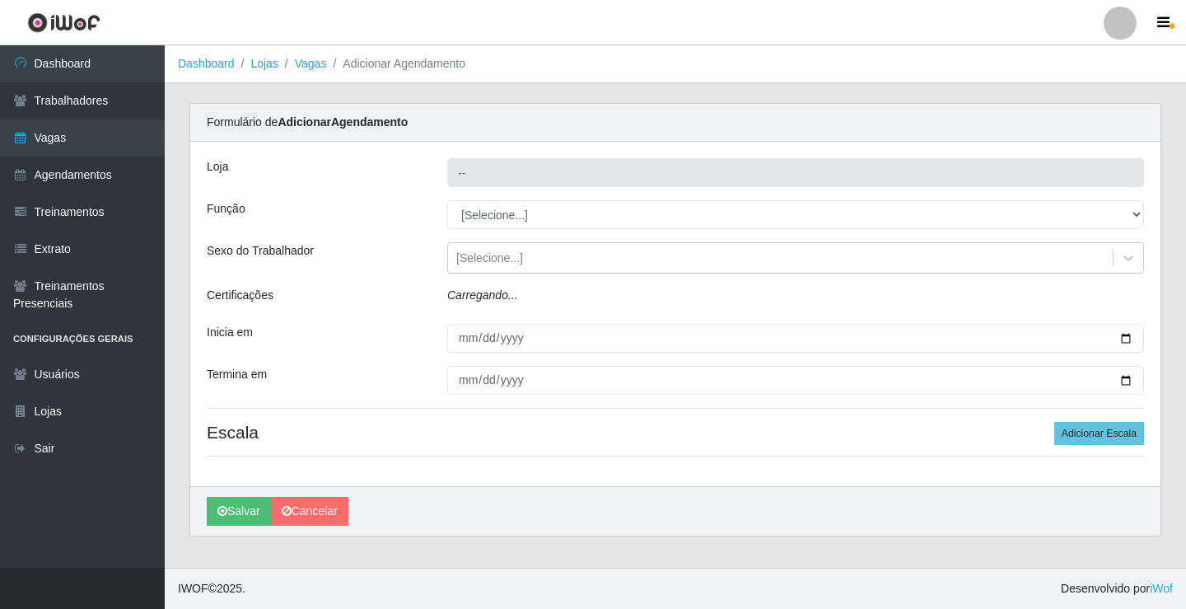
type input "Rede Econômico - Prata"
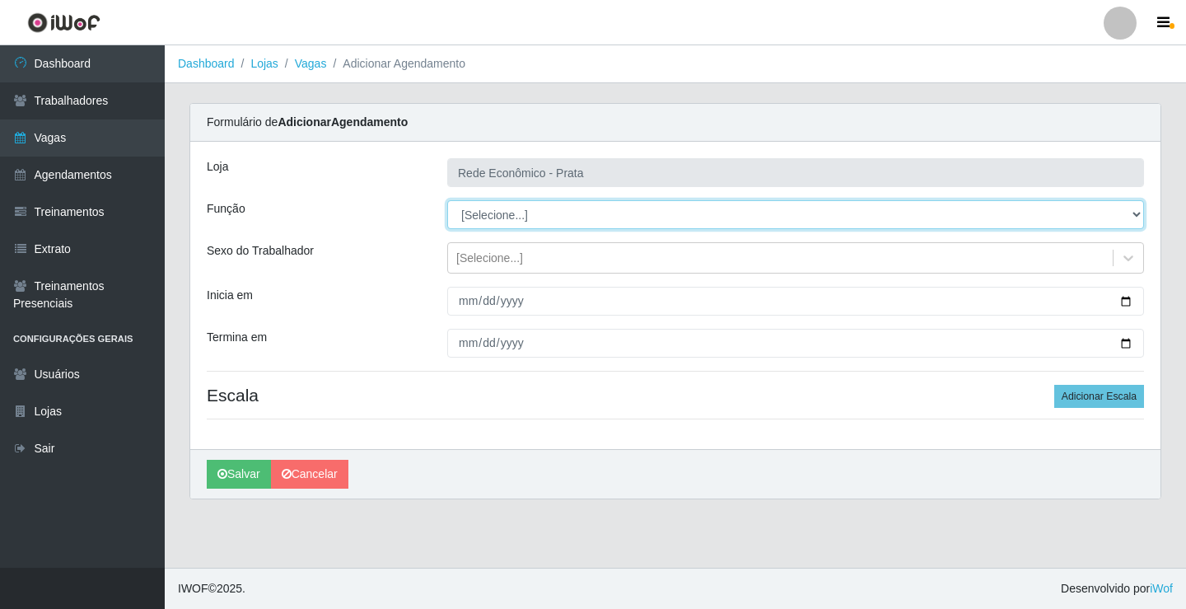
click at [501, 217] on select "[Selecione...] ASG ASG + ASG ++ Embalador Embalador + Embalador ++ Operador de …" at bounding box center [795, 214] width 697 height 29
select select "1"
click at [447, 200] on select "[Selecione...] ASG ASG + ASG ++ Embalador Embalador + Embalador ++ Operador de …" at bounding box center [795, 214] width 697 height 29
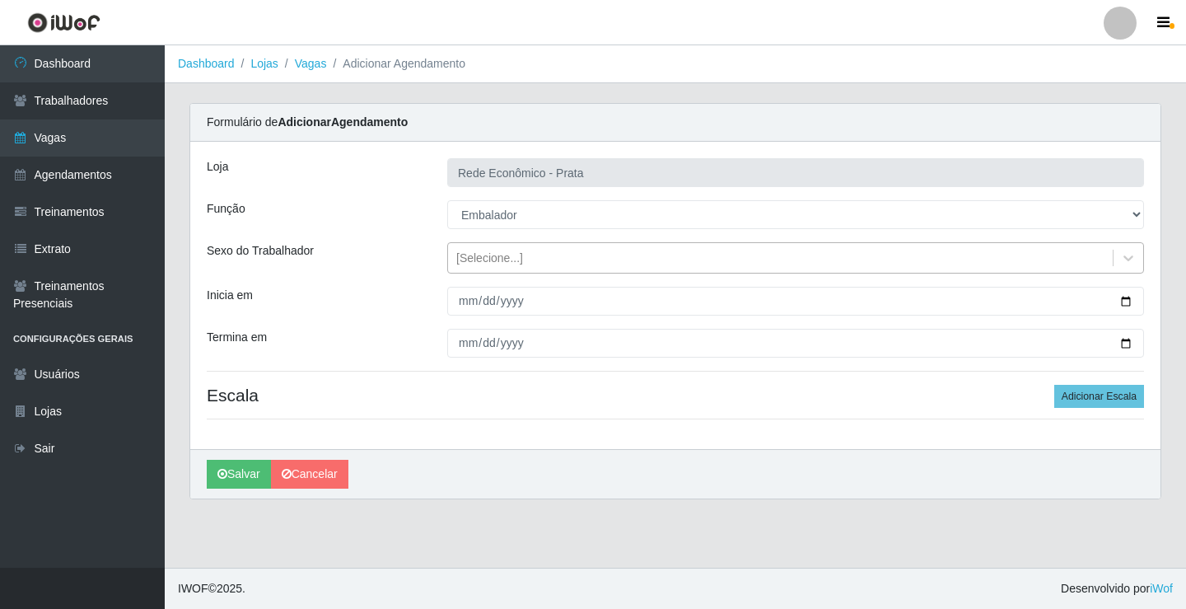
click at [484, 261] on div "[Selecione...]" at bounding box center [489, 258] width 67 height 17
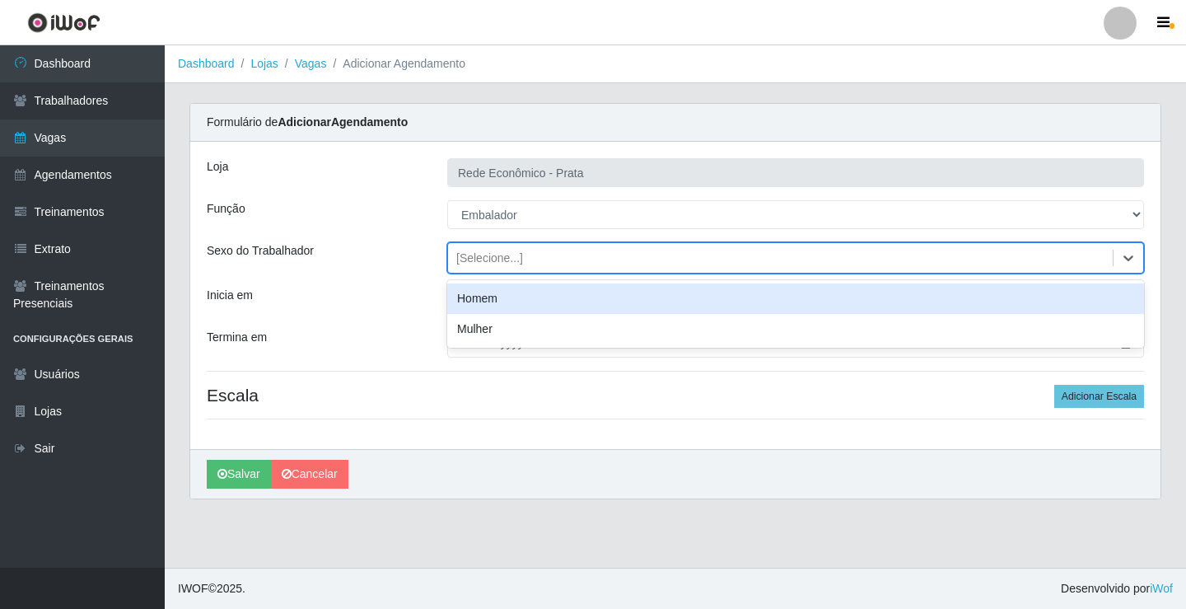
click at [483, 299] on div "Homem" at bounding box center [795, 298] width 697 height 30
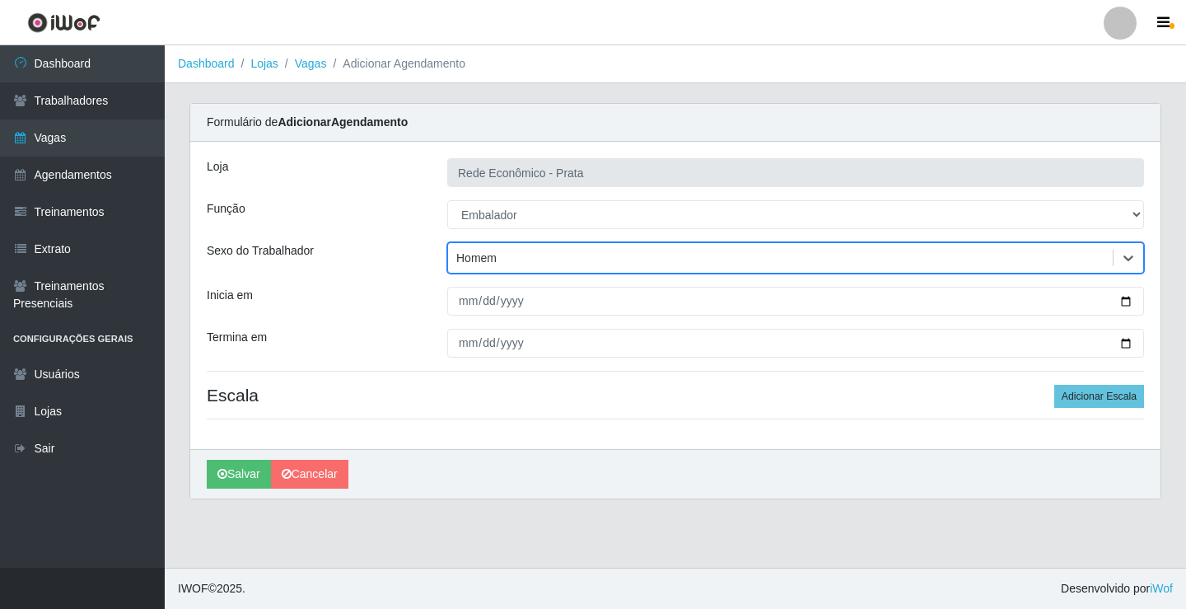
click at [552, 252] on div "Homem" at bounding box center [780, 258] width 665 height 27
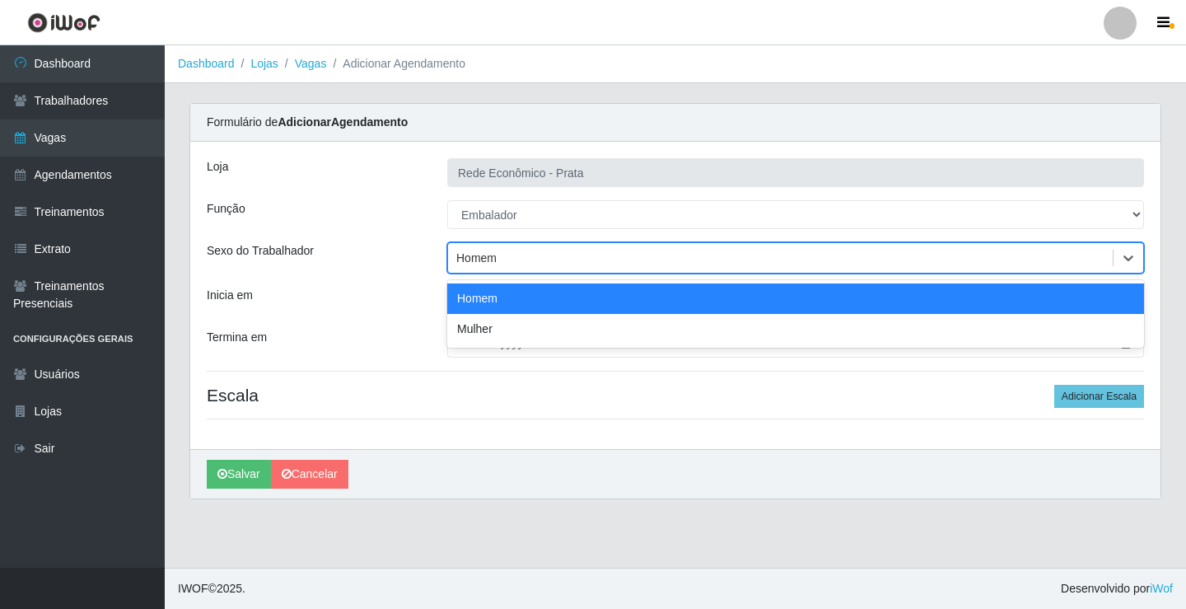
click at [499, 301] on div "Homem" at bounding box center [795, 298] width 697 height 30
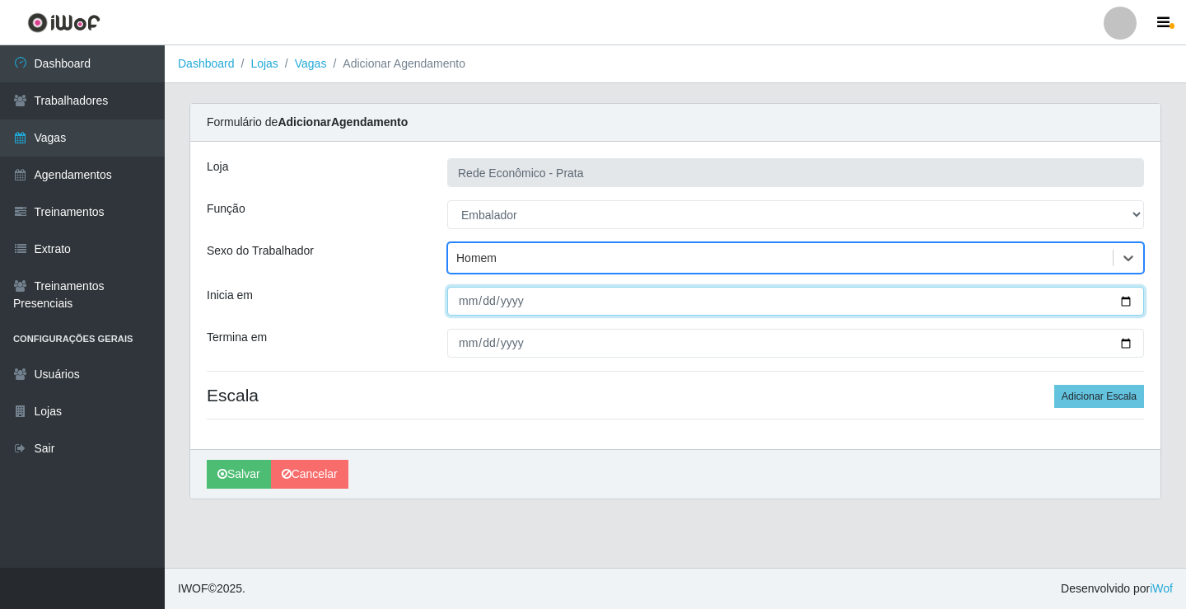
click at [1130, 300] on input "Inicia em" at bounding box center [795, 301] width 697 height 29
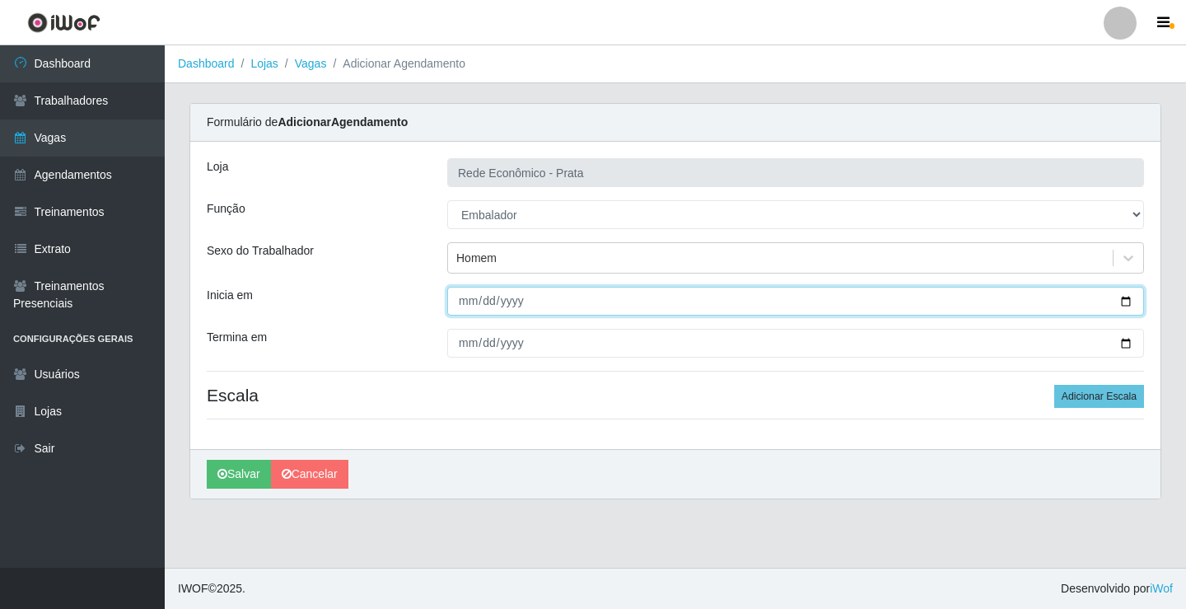
type input "[DATE]"
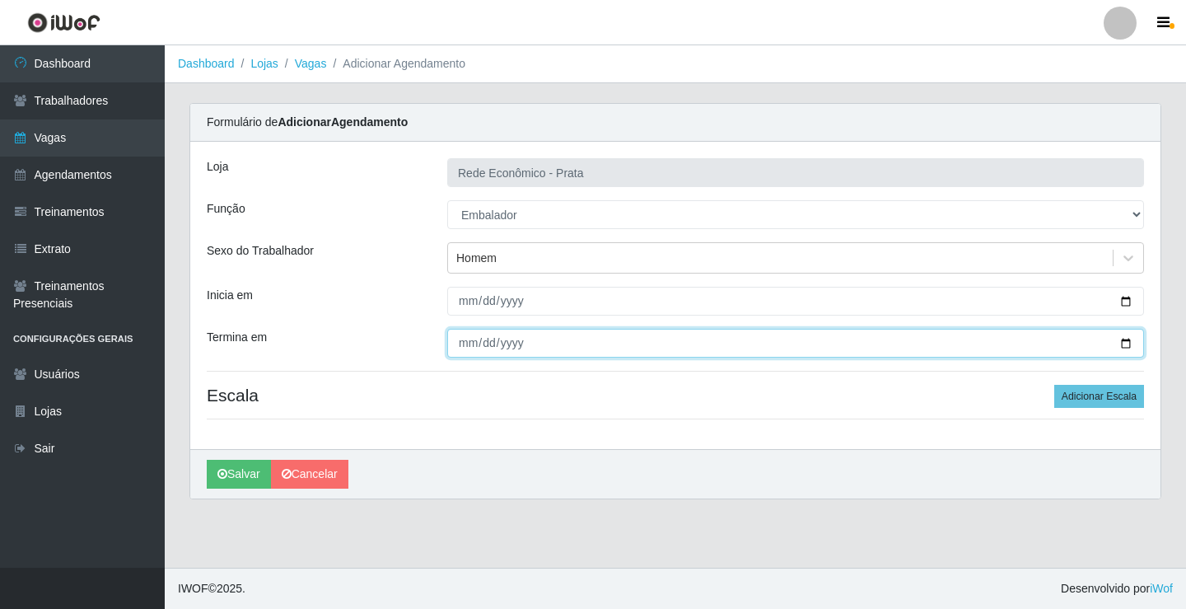
click at [1124, 339] on input "Termina em" at bounding box center [795, 343] width 697 height 29
type input "[DATE]"
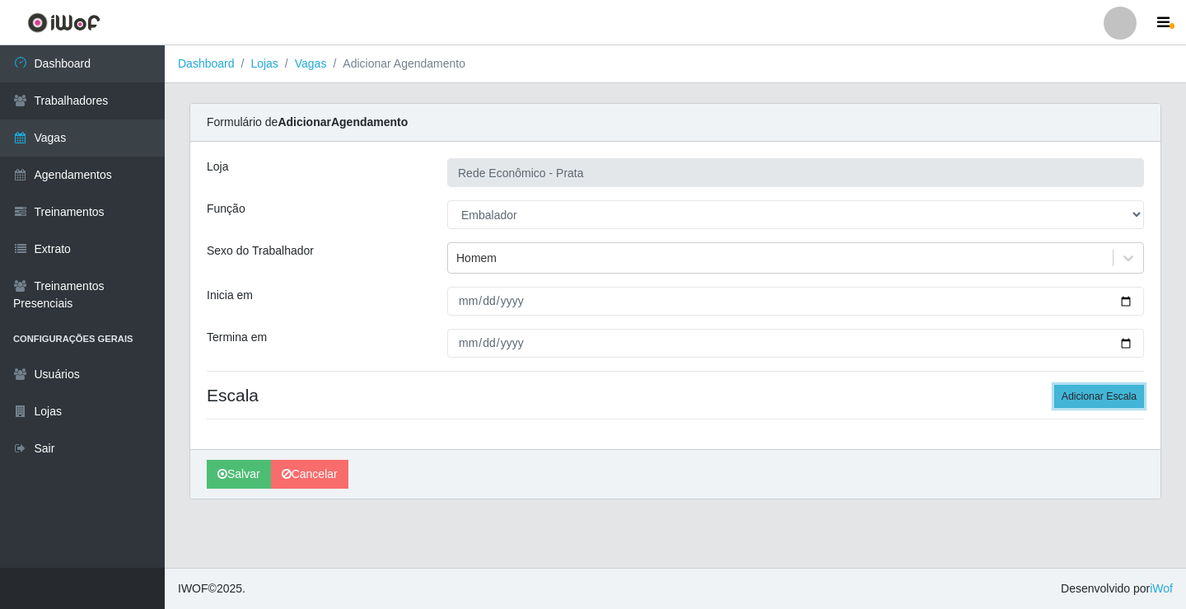
click at [1101, 395] on button "Adicionar Escala" at bounding box center [1099, 396] width 90 height 23
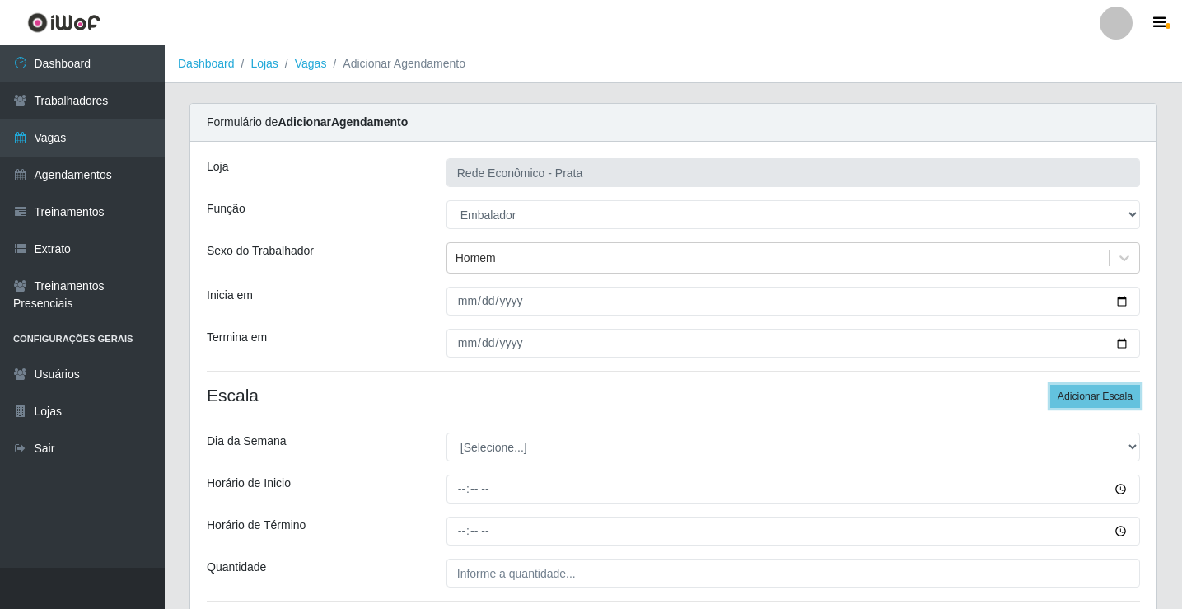
scroll to position [133, 0]
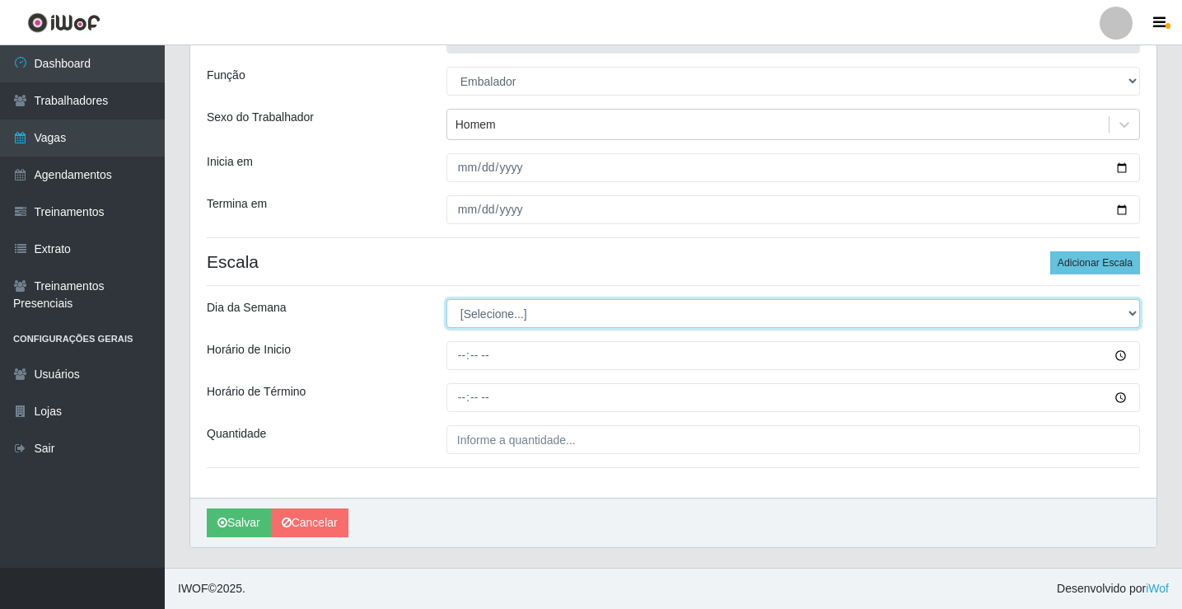
click at [498, 316] on select "[Selecione...] Segunda Terça Quarta Quinta Sexta Sábado Domingo" at bounding box center [793, 313] width 694 height 29
select select "5"
click at [446, 299] on select "[Selecione...] Segunda Terça Quarta Quinta Sexta Sábado Domingo" at bounding box center [793, 313] width 694 height 29
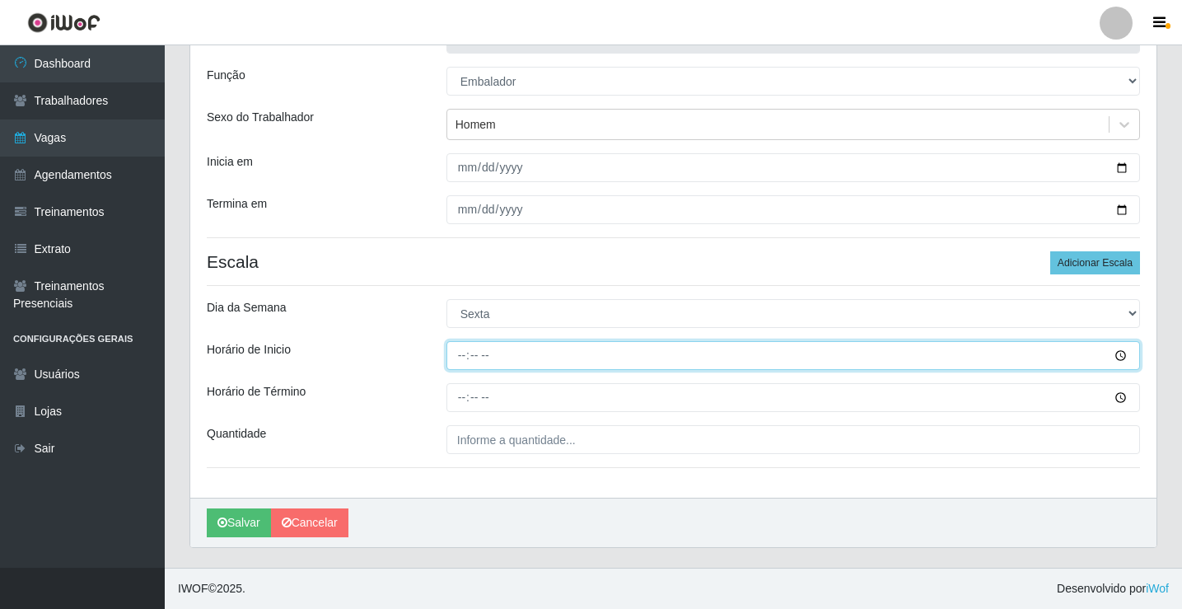
click at [461, 358] on input "Horário de Inicio" at bounding box center [793, 355] width 694 height 29
type input "07:00"
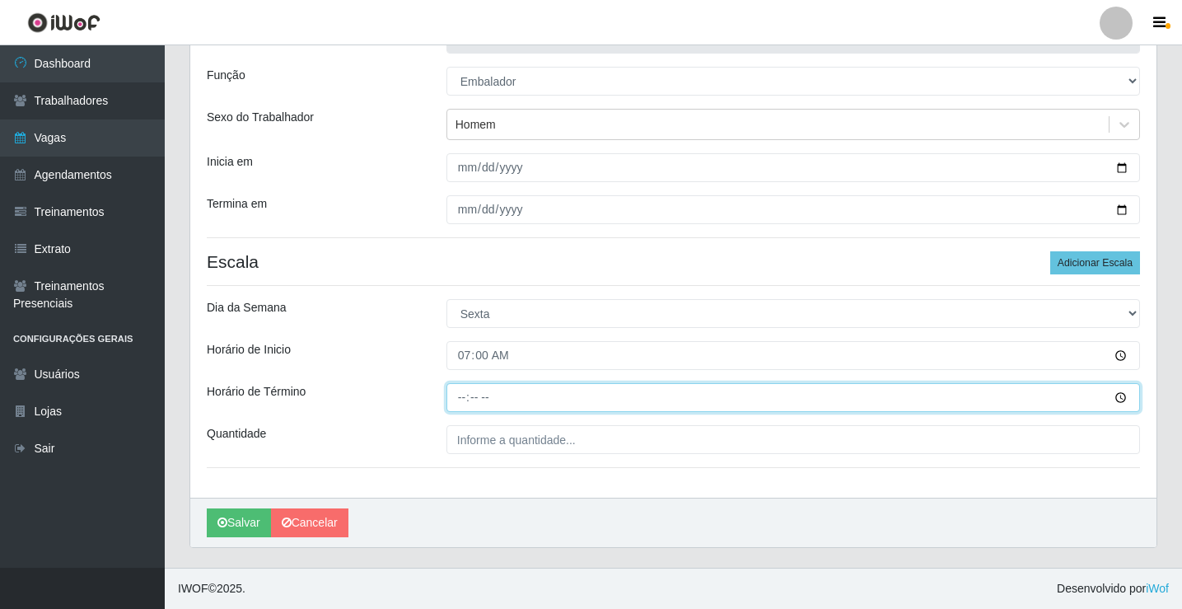
click at [460, 401] on input "Horário de Término" at bounding box center [793, 397] width 694 height 29
type input "13:00"
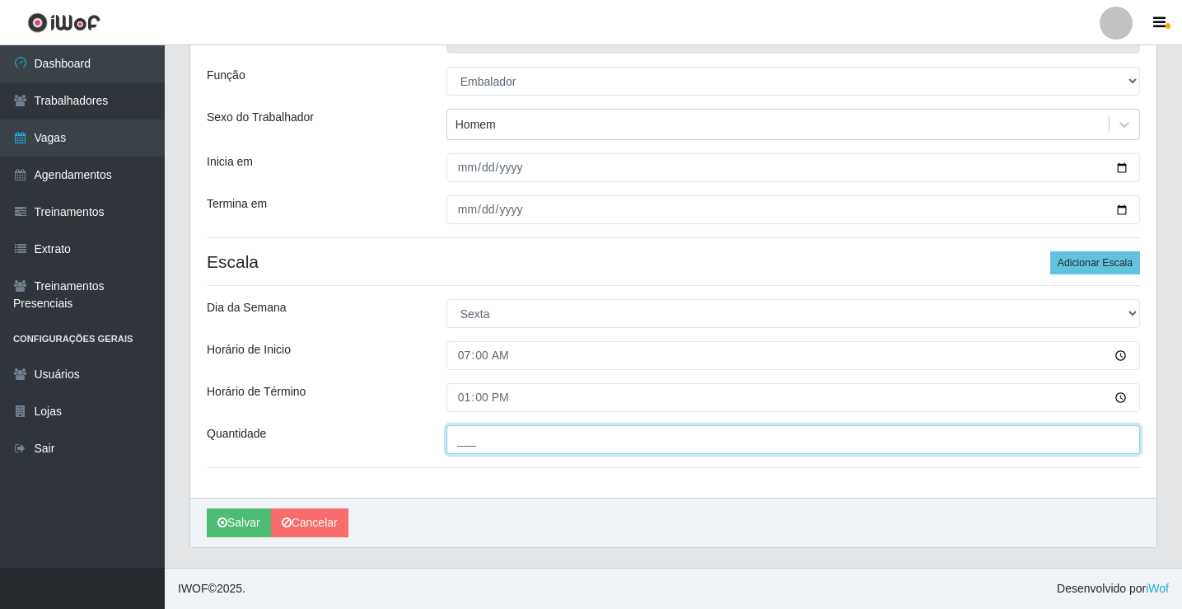
click at [484, 438] on input "___" at bounding box center [793, 439] width 694 height 29
type input "6__"
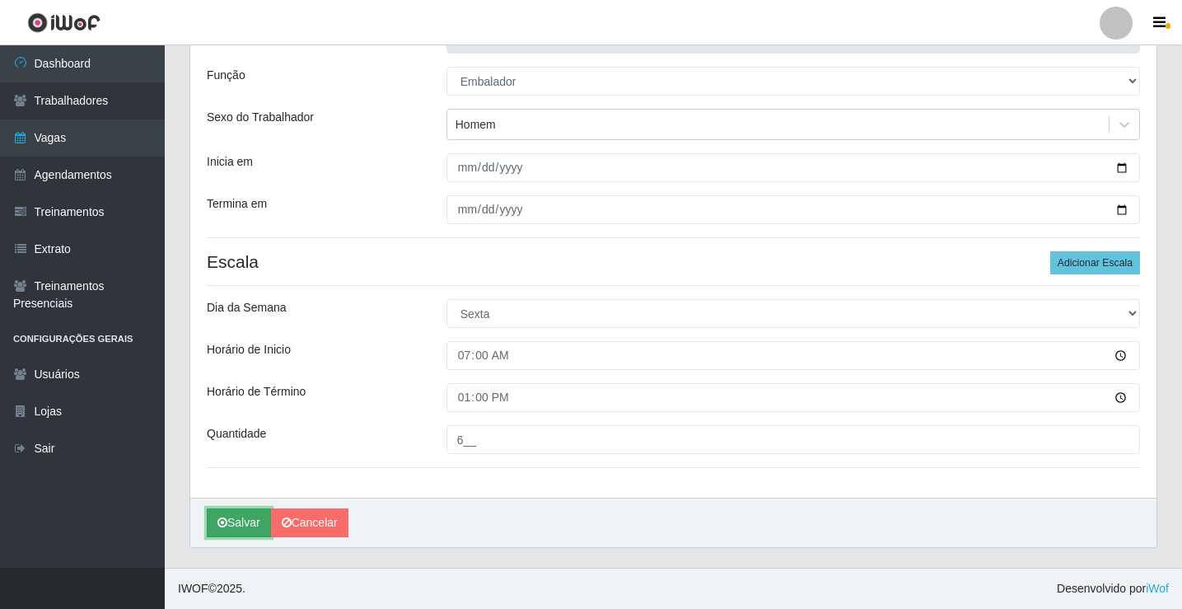
click at [241, 521] on button "Salvar" at bounding box center [239, 522] width 64 height 29
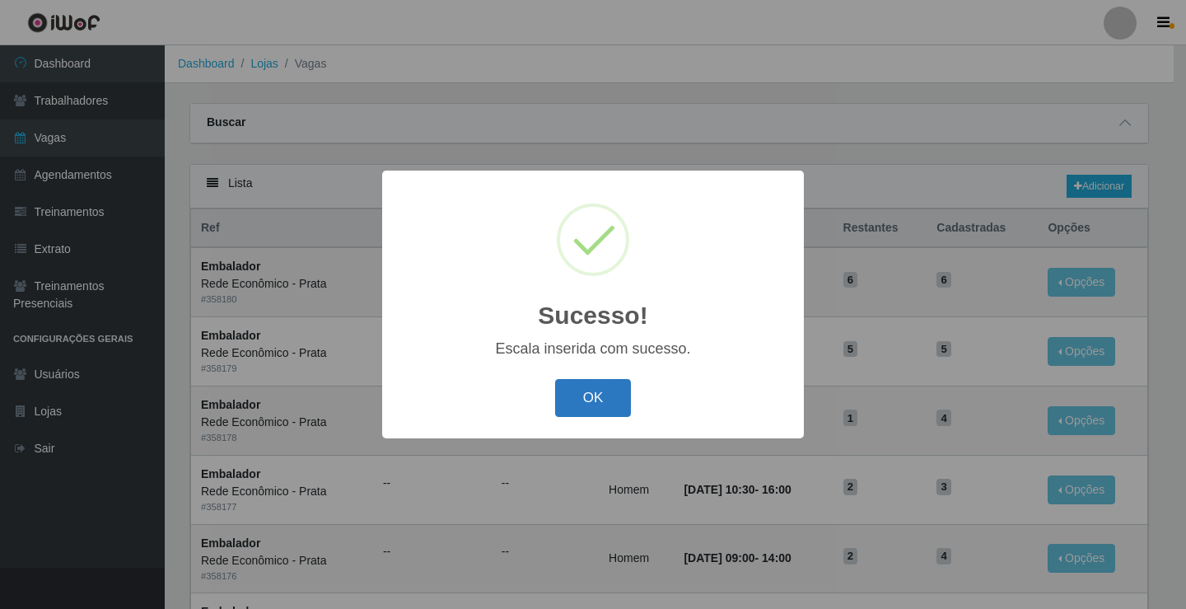
click at [577, 394] on button "OK" at bounding box center [593, 398] width 77 height 39
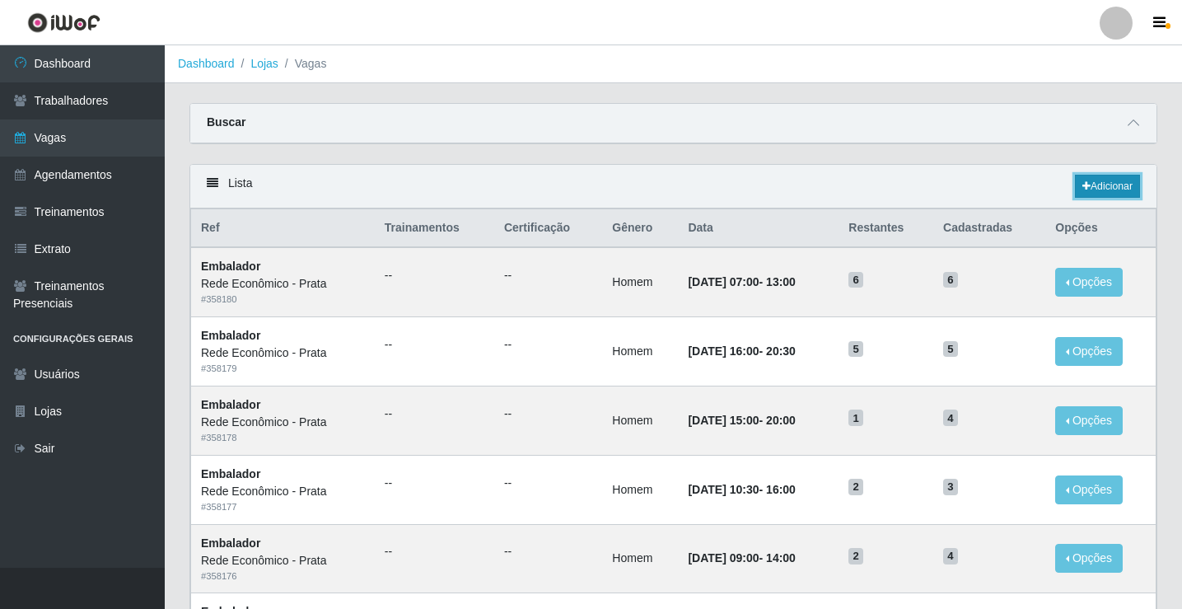
click at [1120, 185] on link "Adicionar" at bounding box center [1107, 186] width 65 height 23
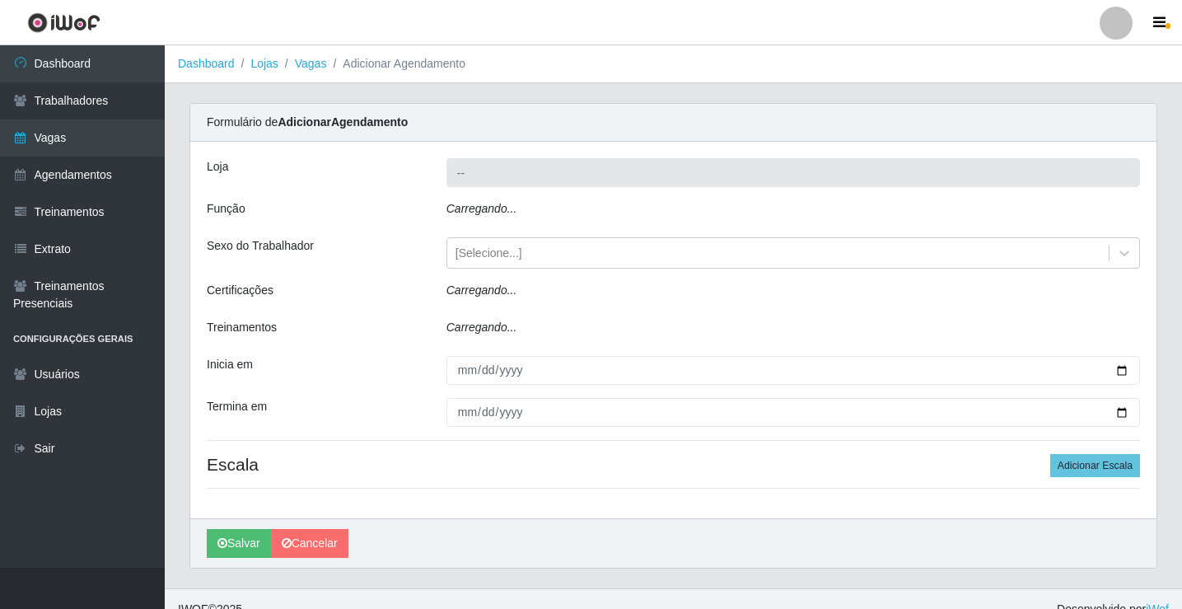
type input "Rede Econômico - Prata"
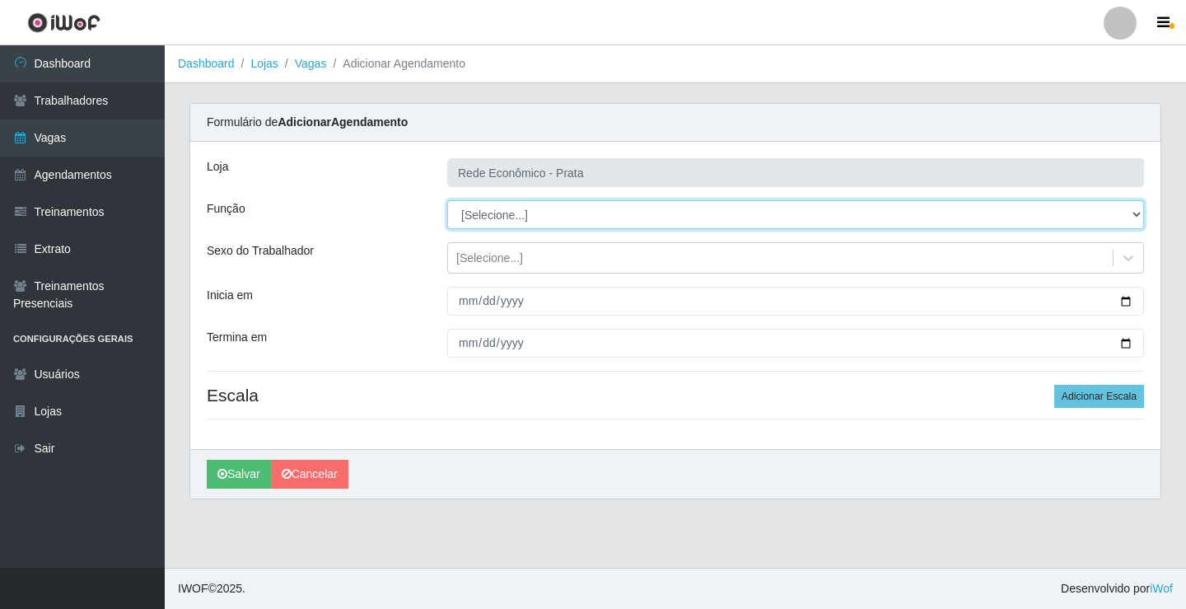
click at [493, 216] on select "[Selecione...] ASG ASG + ASG ++ Embalador Embalador + Embalador ++ Operador de …" at bounding box center [795, 214] width 697 height 29
select select "1"
click at [447, 200] on select "[Selecione...] ASG ASG + ASG ++ Embalador Embalador + Embalador ++ Operador de …" at bounding box center [795, 214] width 697 height 29
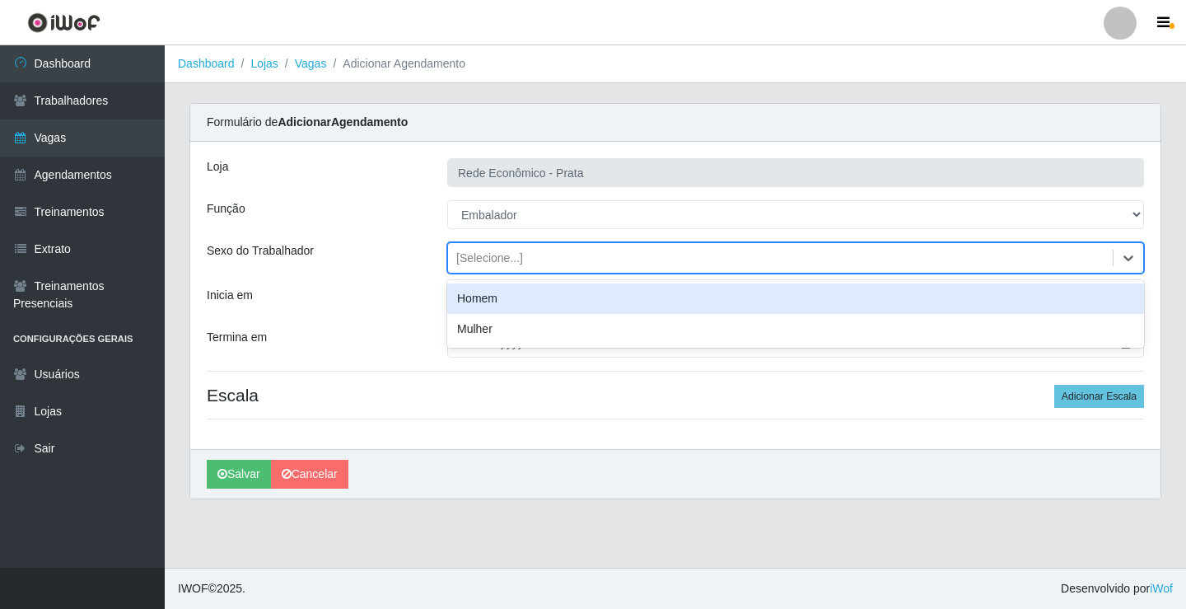
click at [490, 260] on div "[Selecione...]" at bounding box center [489, 258] width 67 height 17
click at [505, 301] on div "Homem" at bounding box center [795, 298] width 697 height 30
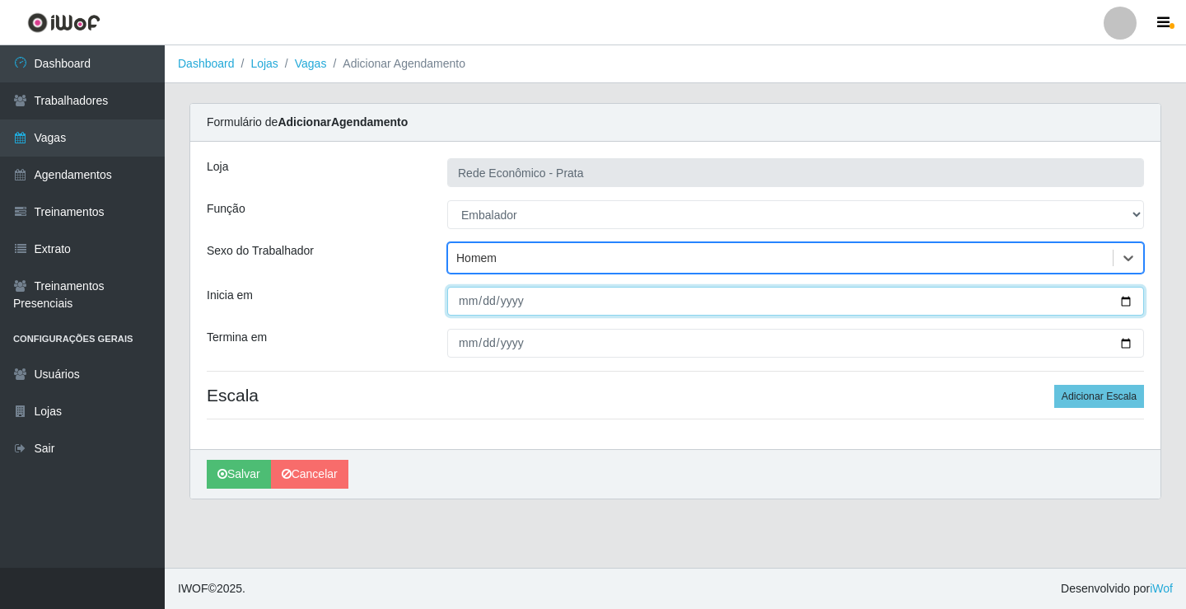
click at [1122, 302] on input "Inicia em" at bounding box center [795, 301] width 697 height 29
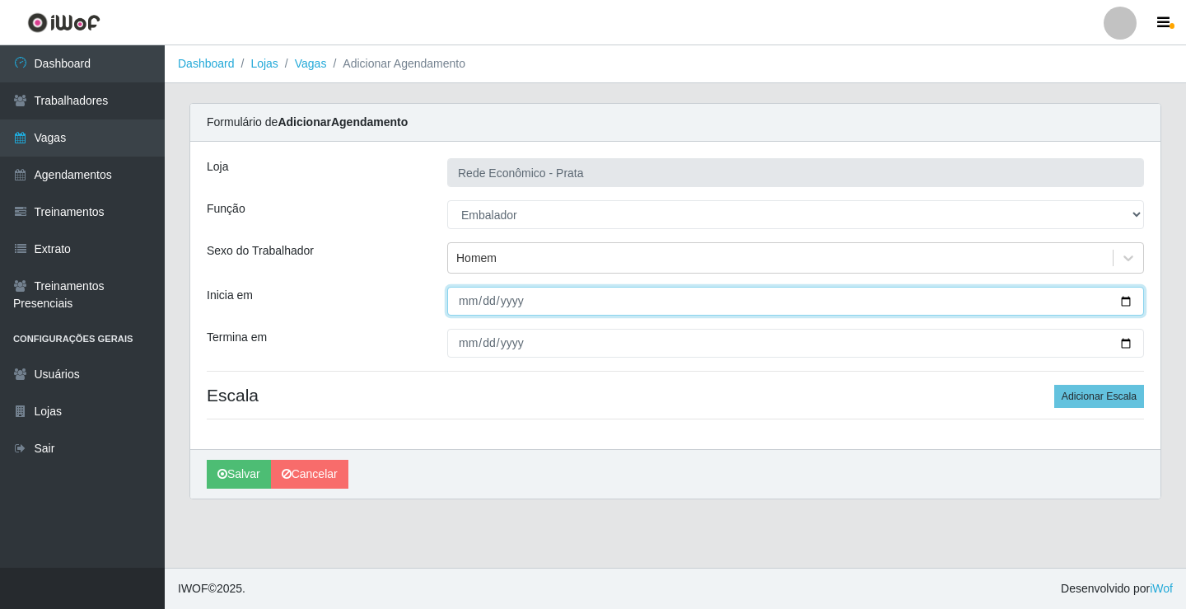
type input "[DATE]"
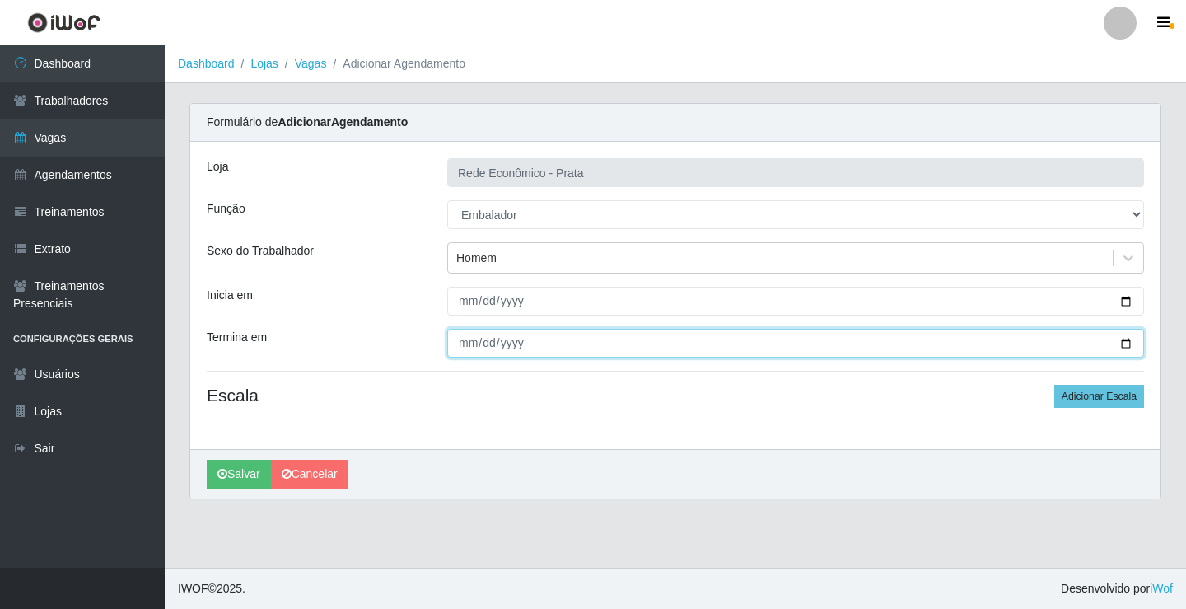
click at [1125, 343] on input "Termina em" at bounding box center [795, 343] width 697 height 29
type input "[DATE]"
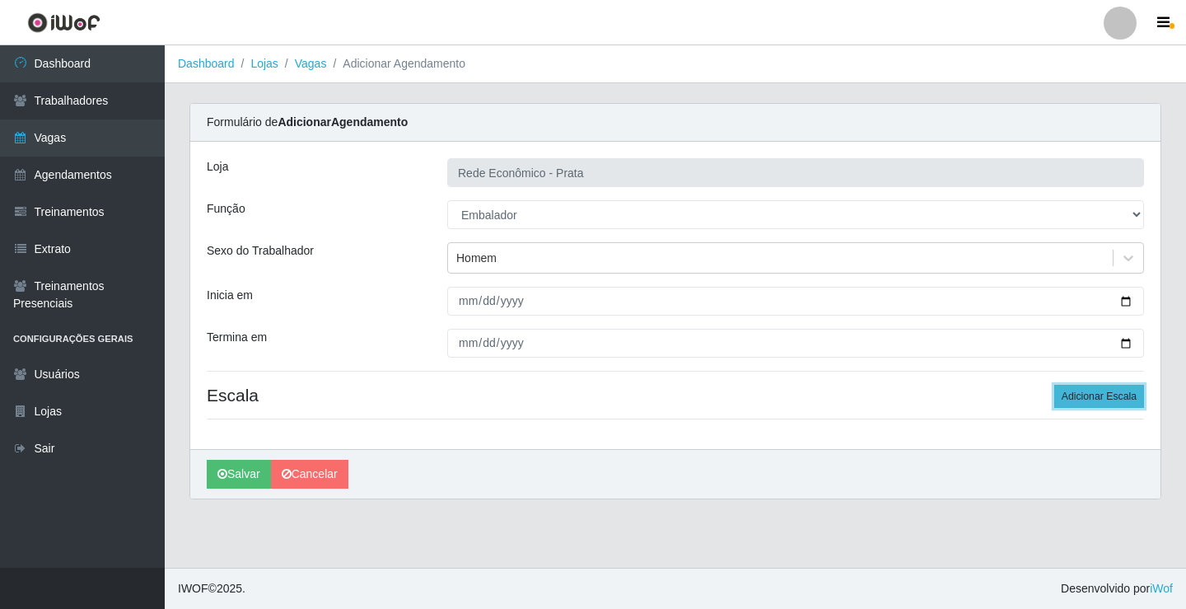
click at [1096, 399] on button "Adicionar Escala" at bounding box center [1099, 396] width 90 height 23
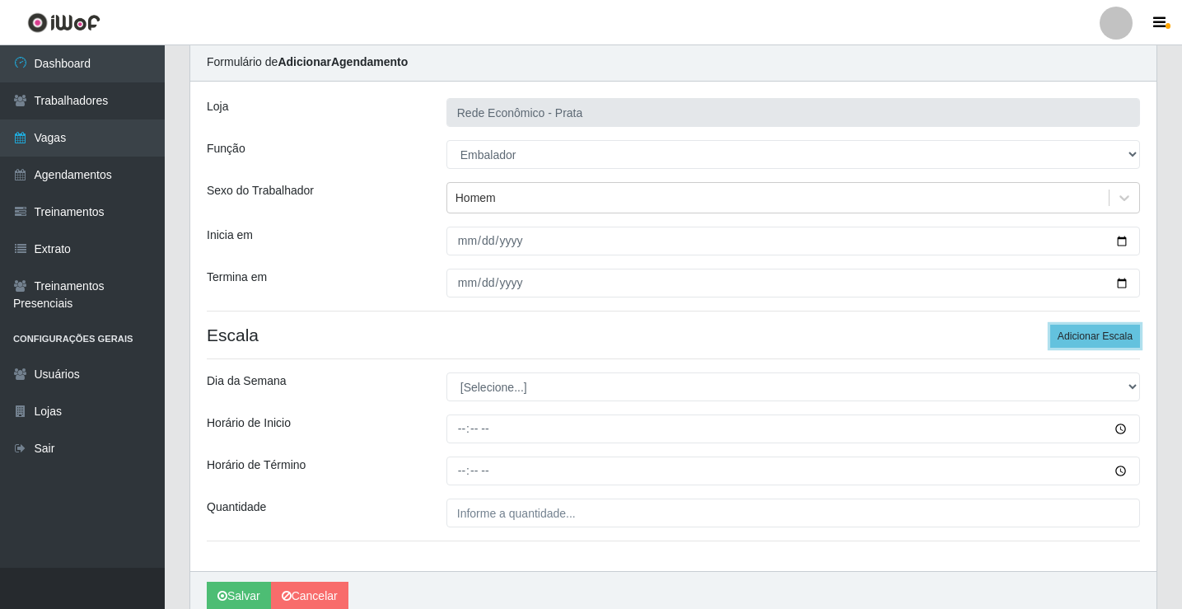
scroll to position [133, 0]
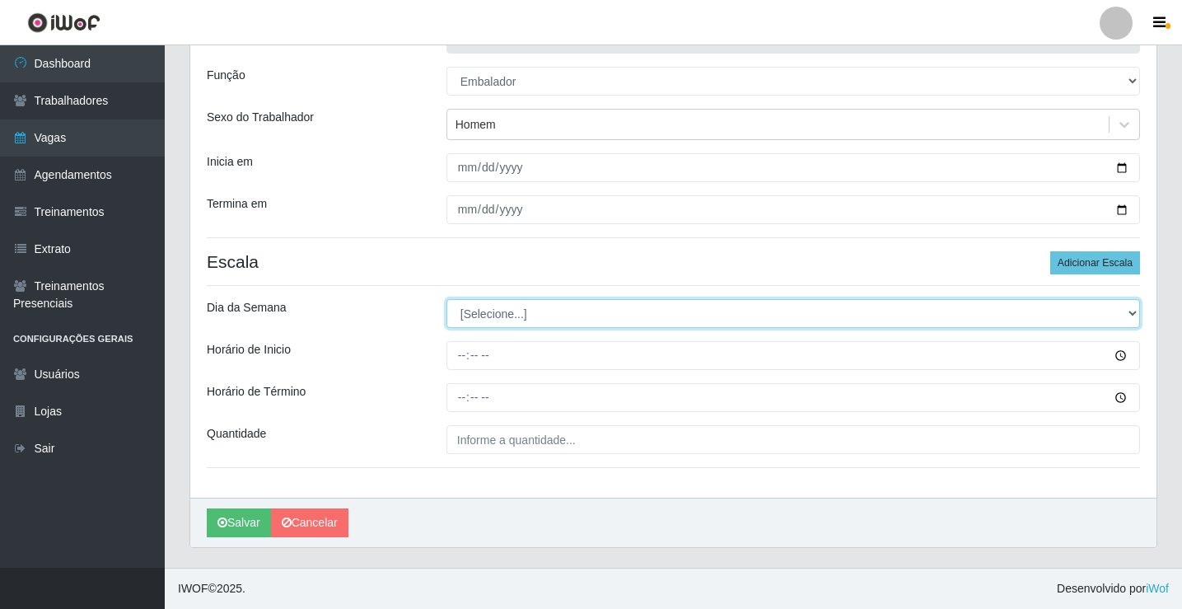
click at [507, 312] on select "[Selecione...] Segunda Terça Quarta Quinta Sexta Sábado Domingo" at bounding box center [793, 313] width 694 height 29
select select "5"
click at [446, 299] on select "[Selecione...] Segunda Terça Quarta Quinta Sexta Sábado Domingo" at bounding box center [793, 313] width 694 height 29
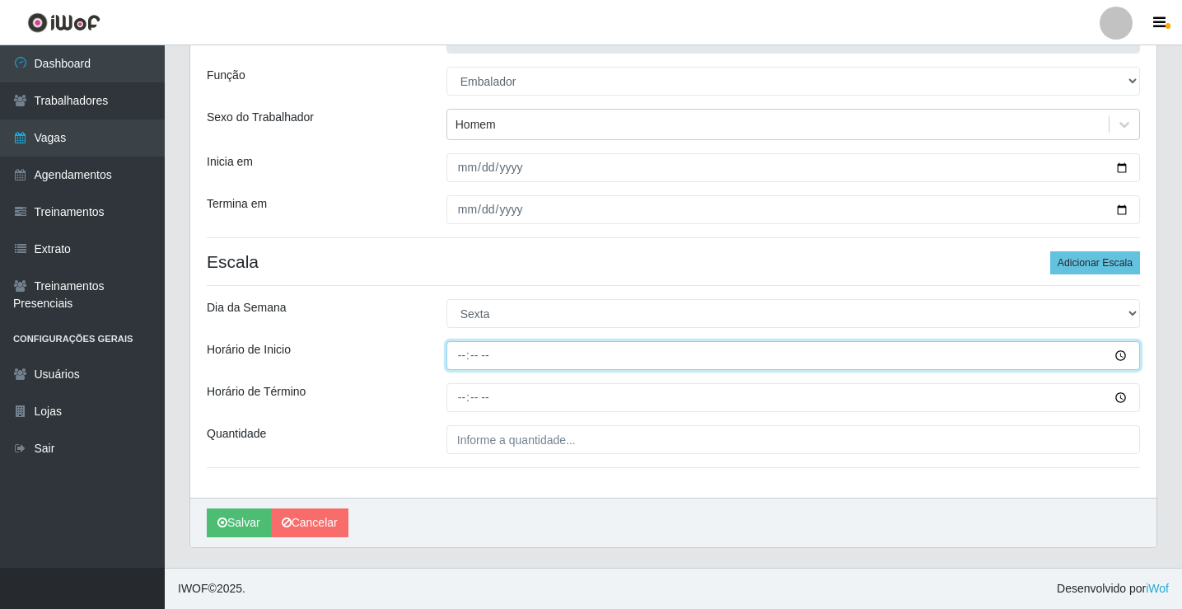
click at [460, 352] on input "Horário de Inicio" at bounding box center [793, 355] width 694 height 29
type input "09:00"
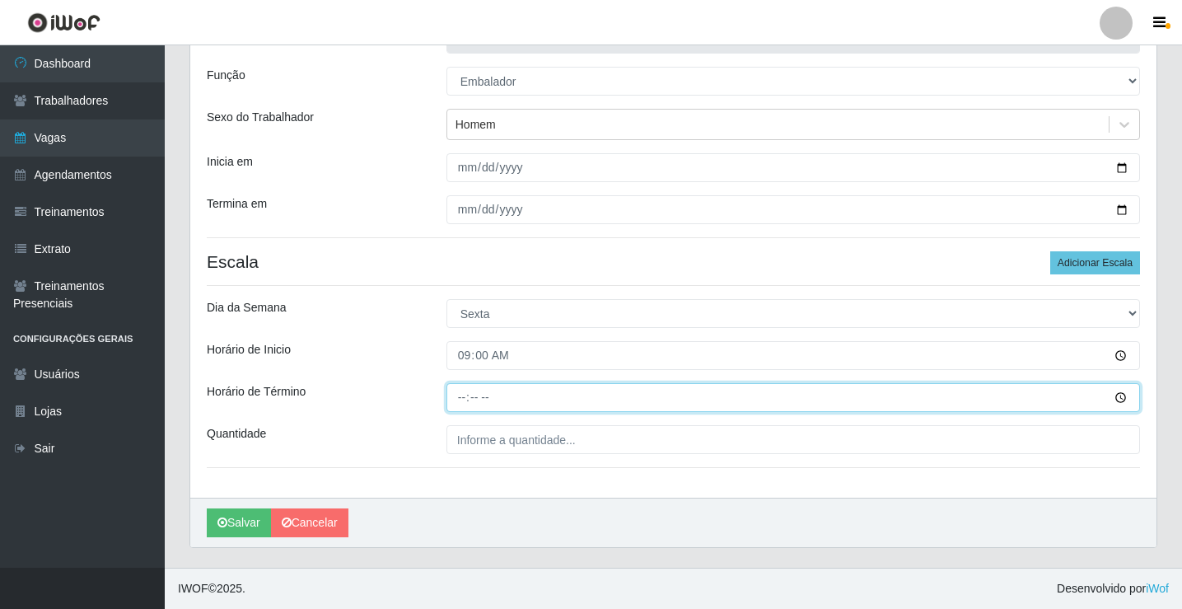
click at [462, 399] on input "Horário de Término" at bounding box center [793, 397] width 694 height 29
type input "14:00"
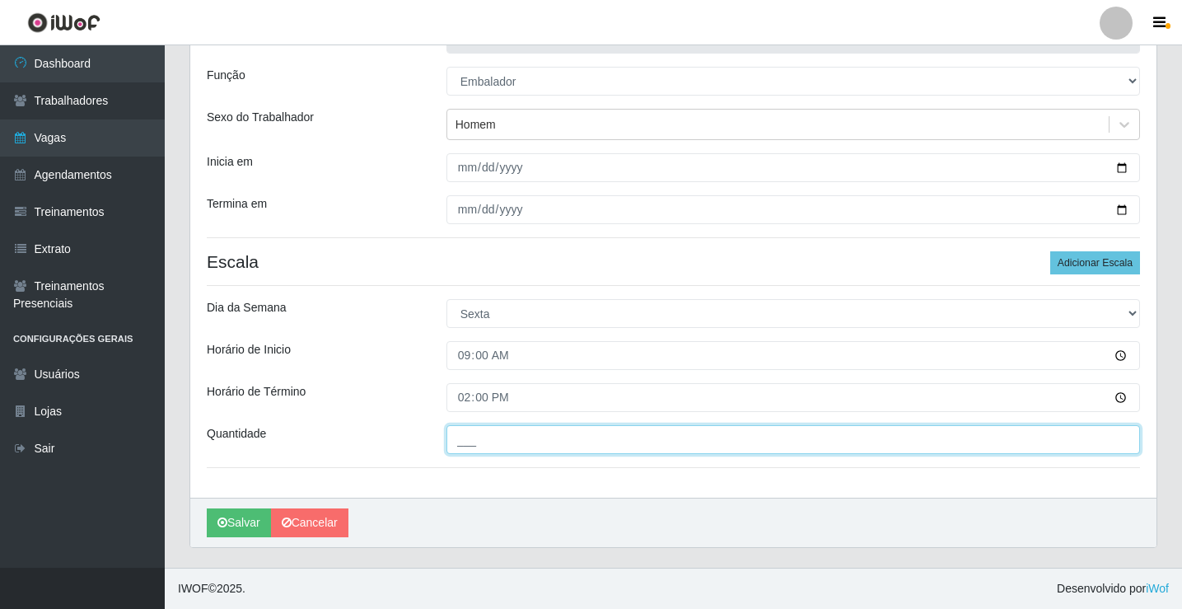
click at [486, 439] on input "___" at bounding box center [793, 439] width 694 height 29
type input "4__"
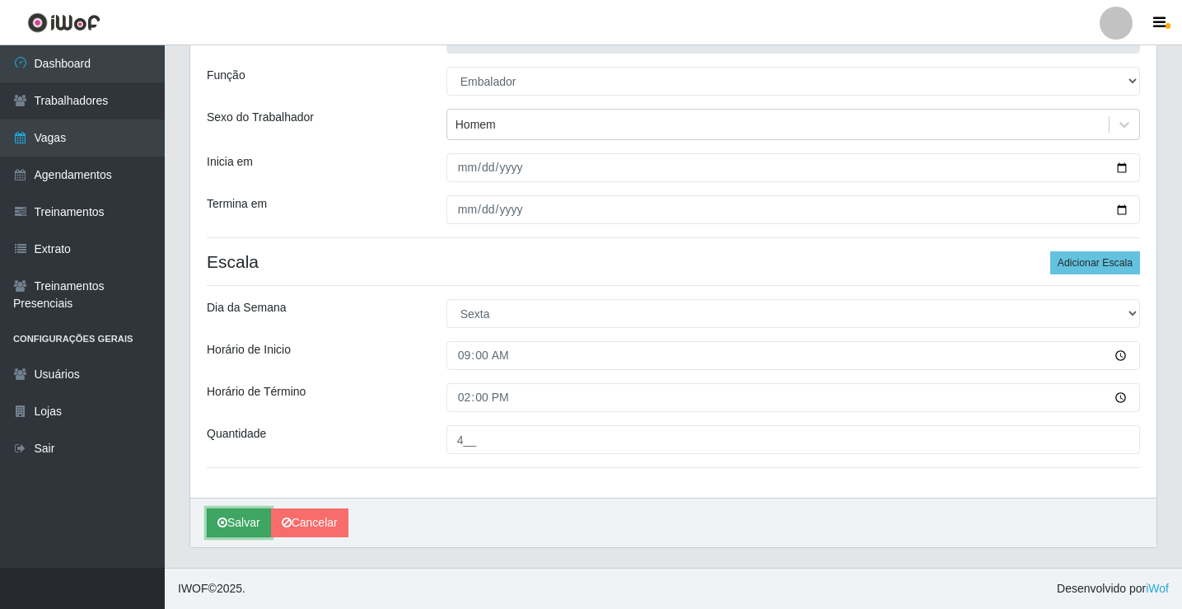
click at [237, 519] on button "Salvar" at bounding box center [239, 522] width 64 height 29
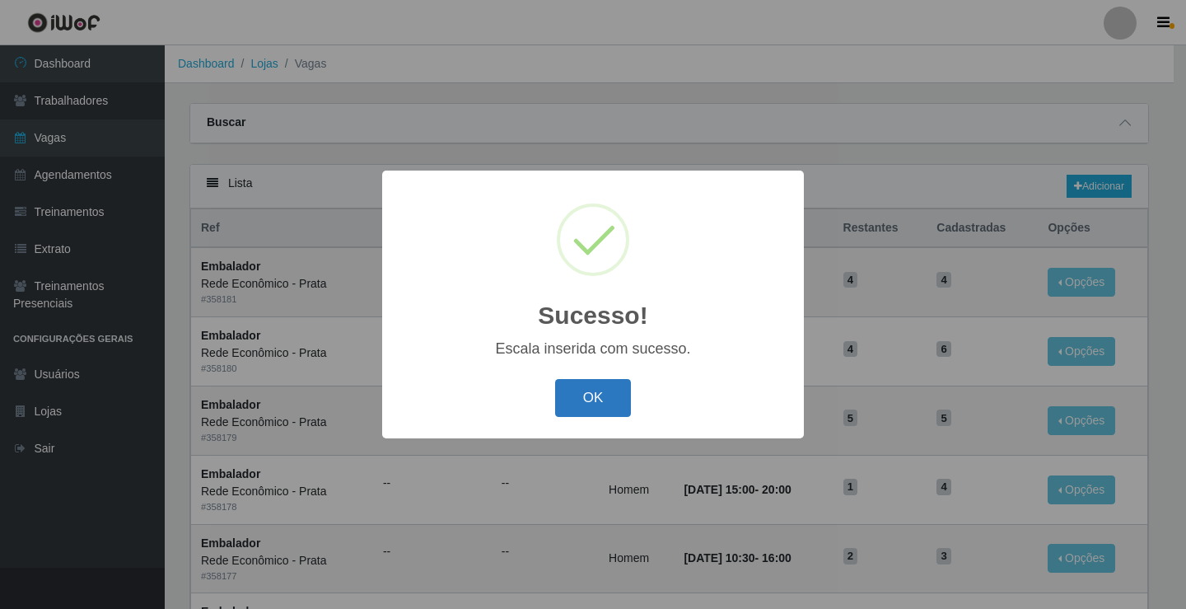
drag, startPoint x: 600, startPoint y: 386, endPoint x: 579, endPoint y: 405, distance: 28.0
click at [599, 386] on button "OK" at bounding box center [593, 398] width 77 height 39
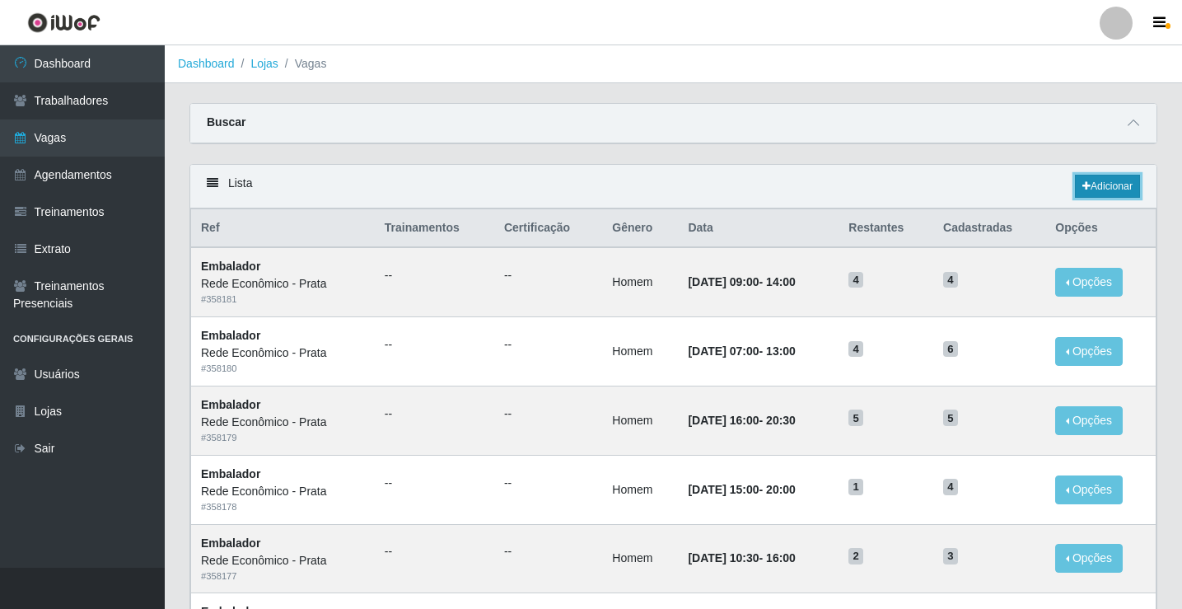
click at [1102, 192] on link "Adicionar" at bounding box center [1107, 186] width 65 height 23
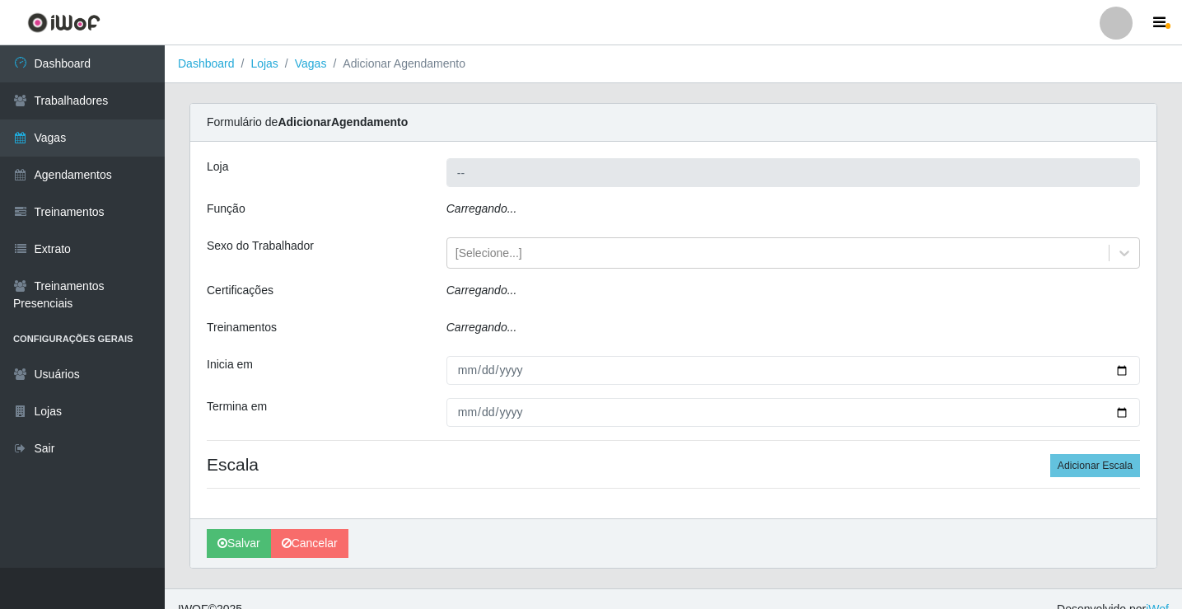
type input "Rede Econômico - Prata"
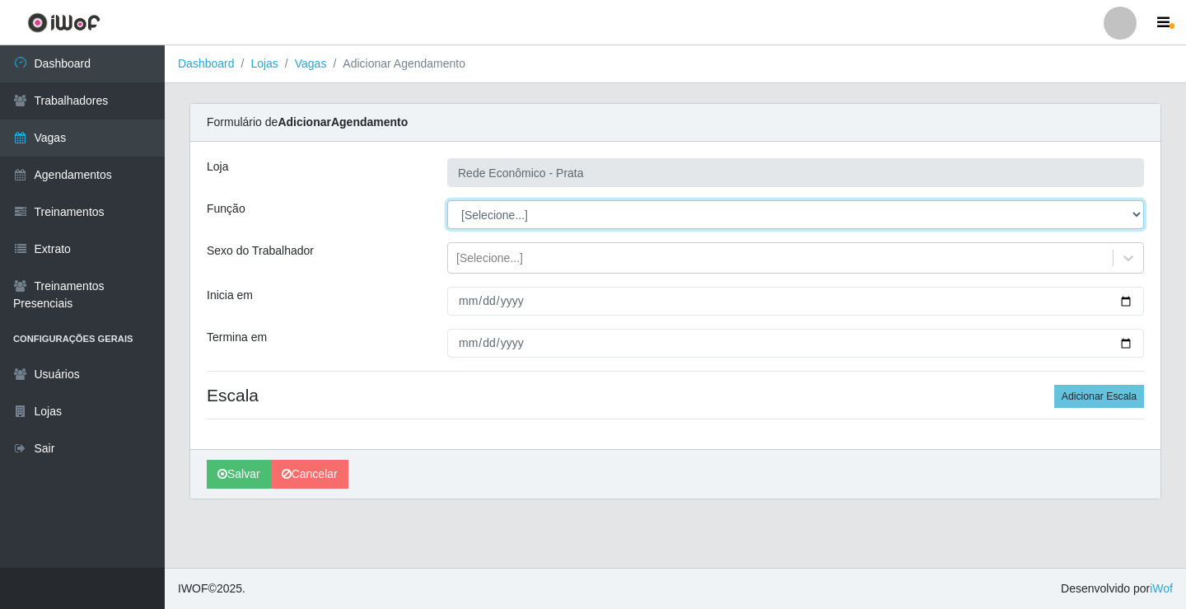
click at [497, 214] on select "[Selecione...] ASG ASG + ASG ++ Embalador Embalador + Embalador ++ Operador de …" at bounding box center [795, 214] width 697 height 29
select select "1"
click at [447, 200] on select "[Selecione...] ASG ASG + ASG ++ Embalador Embalador + Embalador ++ Operador de …" at bounding box center [795, 214] width 697 height 29
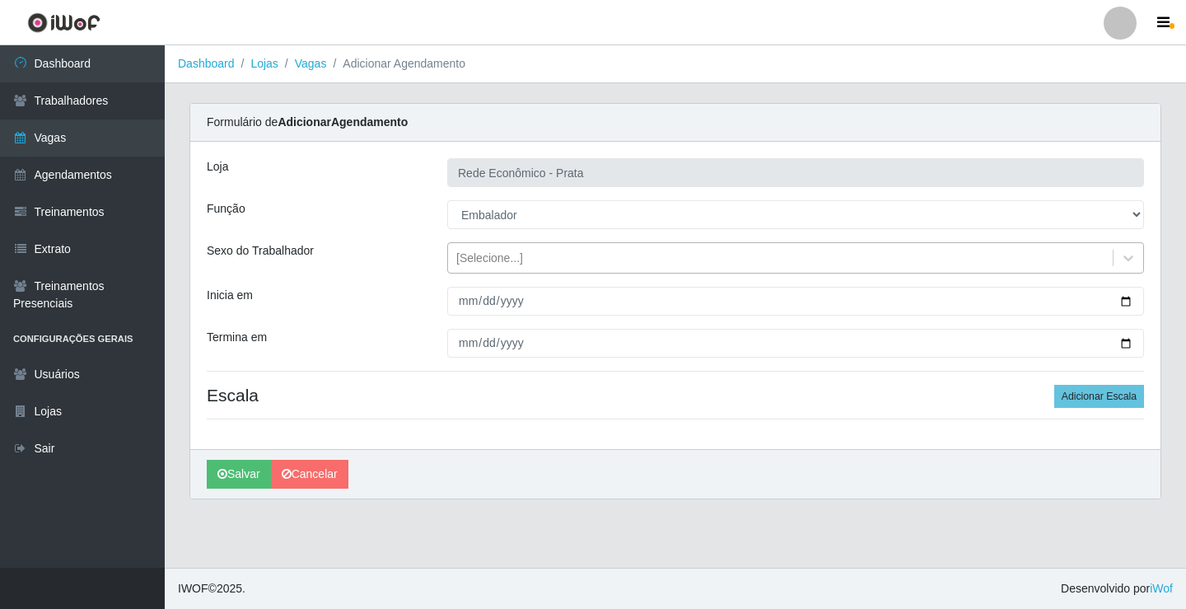
click at [494, 261] on div "[Selecione...]" at bounding box center [489, 258] width 67 height 17
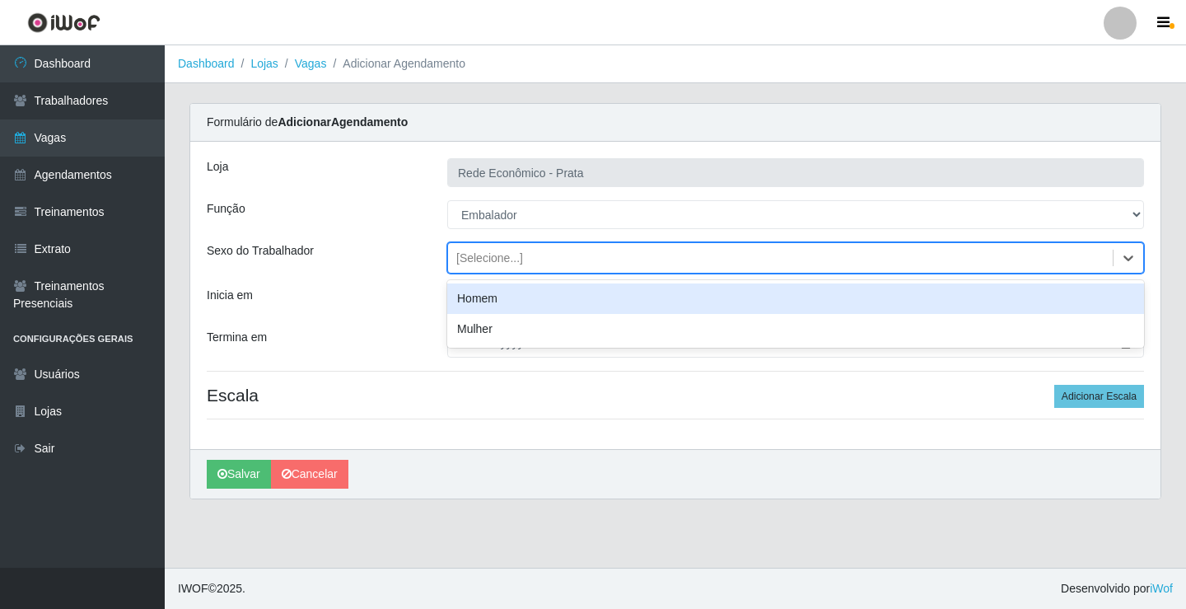
click at [495, 297] on div "Homem" at bounding box center [795, 298] width 697 height 30
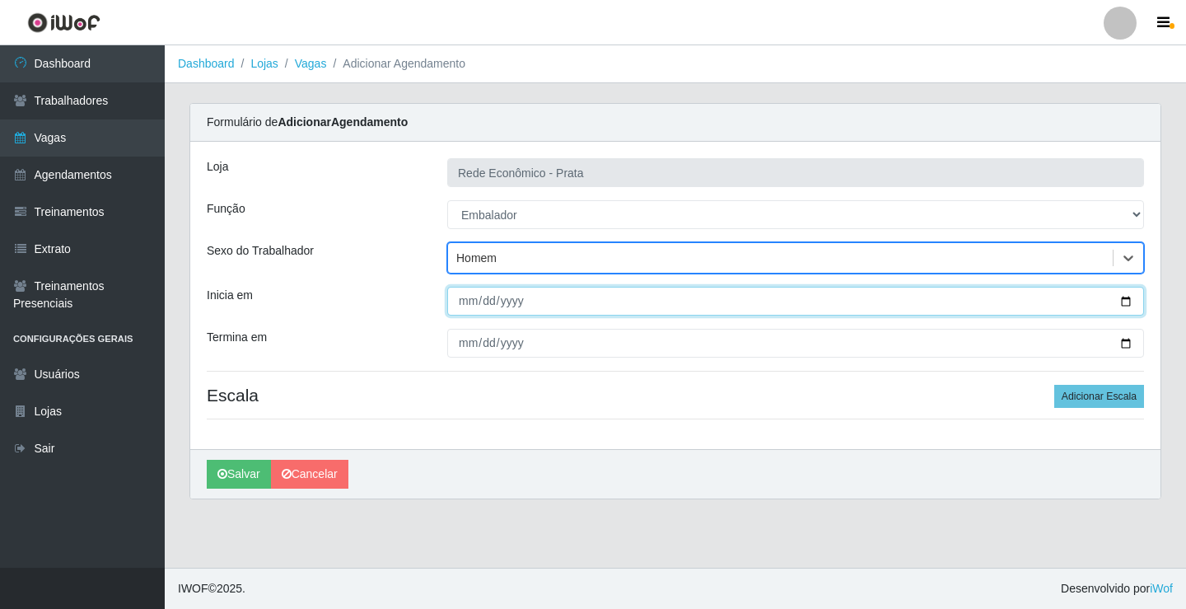
click at [1130, 298] on input "Inicia em" at bounding box center [795, 301] width 697 height 29
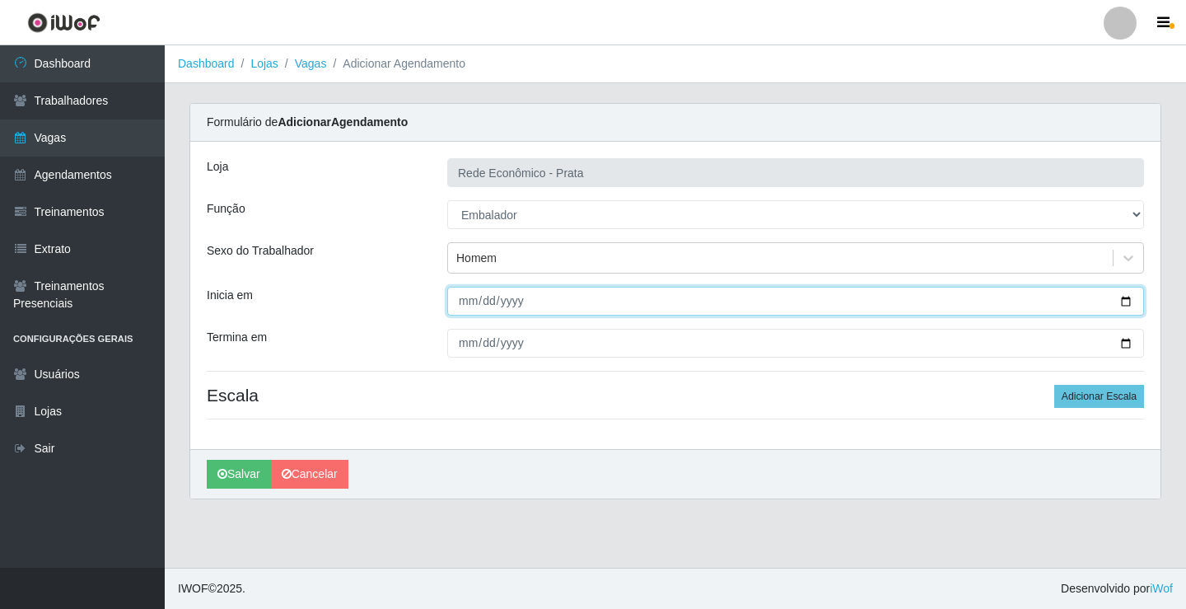
type input "[DATE]"
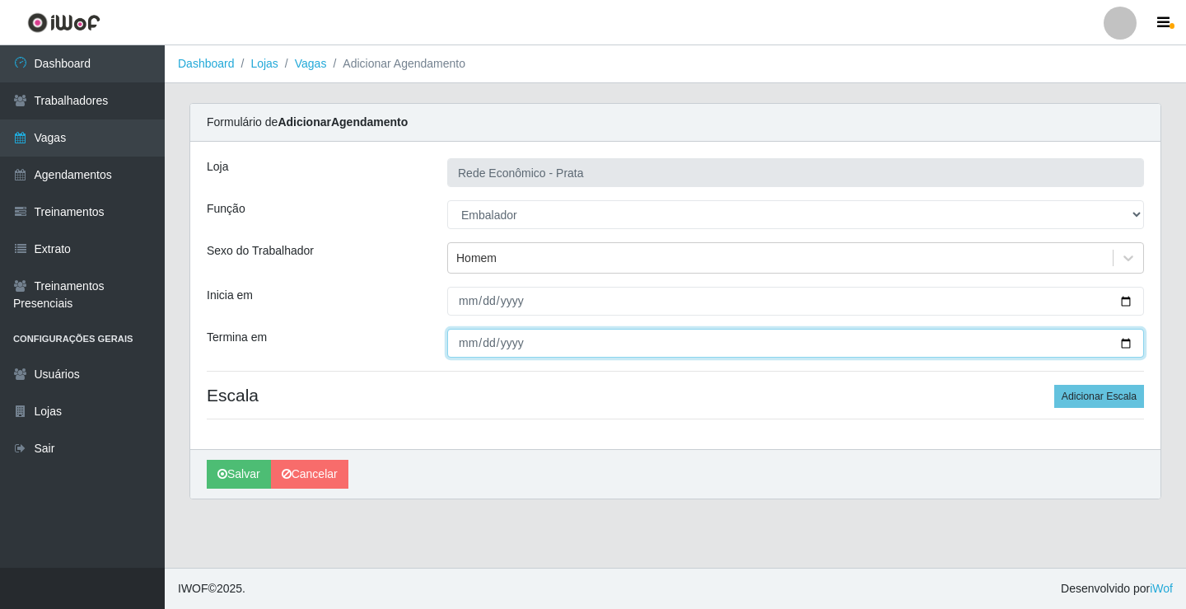
click at [1126, 341] on input "Termina em" at bounding box center [795, 343] width 697 height 29
type input "[DATE]"
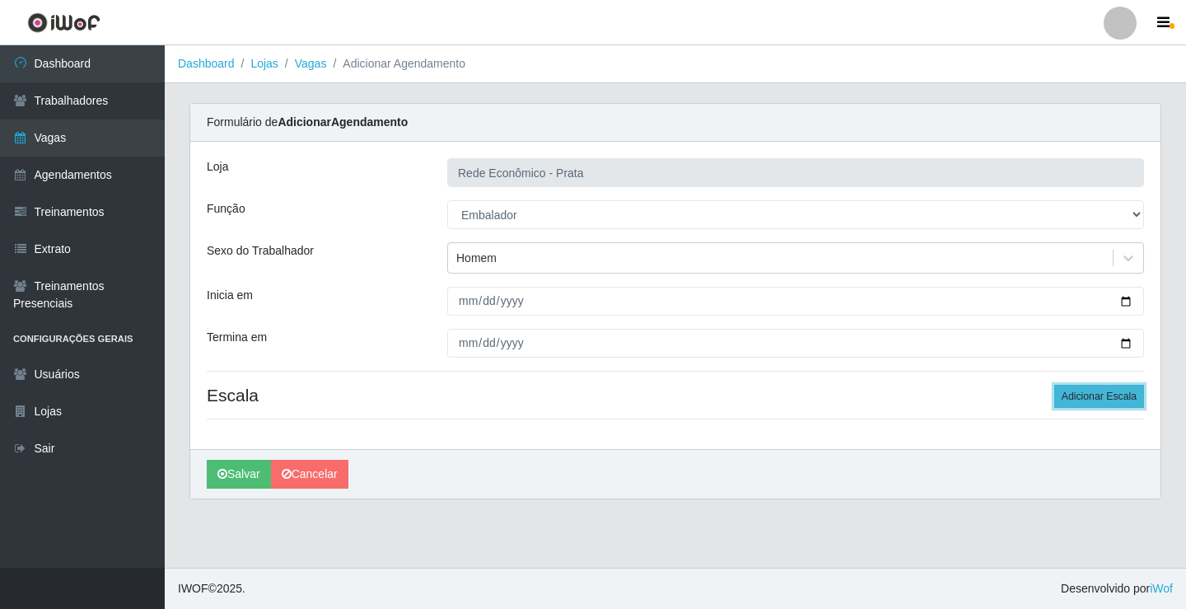
click at [1084, 397] on button "Adicionar Escala" at bounding box center [1099, 396] width 90 height 23
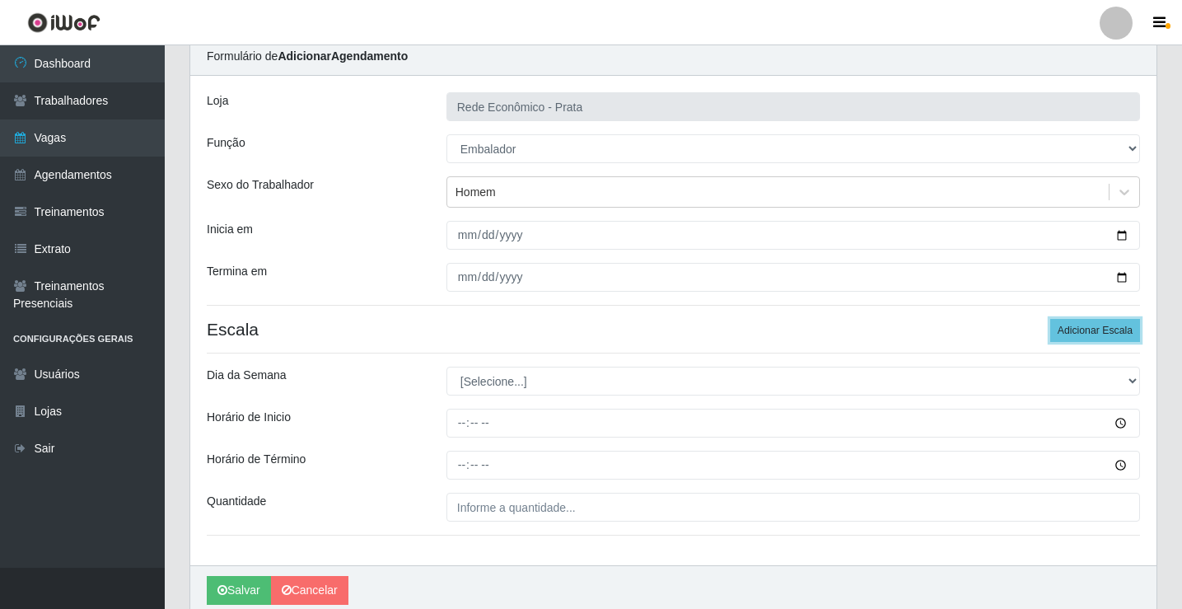
scroll to position [133, 0]
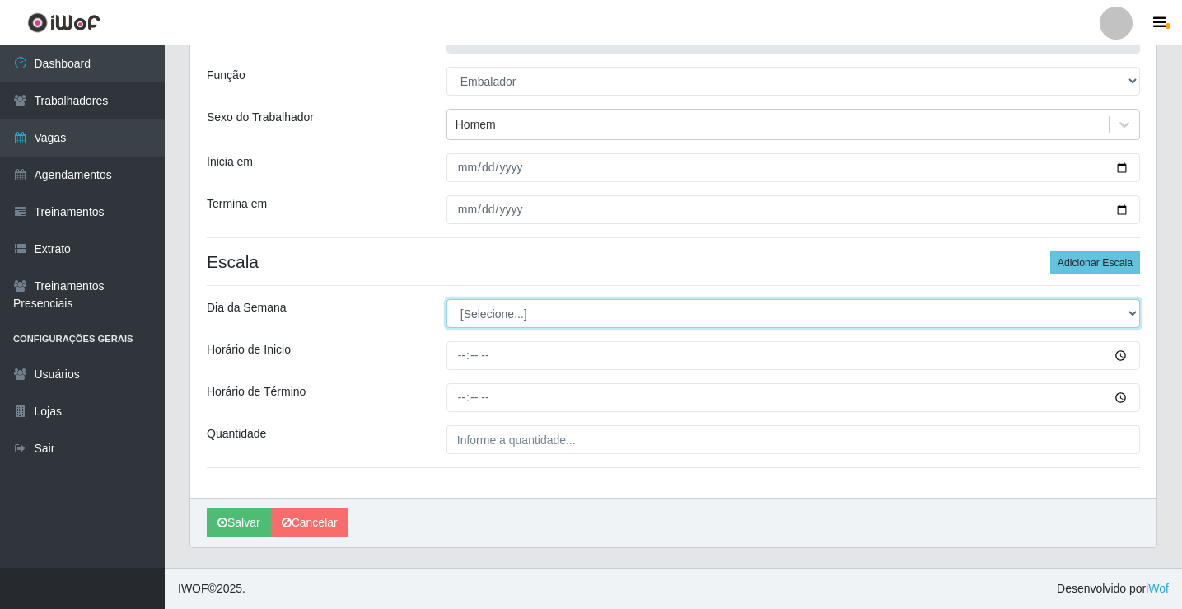
click at [484, 315] on select "[Selecione...] Segunda Terça Quarta Quinta Sexta Sábado Domingo" at bounding box center [793, 313] width 694 height 29
select select "5"
click at [446, 299] on select "[Selecione...] Segunda Terça Quarta Quinta Sexta Sábado Domingo" at bounding box center [793, 313] width 694 height 29
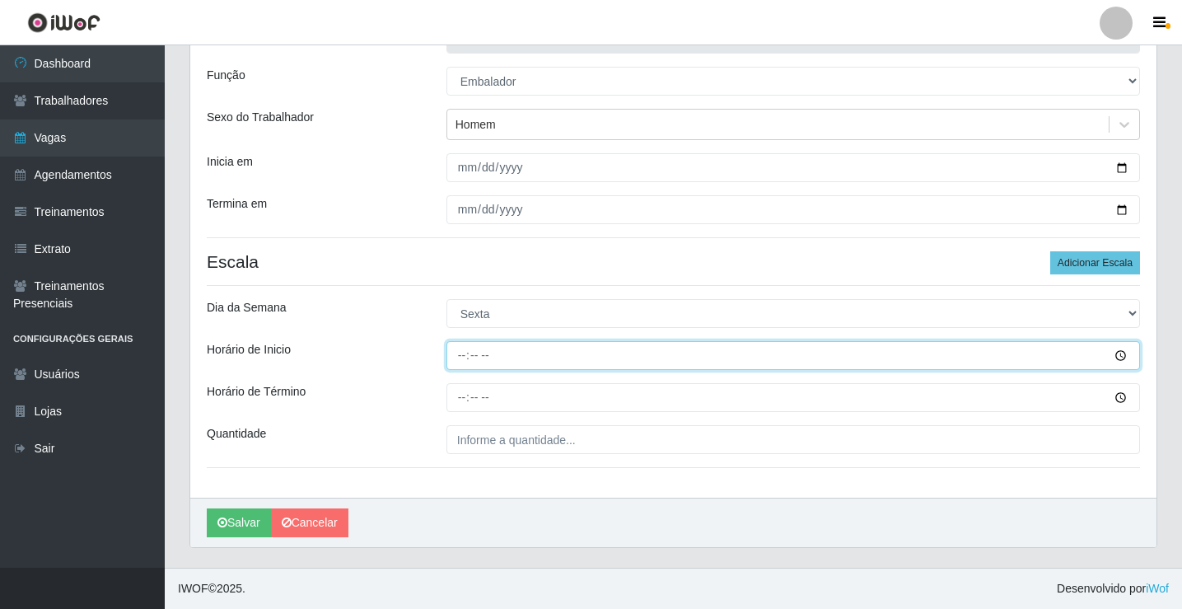
click at [463, 353] on input "Horário de Inicio" at bounding box center [793, 355] width 694 height 29
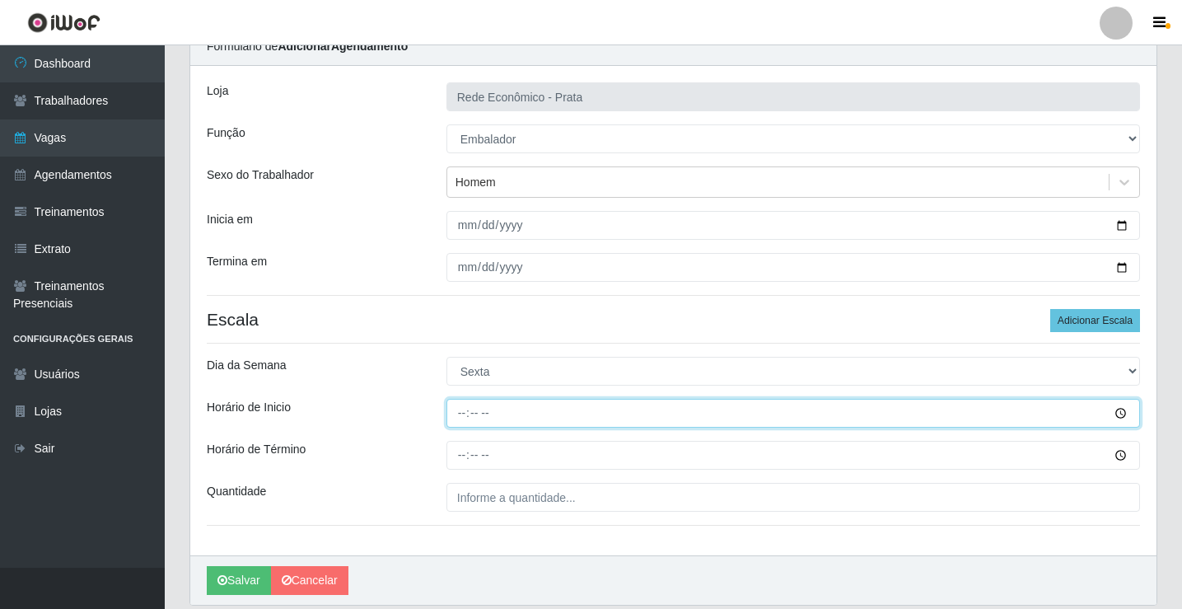
scroll to position [0, 0]
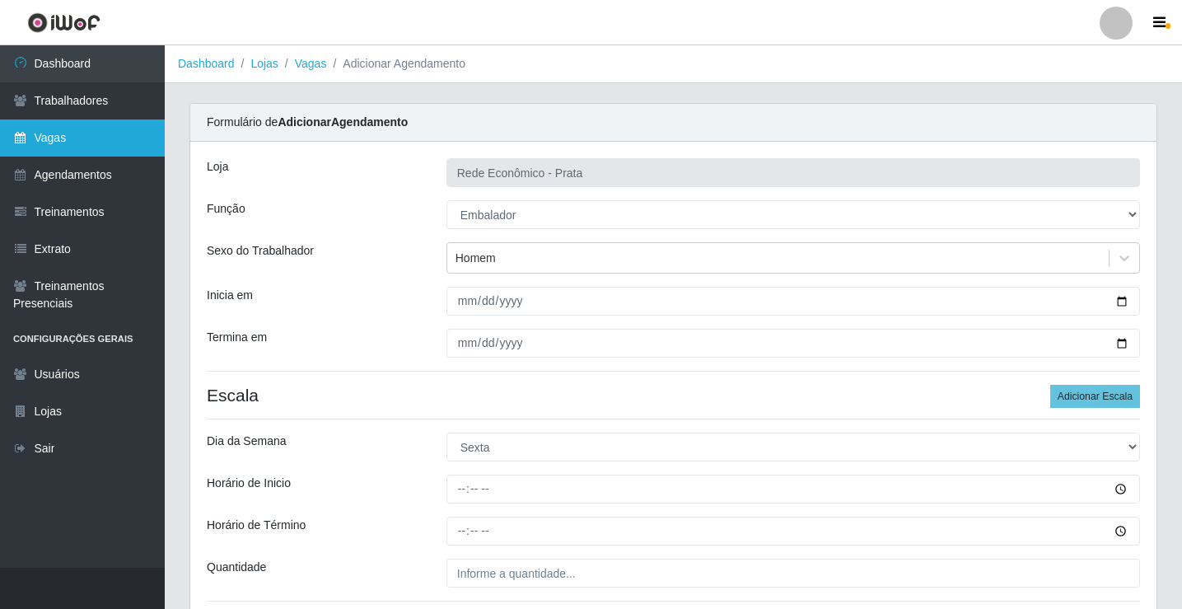
click at [64, 133] on link "Vagas" at bounding box center [82, 137] width 165 height 37
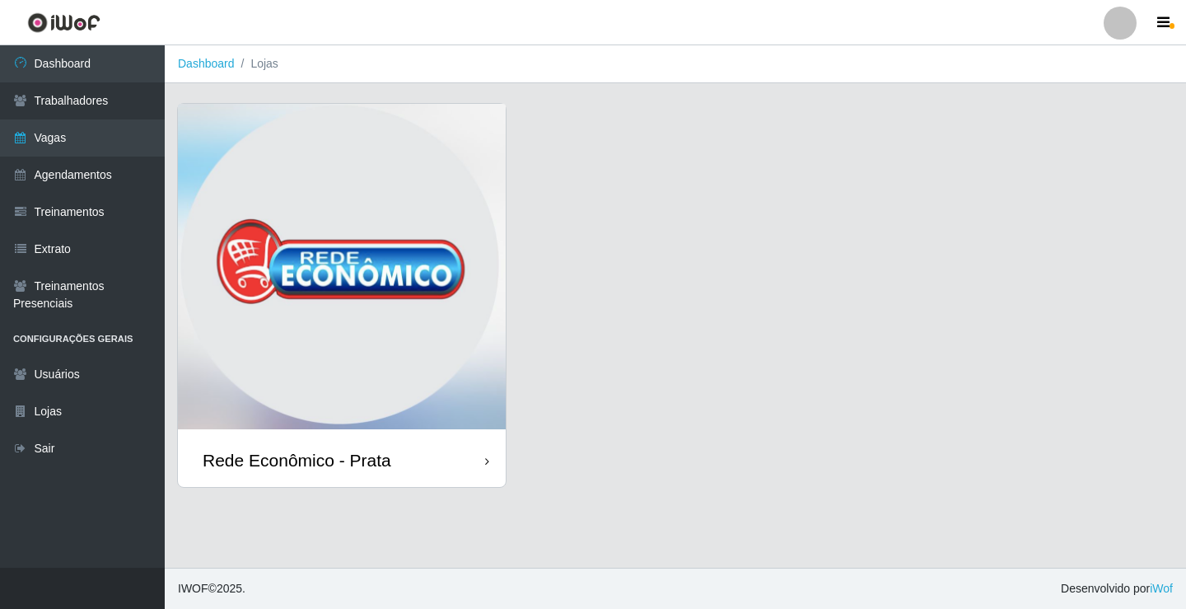
click at [422, 460] on div "Rede Econômico - Prata" at bounding box center [342, 460] width 328 height 54
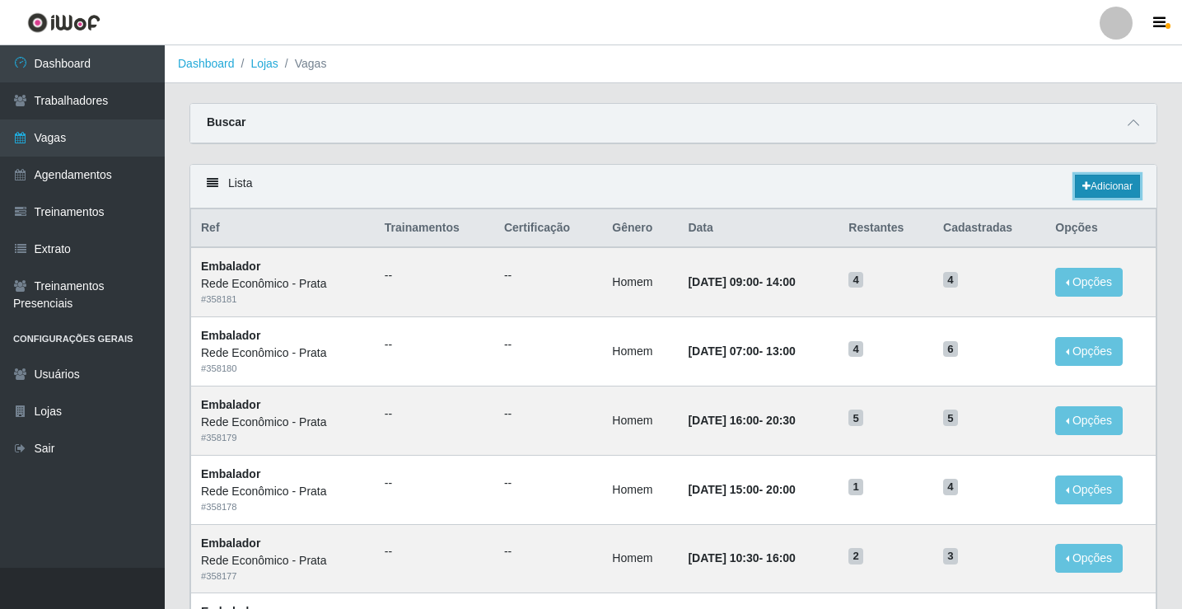
click at [1096, 189] on link "Adicionar" at bounding box center [1107, 186] width 65 height 23
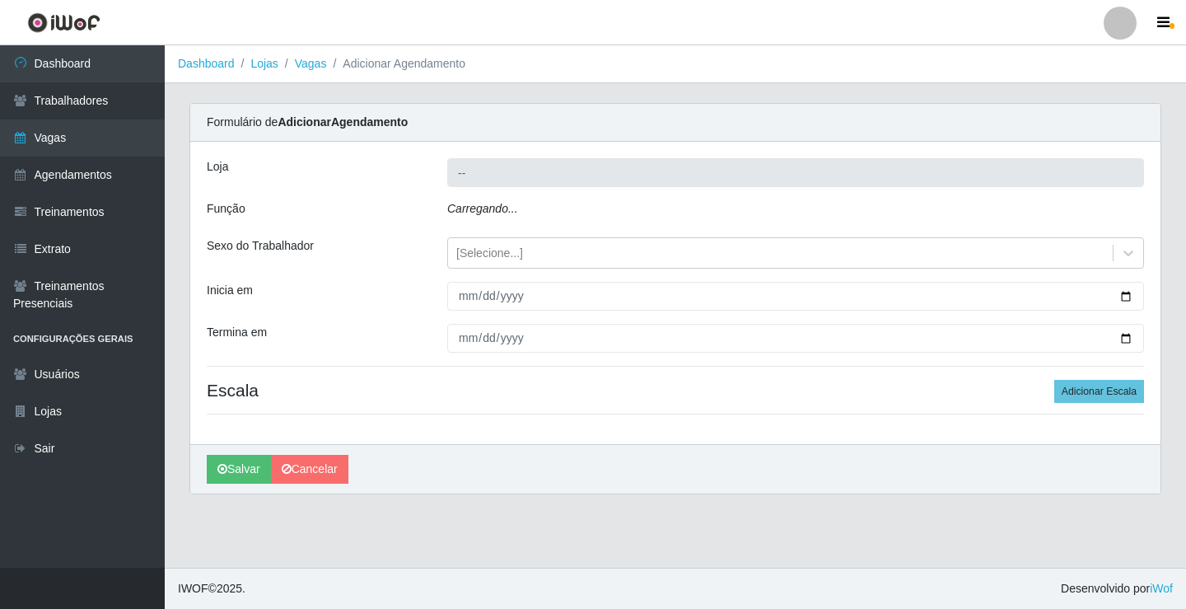
type input "Rede Econômico - Prata"
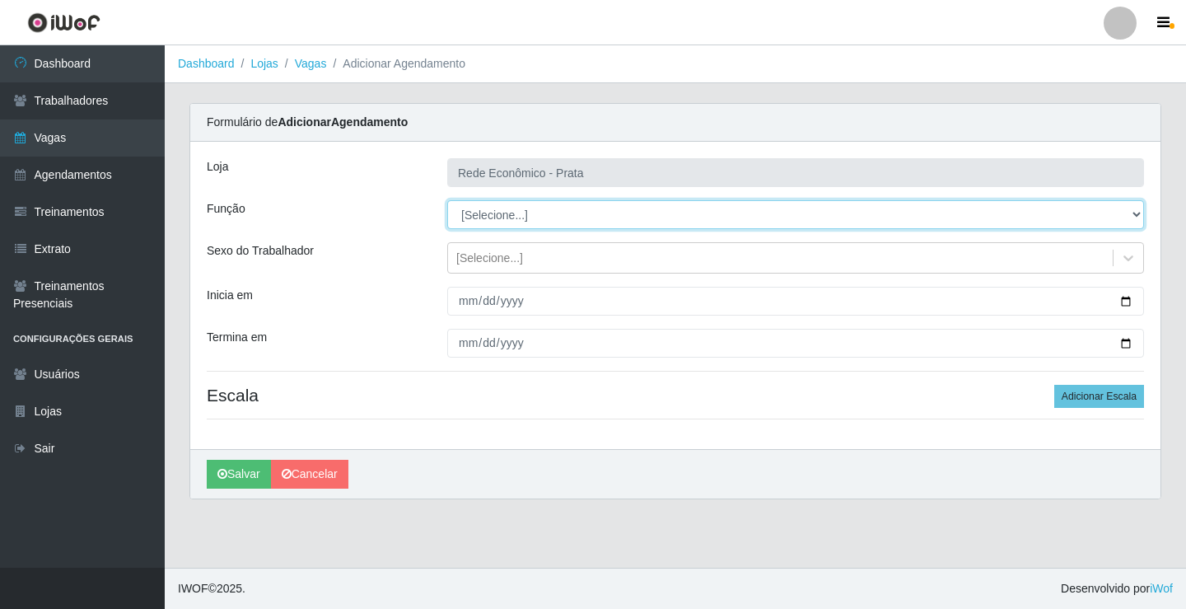
click at [486, 210] on select "[Selecione...] ASG ASG + ASG ++ Embalador Embalador + Embalador ++ Operador de …" at bounding box center [795, 214] width 697 height 29
select select "1"
click at [447, 200] on select "[Selecione...] ASG ASG + ASG ++ Embalador Embalador + Embalador ++ Operador de …" at bounding box center [795, 214] width 697 height 29
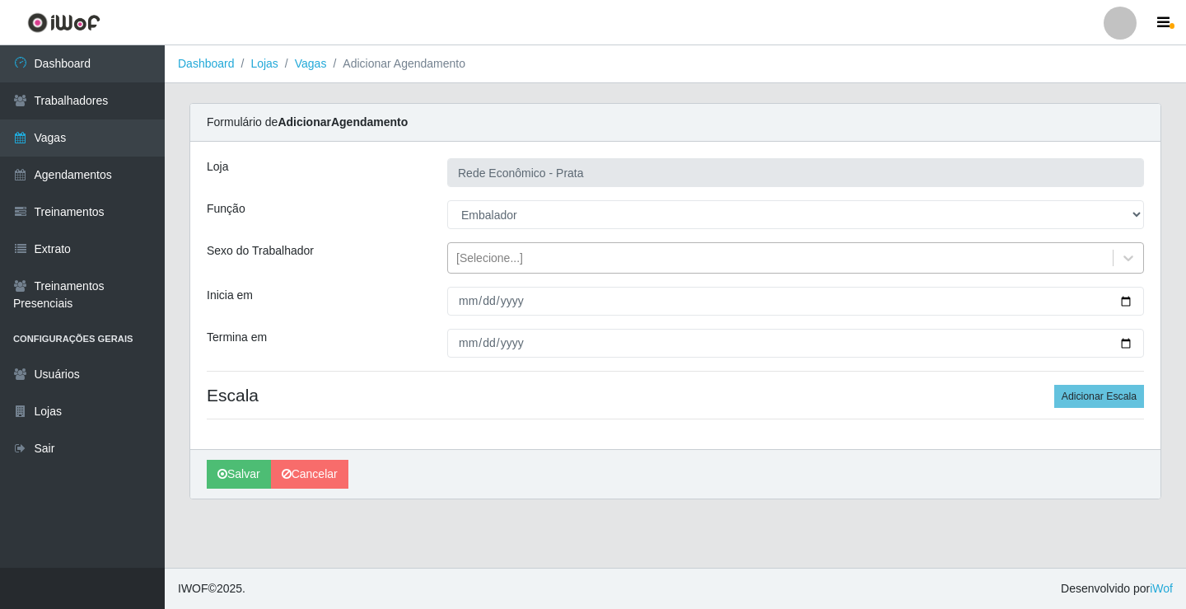
click at [481, 257] on div "[Selecione...]" at bounding box center [489, 258] width 67 height 17
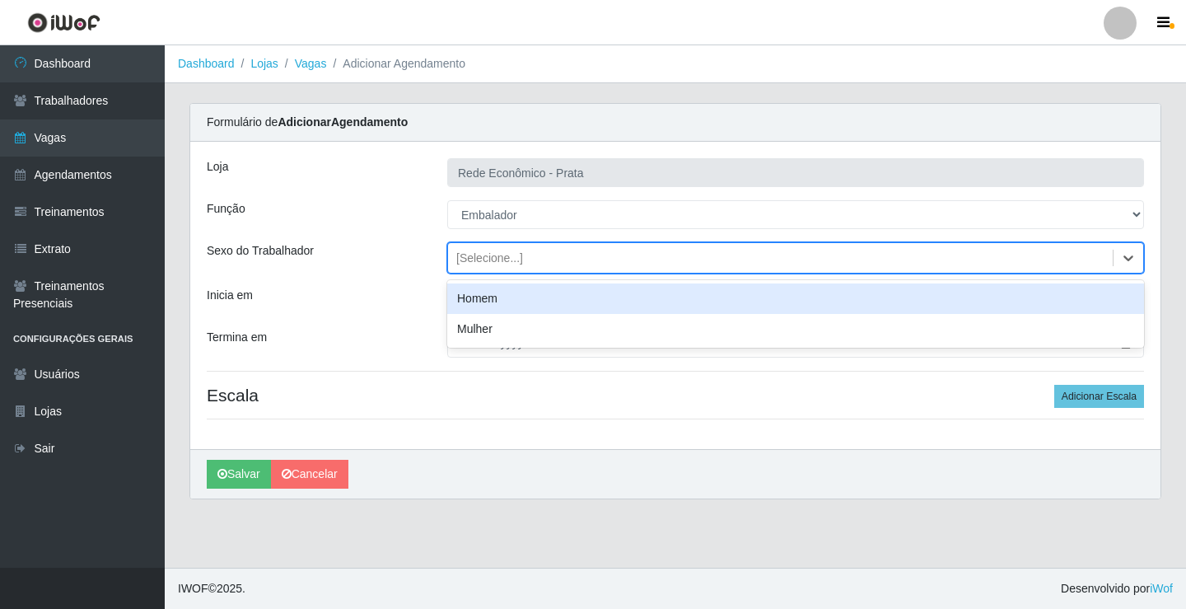
click at [505, 301] on div "Homem" at bounding box center [795, 298] width 697 height 30
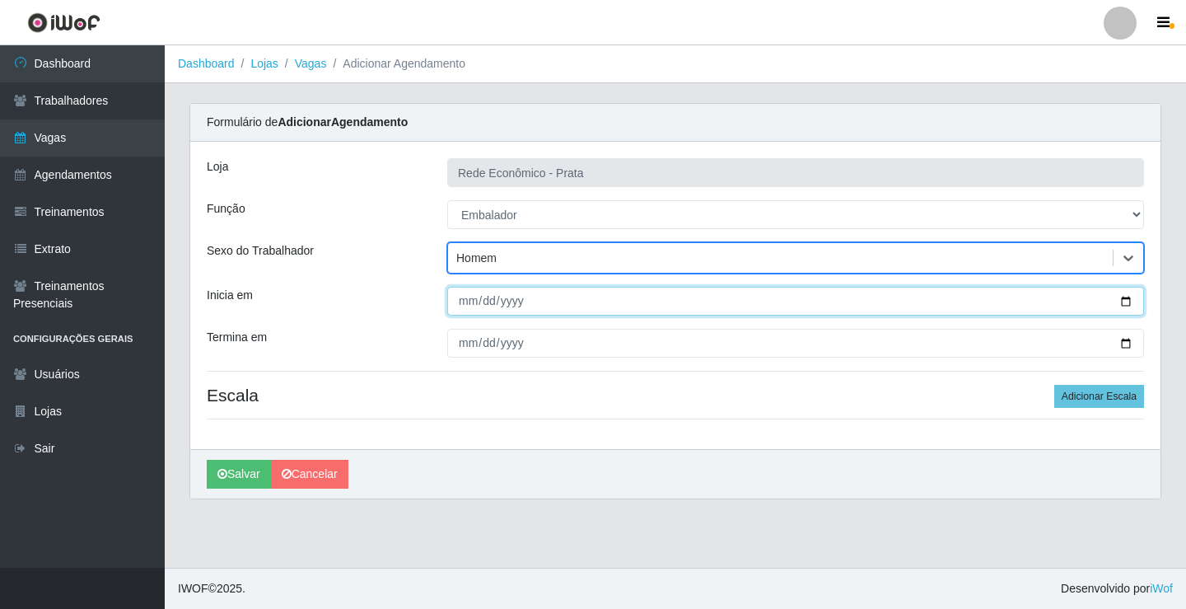
click at [1126, 299] on input "Inicia em" at bounding box center [795, 301] width 697 height 29
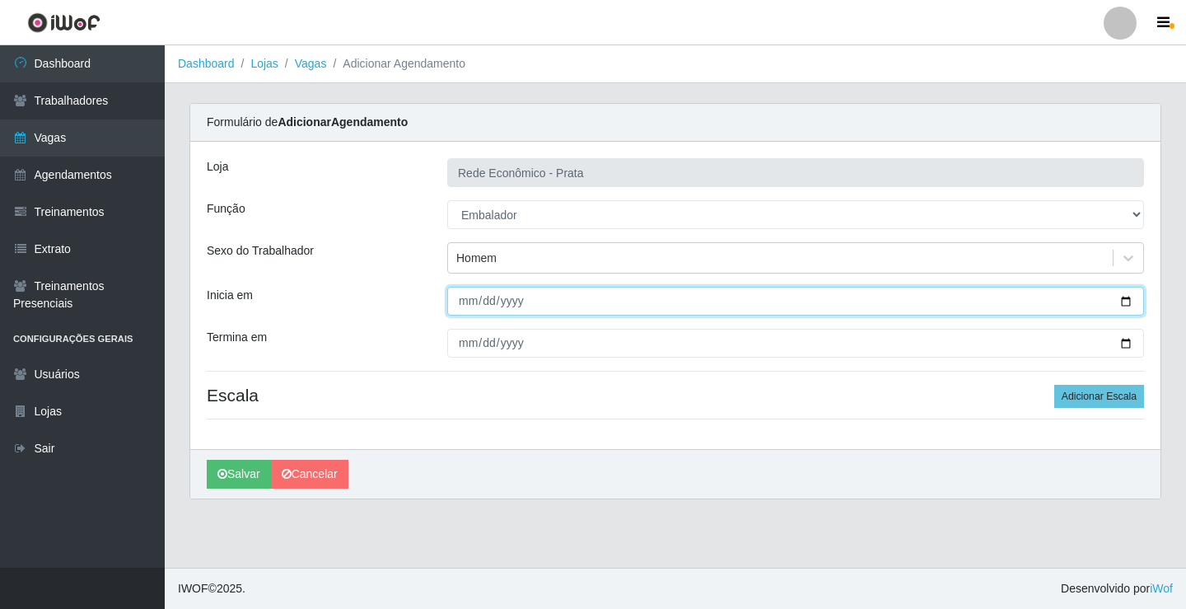
type input "[DATE]"
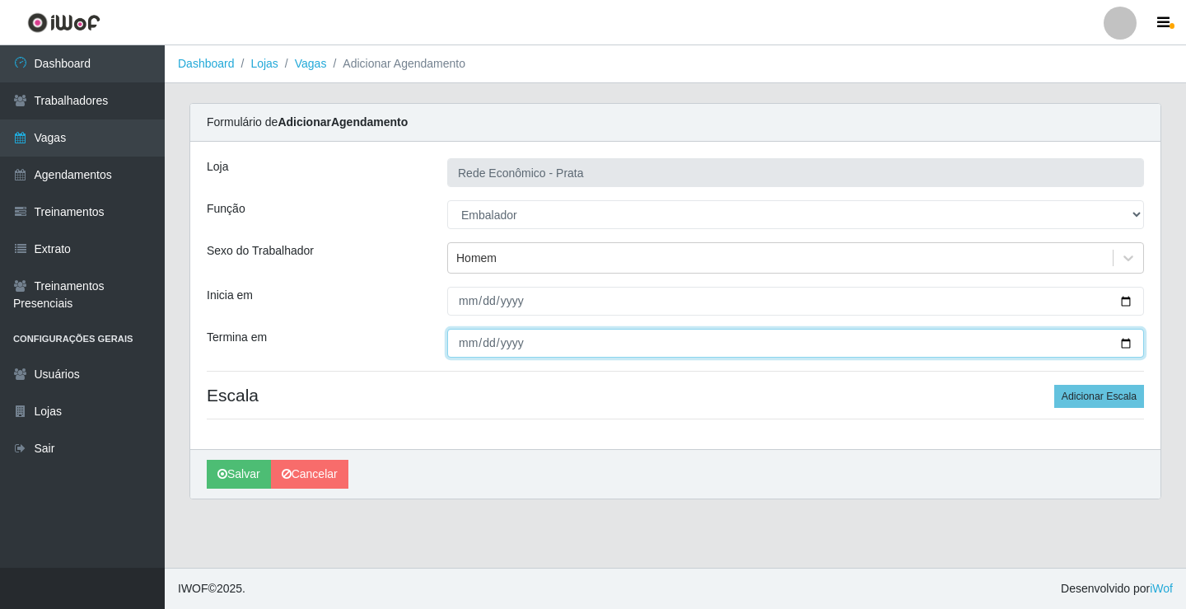
click at [1125, 346] on input "Termina em" at bounding box center [795, 343] width 697 height 29
type input "[DATE]"
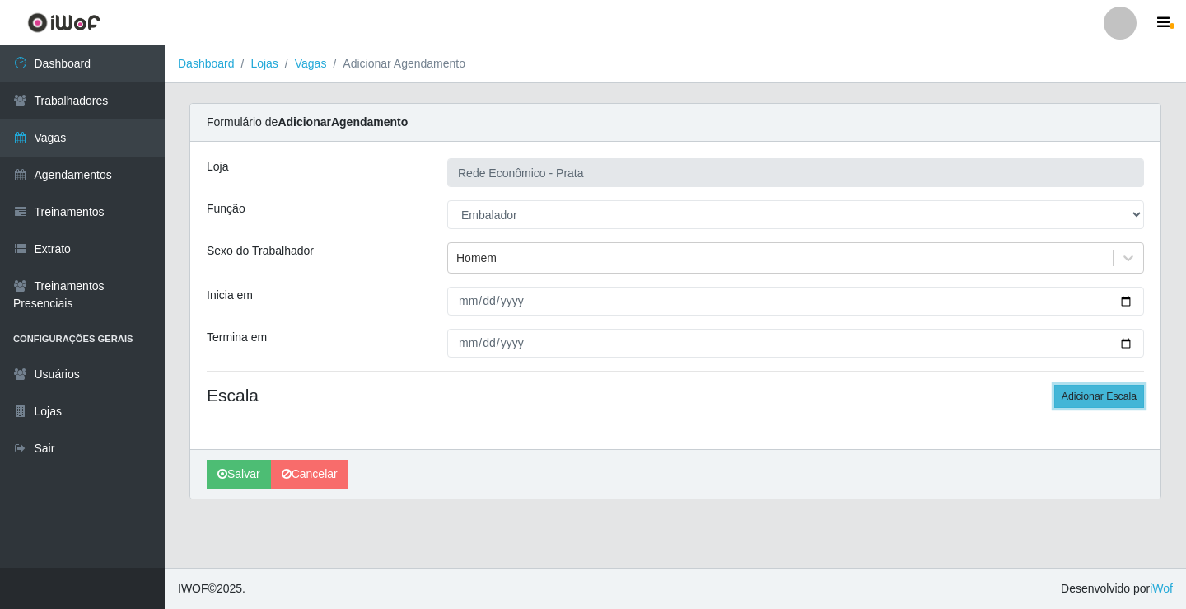
click at [1119, 395] on button "Adicionar Escala" at bounding box center [1099, 396] width 90 height 23
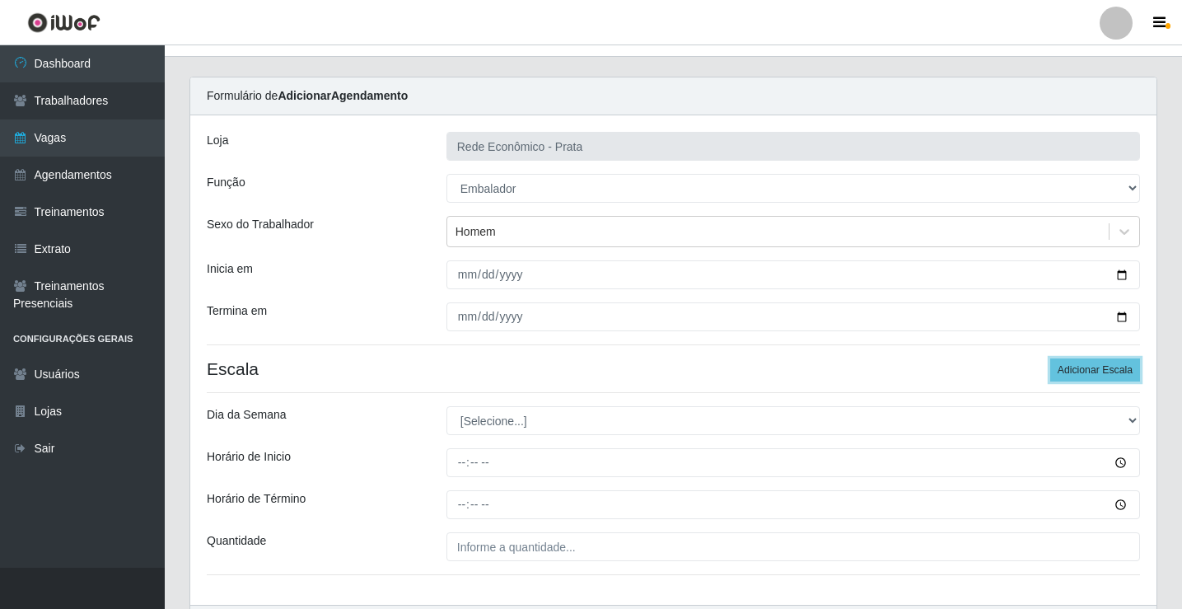
scroll to position [133, 0]
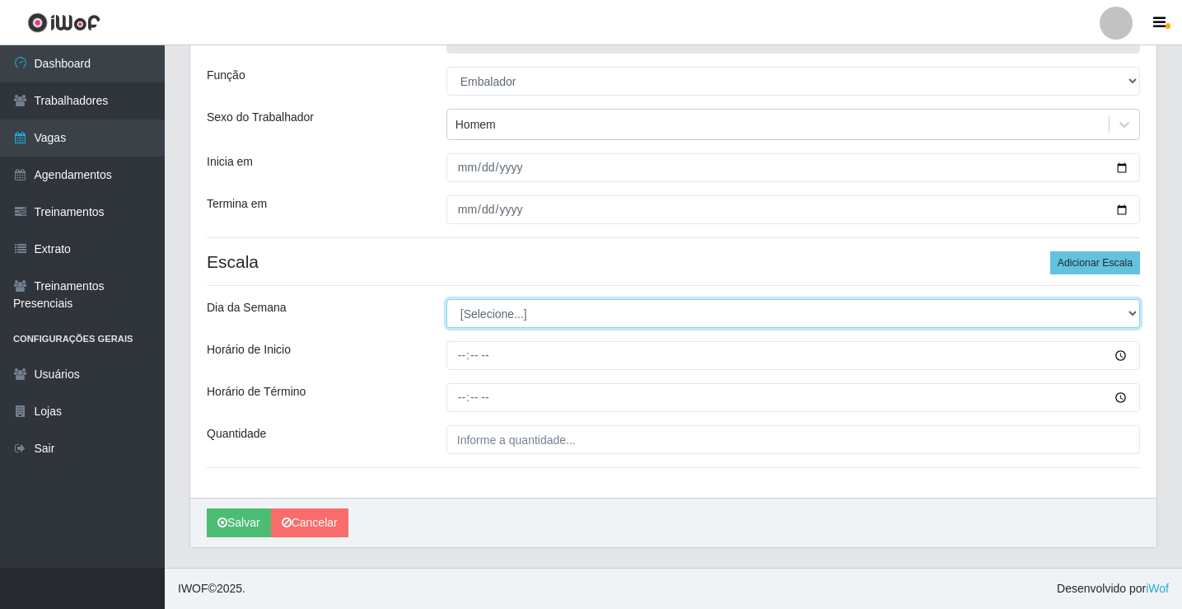
click at [500, 311] on select "[Selecione...] Segunda Terça Quarta Quinta Sexta Sábado Domingo" at bounding box center [793, 313] width 694 height 29
select select "5"
click at [446, 299] on select "[Selecione...] Segunda Terça Quarta Quinta Sexta Sábado Domingo" at bounding box center [793, 313] width 694 height 29
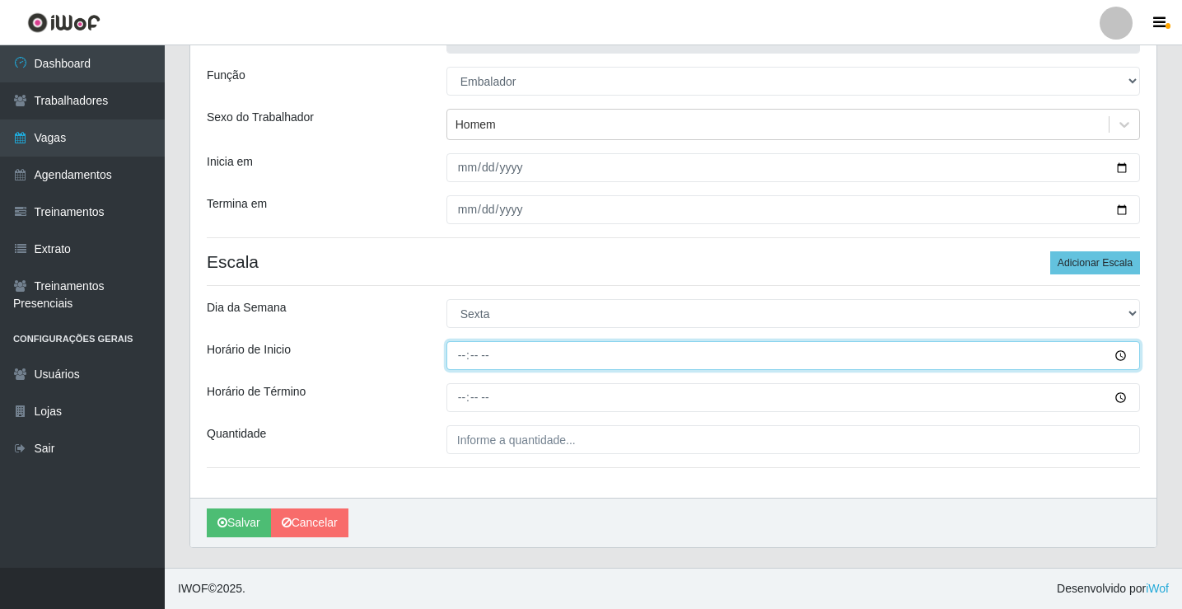
click at [463, 358] on input "Horário de Inicio" at bounding box center [793, 355] width 694 height 29
type input "10:30"
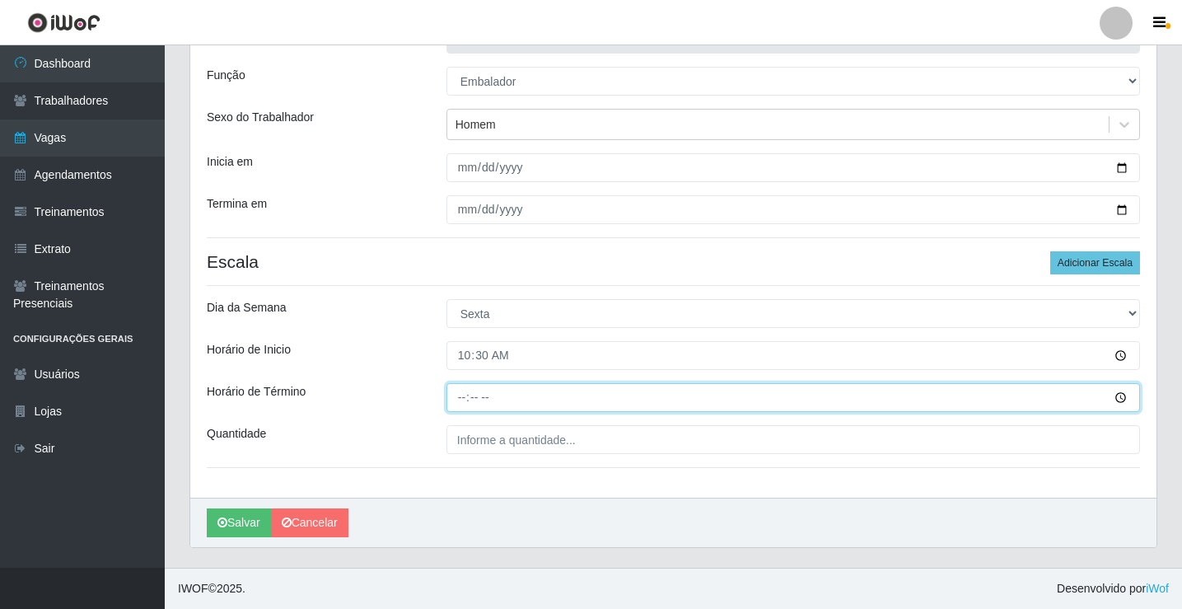
click at [463, 396] on input "Horário de Término" at bounding box center [793, 397] width 694 height 29
type input "16:00"
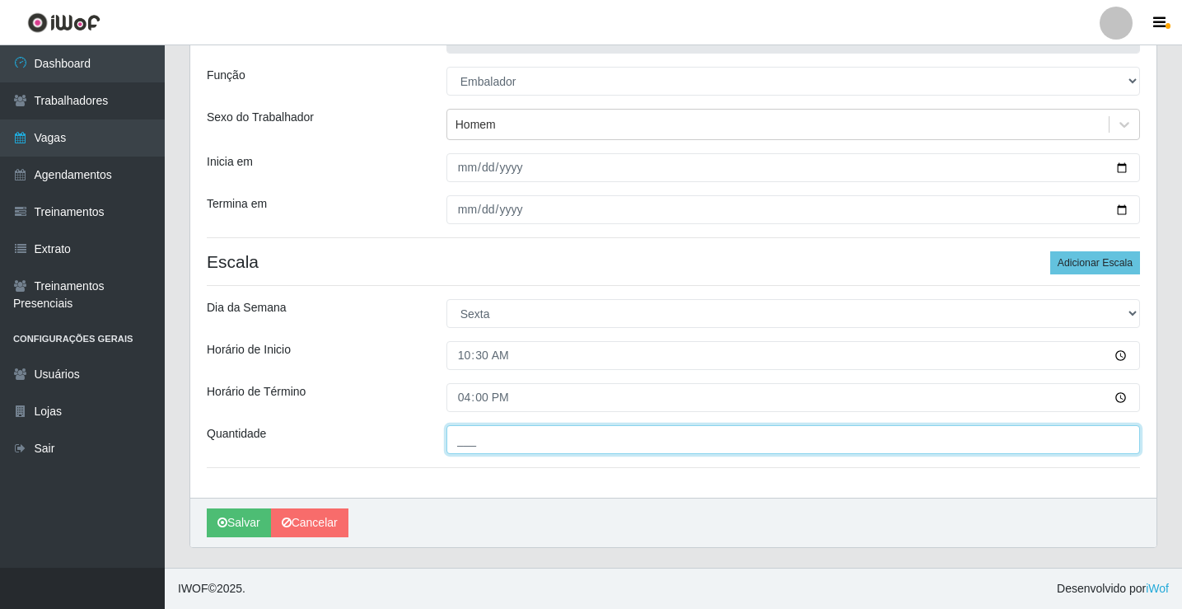
click at [484, 432] on input "___" at bounding box center [793, 439] width 694 height 29
type input "3__"
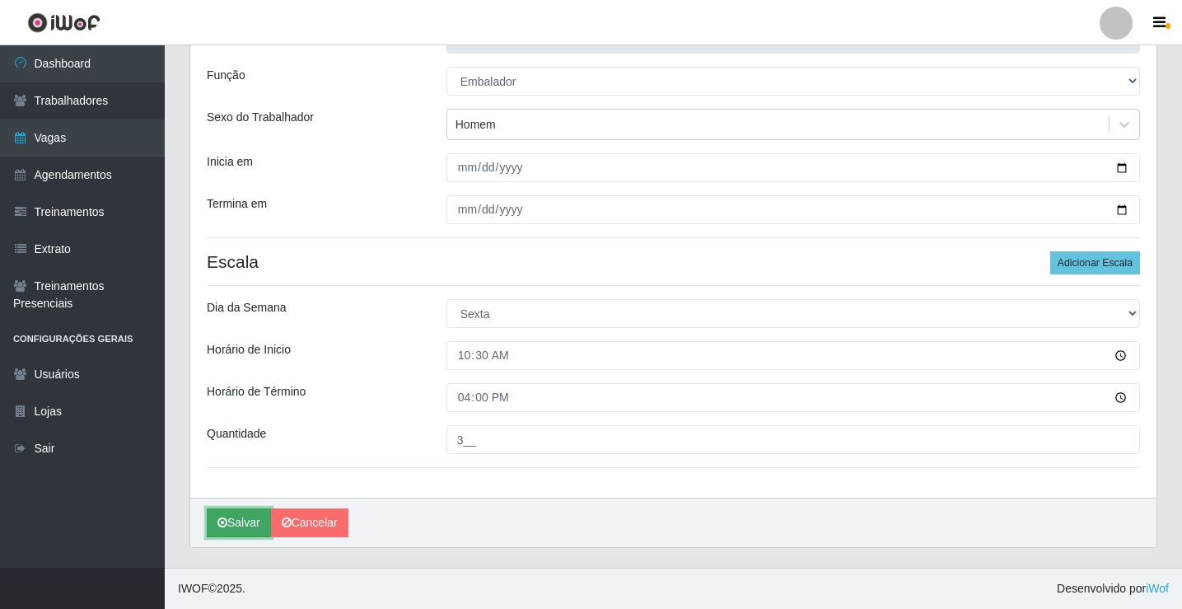
click at [243, 517] on button "Salvar" at bounding box center [239, 522] width 64 height 29
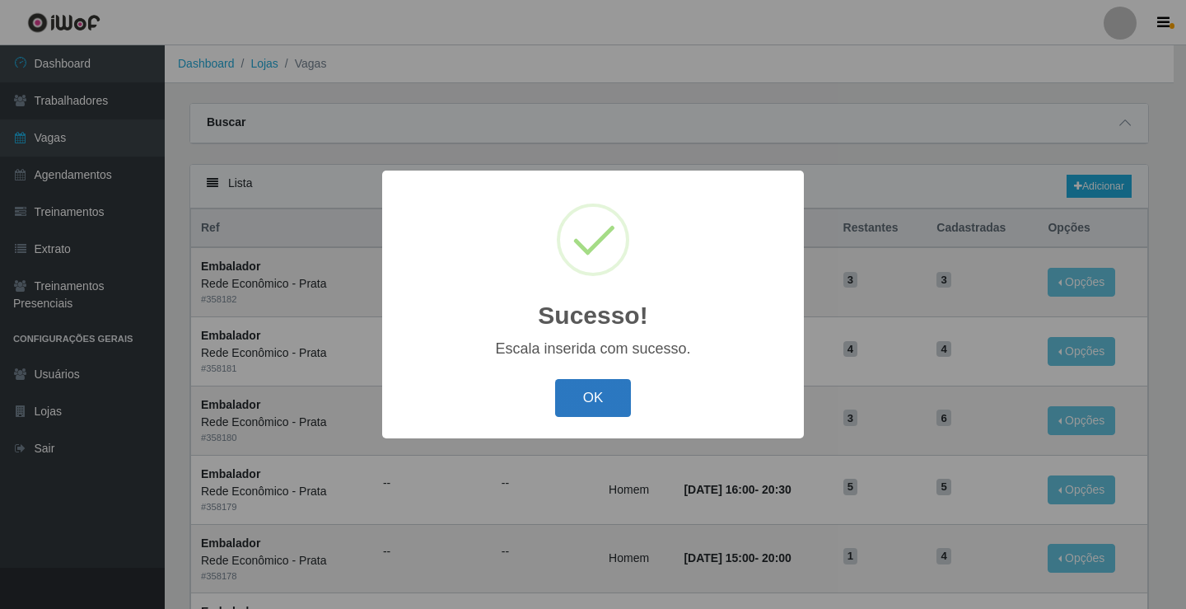
click at [578, 407] on button "OK" at bounding box center [593, 398] width 77 height 39
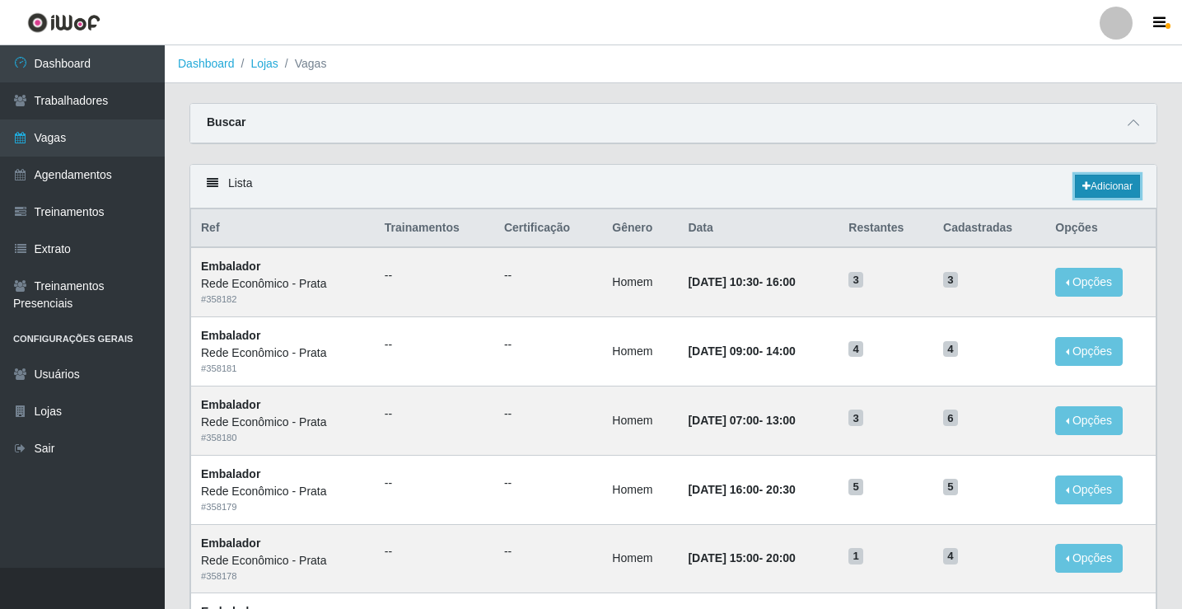
click at [1084, 189] on icon at bounding box center [1086, 186] width 8 height 10
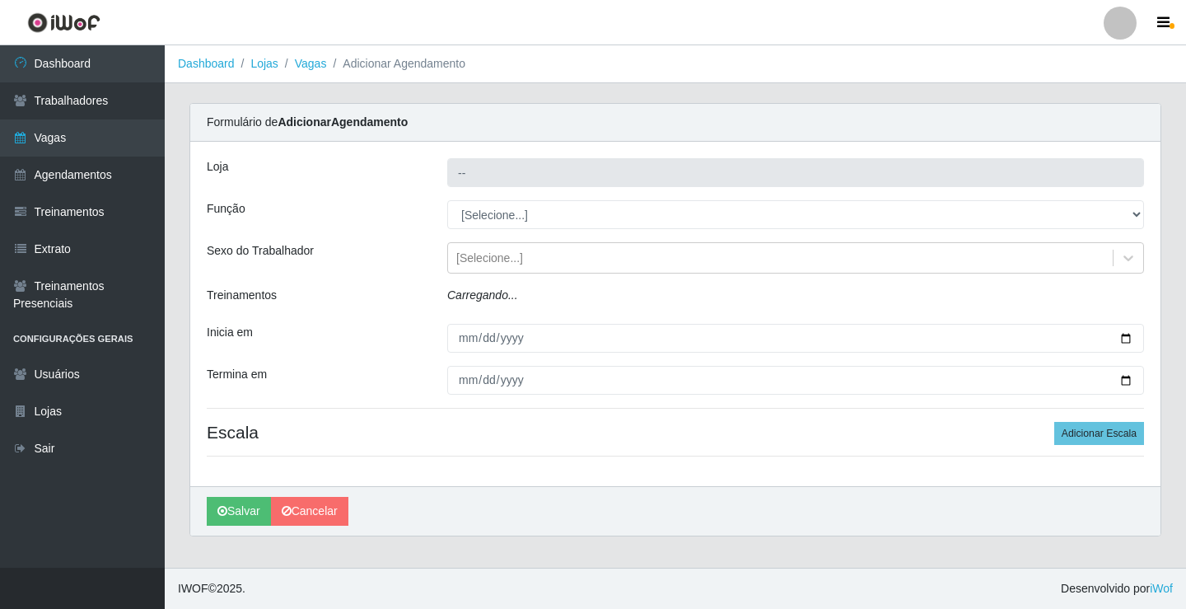
type input "Rede Econômico - Prata"
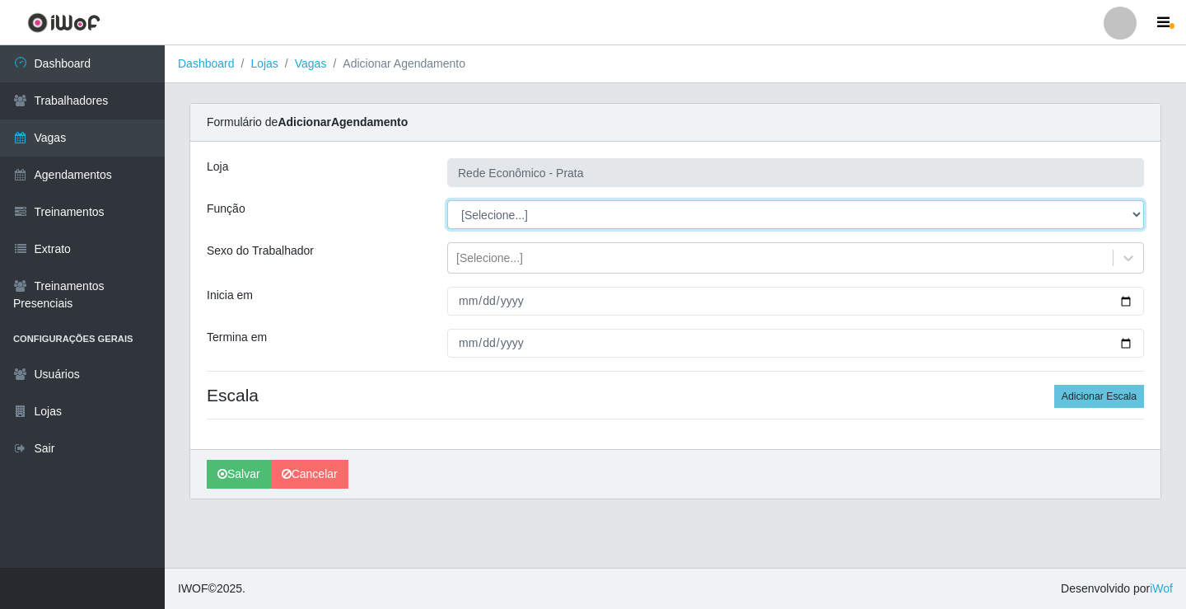
click at [488, 210] on select "[Selecione...] ASG ASG + ASG ++ Embalador Embalador + Embalador ++ Operador de …" at bounding box center [795, 214] width 697 height 29
select select "1"
click at [447, 200] on select "[Selecione...] ASG ASG + ASG ++ Embalador Embalador + Embalador ++ Operador de …" at bounding box center [795, 214] width 697 height 29
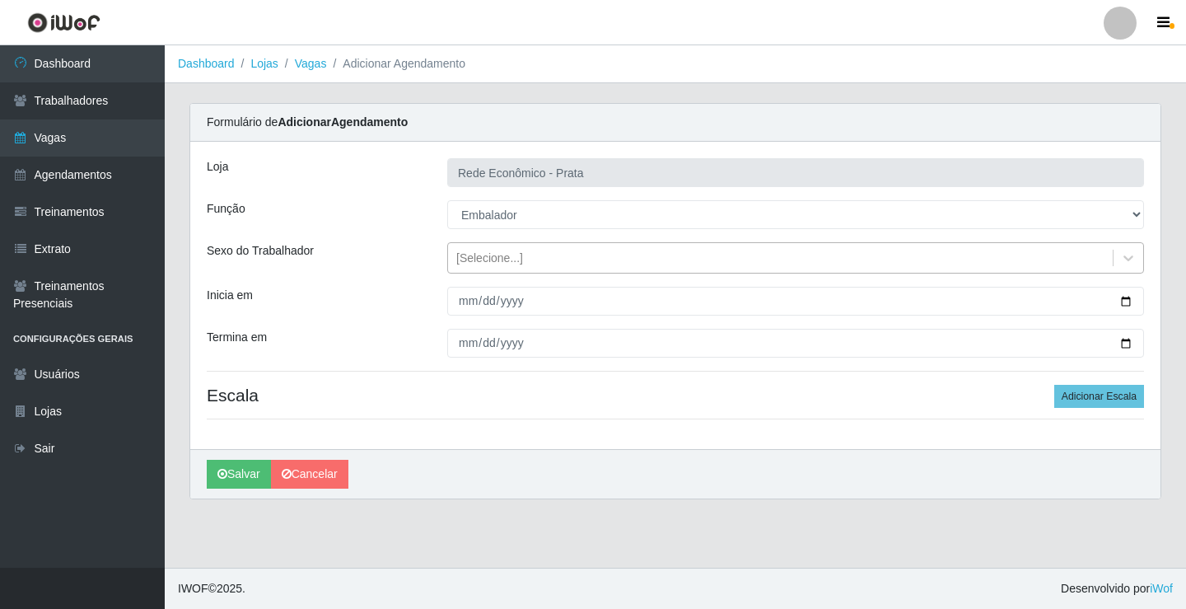
click at [485, 263] on div "[Selecione...]" at bounding box center [489, 258] width 67 height 17
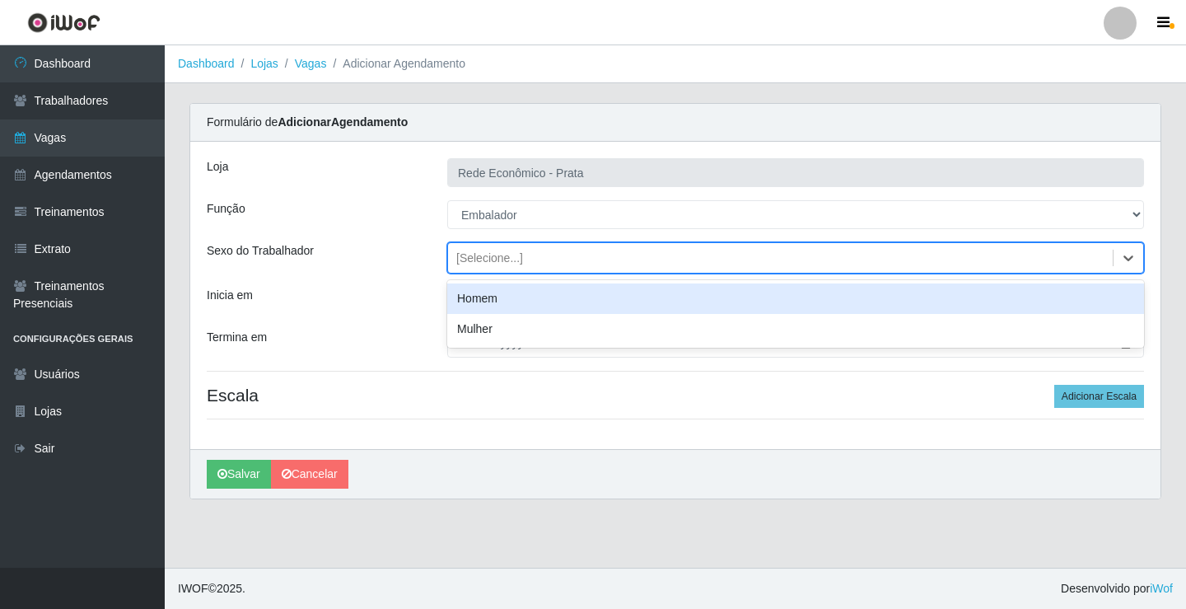
click at [493, 306] on div "Homem" at bounding box center [795, 298] width 697 height 30
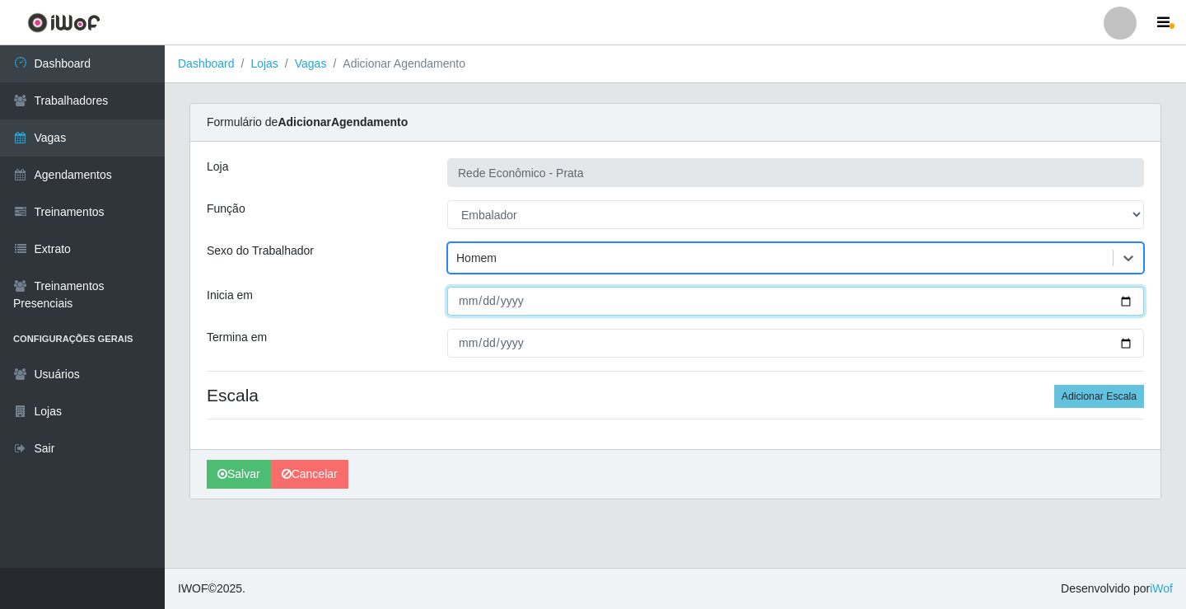
click at [1130, 302] on input "Inicia em" at bounding box center [795, 301] width 697 height 29
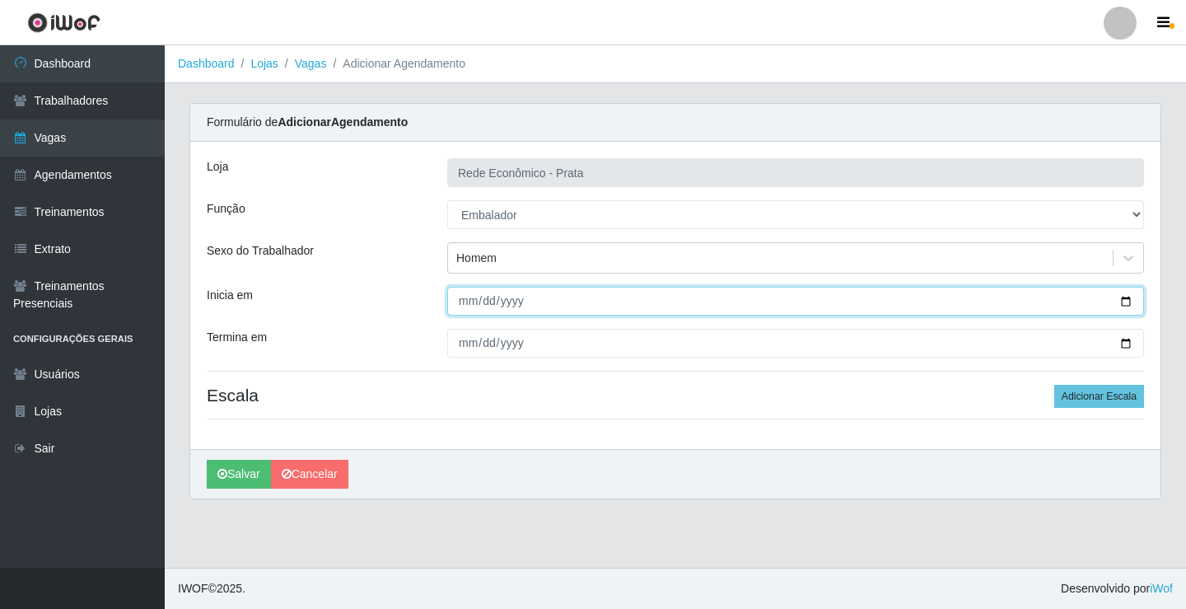
type input "[DATE]"
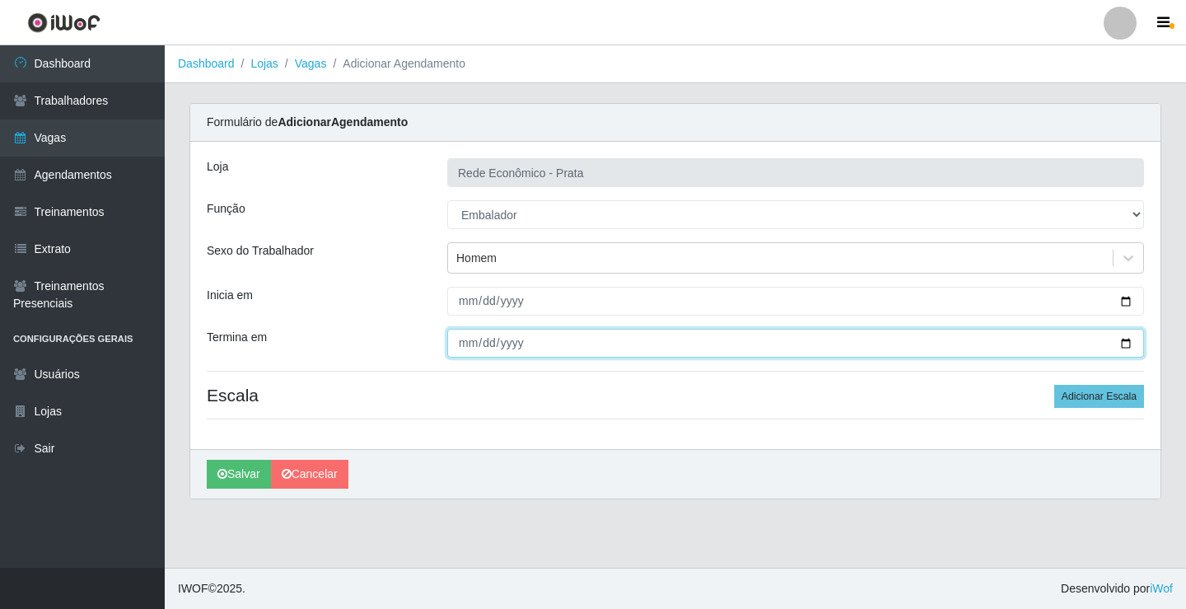
click at [1126, 341] on input "Termina em" at bounding box center [795, 343] width 697 height 29
type input "[DATE]"
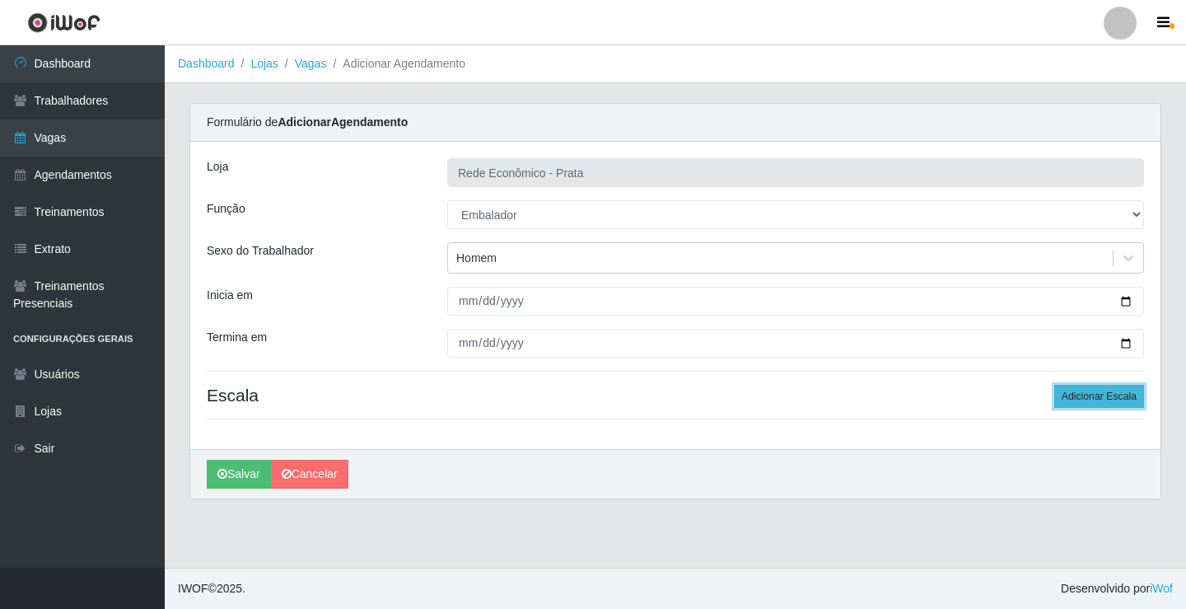
click at [1107, 396] on button "Adicionar Escala" at bounding box center [1099, 396] width 90 height 23
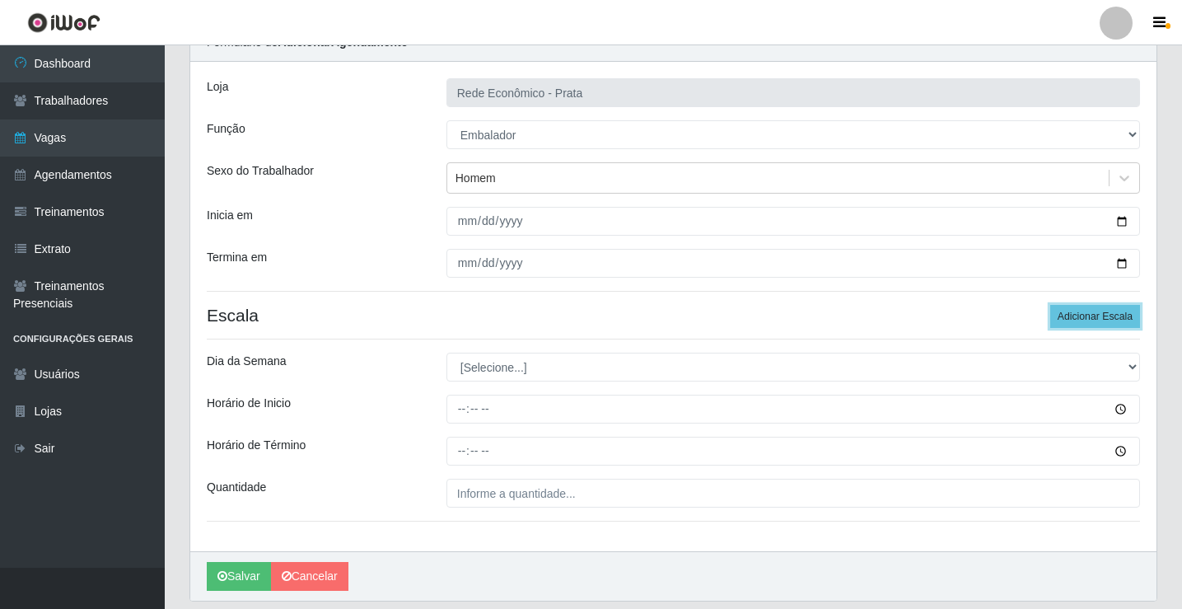
scroll to position [133, 0]
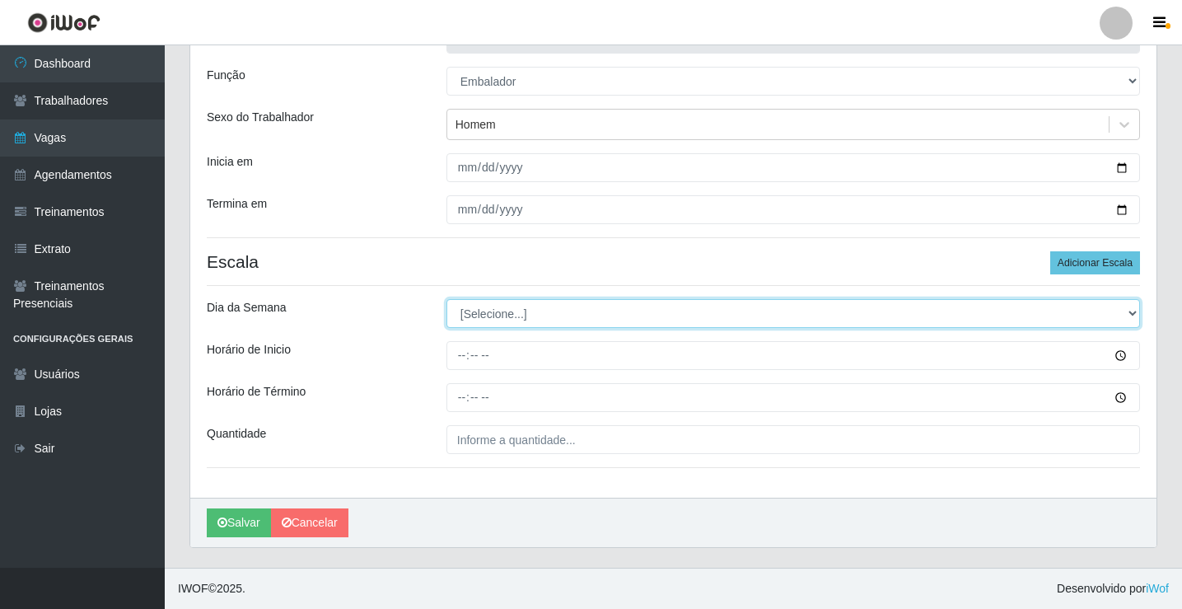
click at [495, 312] on select "[Selecione...] Segunda Terça Quarta Quinta Sexta Sábado Domingo" at bounding box center [793, 313] width 694 height 29
select select "5"
click at [446, 299] on select "[Selecione...] Segunda Terça Quarta Quinta Sexta Sábado Domingo" at bounding box center [793, 313] width 694 height 29
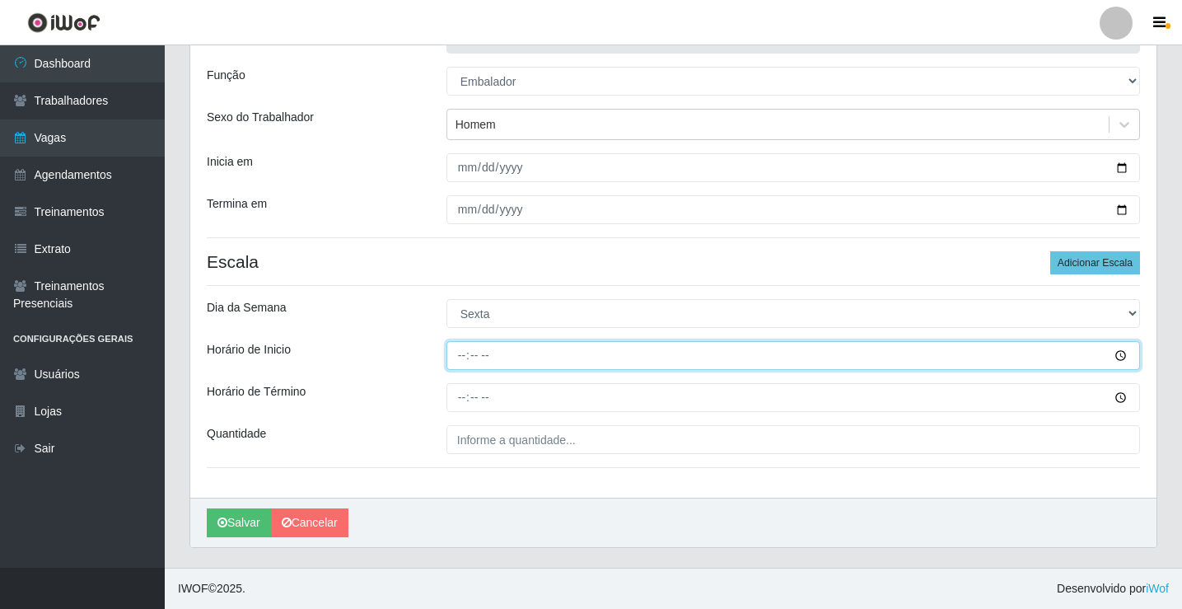
click at [460, 349] on input "Horário de Inicio" at bounding box center [793, 355] width 694 height 29
type input "11:00"
click at [465, 361] on input "Horário de Inicio" at bounding box center [793, 355] width 694 height 29
type input "15:00"
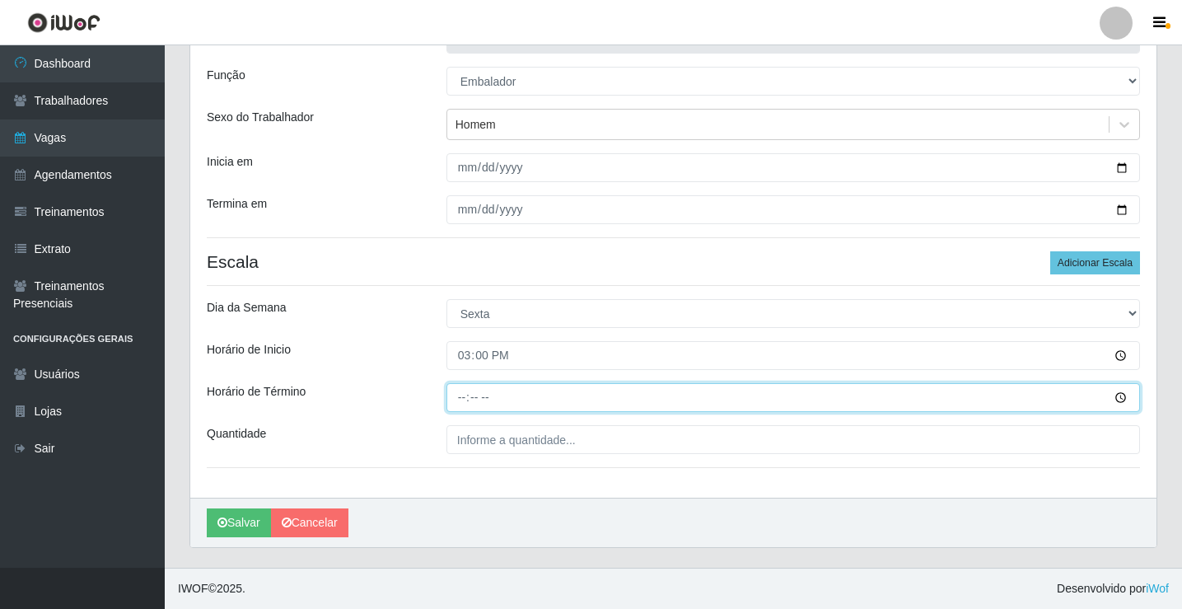
click at [463, 397] on input "Horário de Término" at bounding box center [793, 397] width 694 height 29
type input "20:00"
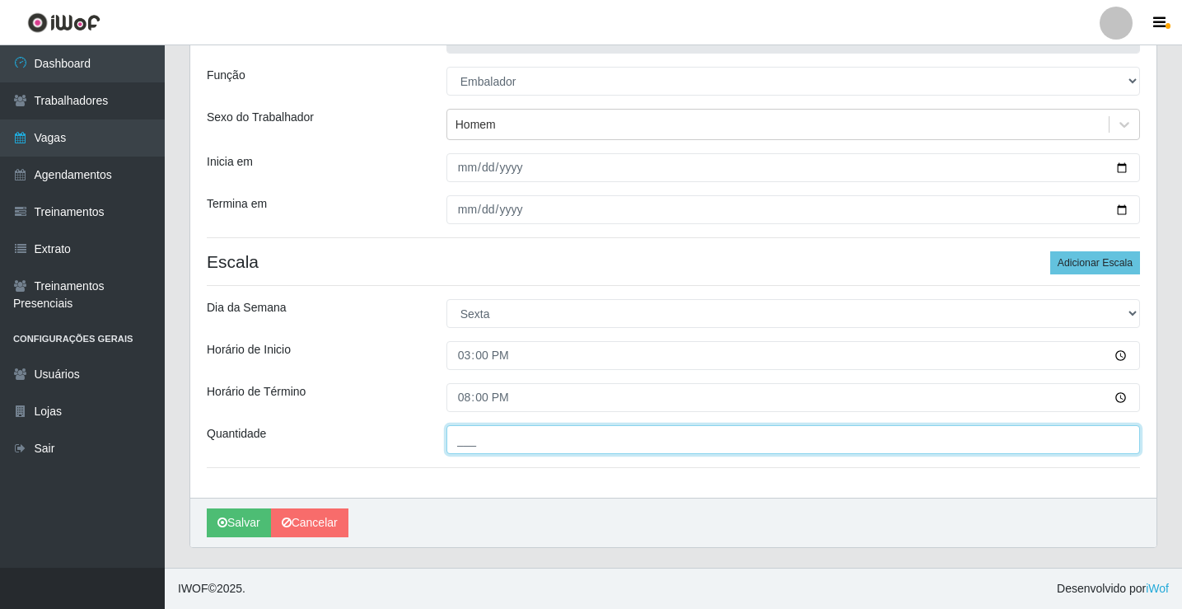
click at [486, 437] on input "___" at bounding box center [793, 439] width 694 height 29
type input "4__"
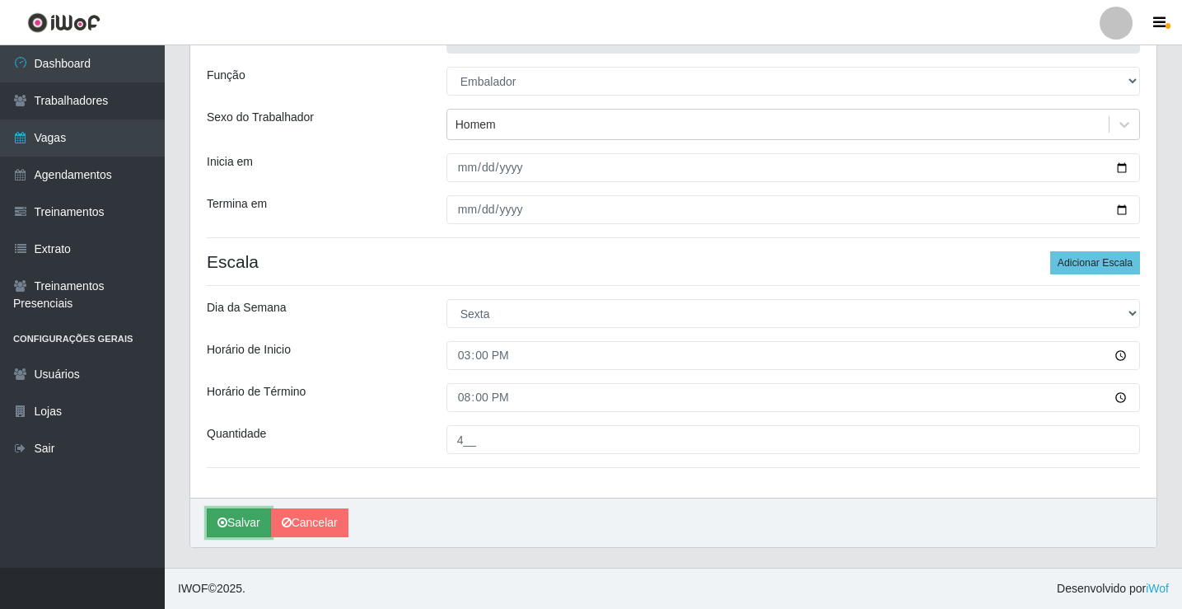
click at [247, 521] on button "Salvar" at bounding box center [239, 522] width 64 height 29
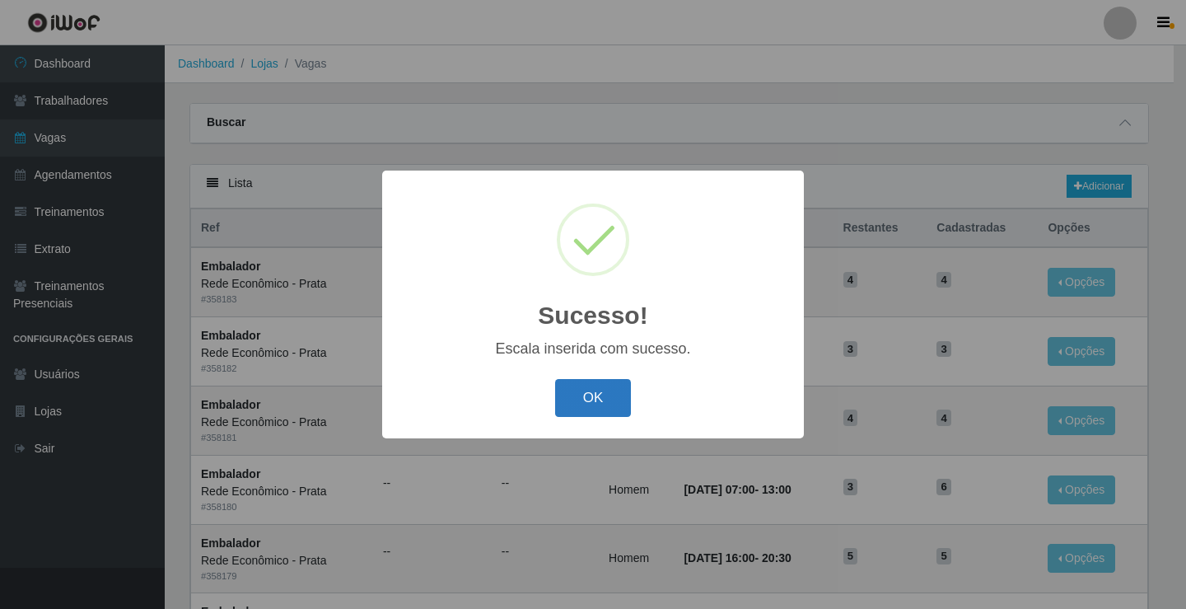
click at [610, 402] on button "OK" at bounding box center [593, 398] width 77 height 39
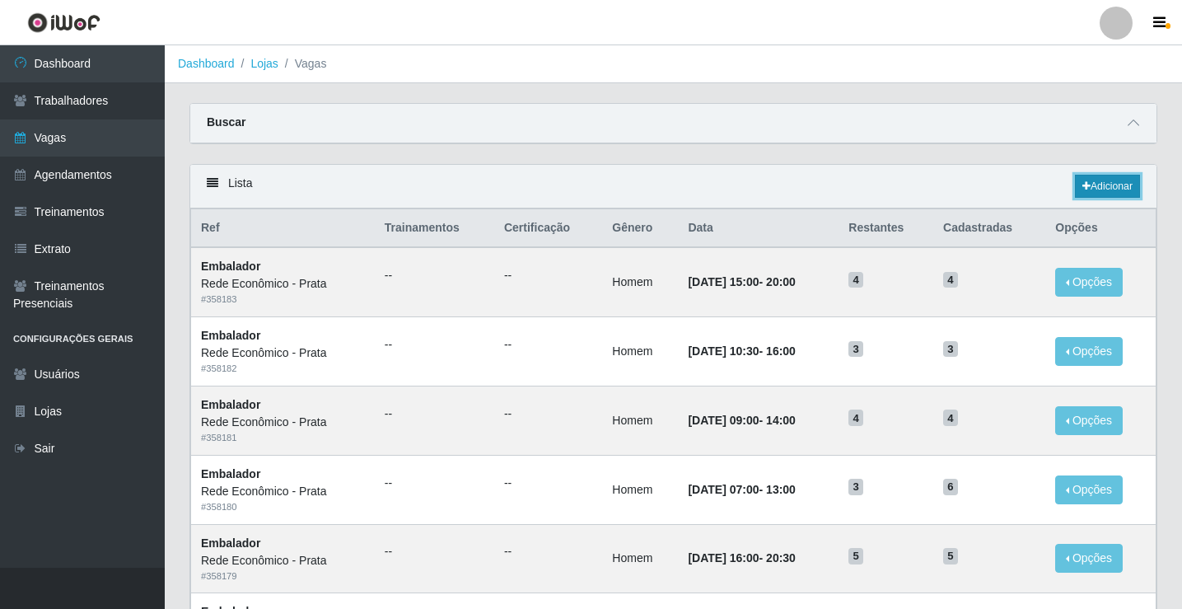
click at [1115, 183] on link "Adicionar" at bounding box center [1107, 186] width 65 height 23
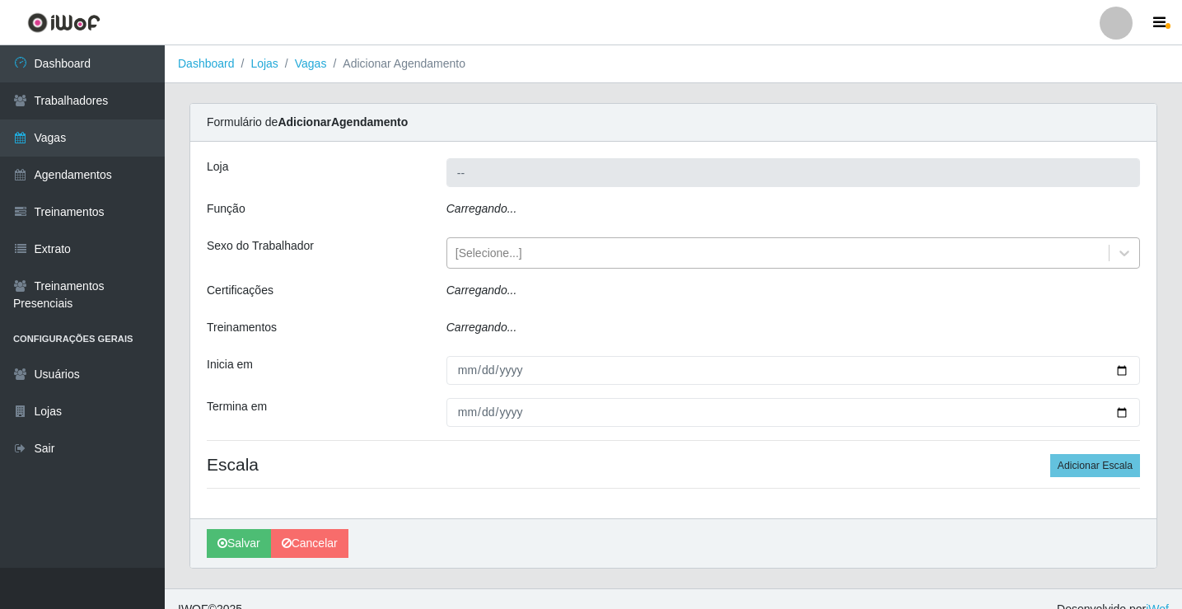
type input "Rede Econômico - Prata"
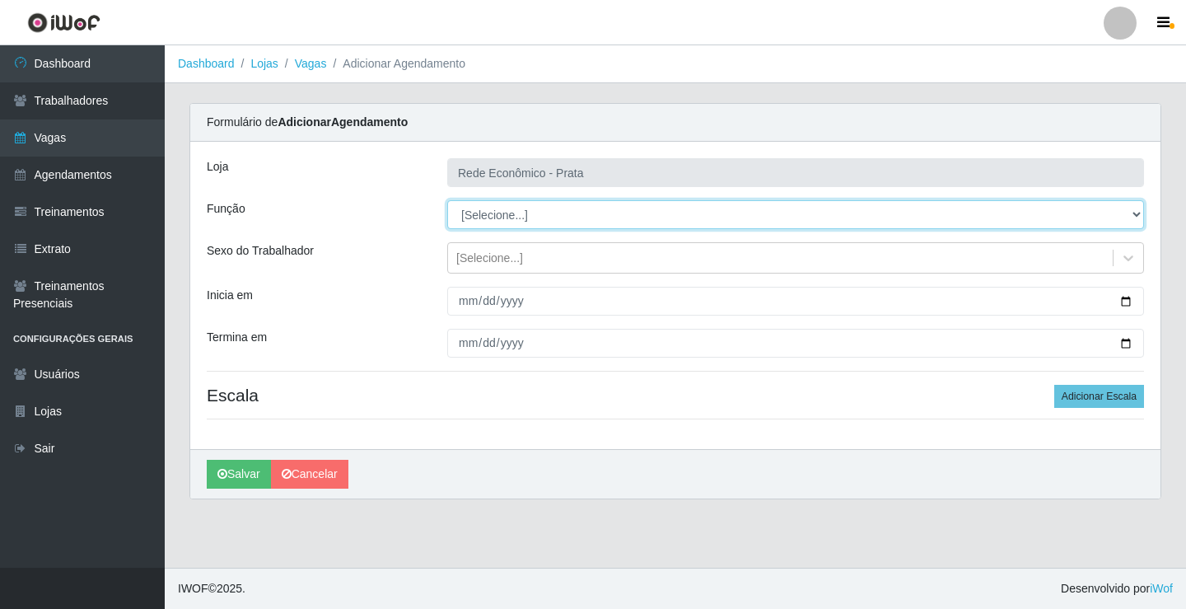
click at [481, 212] on select "[Selecione...] ASG ASG + ASG ++ Embalador Embalador + Embalador ++ Operador de …" at bounding box center [795, 214] width 697 height 29
select select "1"
click at [447, 200] on select "[Selecione...] ASG ASG + ASG ++ Embalador Embalador + Embalador ++ Operador de …" at bounding box center [795, 214] width 697 height 29
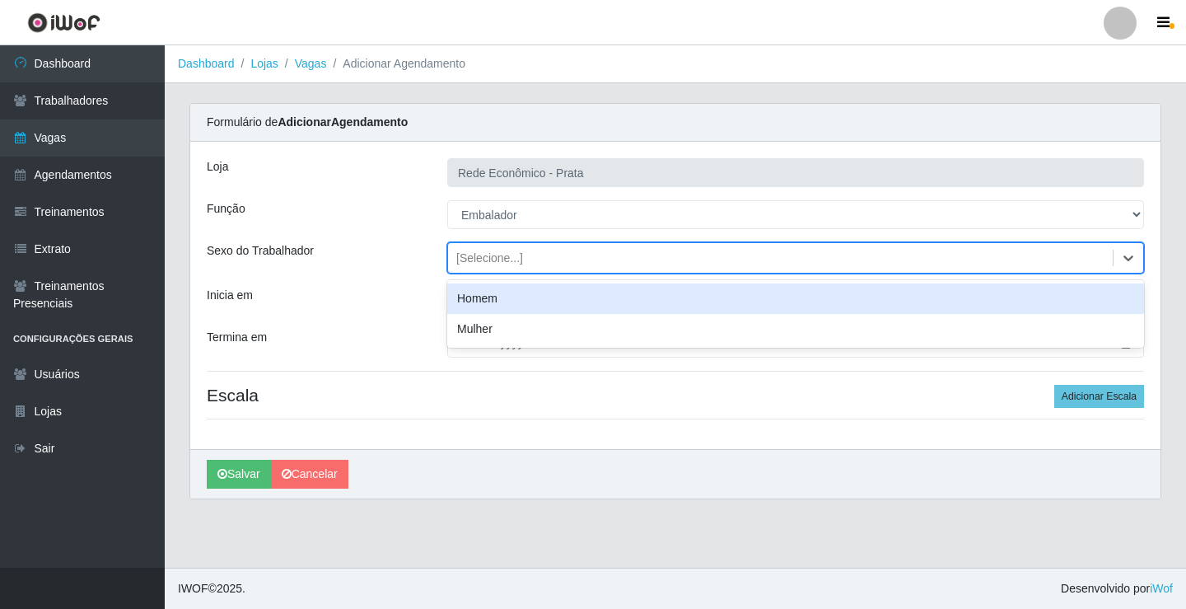
click at [494, 262] on div "[Selecione...]" at bounding box center [489, 258] width 67 height 17
click at [507, 297] on div "Homem" at bounding box center [795, 298] width 697 height 30
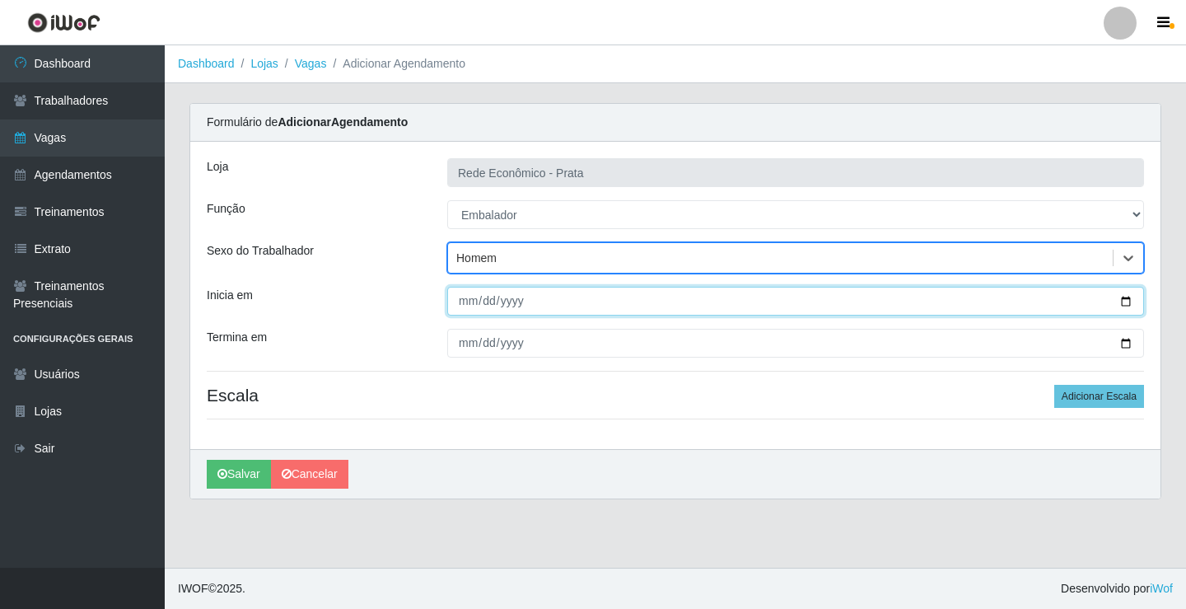
click at [1124, 301] on input "Inicia em" at bounding box center [795, 301] width 697 height 29
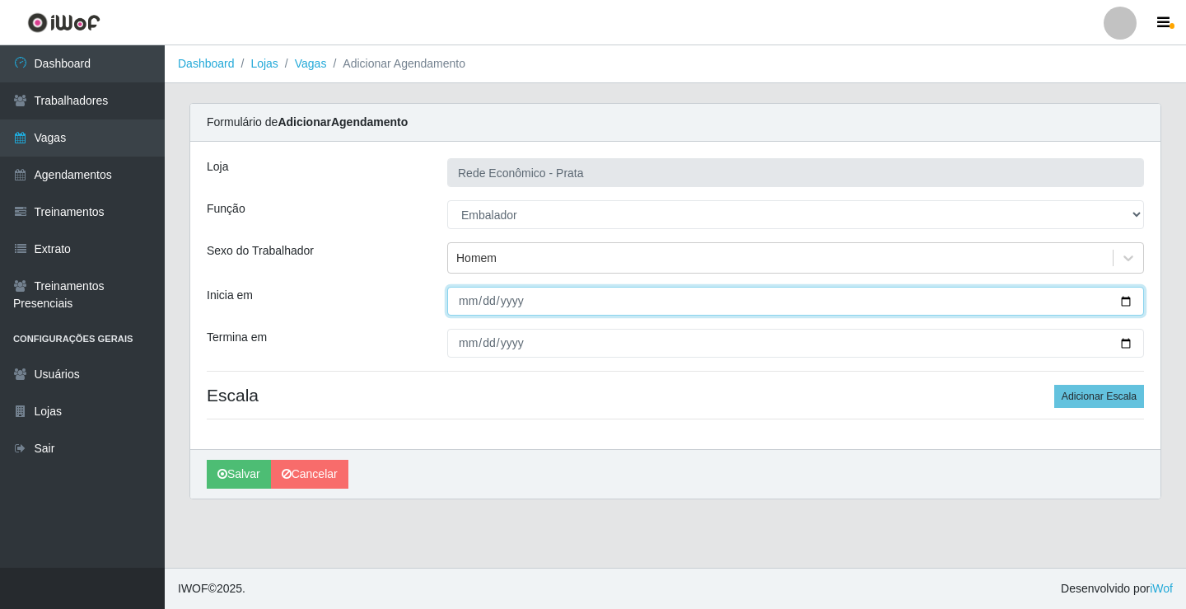
type input "[DATE]"
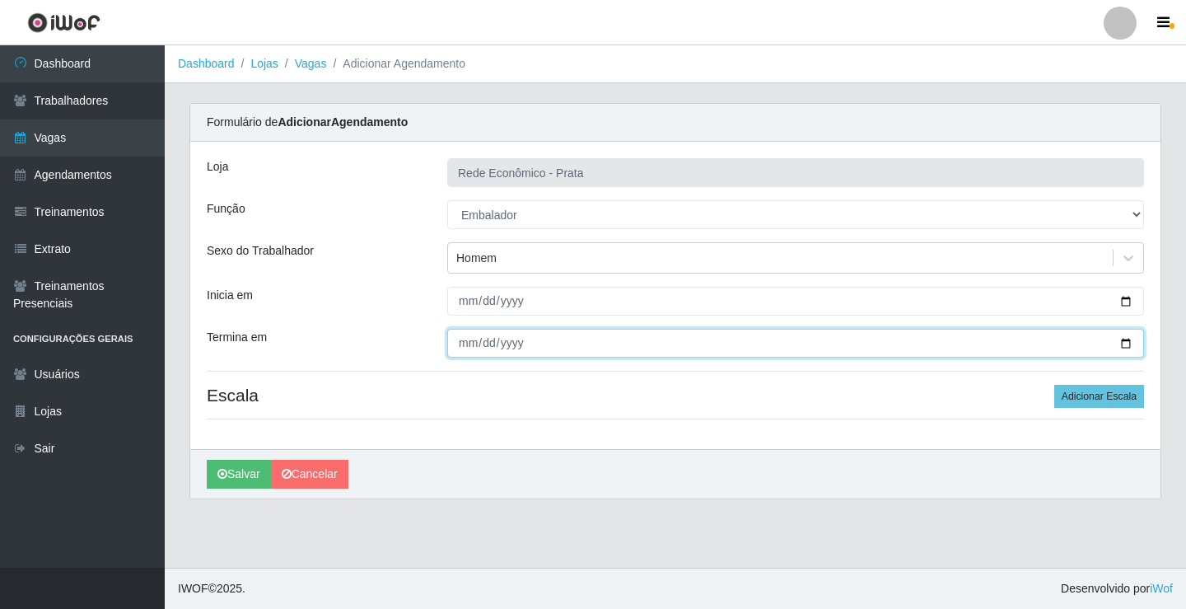
drag, startPoint x: 1124, startPoint y: 343, endPoint x: 999, endPoint y: 391, distance: 133.5
click at [1119, 344] on input "Termina em" at bounding box center [795, 343] width 697 height 29
type input "[DATE]"
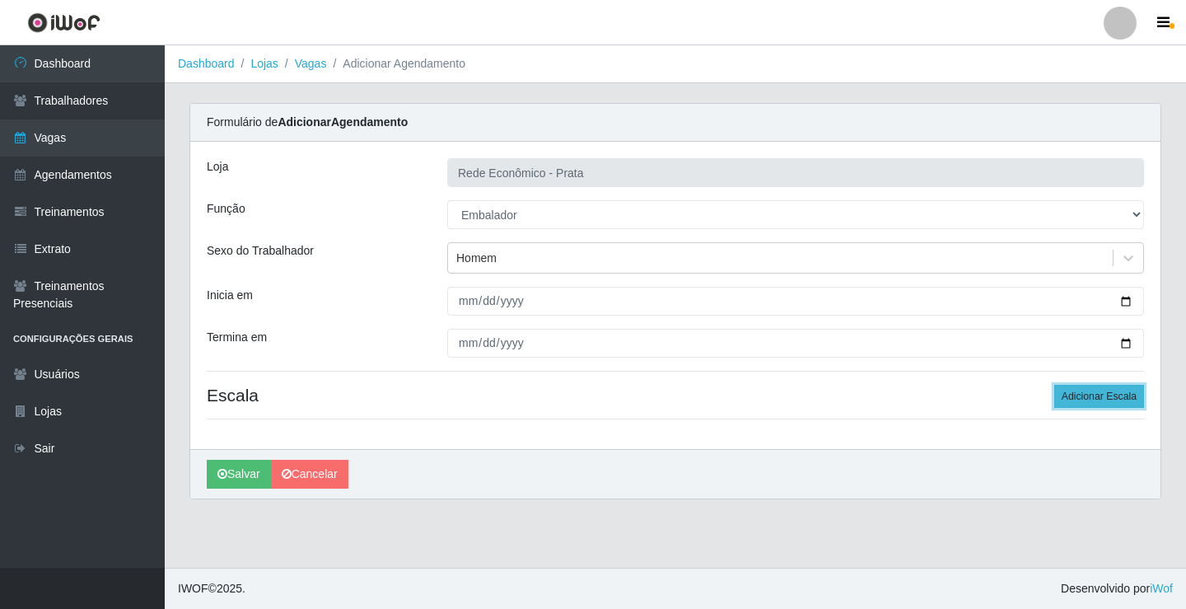
click at [1104, 393] on button "Adicionar Escala" at bounding box center [1099, 396] width 90 height 23
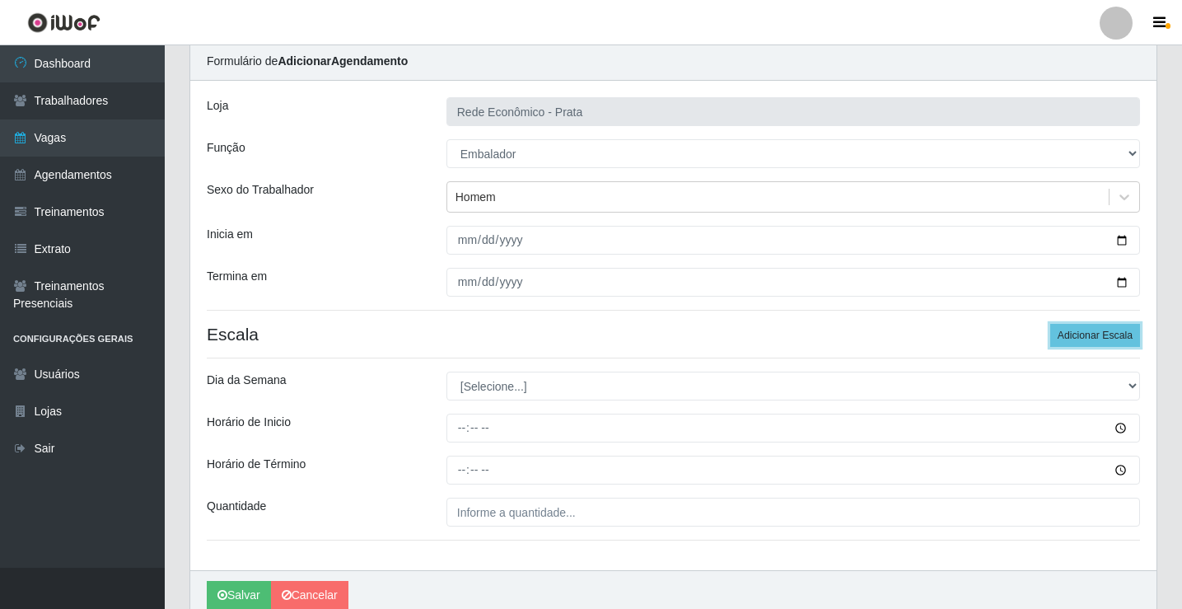
scroll to position [133, 0]
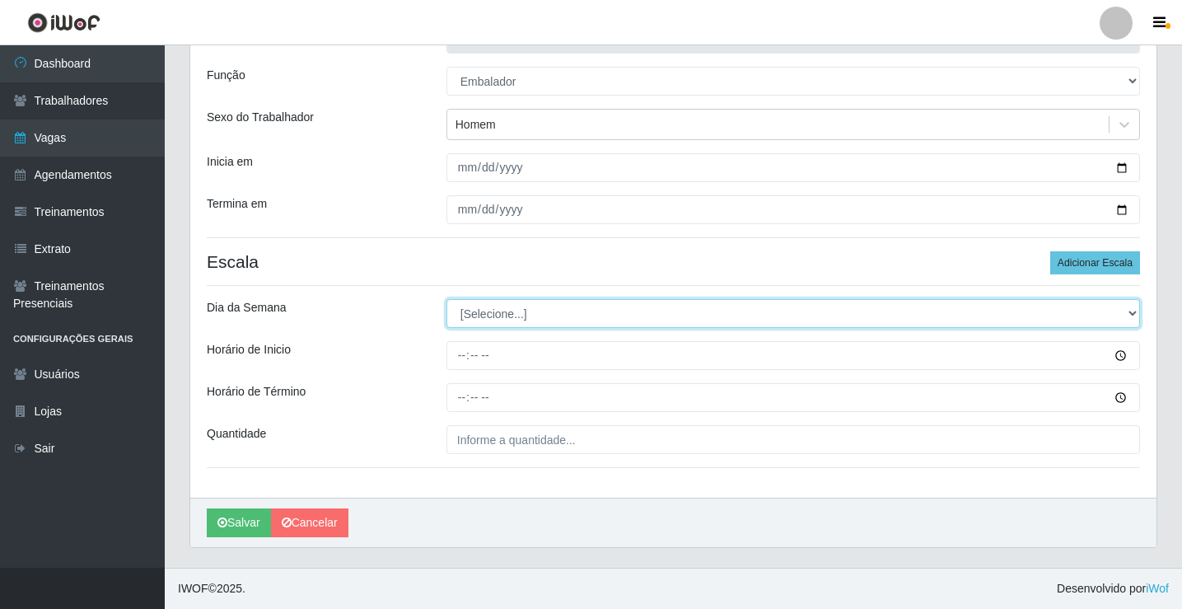
click at [486, 313] on select "[Selecione...] Segunda Terça Quarta Quinta Sexta Sábado Domingo" at bounding box center [793, 313] width 694 height 29
select select "5"
click at [446, 299] on select "[Selecione...] Segunda Terça Quarta Quinta Sexta Sábado Domingo" at bounding box center [793, 313] width 694 height 29
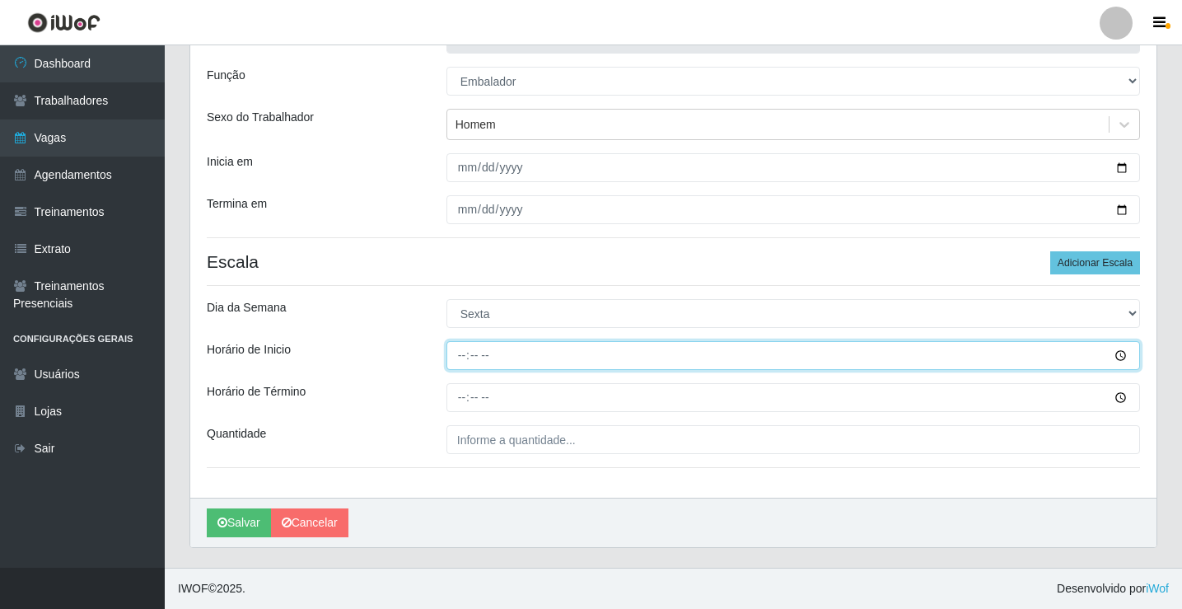
click at [465, 354] on input "Horário de Inicio" at bounding box center [793, 355] width 694 height 29
type input "16:00"
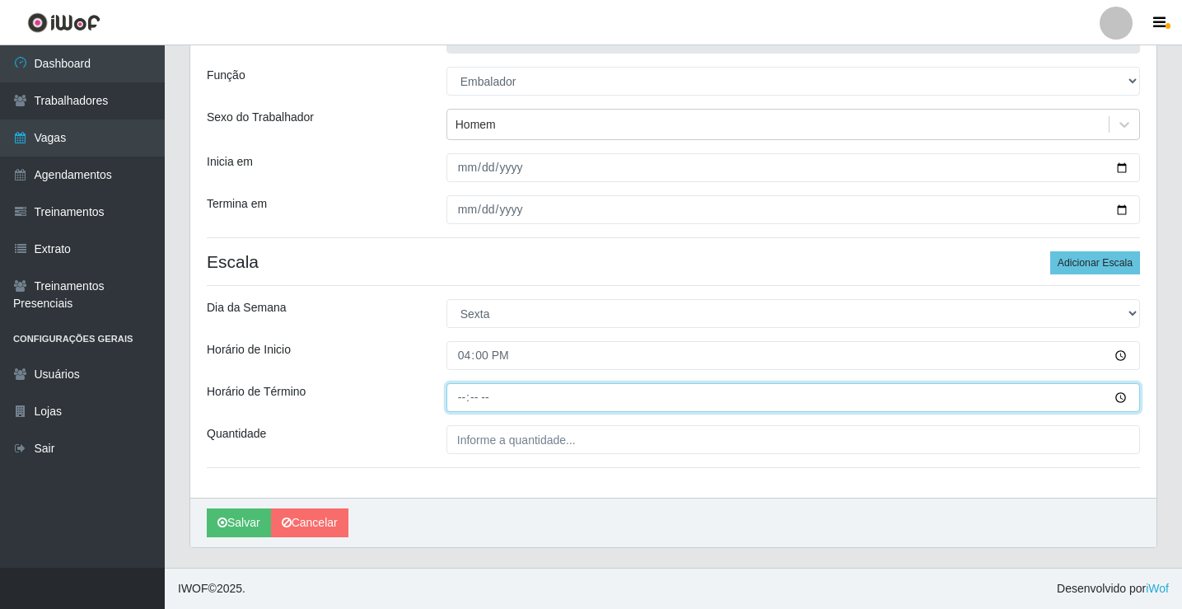
click at [463, 393] on input "Horário de Término" at bounding box center [793, 397] width 694 height 29
type input "20:30"
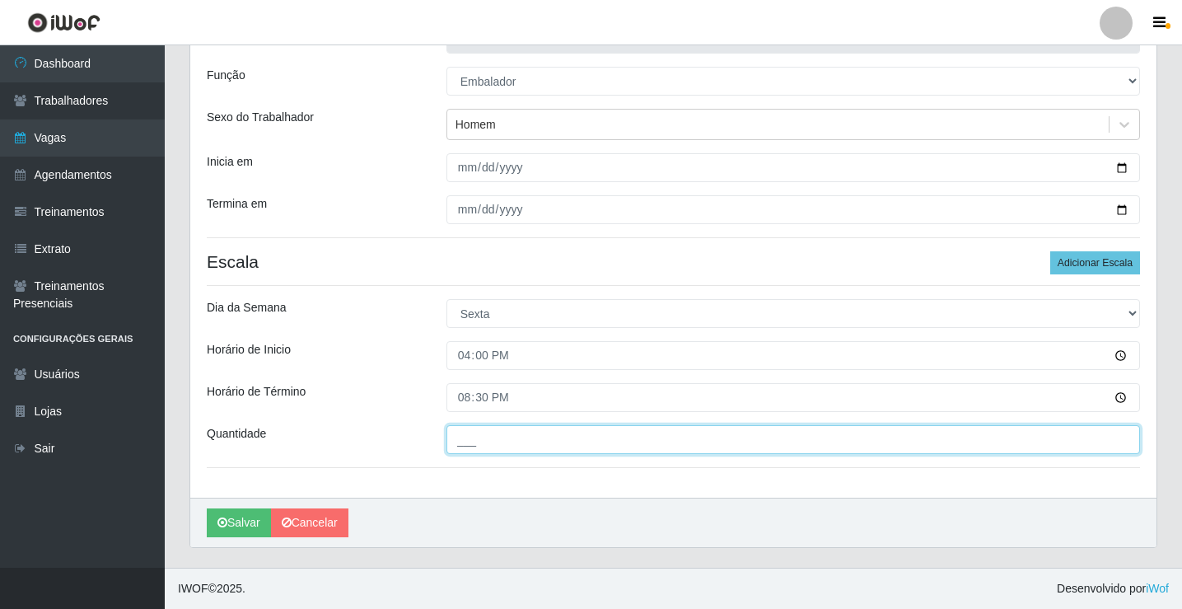
click at [477, 439] on input "___" at bounding box center [793, 439] width 694 height 29
type input "5__"
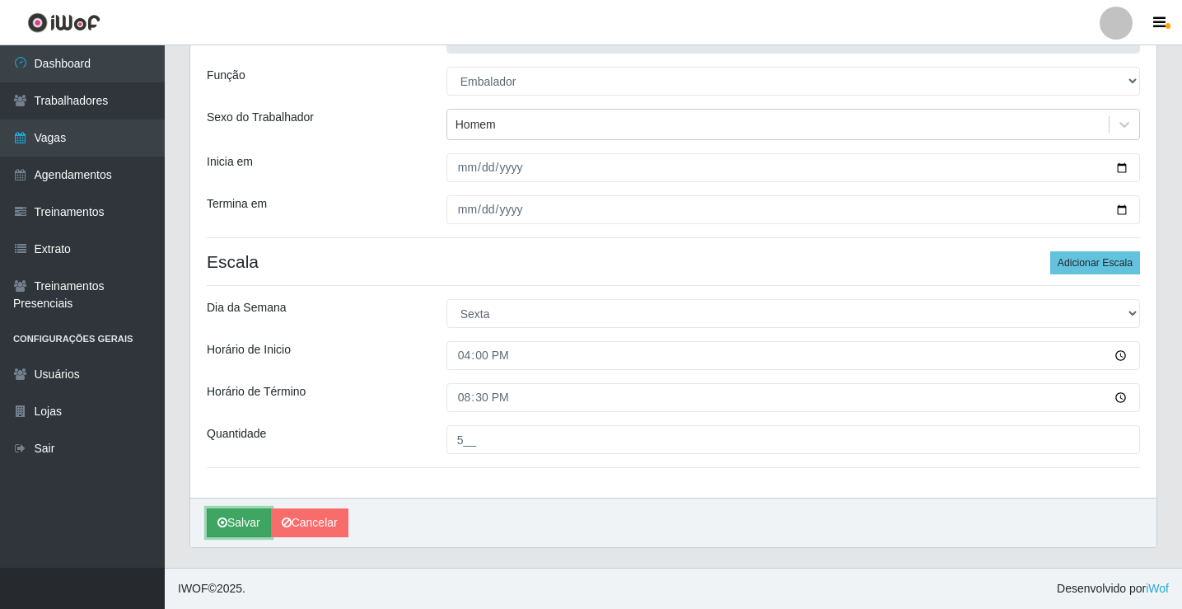
click at [241, 527] on button "Salvar" at bounding box center [239, 522] width 64 height 29
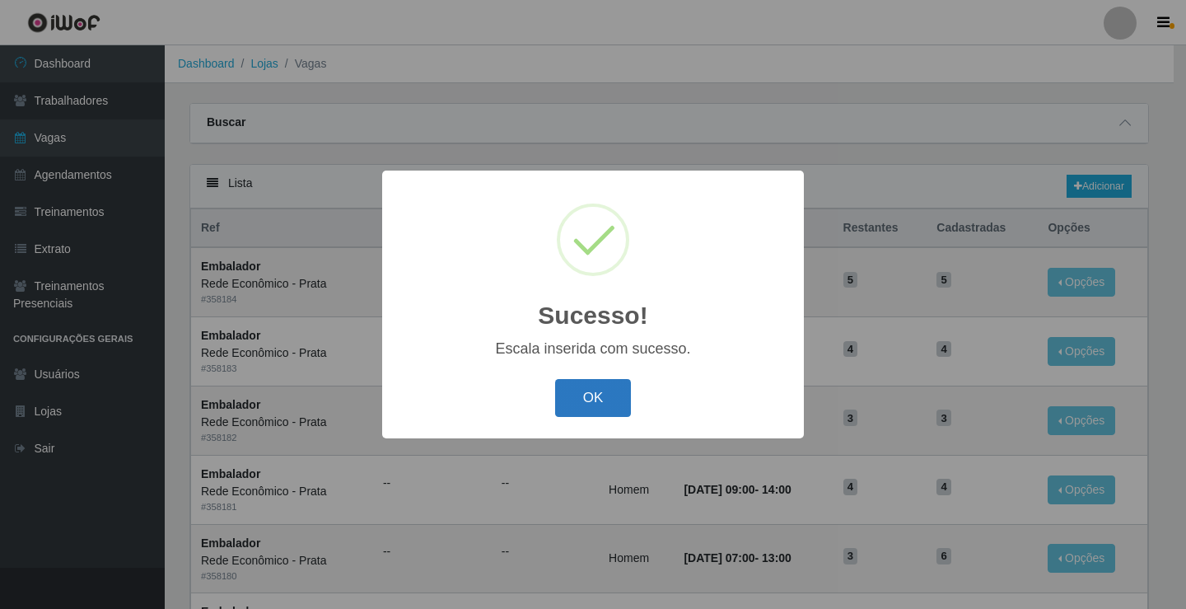
click at [580, 409] on button "OK" at bounding box center [593, 398] width 77 height 39
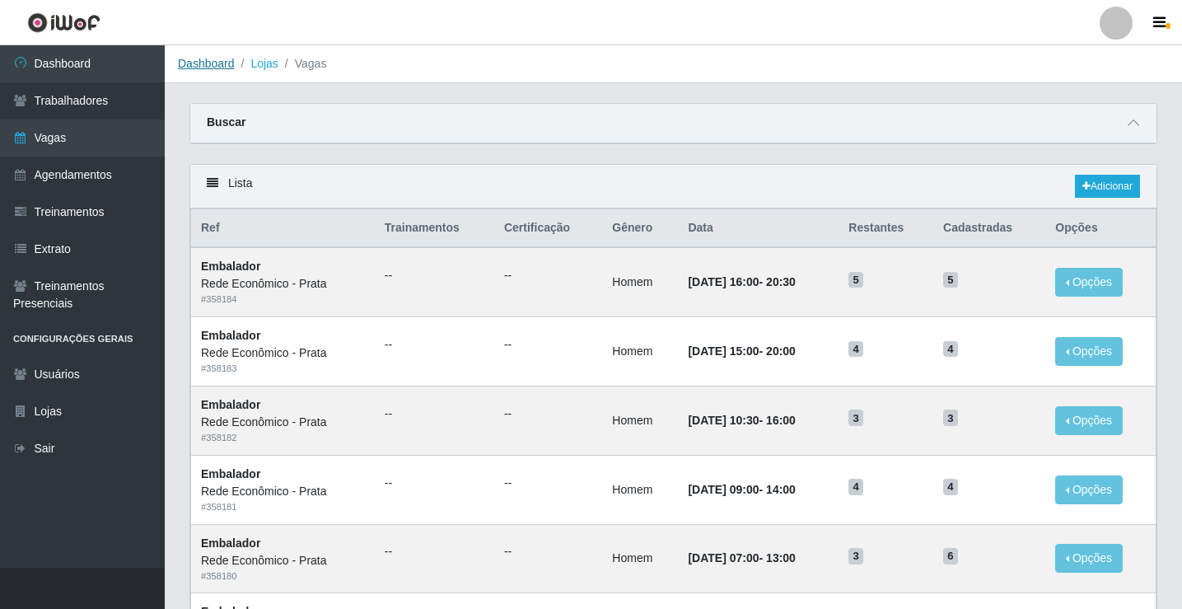
click at [200, 66] on link "Dashboard" at bounding box center [206, 63] width 57 height 13
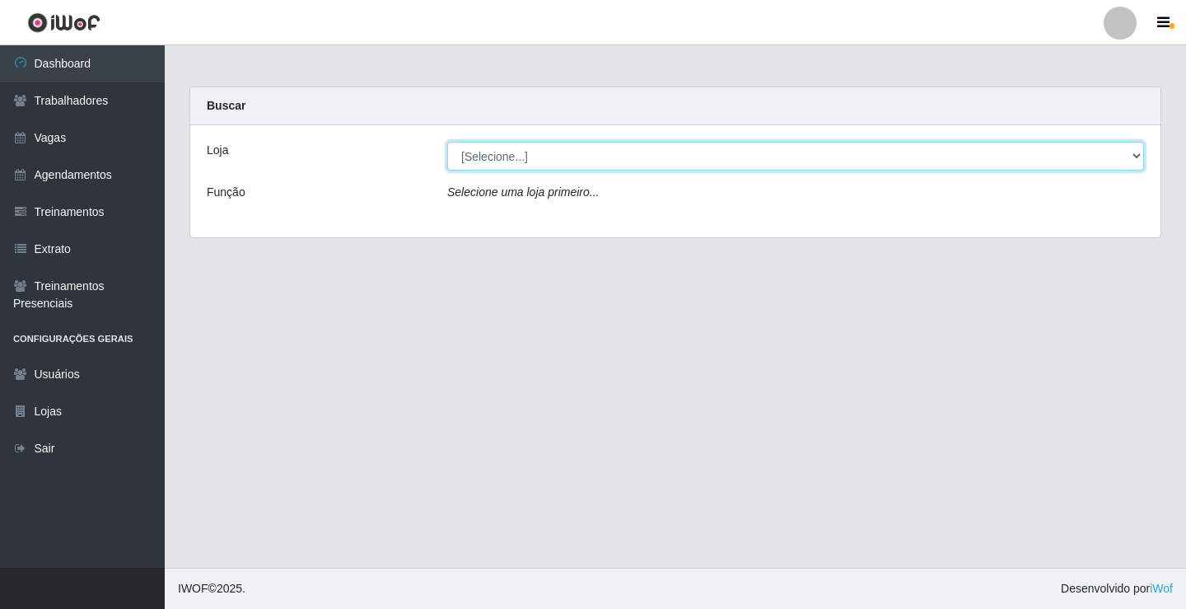
click at [507, 159] on select "[Selecione...] Rede Econômico - Prata" at bounding box center [795, 156] width 697 height 29
select select "192"
click at [447, 142] on select "[Selecione...] Rede Econômico - Prata" at bounding box center [795, 156] width 697 height 29
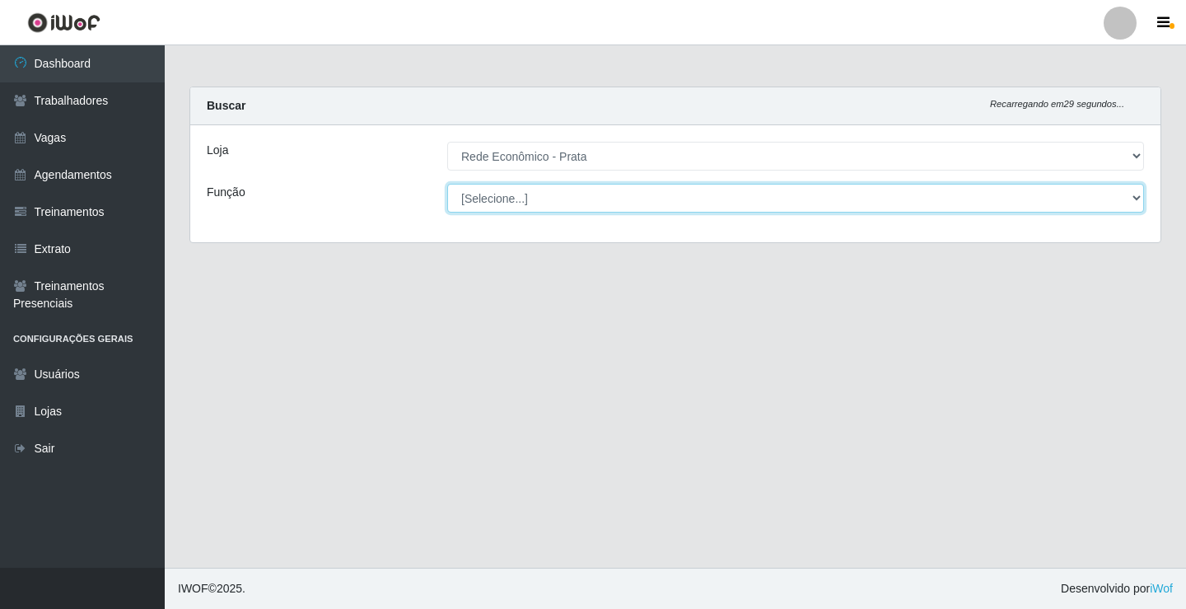
click at [503, 198] on select "[Selecione...] ASG ASG + ASG ++ Embalador Embalador + Embalador ++ Operador de …" at bounding box center [795, 198] width 697 height 29
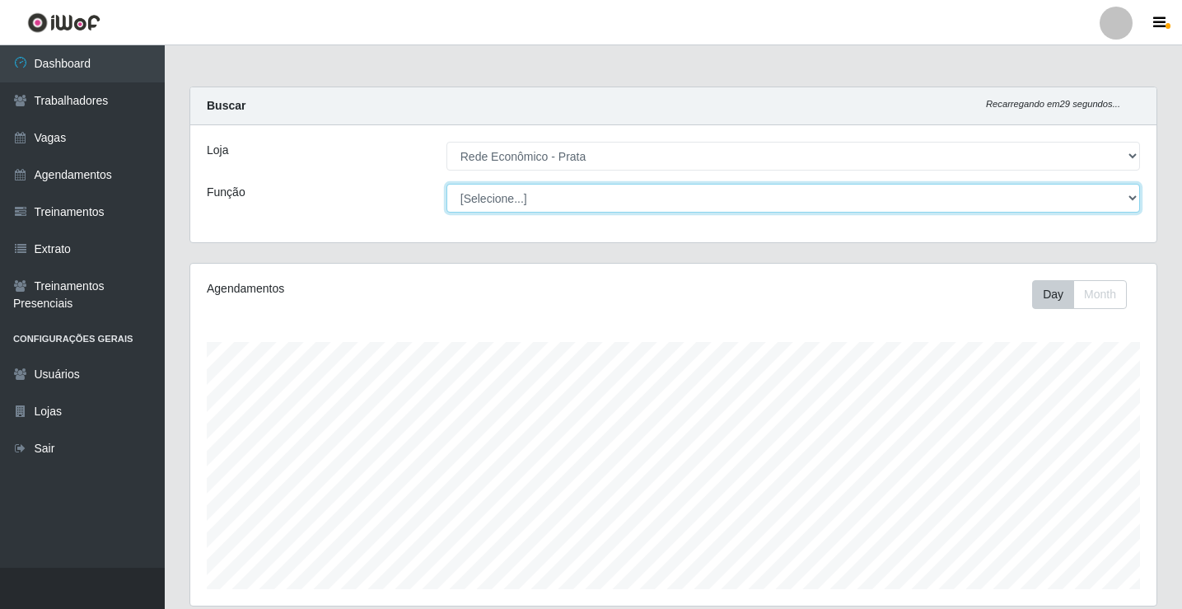
scroll to position [342, 966]
select select "1"
click at [446, 184] on select "[Selecione...] ASG ASG + ASG ++ Embalador Embalador + Embalador ++ Operador de …" at bounding box center [793, 198] width 694 height 29
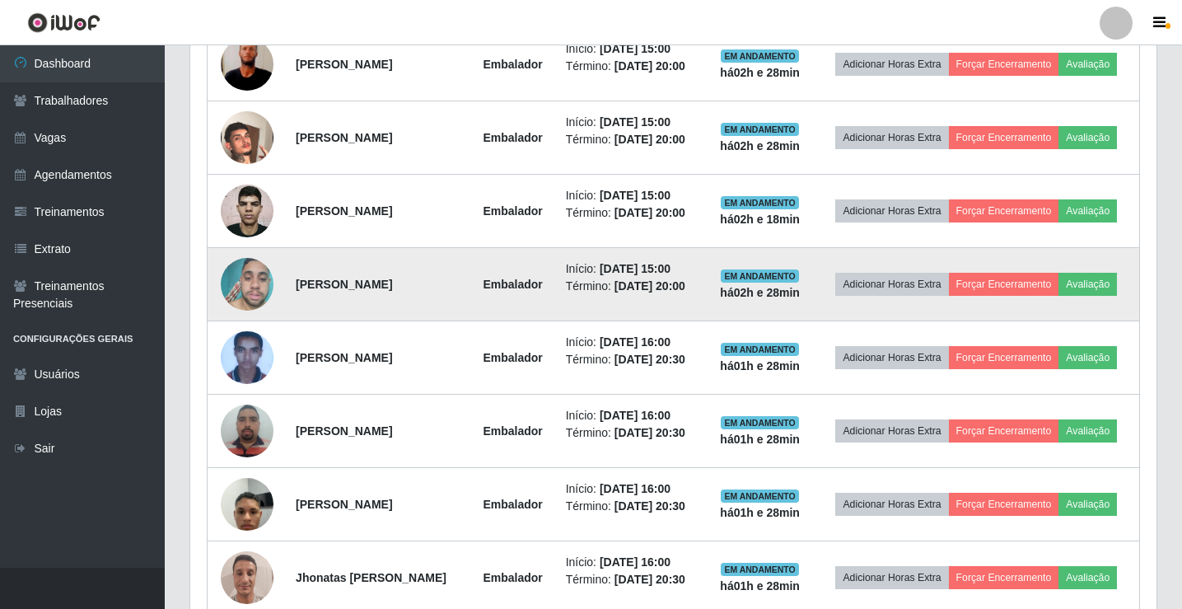
scroll to position [440, 0]
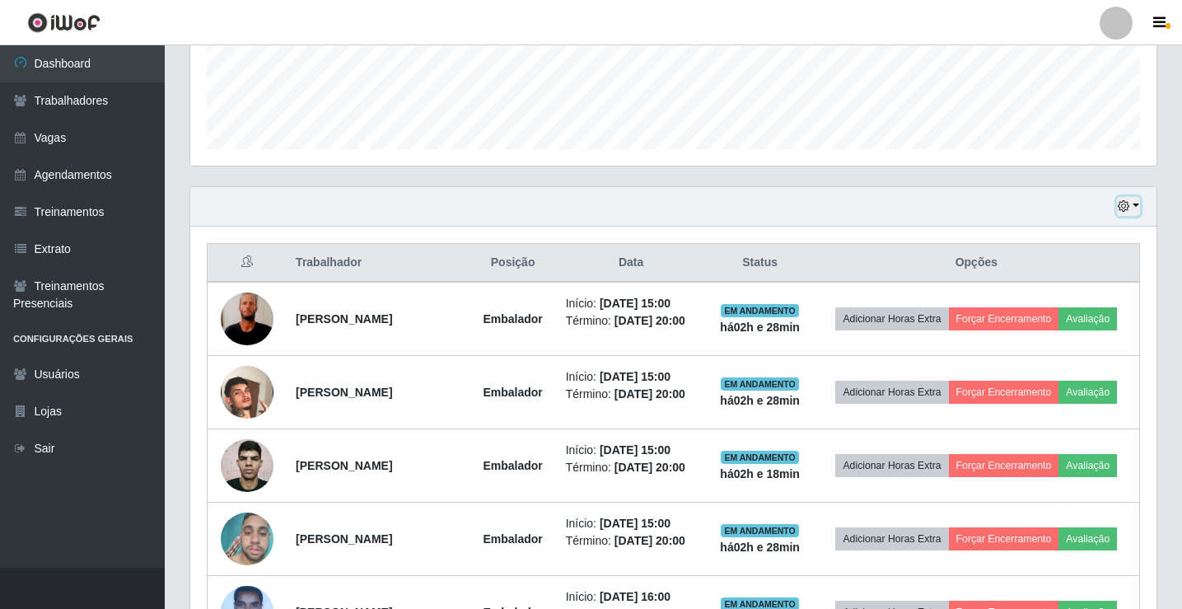
click at [1137, 204] on button "button" at bounding box center [1128, 206] width 23 height 19
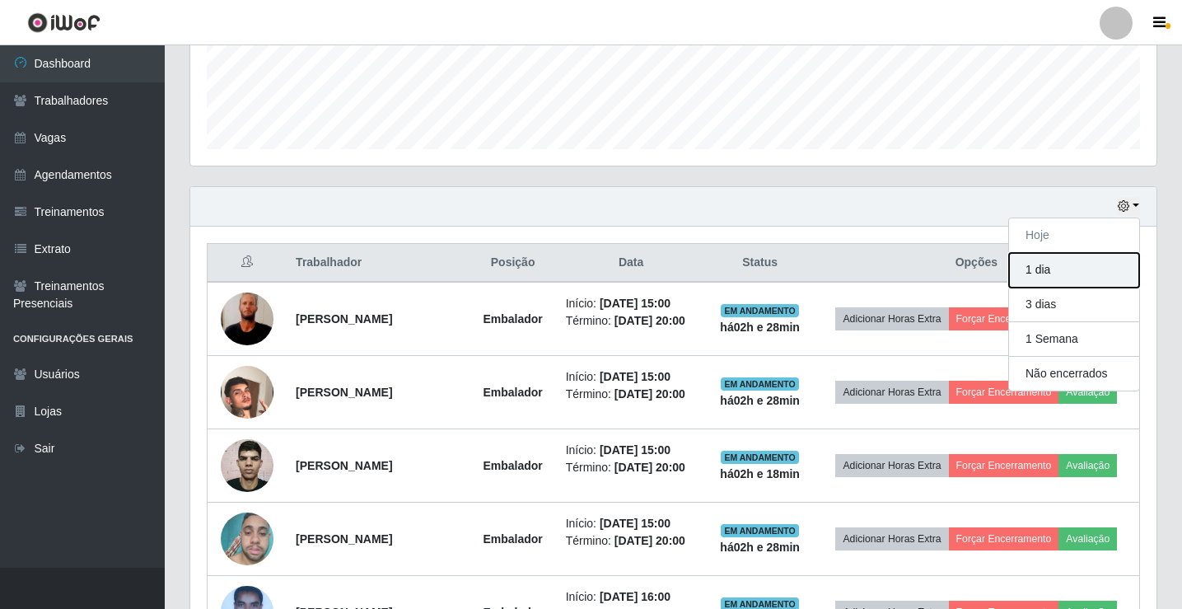
click at [1054, 274] on button "1 dia" at bounding box center [1074, 270] width 130 height 35
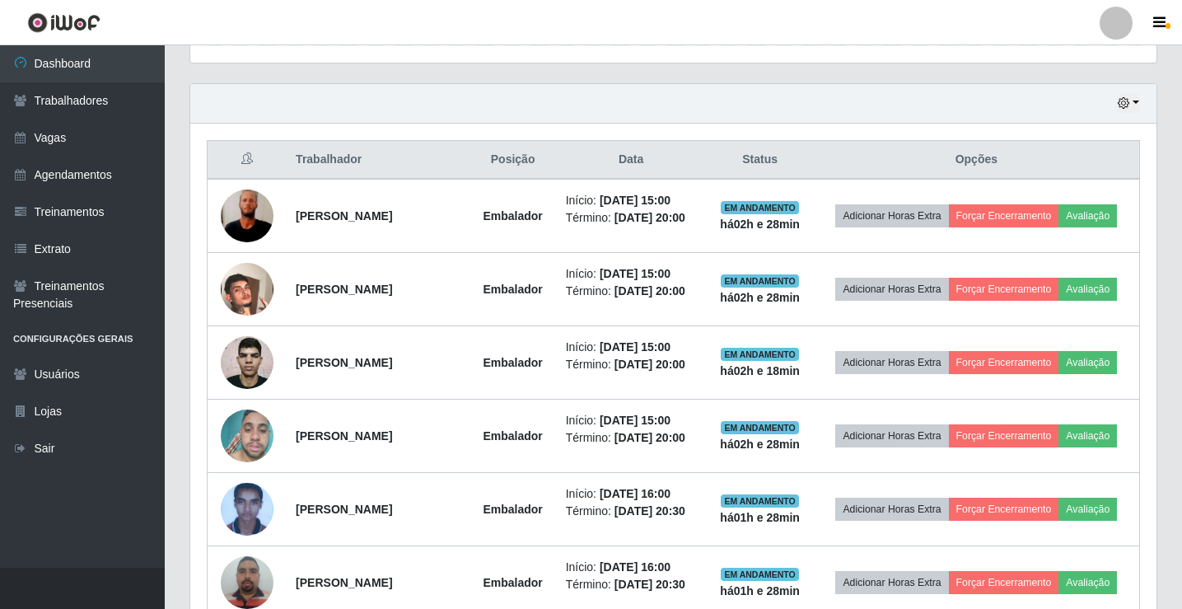
scroll to position [522, 0]
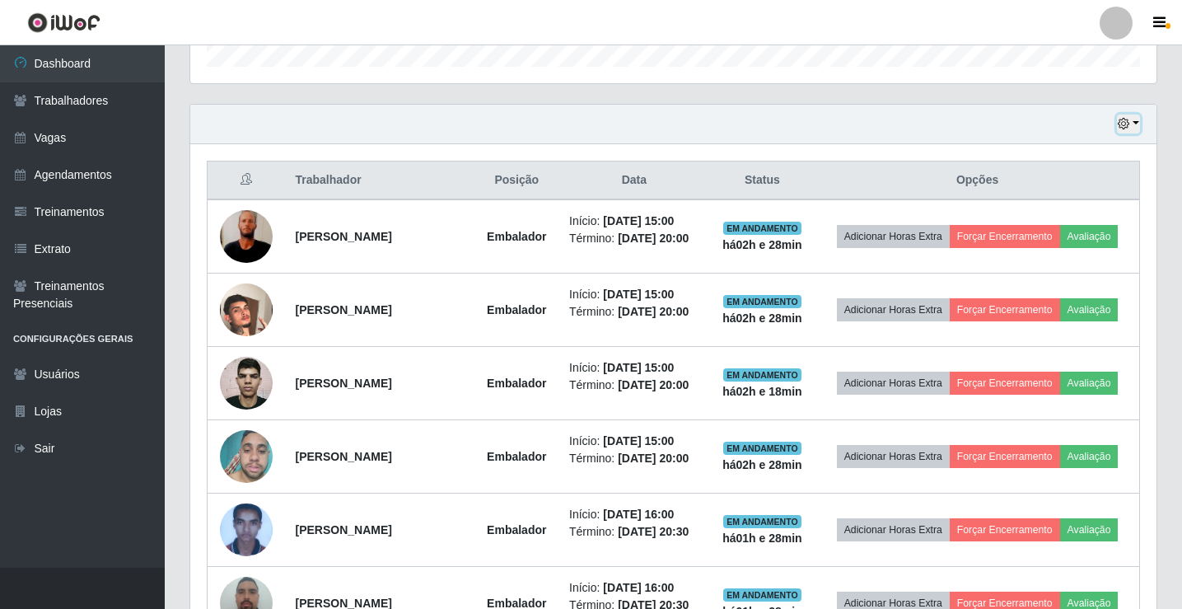
click at [1137, 119] on button "button" at bounding box center [1128, 124] width 23 height 19
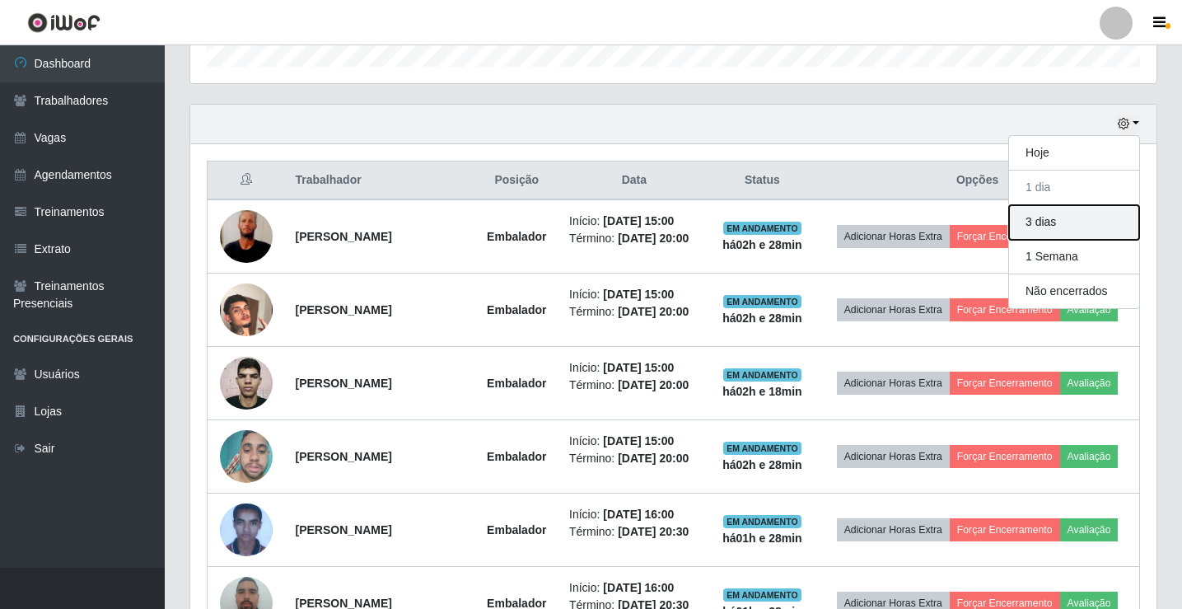
click at [1068, 210] on button "3 dias" at bounding box center [1074, 222] width 130 height 35
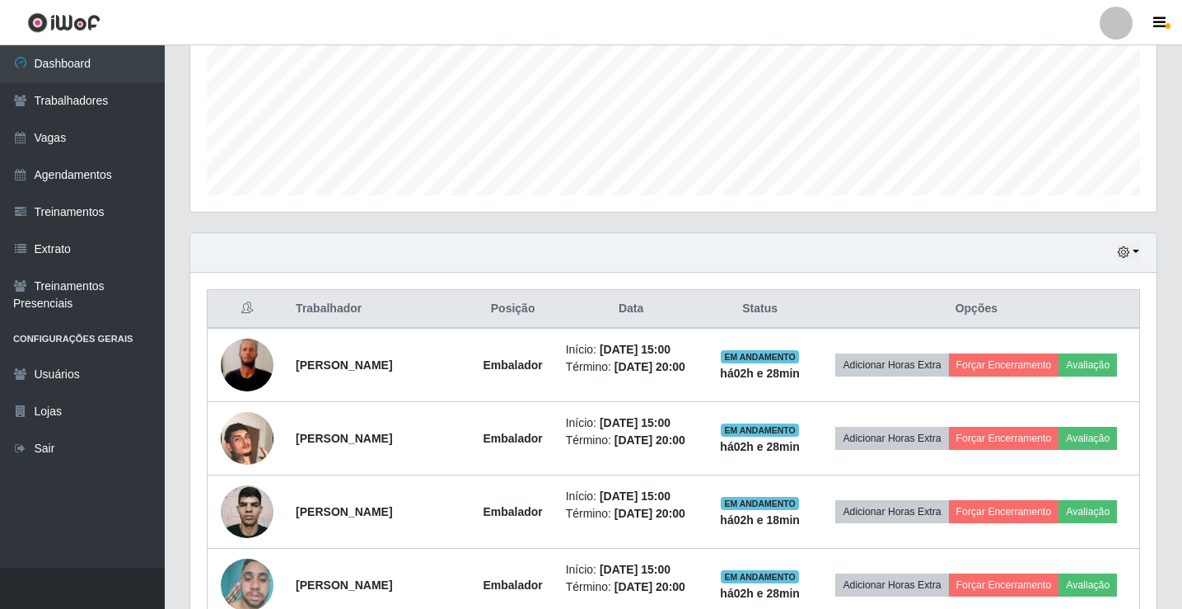
scroll to position [358, 0]
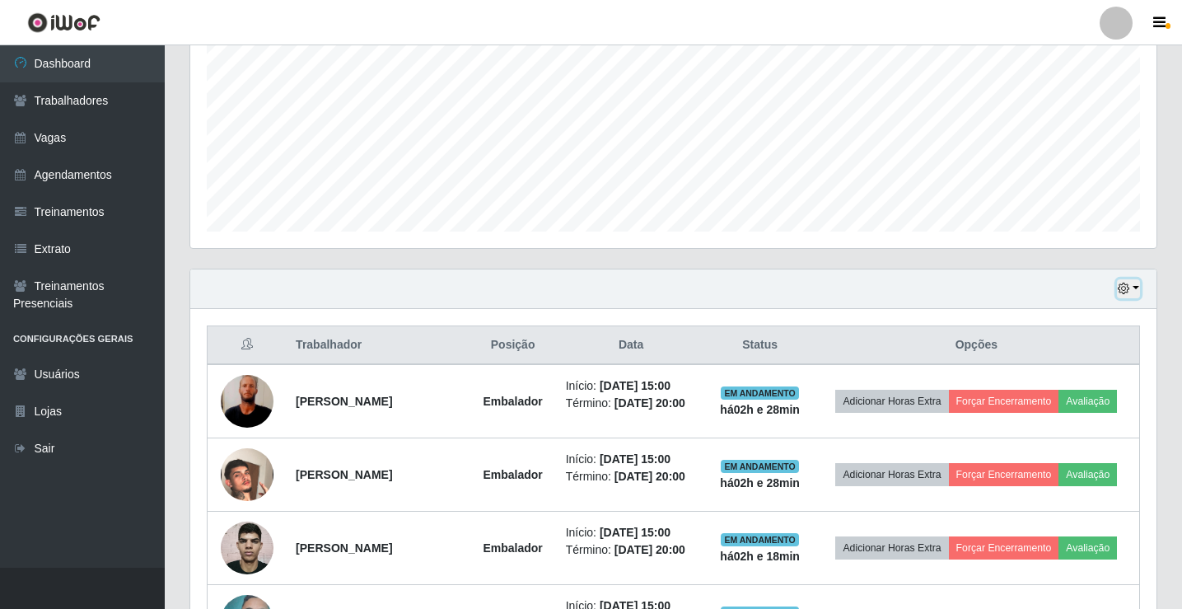
click at [1135, 289] on button "button" at bounding box center [1128, 288] width 23 height 19
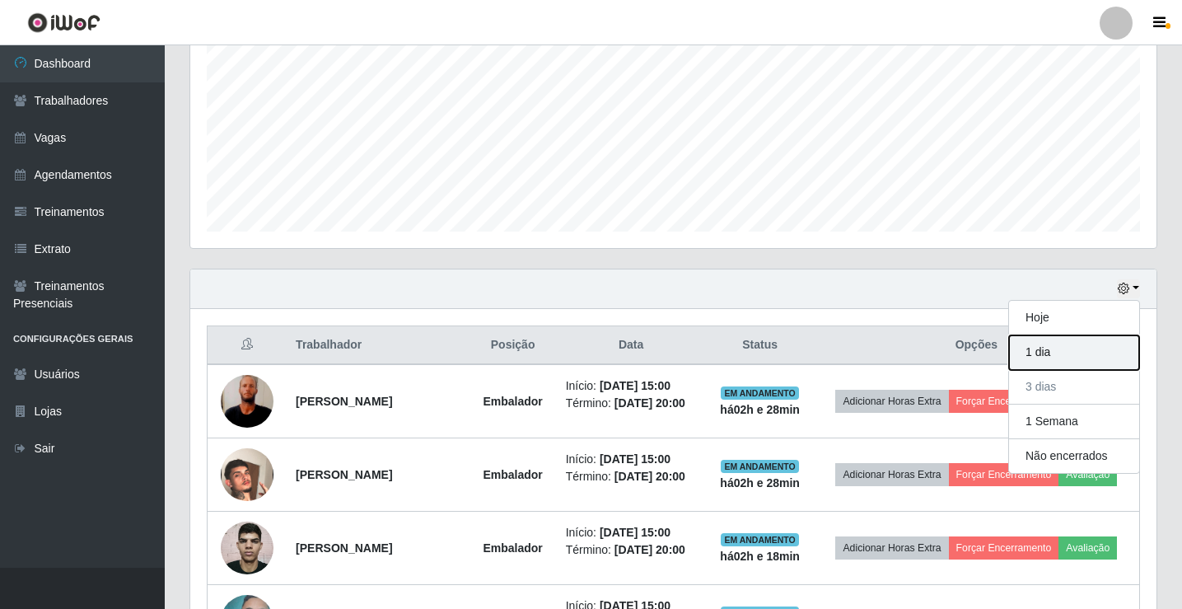
click at [1049, 345] on button "1 dia" at bounding box center [1074, 352] width 130 height 35
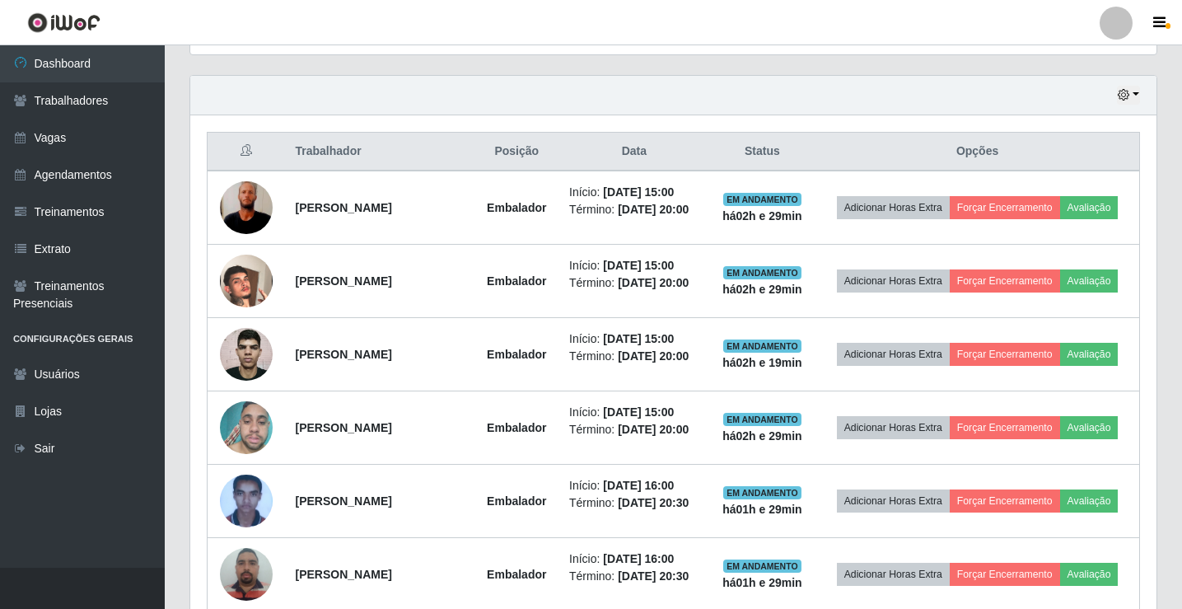
scroll to position [522, 0]
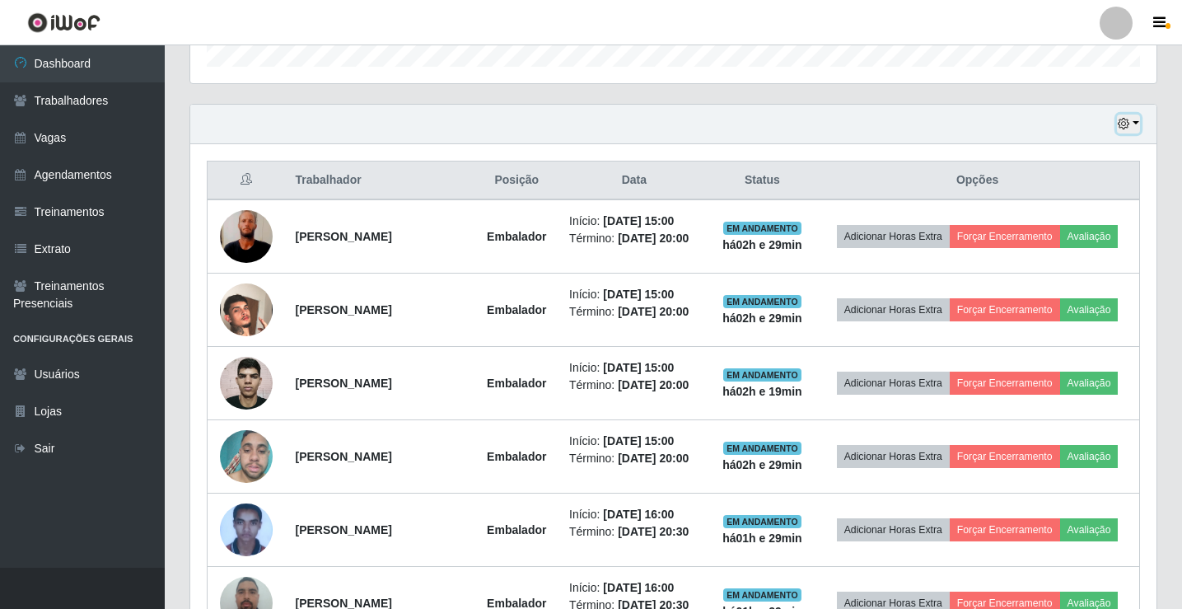
click at [1136, 121] on button "button" at bounding box center [1128, 124] width 23 height 19
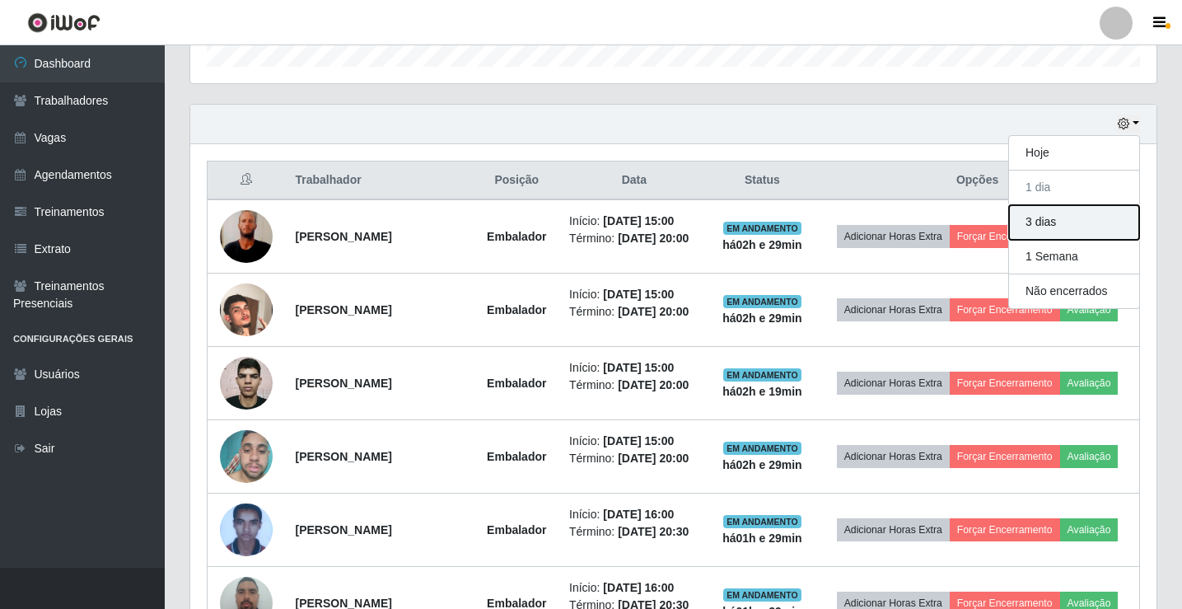
click at [1064, 226] on button "3 dias" at bounding box center [1074, 222] width 130 height 35
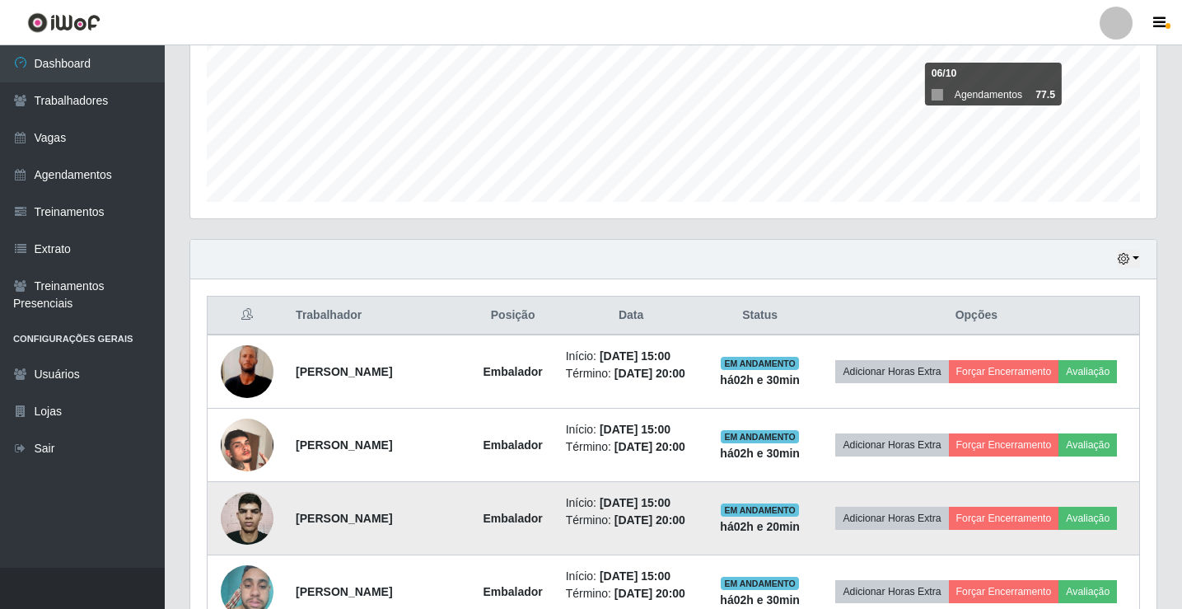
scroll to position [358, 0]
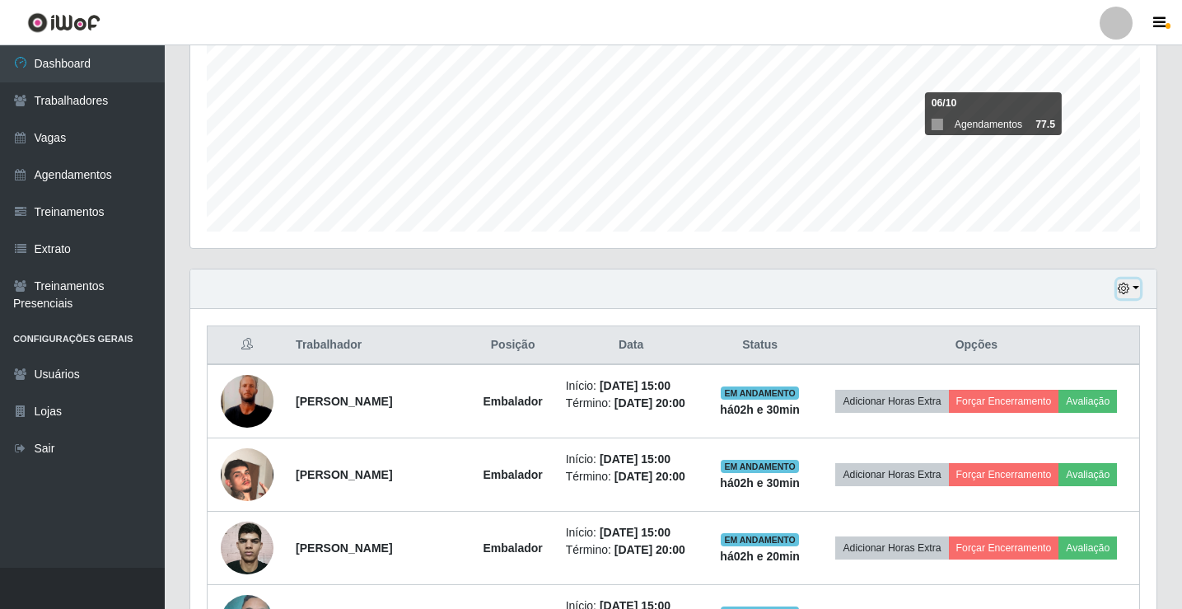
click at [1139, 289] on button "button" at bounding box center [1128, 288] width 23 height 19
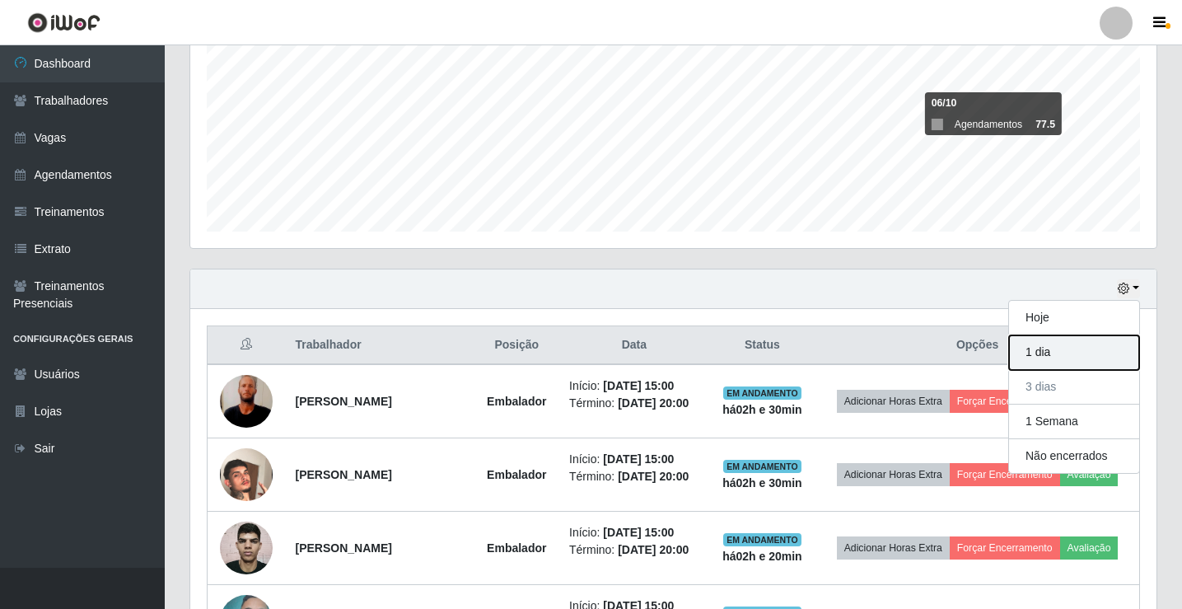
click at [1056, 350] on button "1 dia" at bounding box center [1074, 352] width 130 height 35
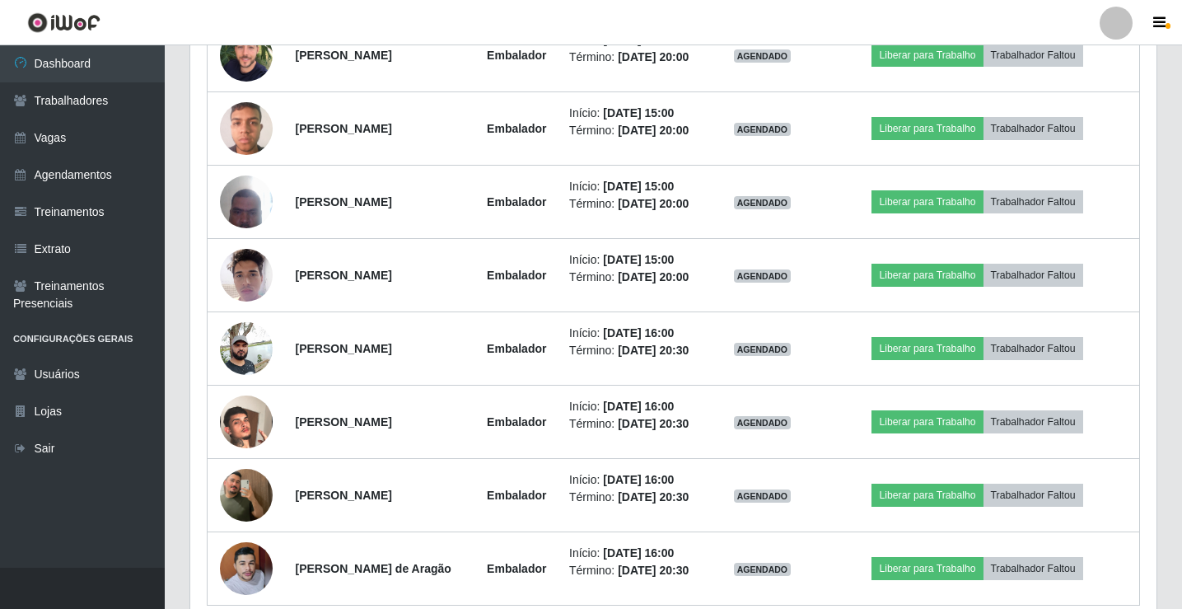
scroll to position [2245, 0]
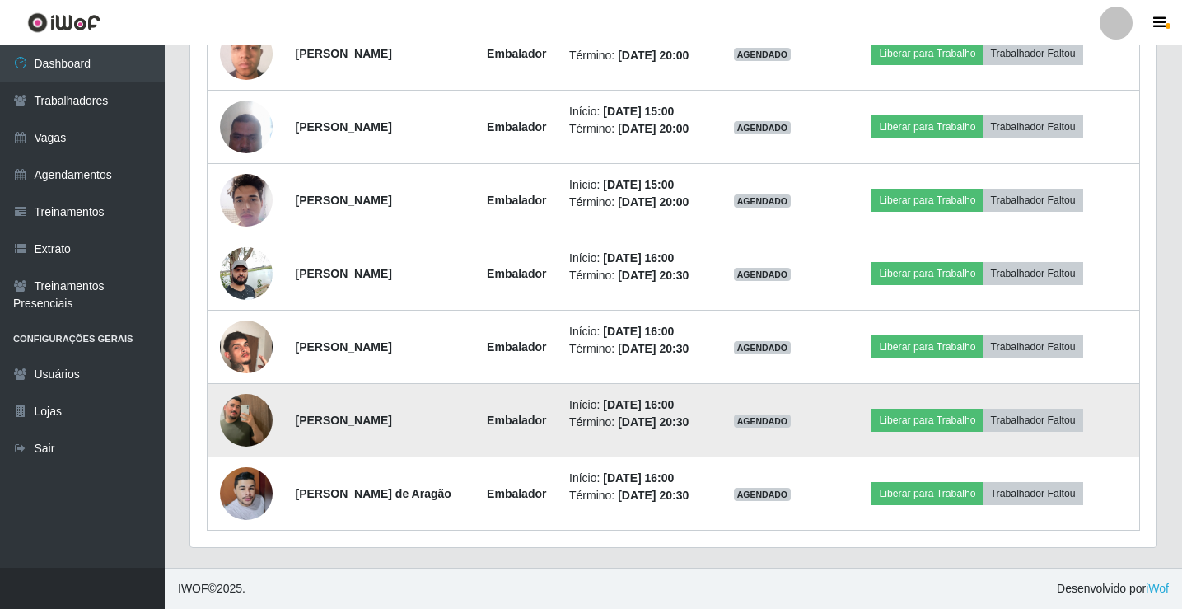
click at [250, 421] on img at bounding box center [246, 420] width 53 height 94
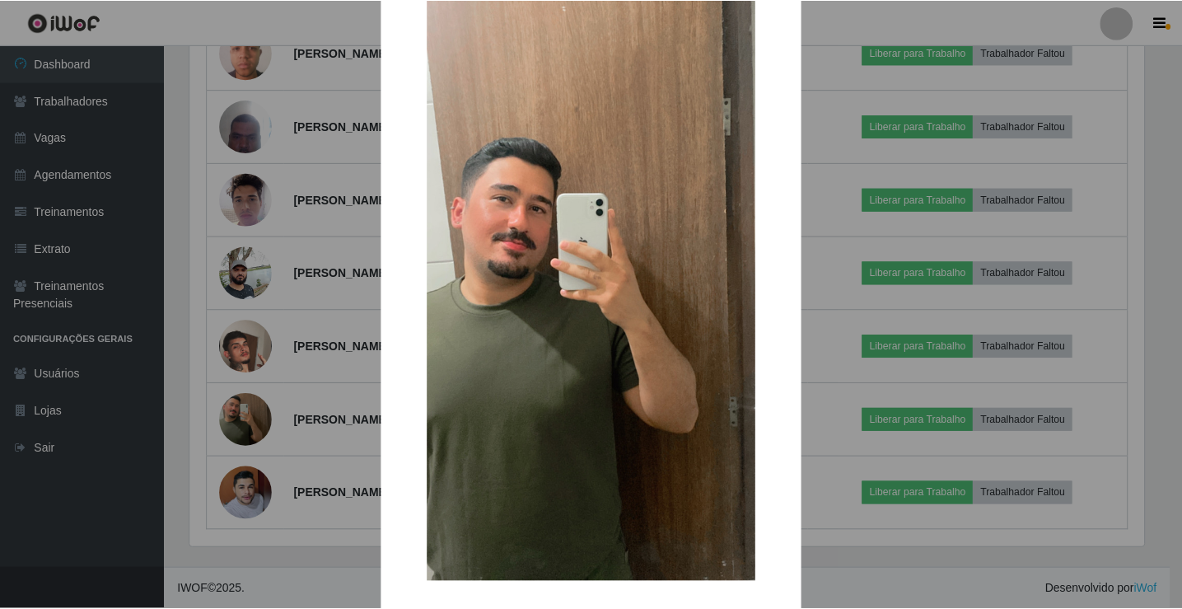
scroll to position [121, 0]
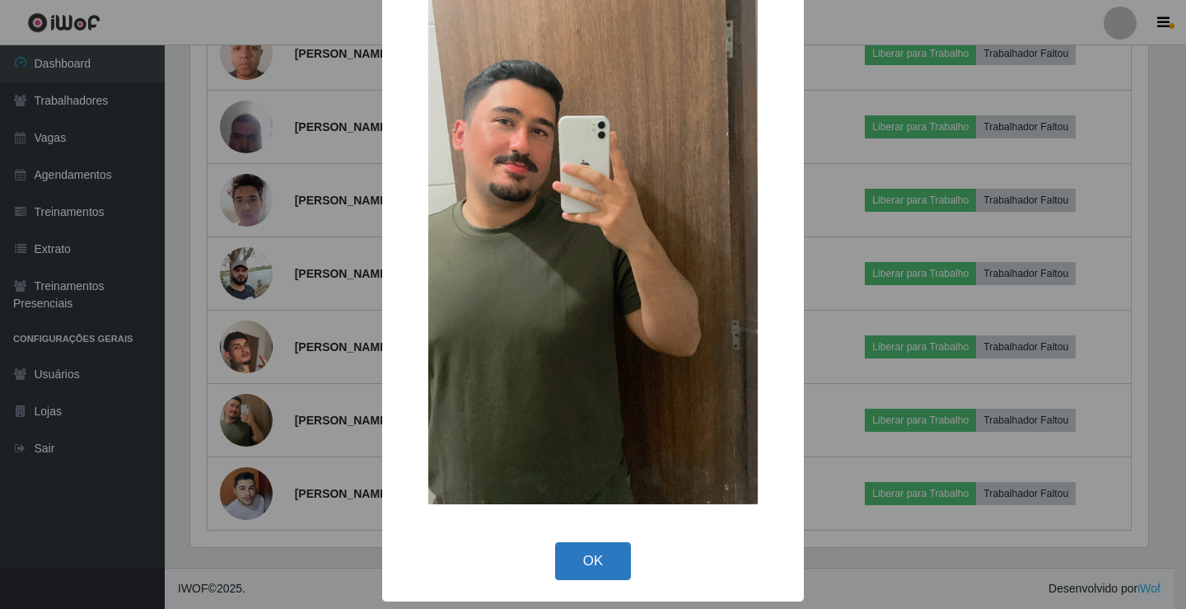
click at [595, 549] on button "OK" at bounding box center [593, 561] width 77 height 39
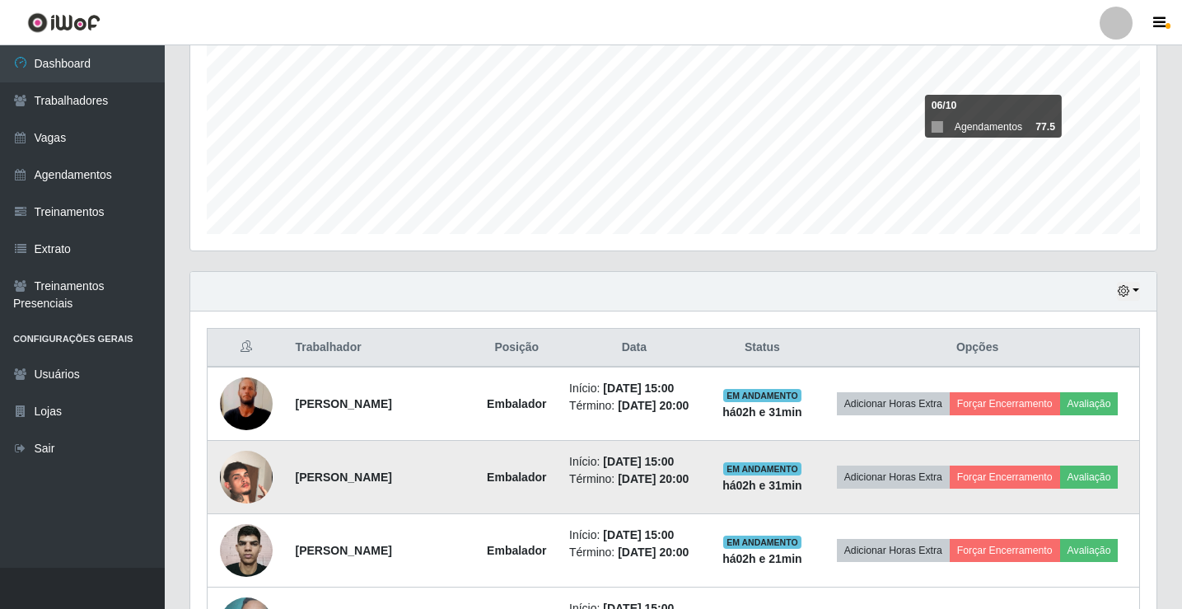
scroll to position [275, 0]
